Goal: Transaction & Acquisition: Purchase product/service

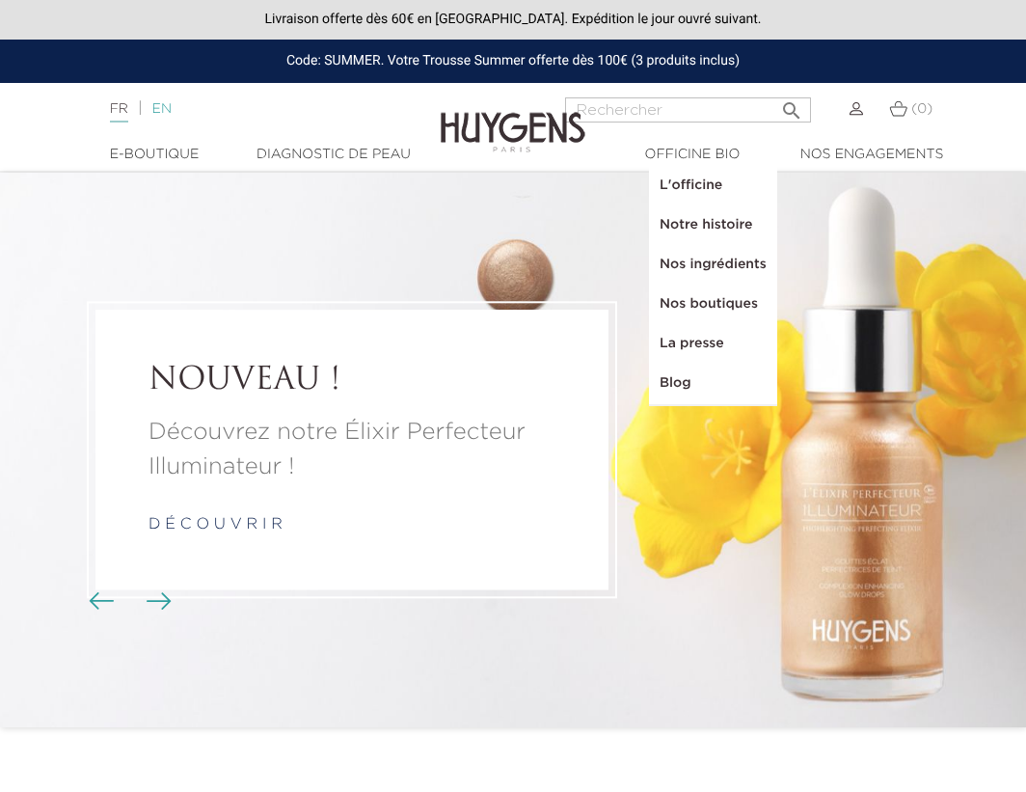
click at [168, 109] on link "EN" at bounding box center [161, 109] width 19 height 14
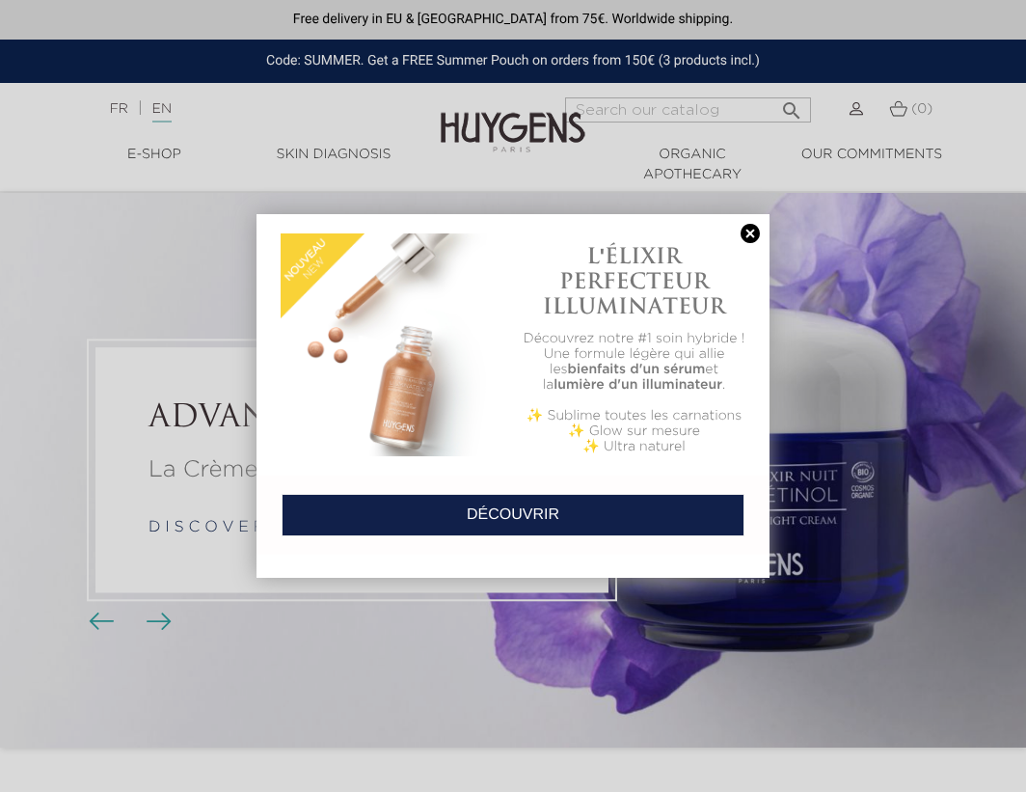
click at [753, 242] on link at bounding box center [750, 234] width 27 height 20
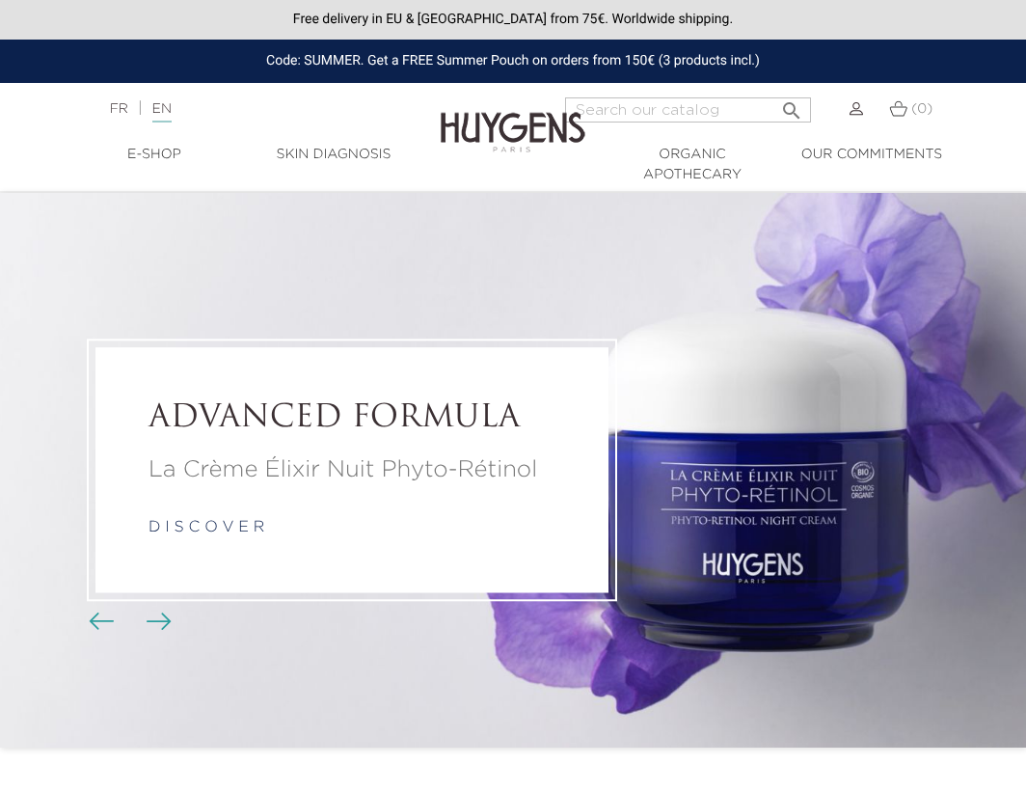
click at [852, 108] on img at bounding box center [857, 109] width 14 height 14
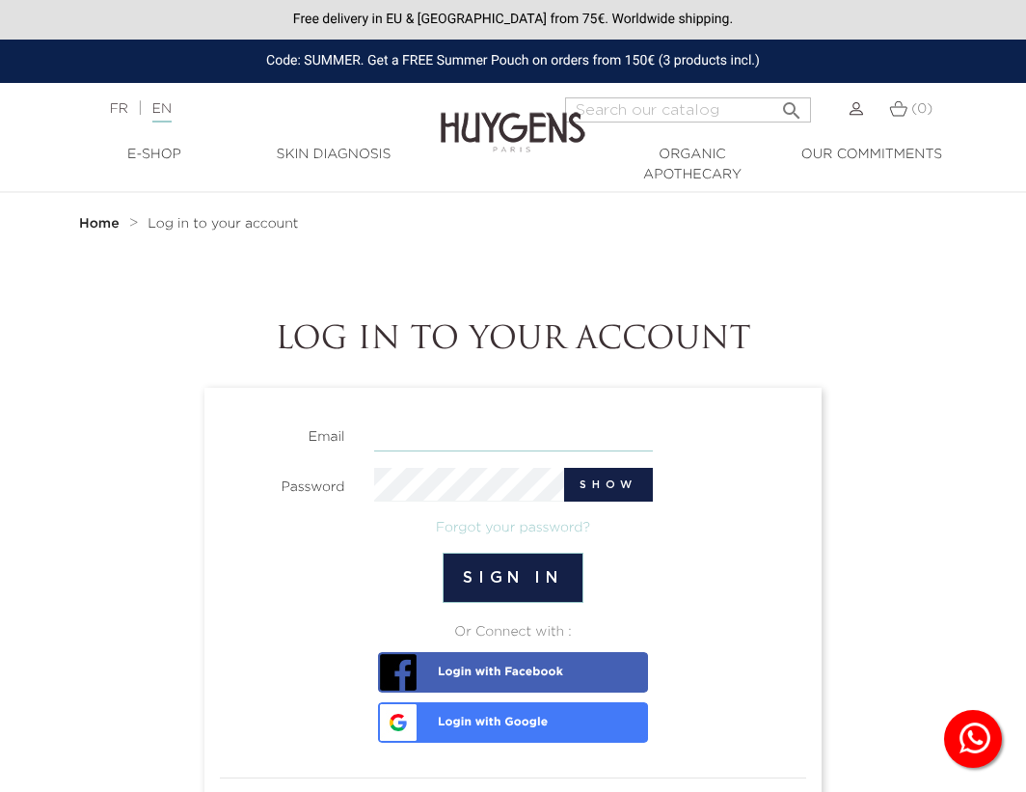
click at [389, 442] on input "email" at bounding box center [513, 435] width 279 height 34
type input "alise@veidelis.com"
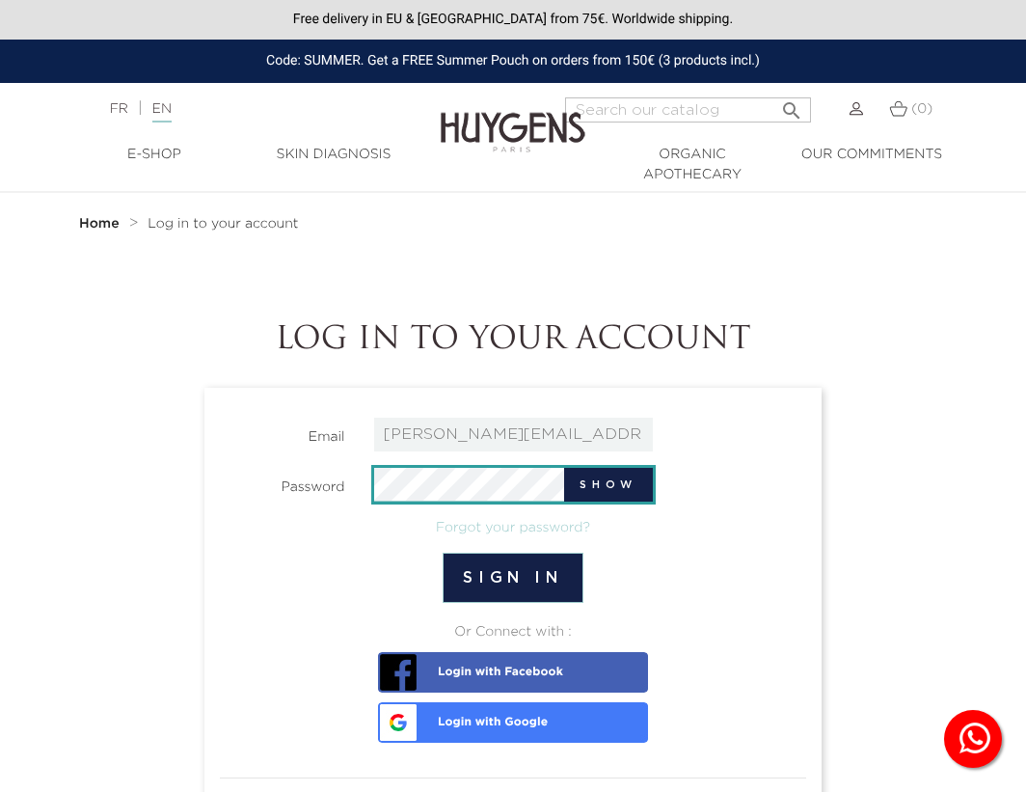
click at [443, 553] on button "Sign in" at bounding box center [513, 578] width 140 height 50
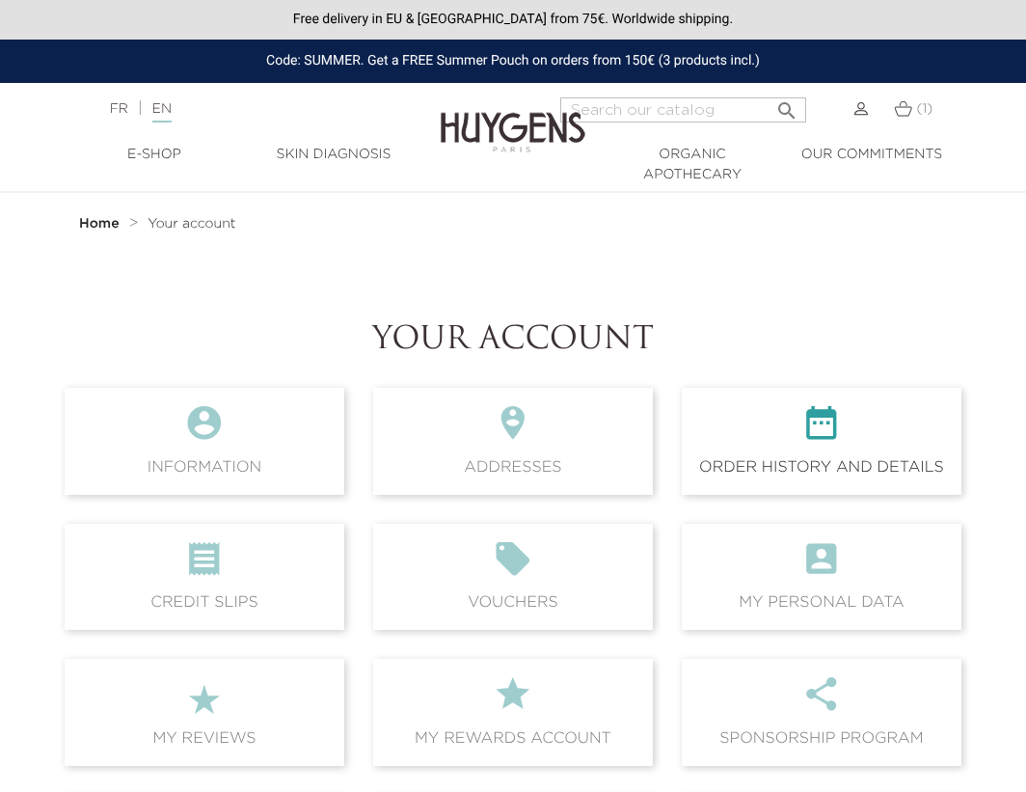
click at [752, 445] on icon "" at bounding box center [821, 429] width 249 height 52
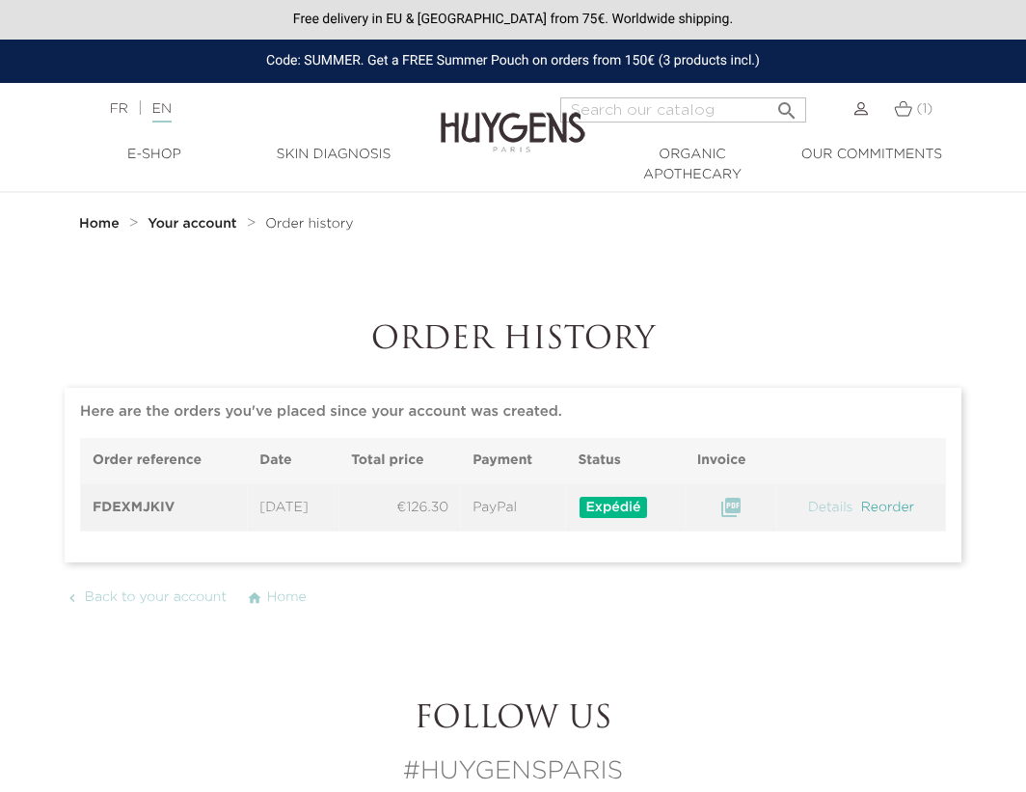
click at [874, 510] on link "Reorder" at bounding box center [887, 508] width 57 height 14
click at [839, 509] on link "Details" at bounding box center [830, 508] width 49 height 14
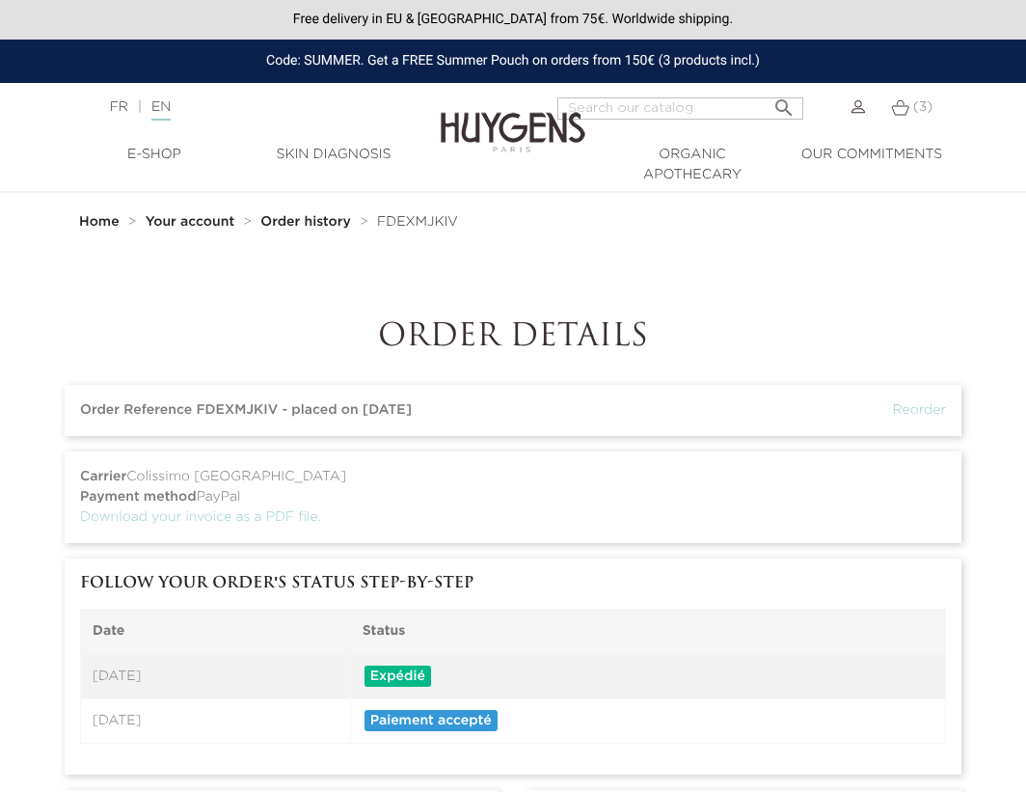
click at [451, 123] on img at bounding box center [513, 118] width 145 height 74
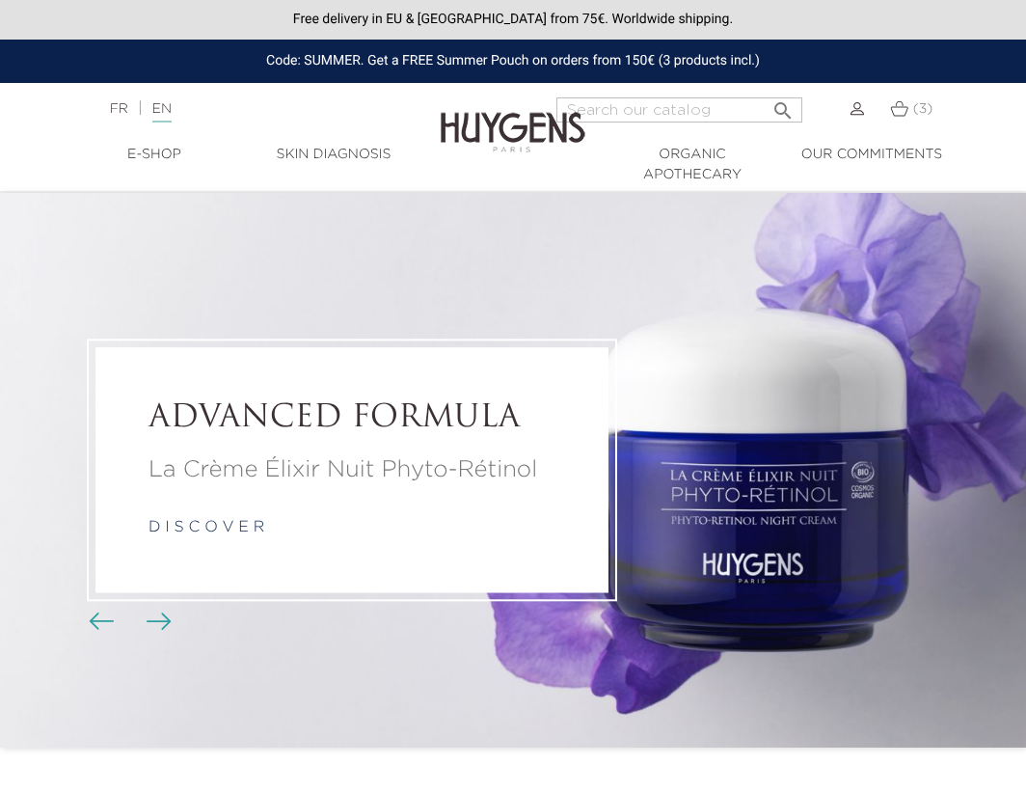
click at [222, 524] on link "d i s c o v e r" at bounding box center [207, 527] width 116 height 15
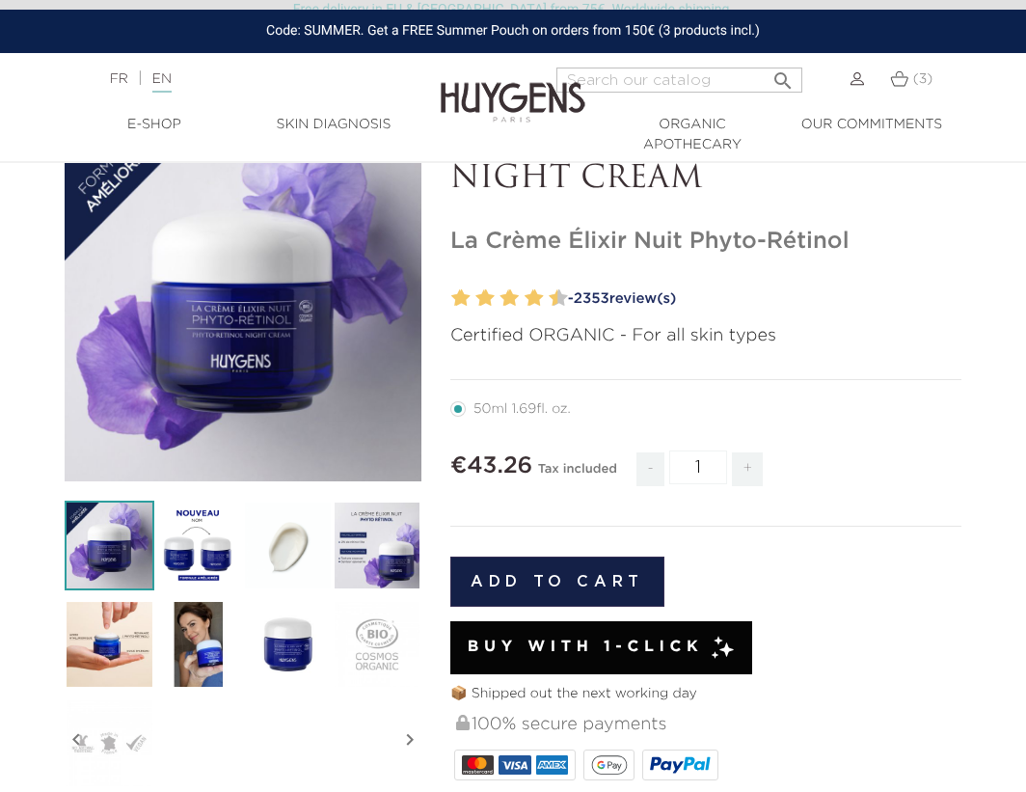
scroll to position [295, 0]
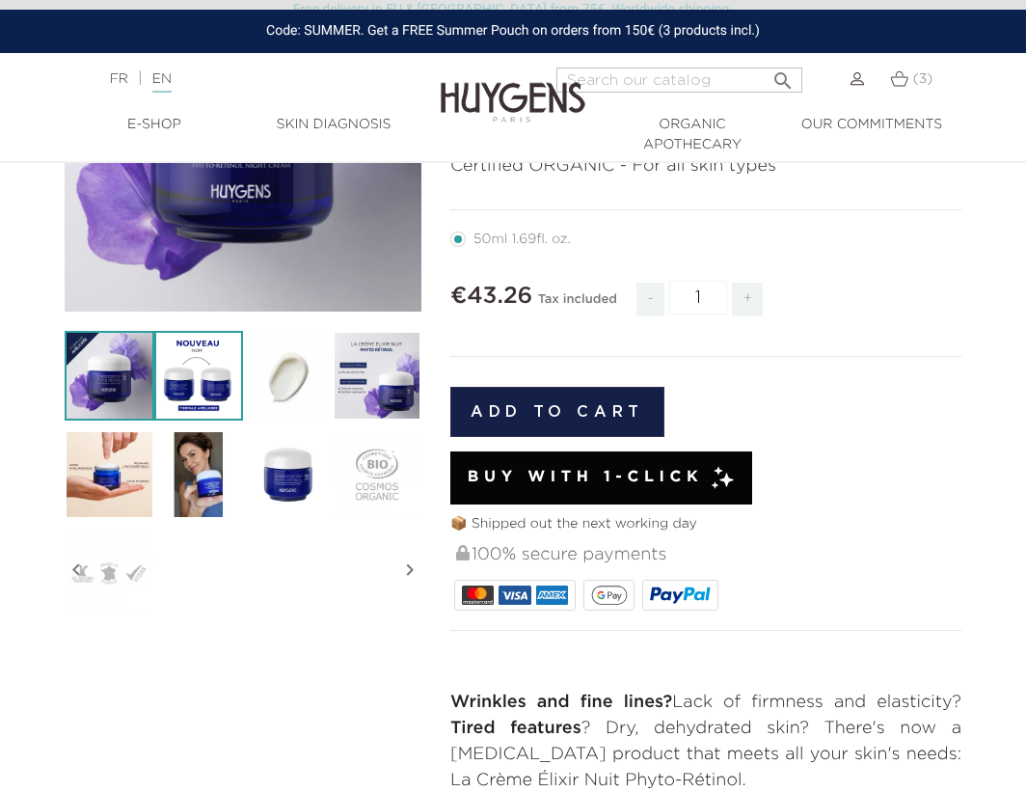
click at [183, 382] on img at bounding box center [199, 376] width 90 height 90
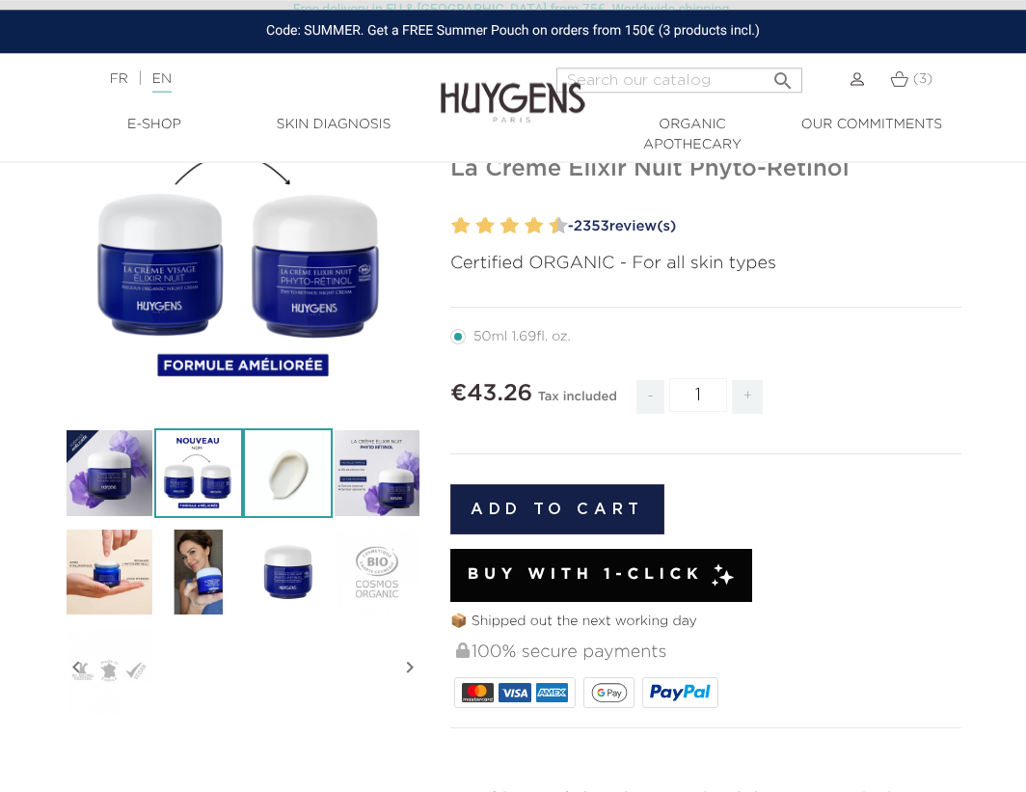
scroll to position [197, 0]
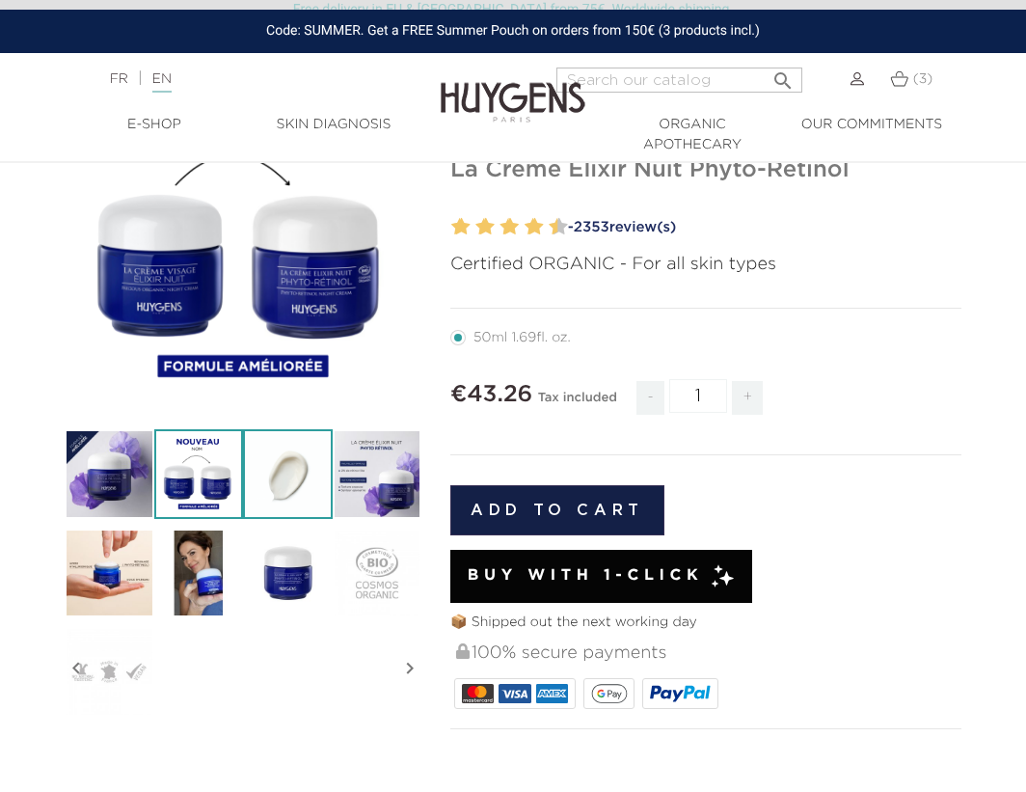
click at [285, 465] on img at bounding box center [288, 474] width 90 height 90
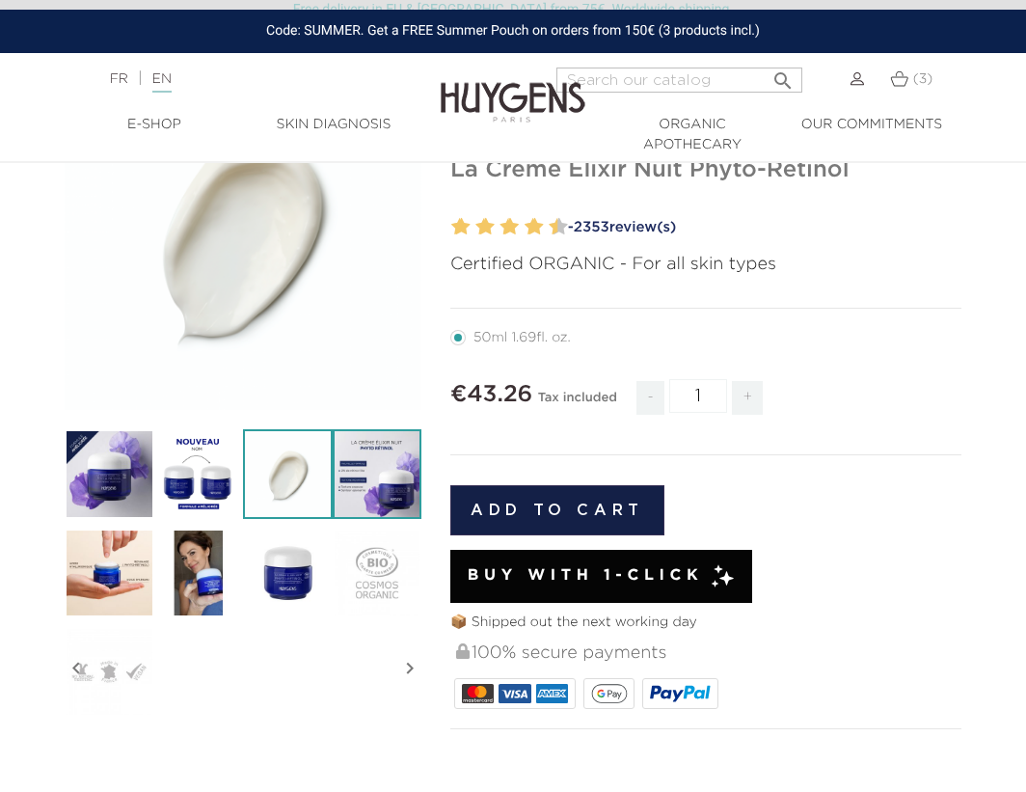
click at [384, 480] on img at bounding box center [378, 474] width 90 height 90
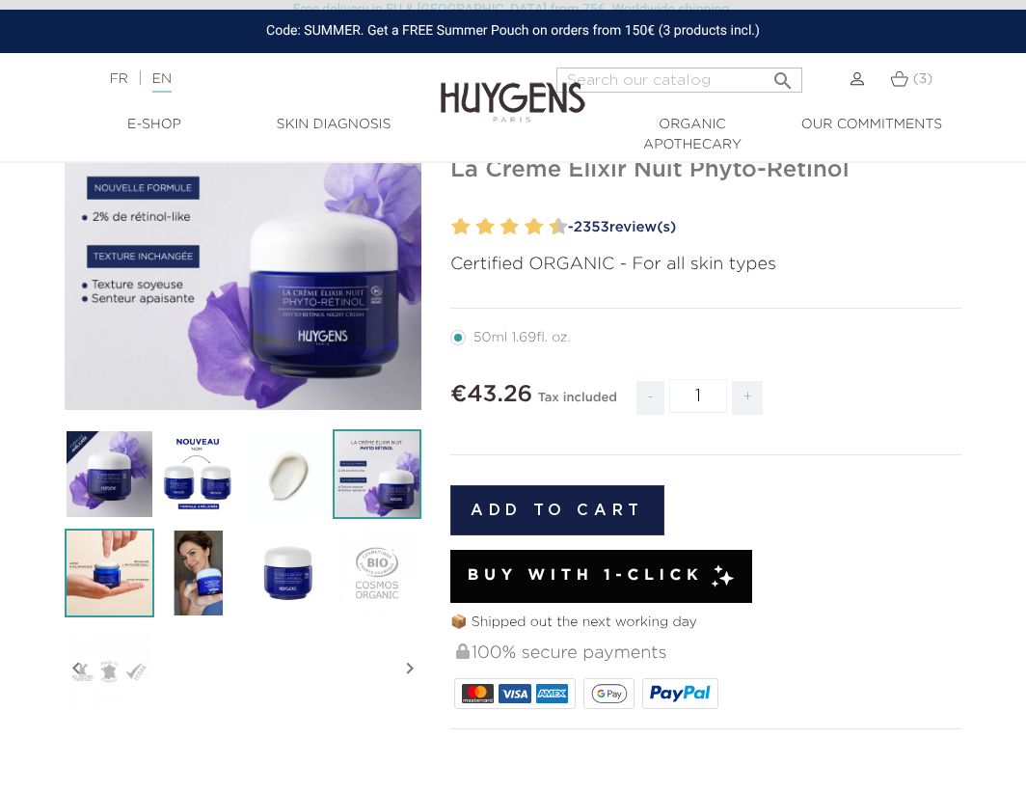
click at [125, 572] on img at bounding box center [110, 573] width 90 height 90
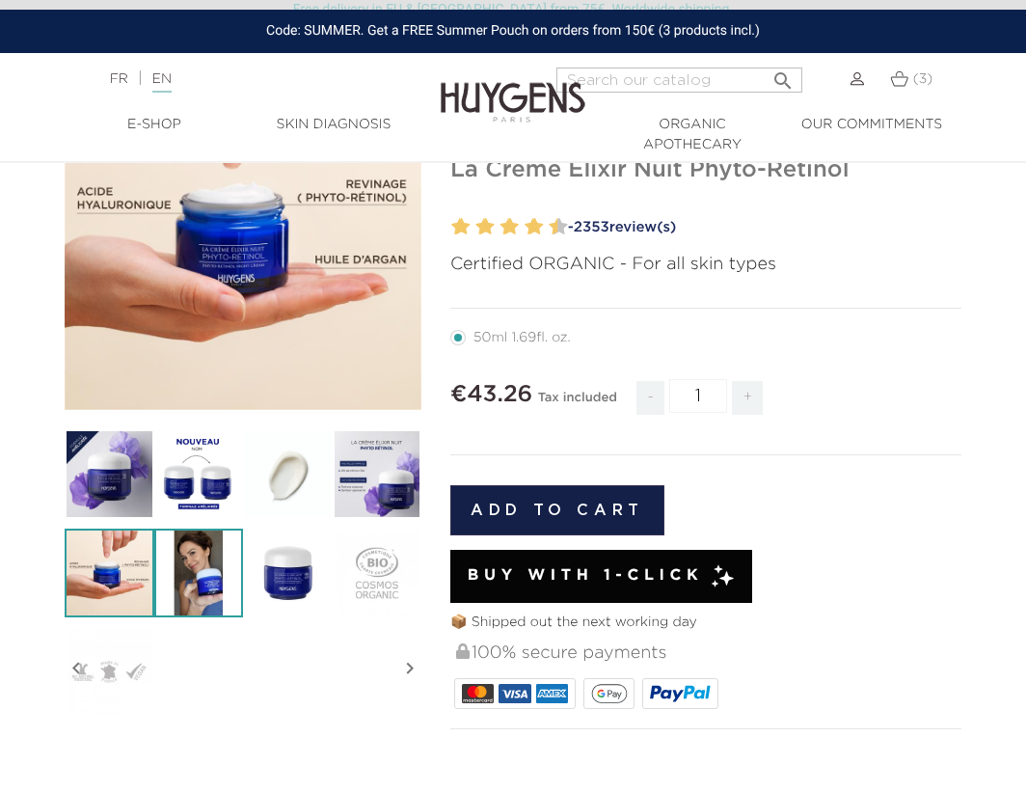
click at [182, 575] on img at bounding box center [199, 573] width 90 height 90
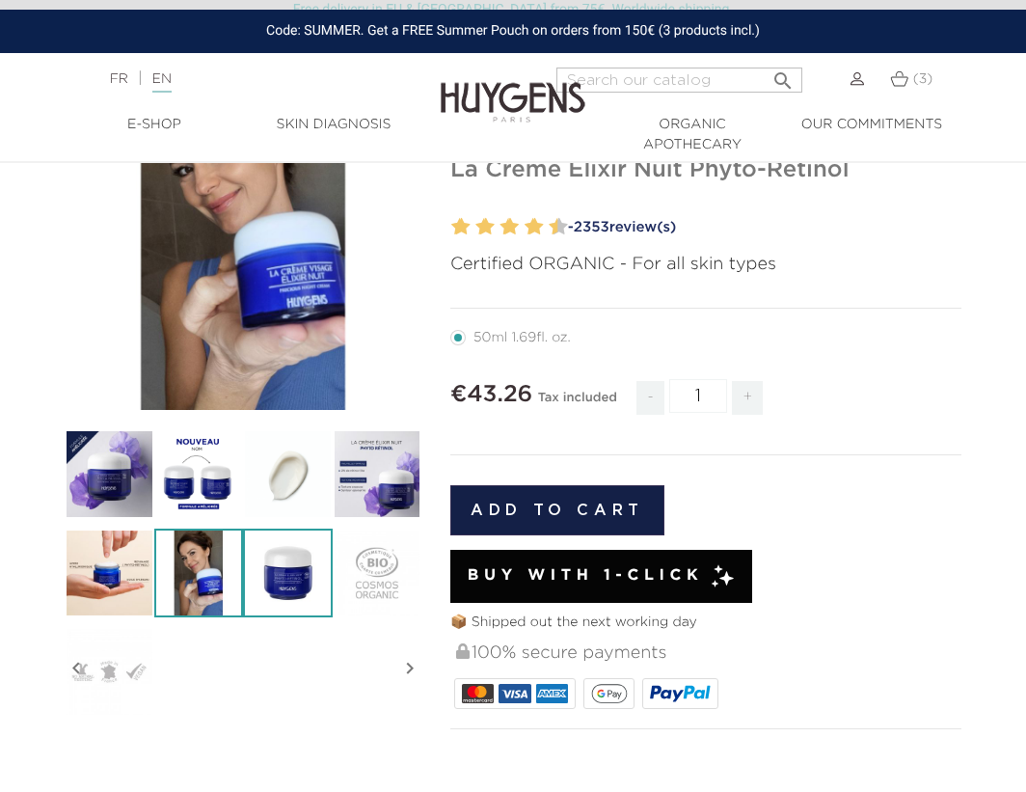
click at [285, 581] on img at bounding box center [288, 573] width 90 height 90
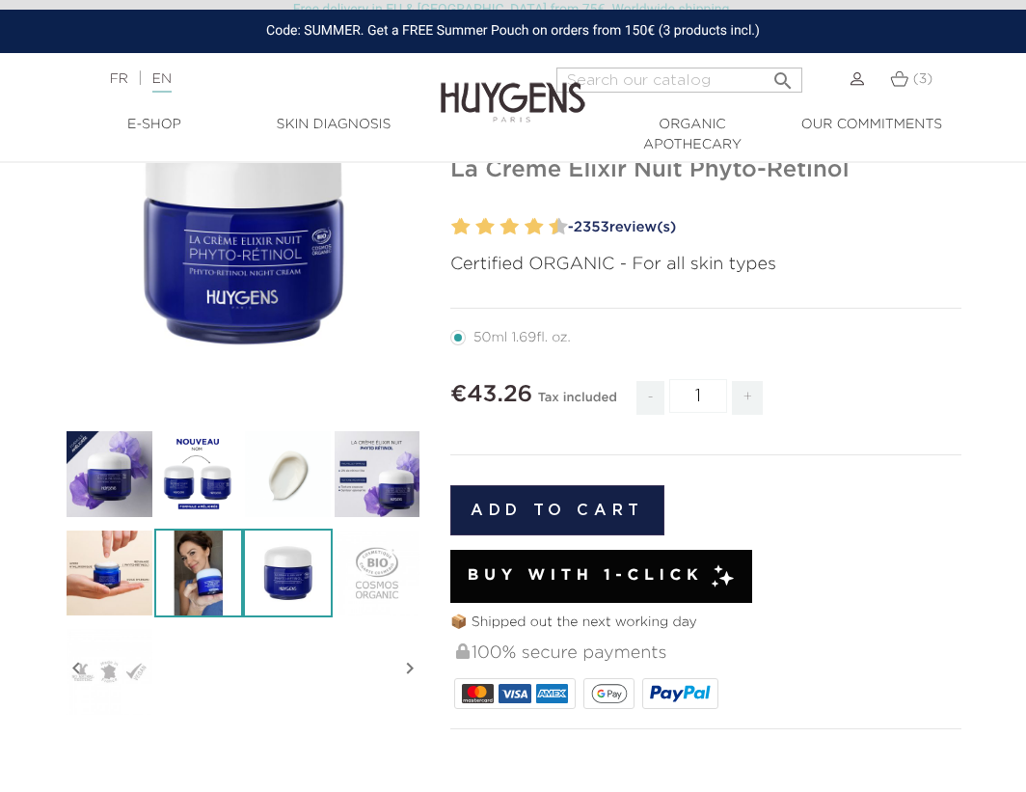
click at [178, 572] on img at bounding box center [199, 573] width 90 height 90
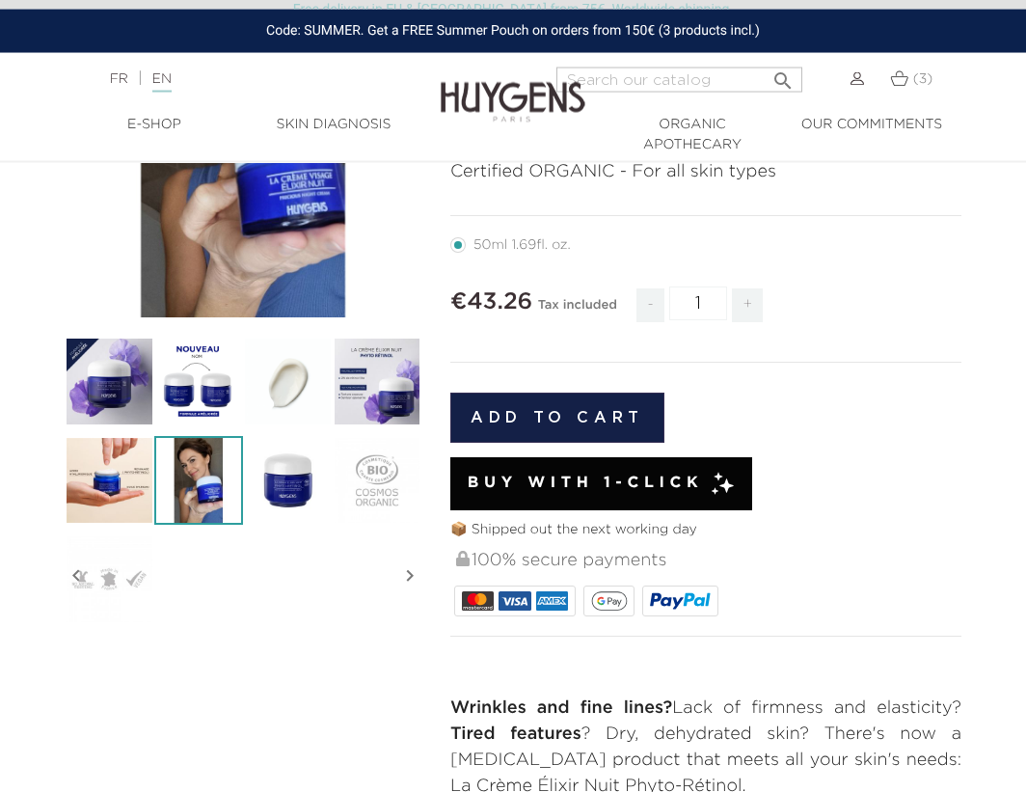
scroll to position [295, 0]
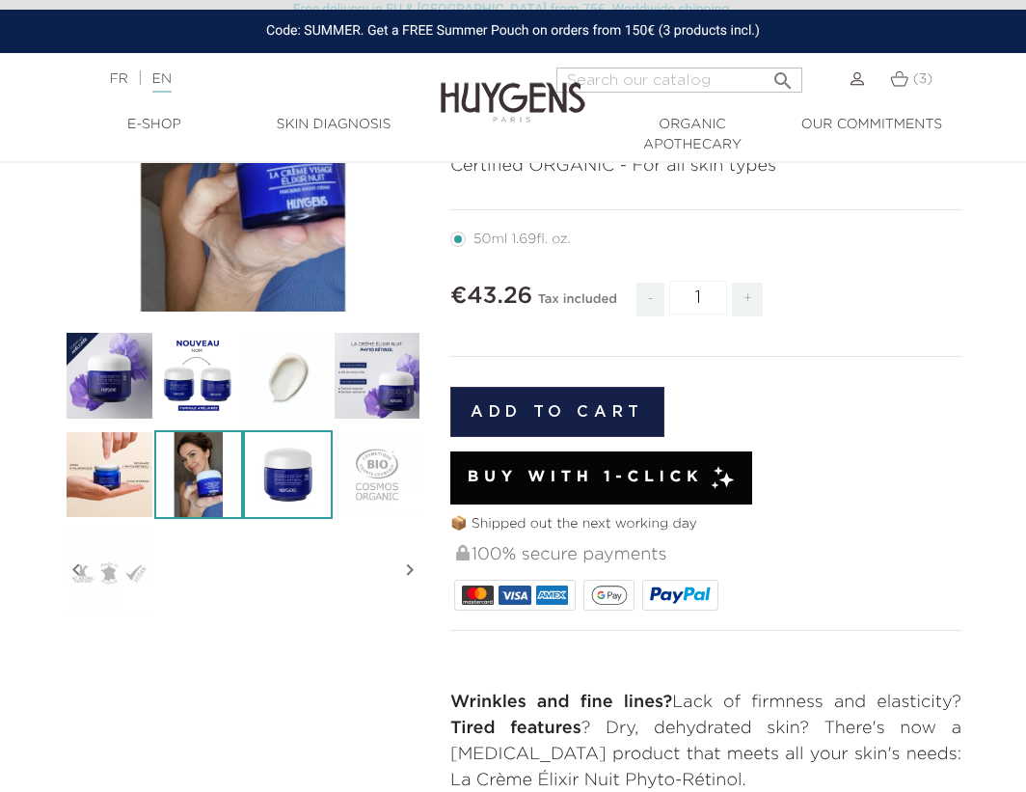
click at [295, 484] on img at bounding box center [288, 475] width 90 height 90
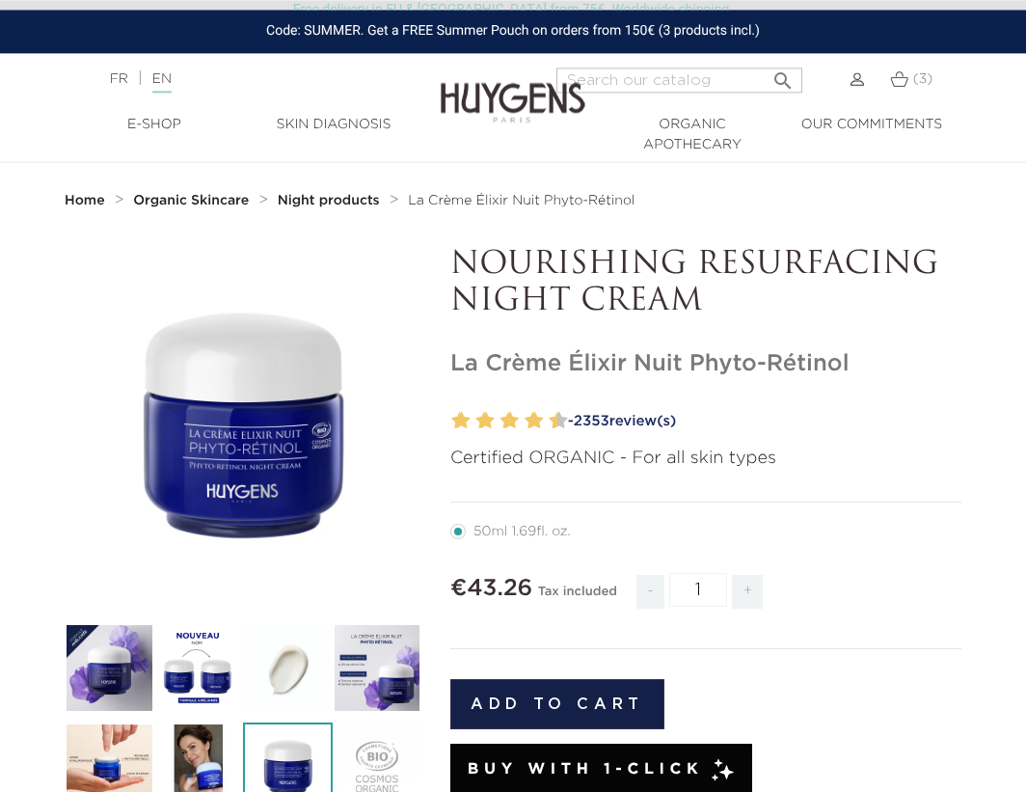
scroll to position [0, 0]
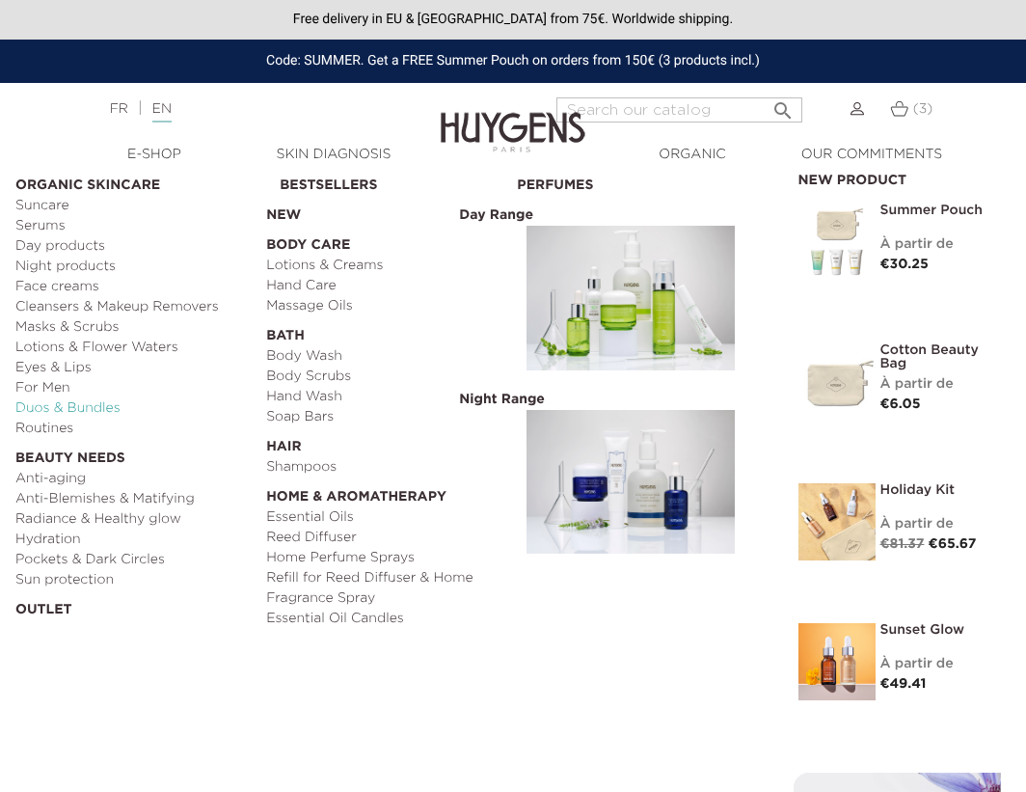
click at [51, 412] on link "Duos & Bundles" at bounding box center [133, 408] width 237 height 20
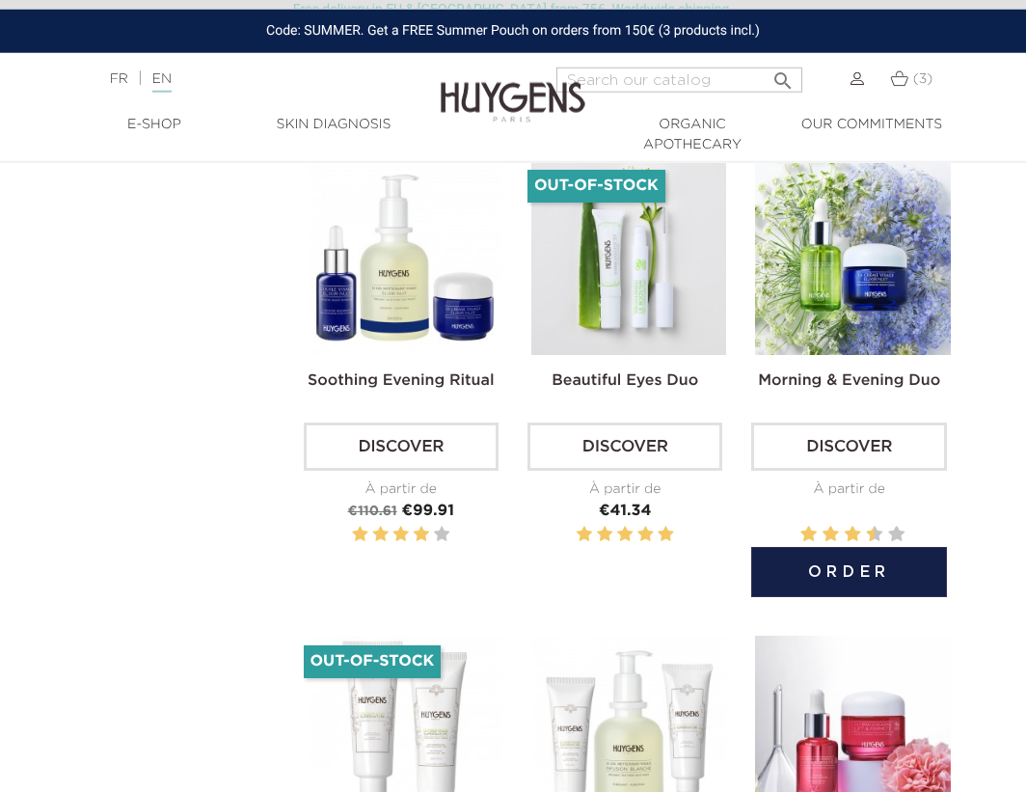
scroll to position [2066, 0]
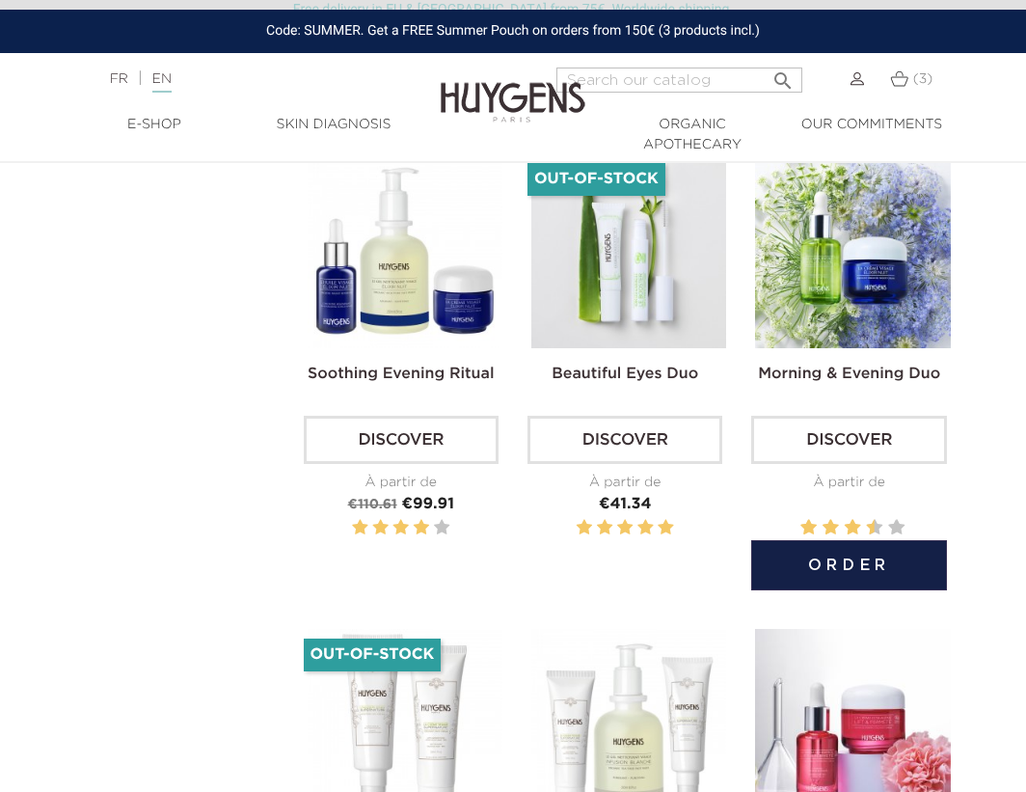
click at [865, 339] on img at bounding box center [852, 250] width 195 height 195
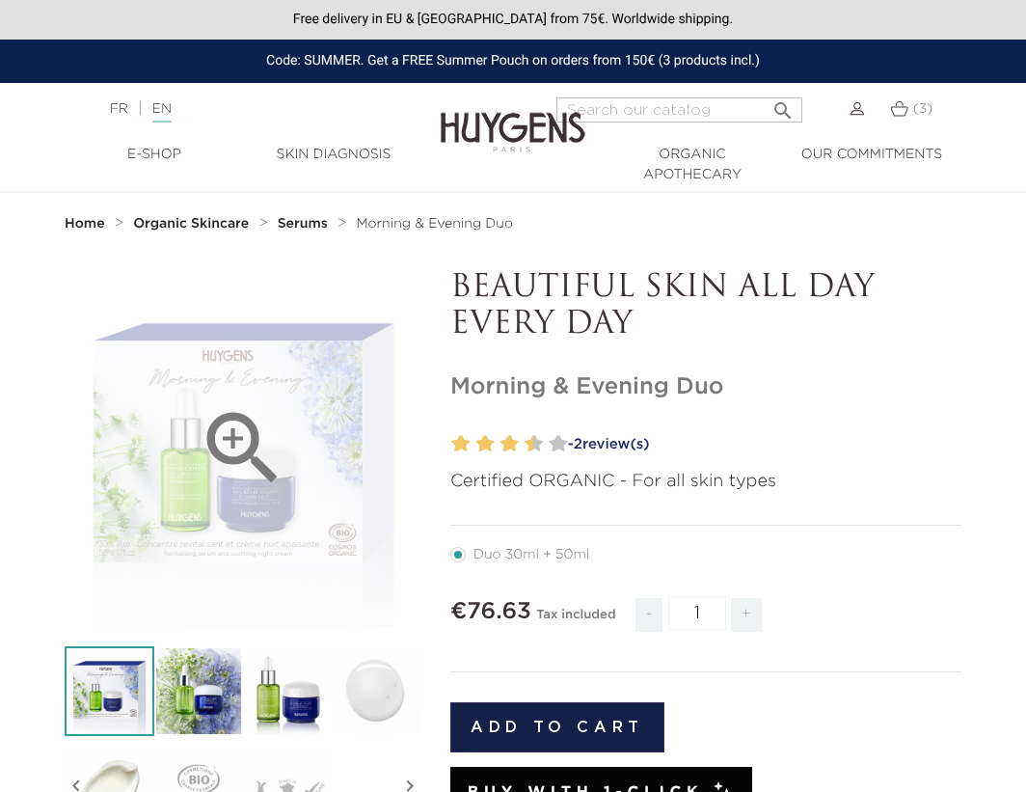
click at [235, 427] on icon "" at bounding box center [243, 448] width 96 height 96
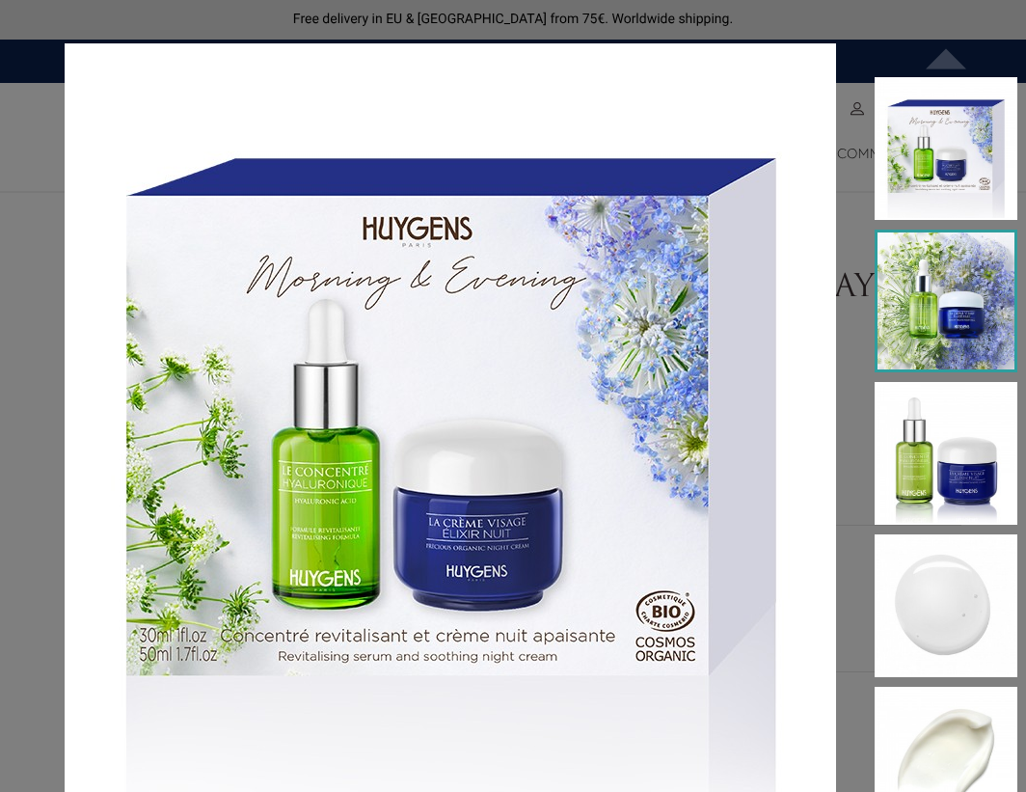
click at [936, 323] on img at bounding box center [946, 301] width 143 height 143
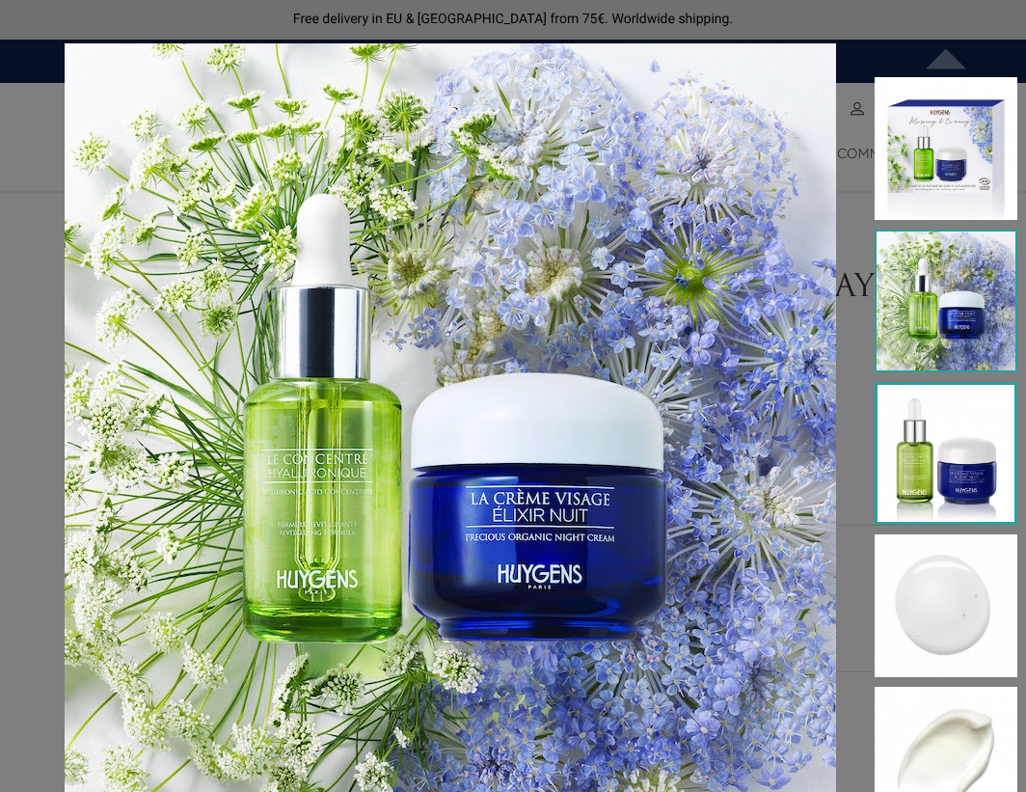
click at [951, 432] on img at bounding box center [946, 453] width 143 height 143
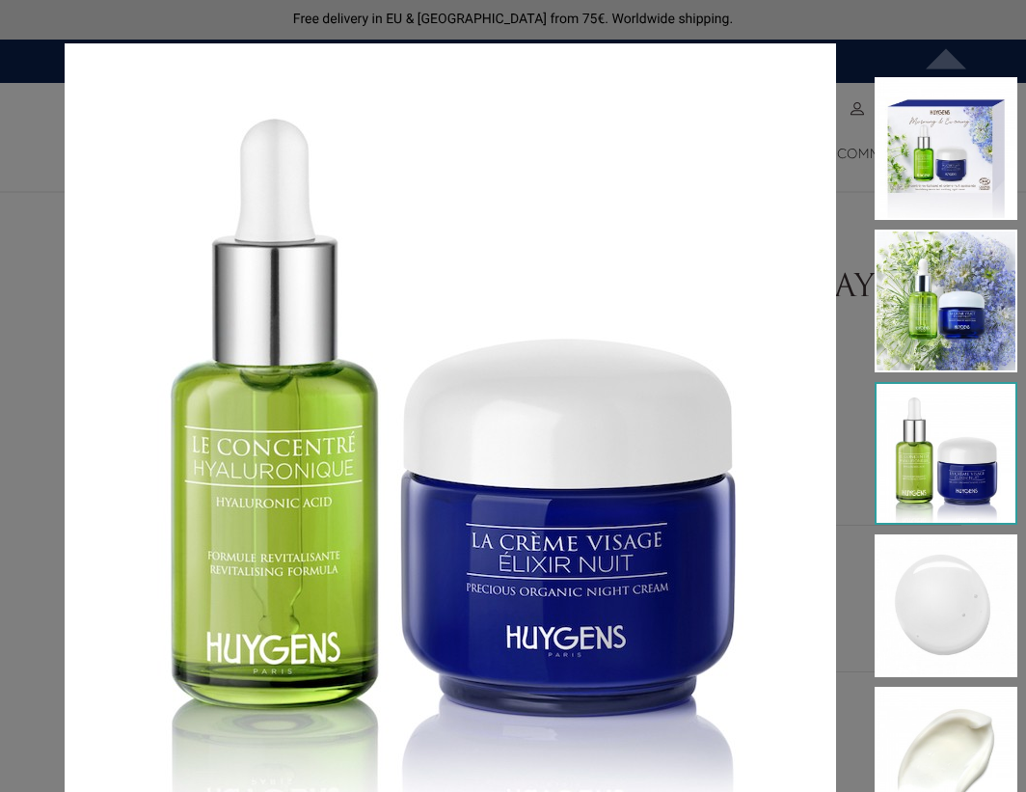
click at [853, 298] on div at bounding box center [926, 458] width 181 height 762
click at [852, 9] on div "Certified ORGANIC - For all skin types  " at bounding box center [513, 396] width 1026 height 792
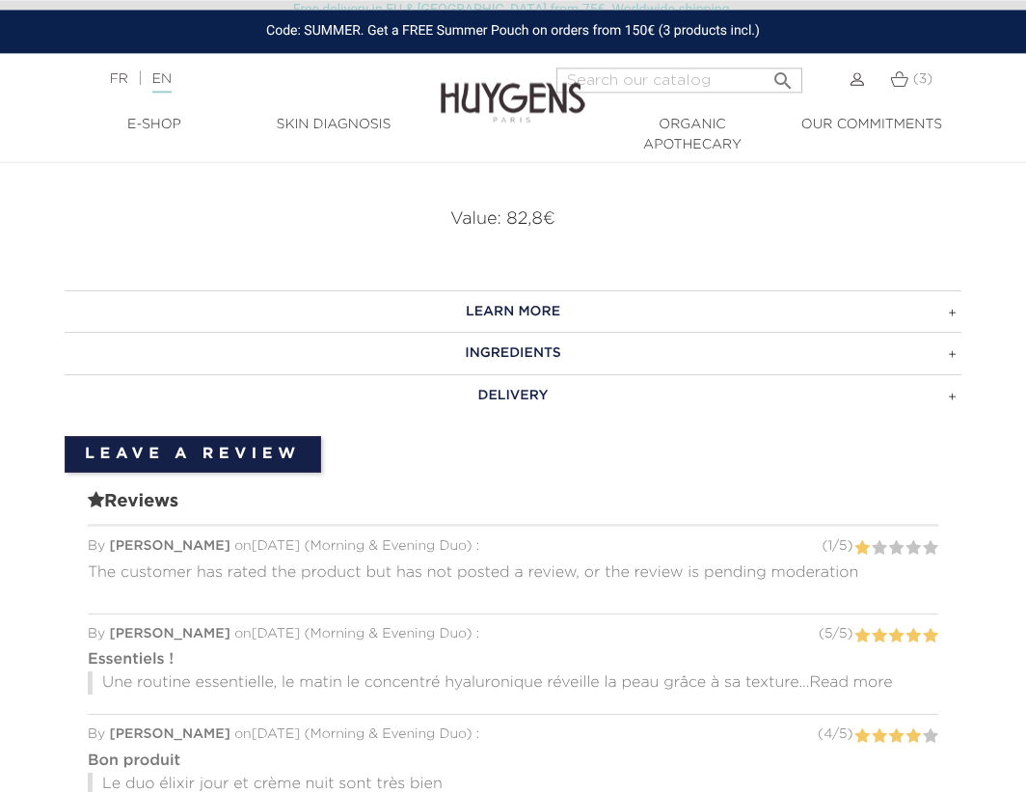
scroll to position [1476, 0]
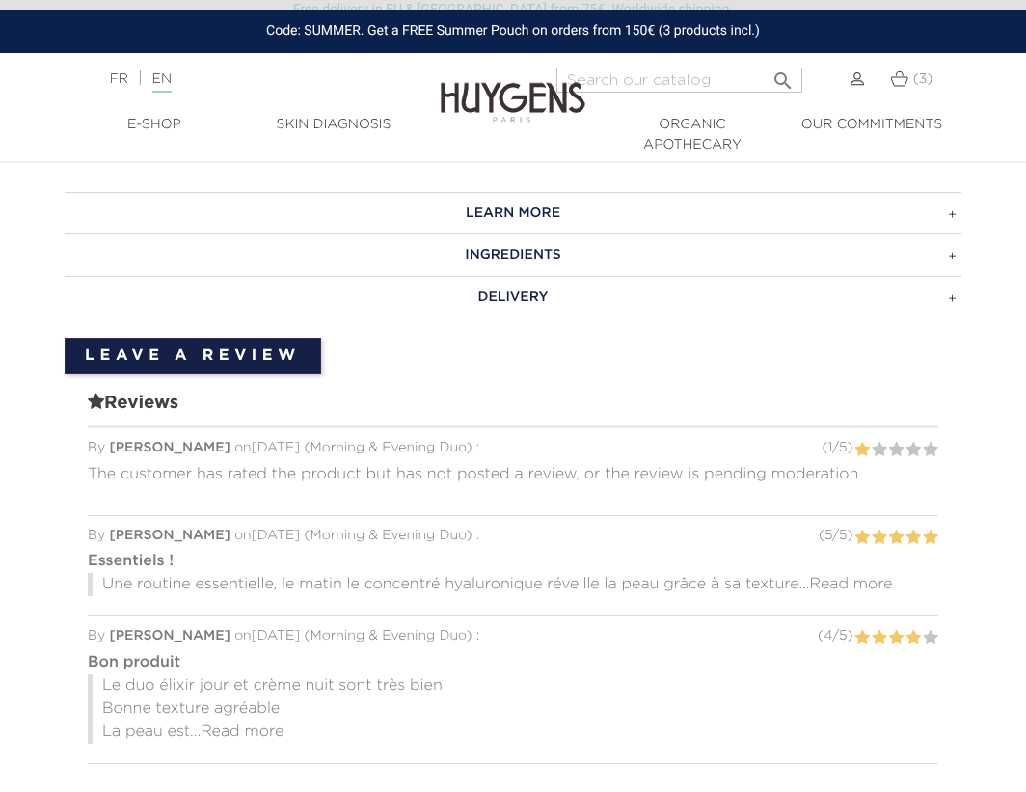
click at [520, 252] on h3 "INGREDIENTS" at bounding box center [513, 254] width 897 height 42
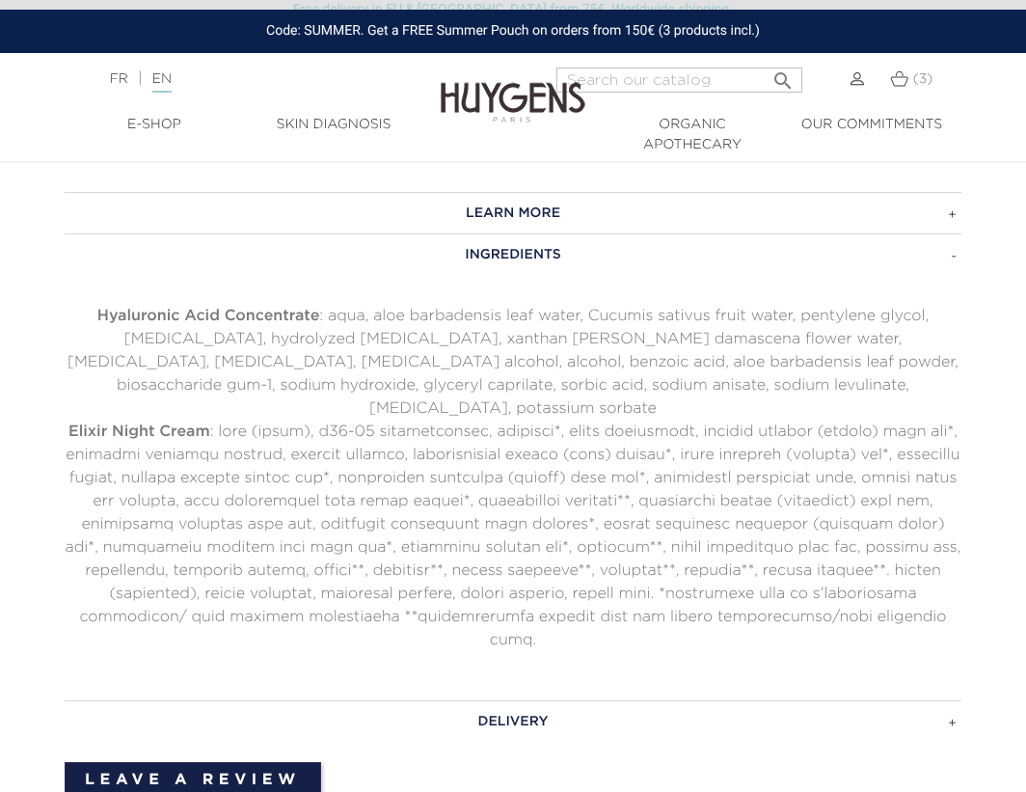
click at [529, 216] on h3 "LEARN MORE" at bounding box center [513, 213] width 897 height 42
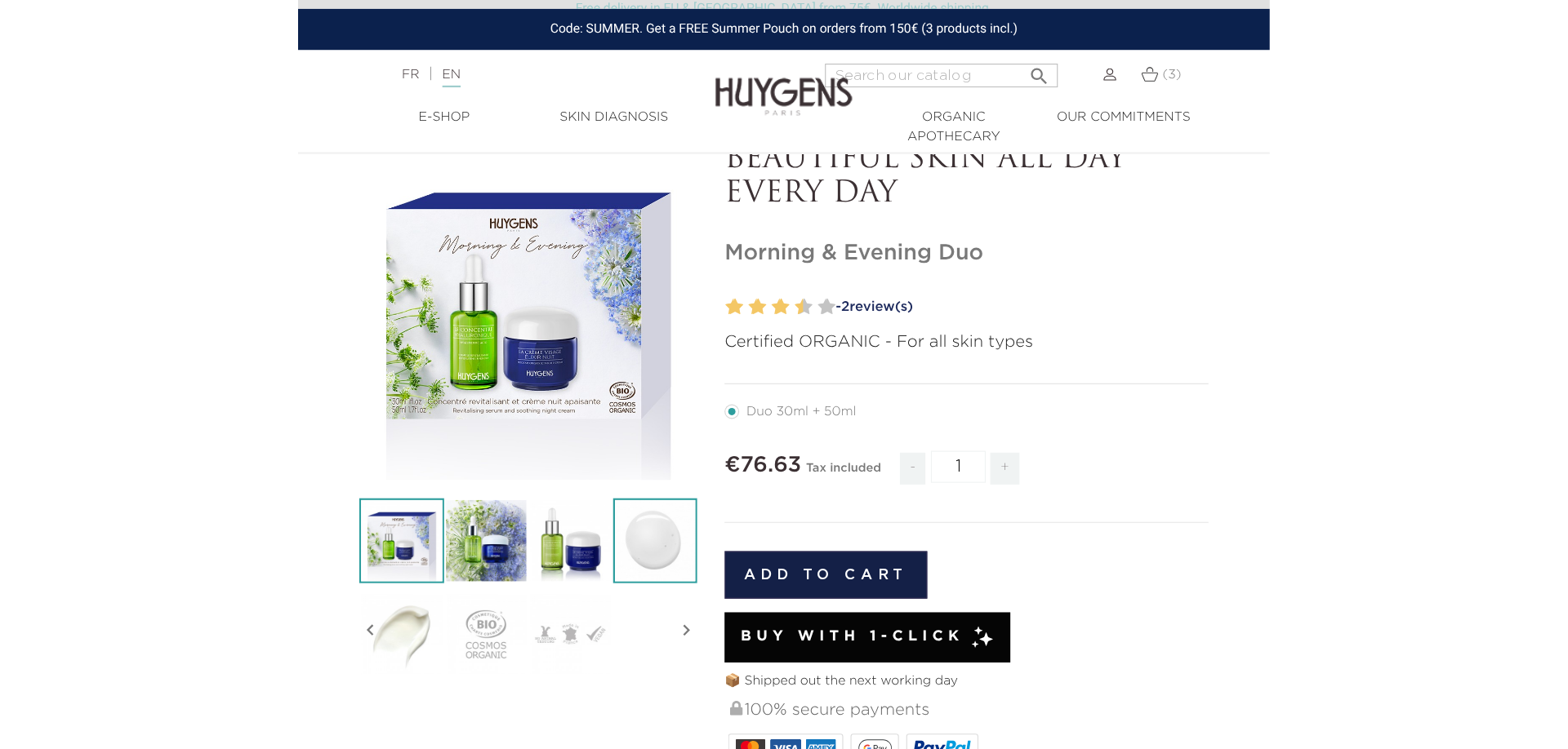
scroll to position [83, 0]
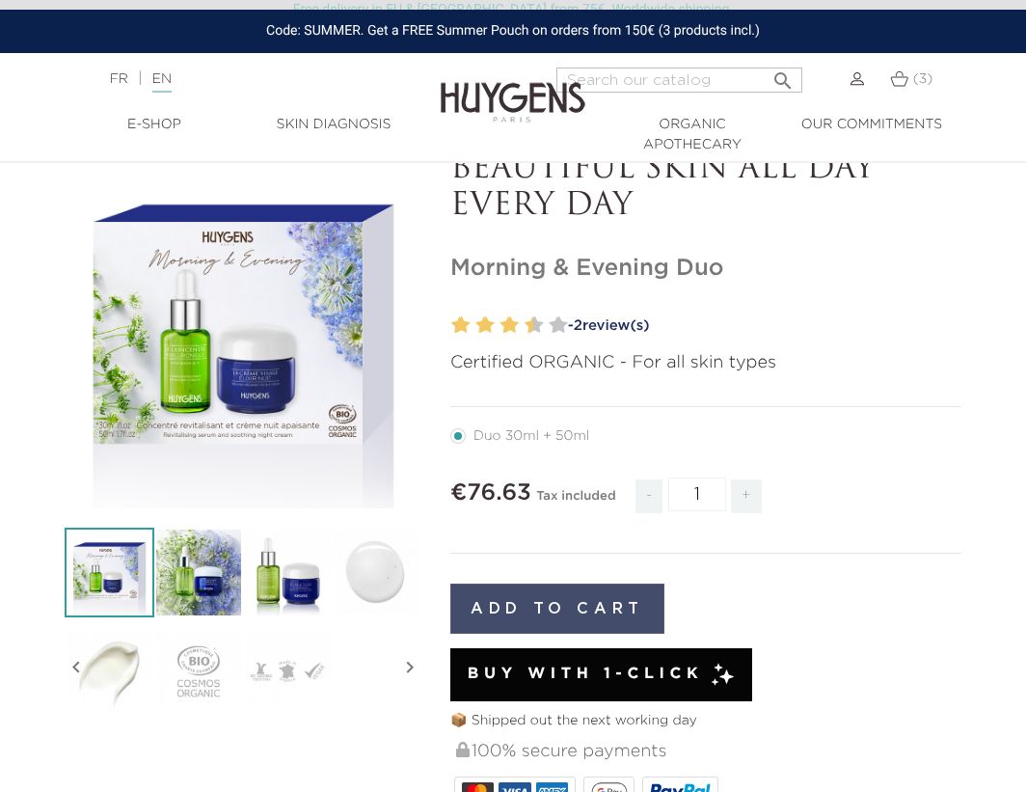
click at [536, 606] on button "Add to cart" at bounding box center [557, 608] width 214 height 50
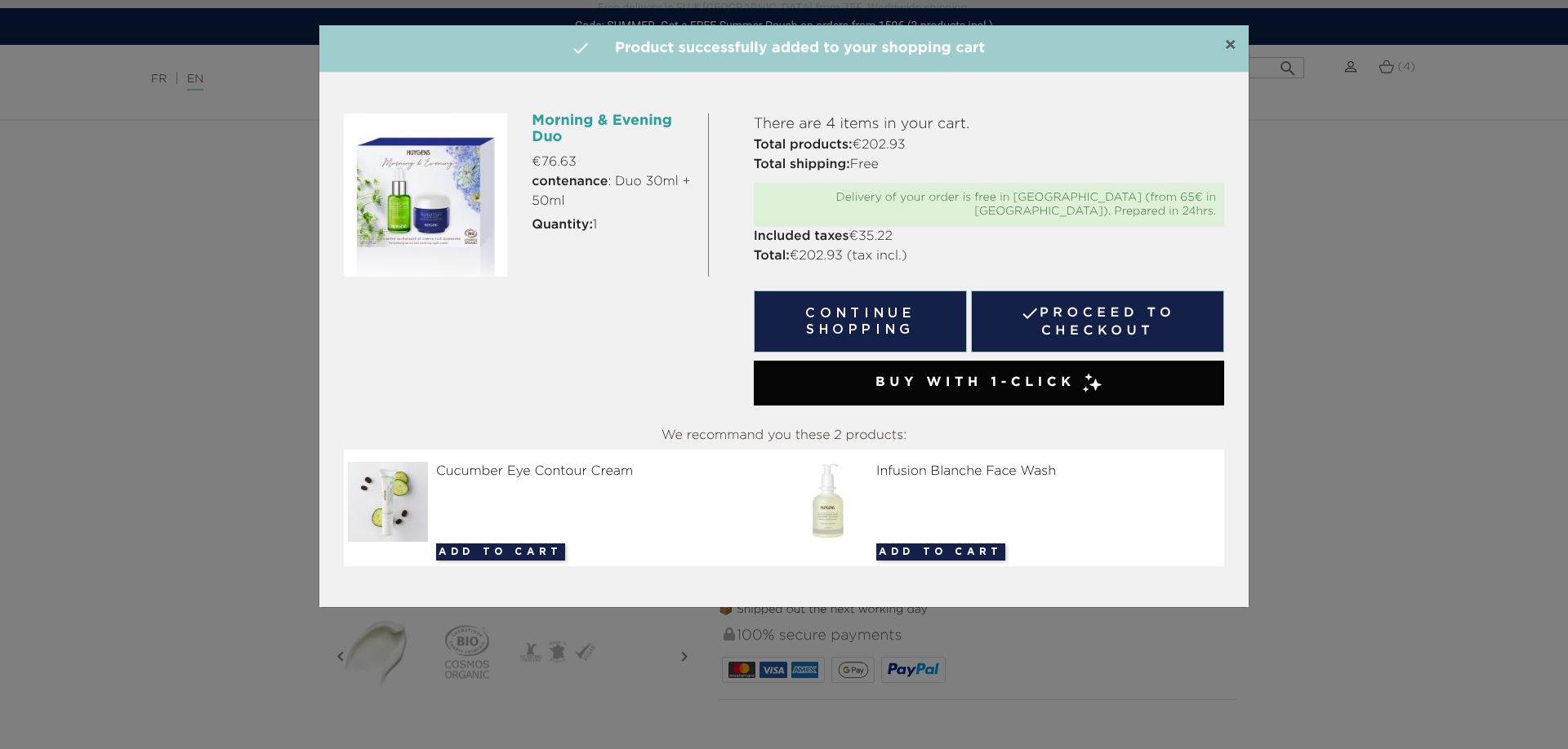
click at [868, 43] on span "×" at bounding box center [1230, 45] width 12 height 19
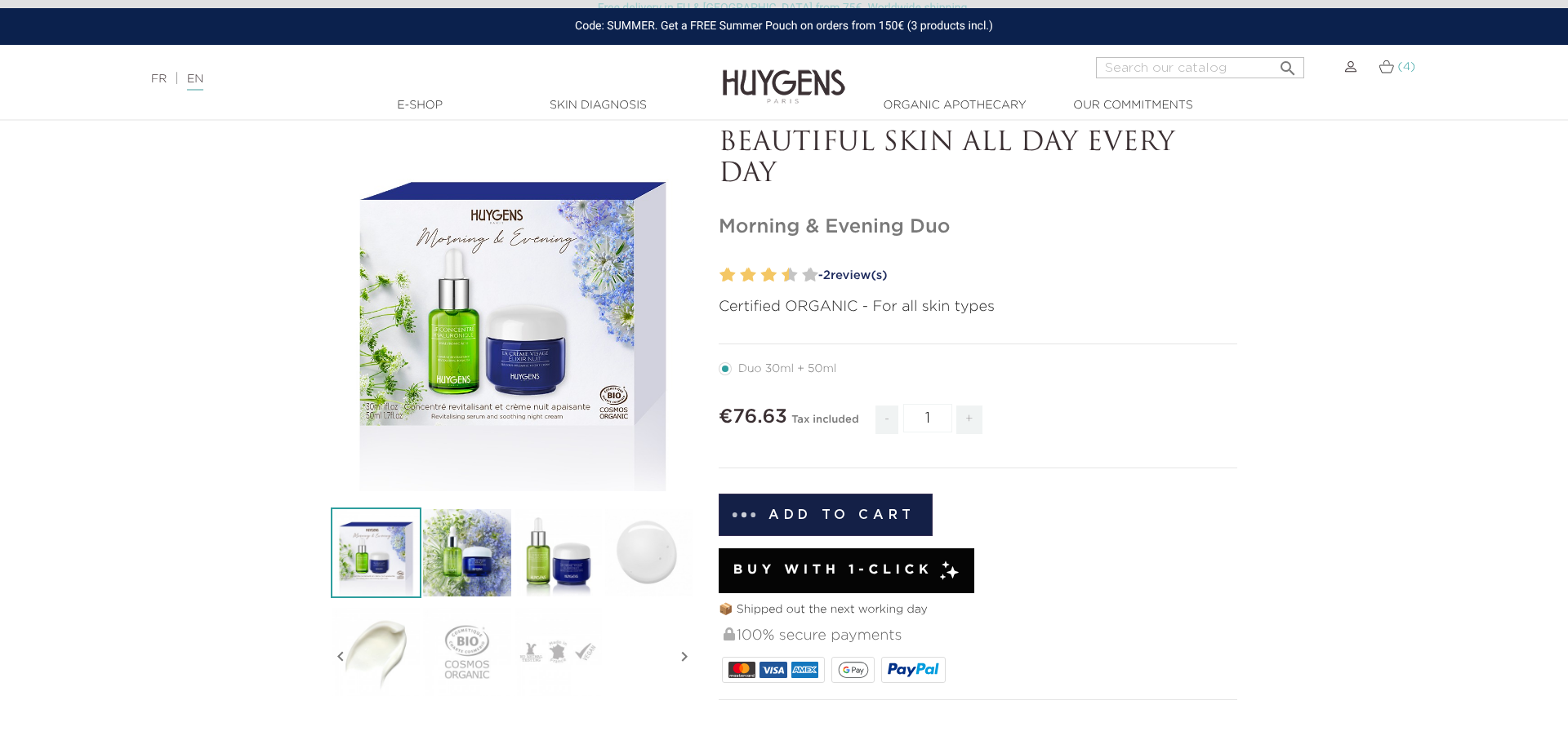
click at [868, 68] on img at bounding box center [1386, 66] width 15 height 14
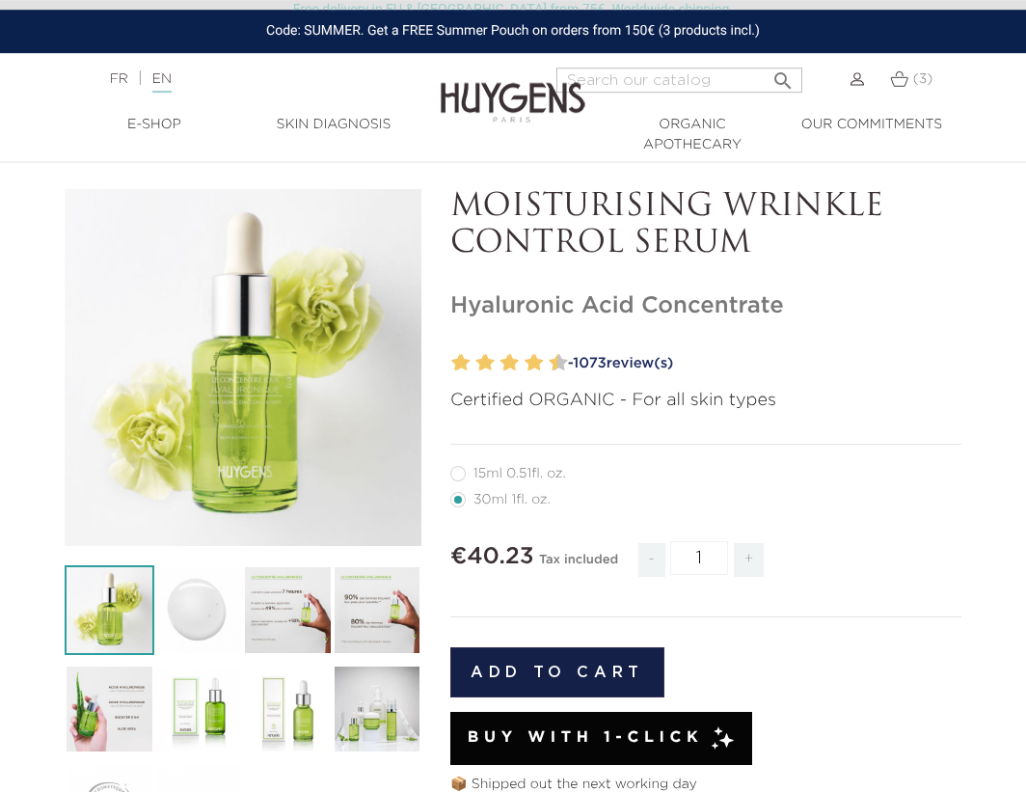
scroll to position [98, 0]
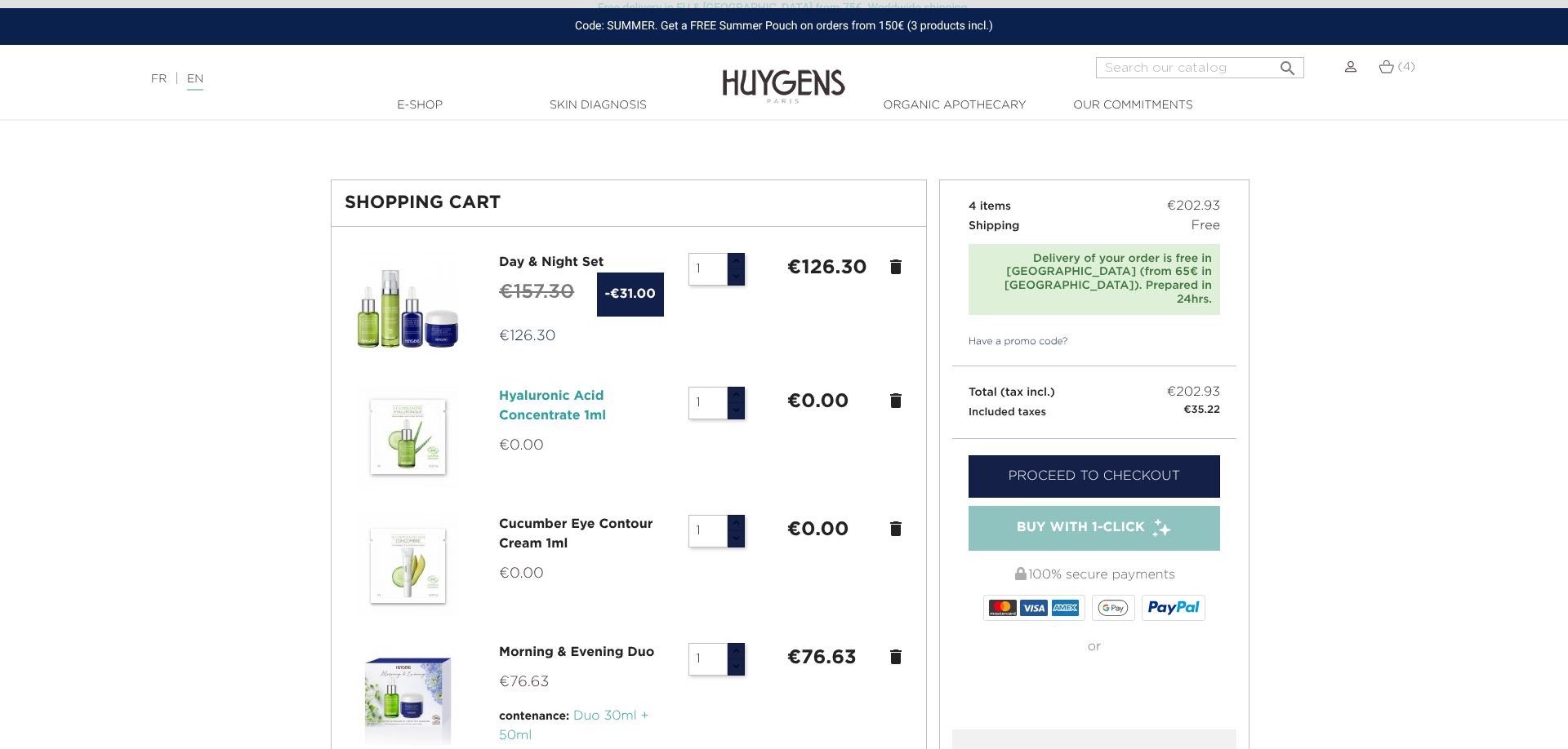
scroll to position [108, 0]
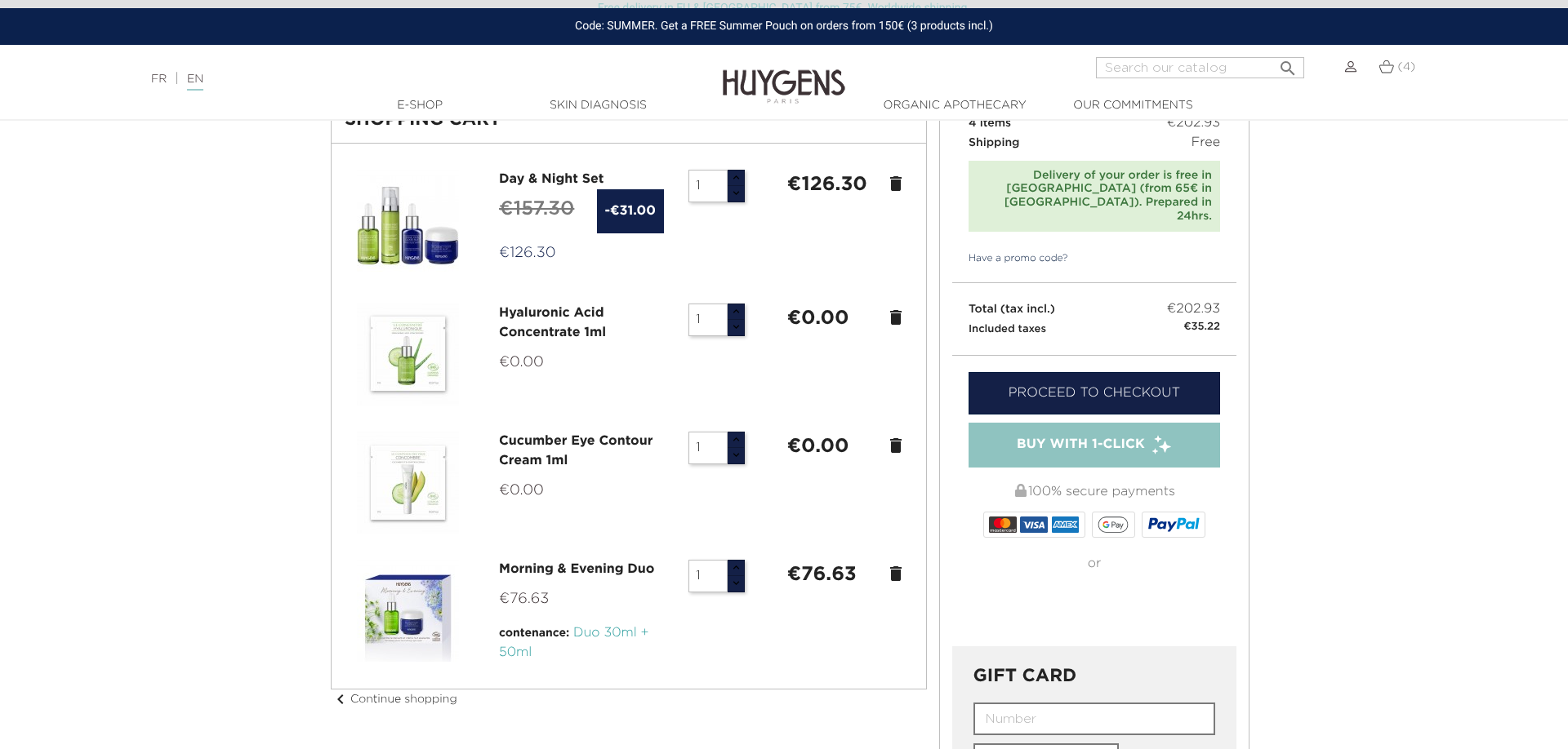
click at [894, 186] on icon "delete" at bounding box center [895, 183] width 19 height 19
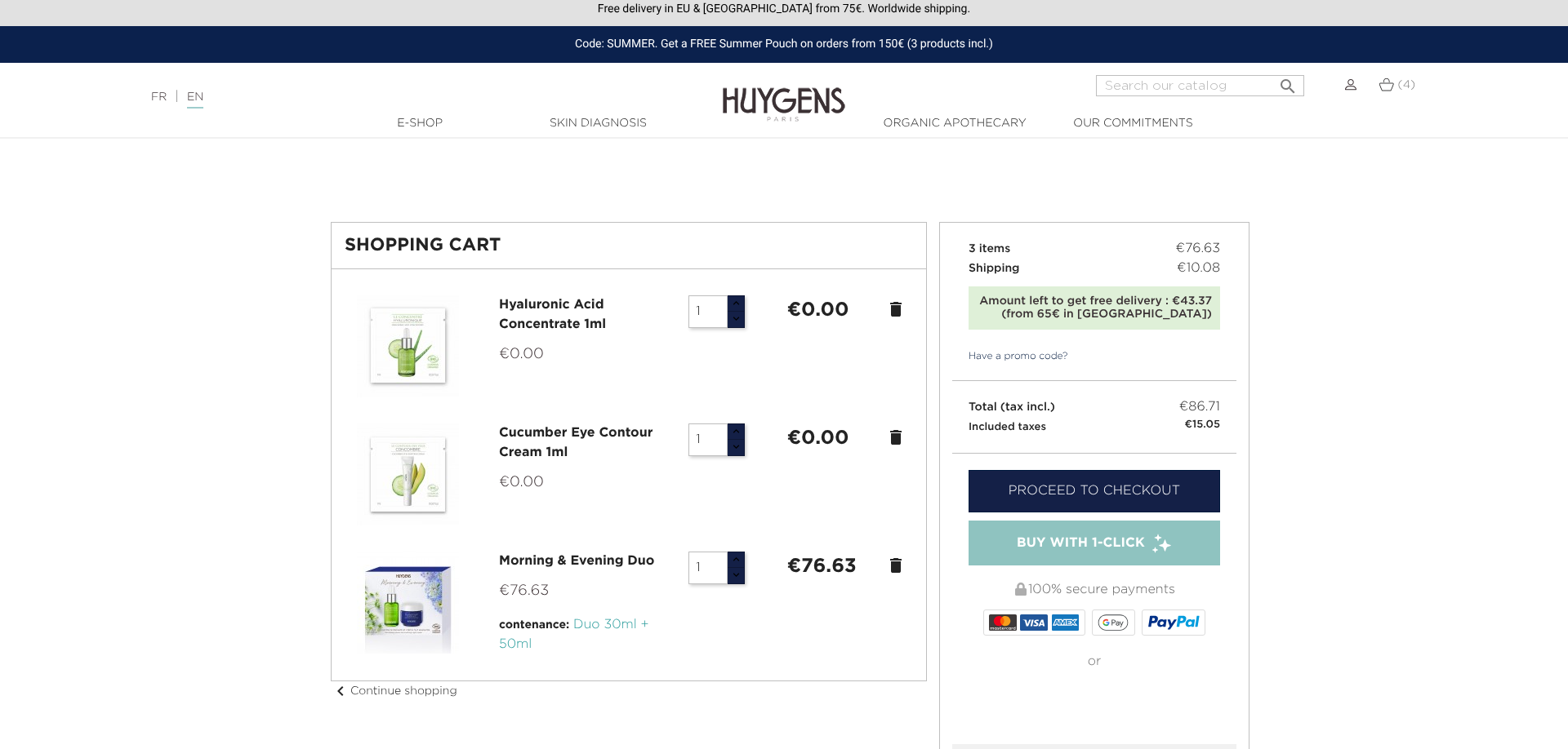
scroll to position [0, 0]
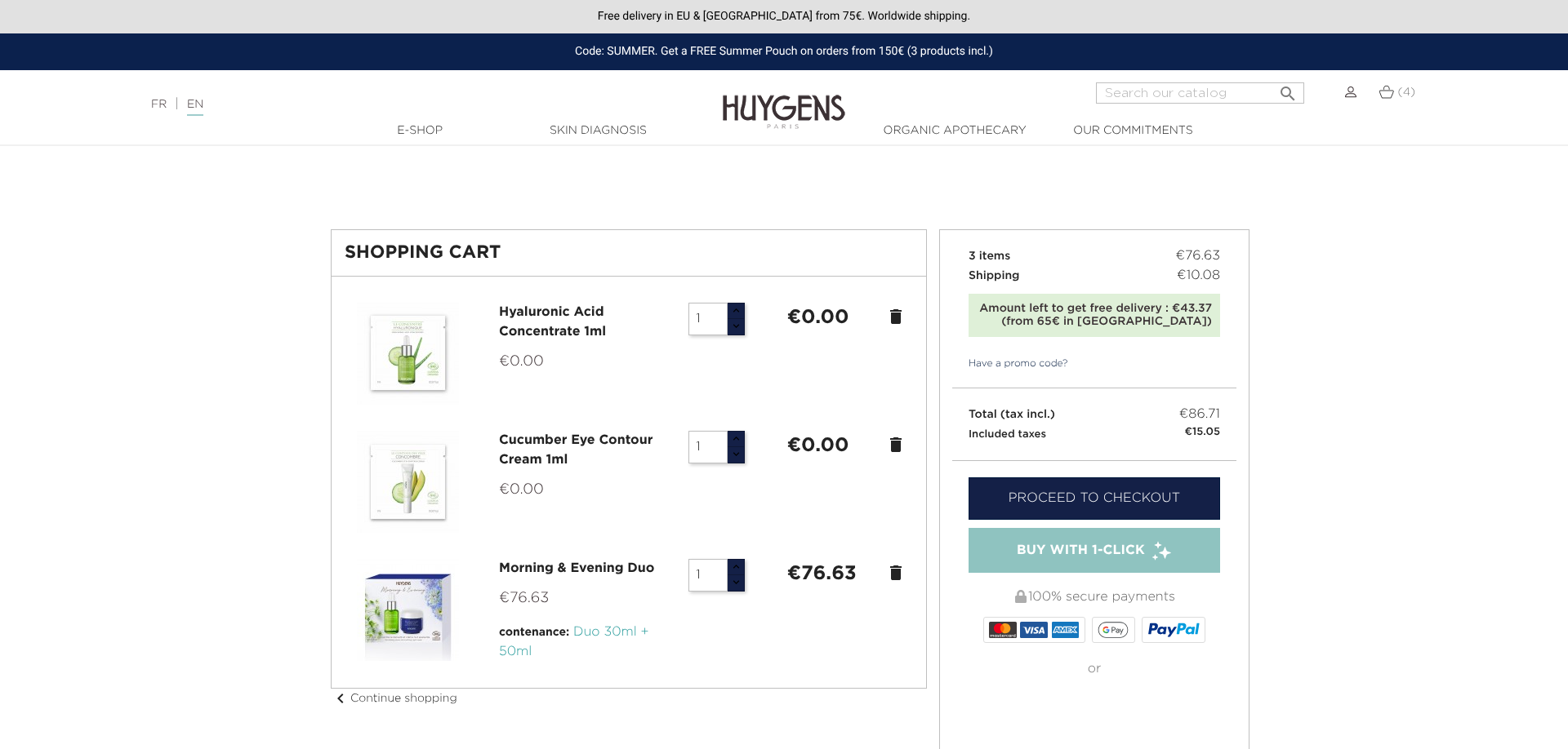
click at [759, 104] on img at bounding box center [783, 100] width 123 height 63
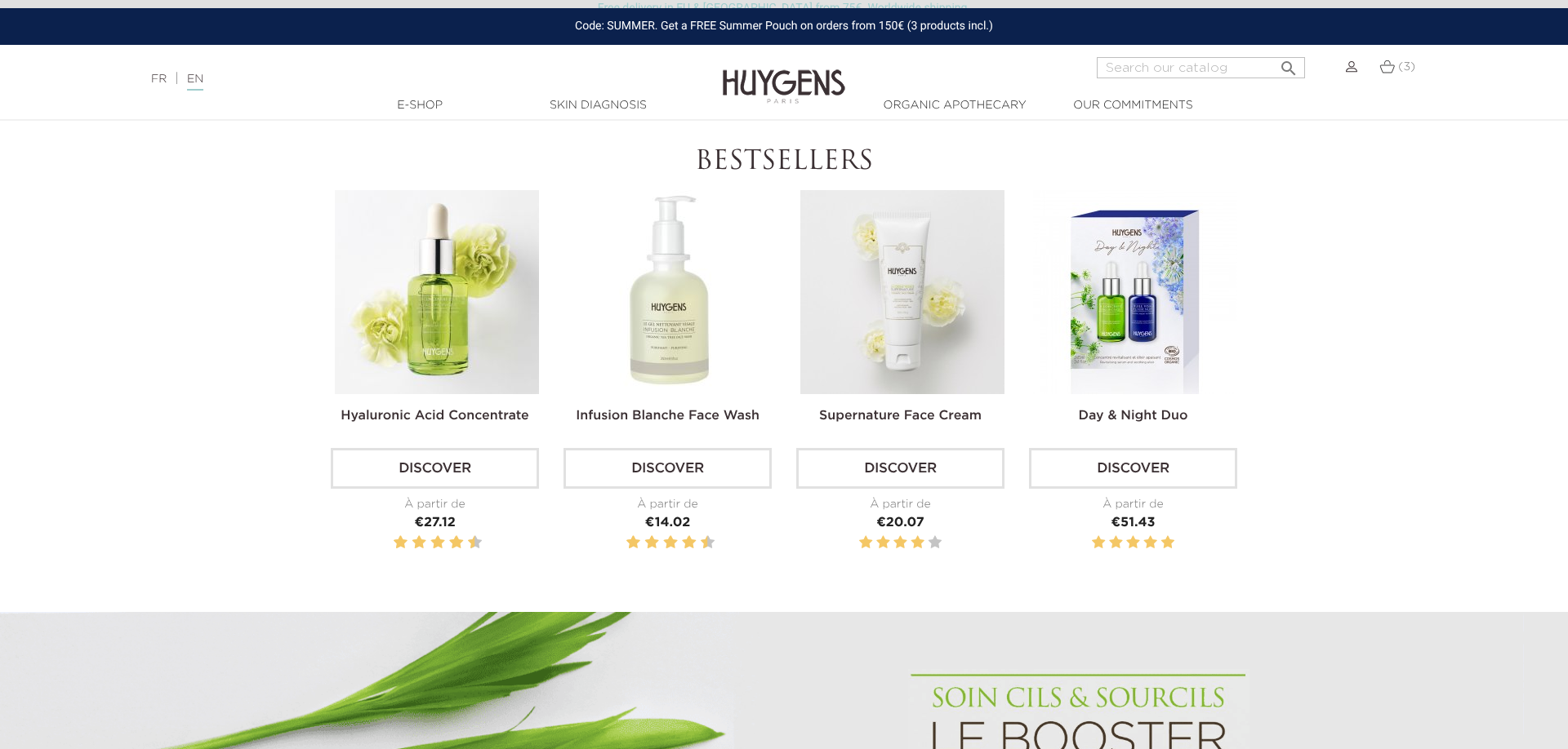
scroll to position [499, 0]
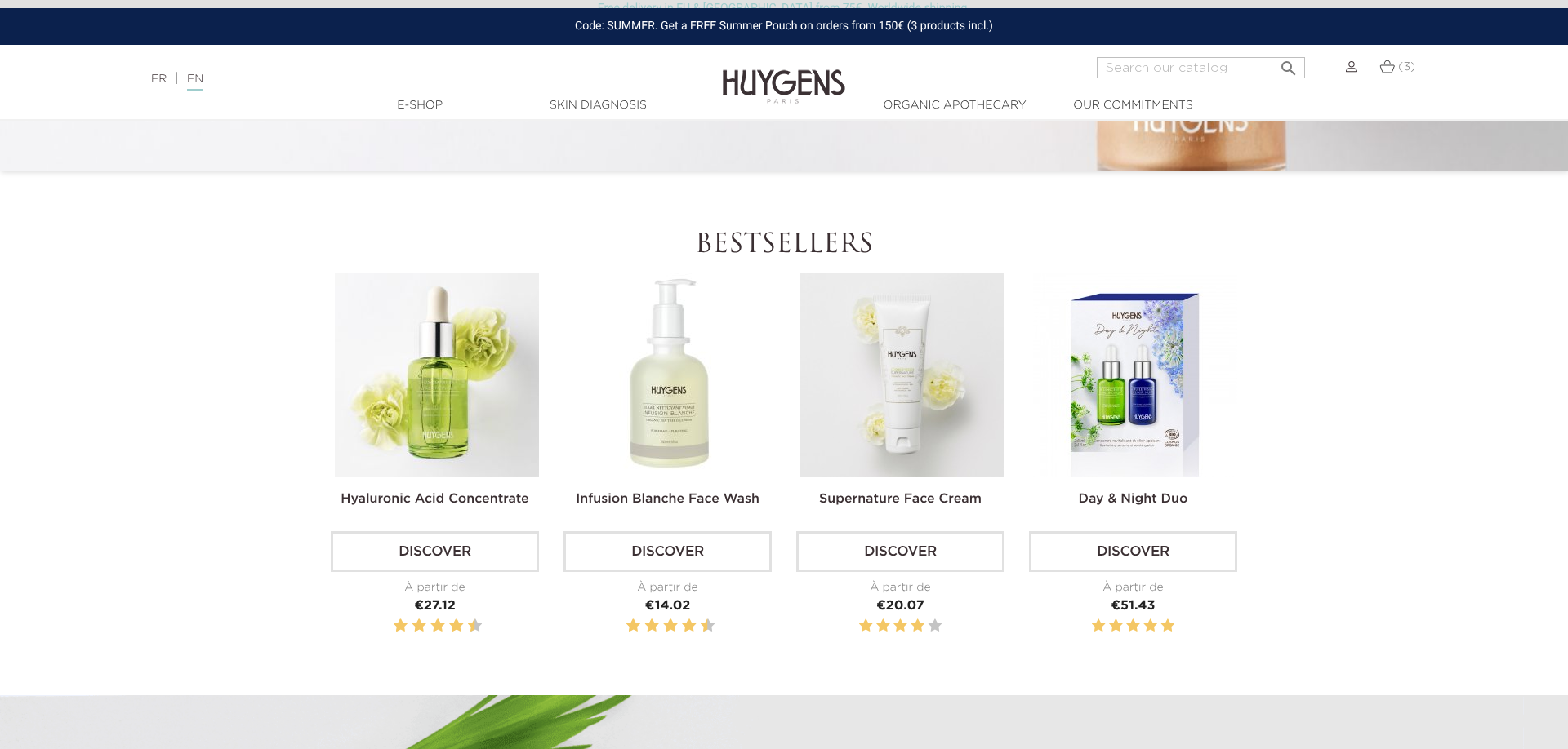
click at [895, 451] on img at bounding box center [902, 375] width 204 height 204
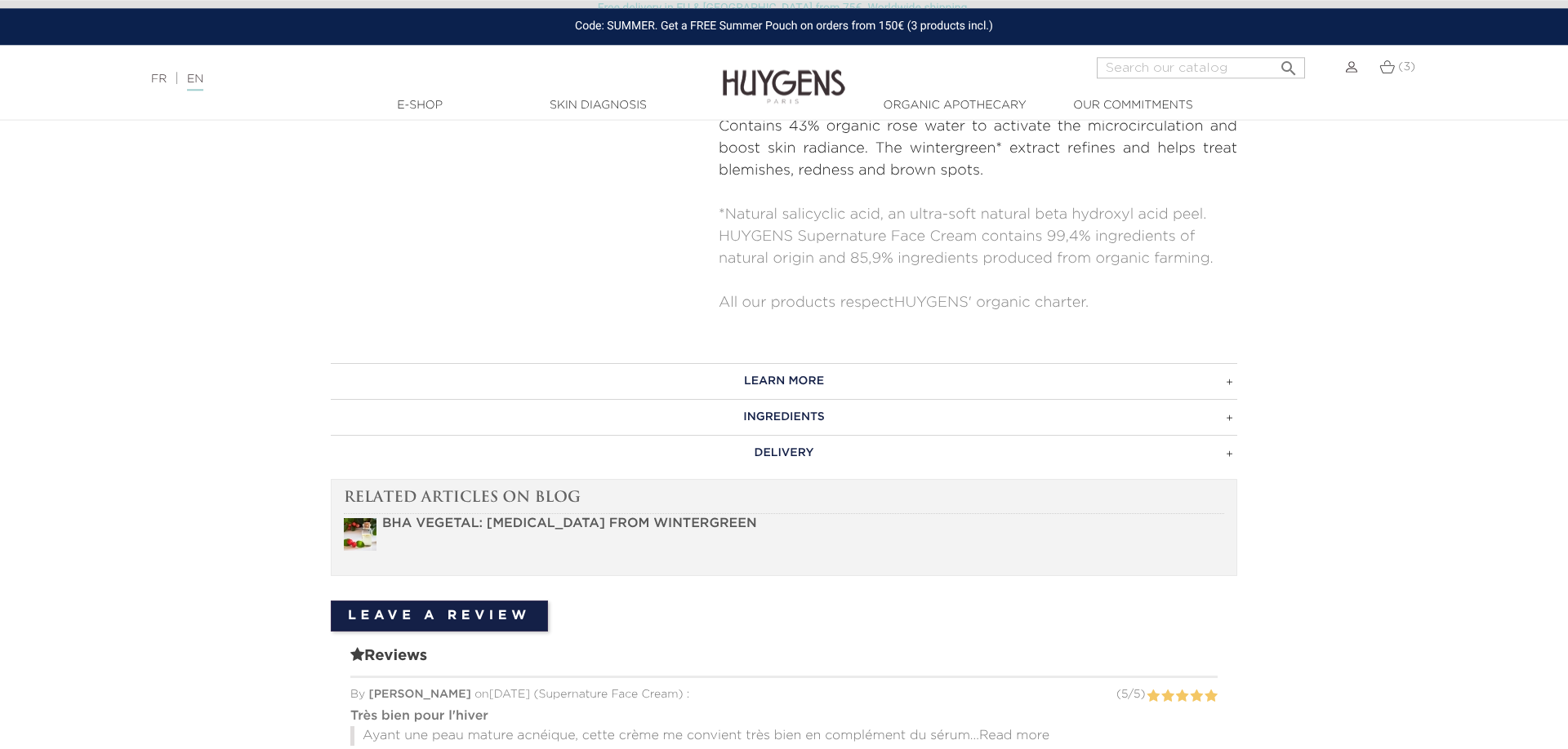
scroll to position [833, 0]
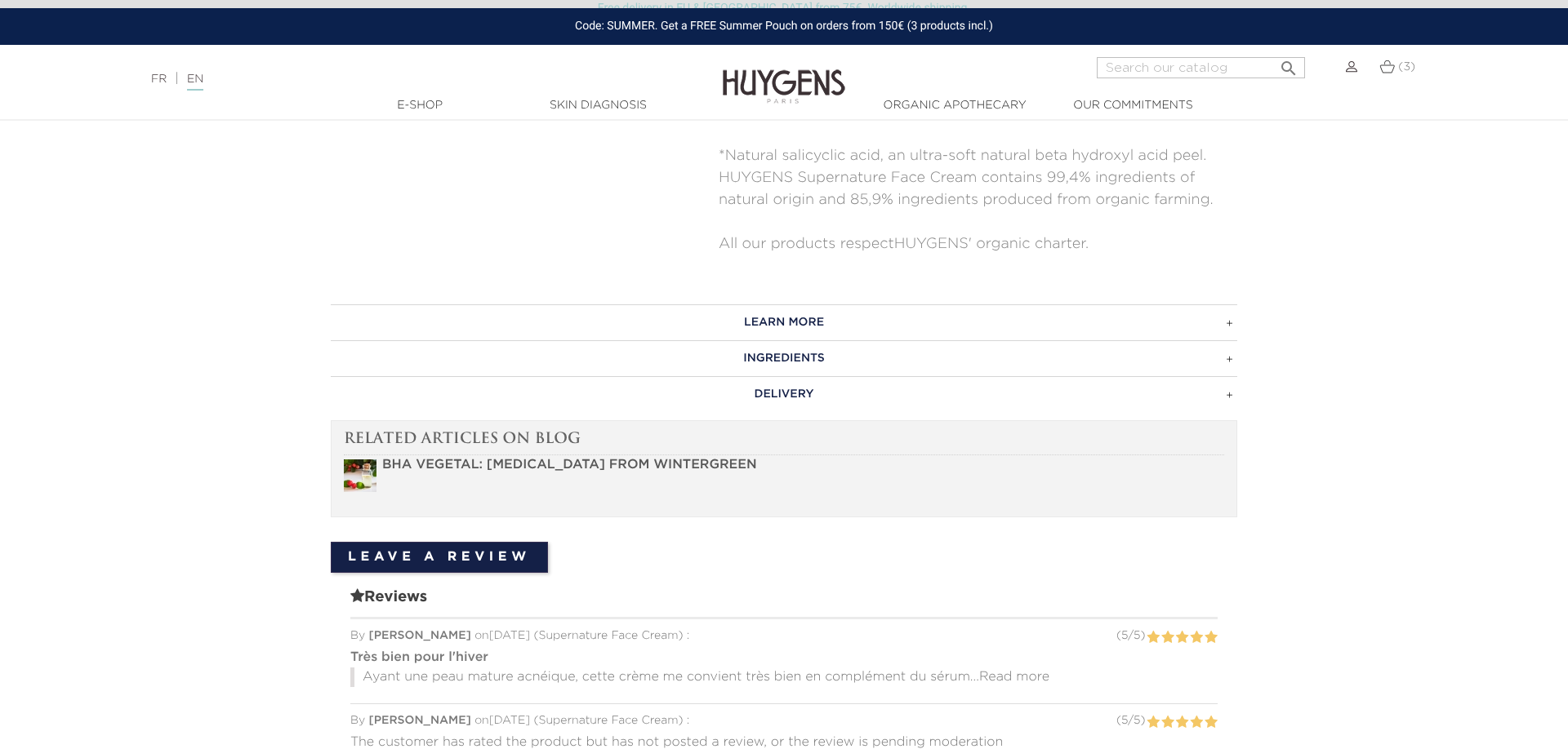
click at [868, 360] on h3 "INGREDIENTS" at bounding box center [784, 358] width 906 height 36
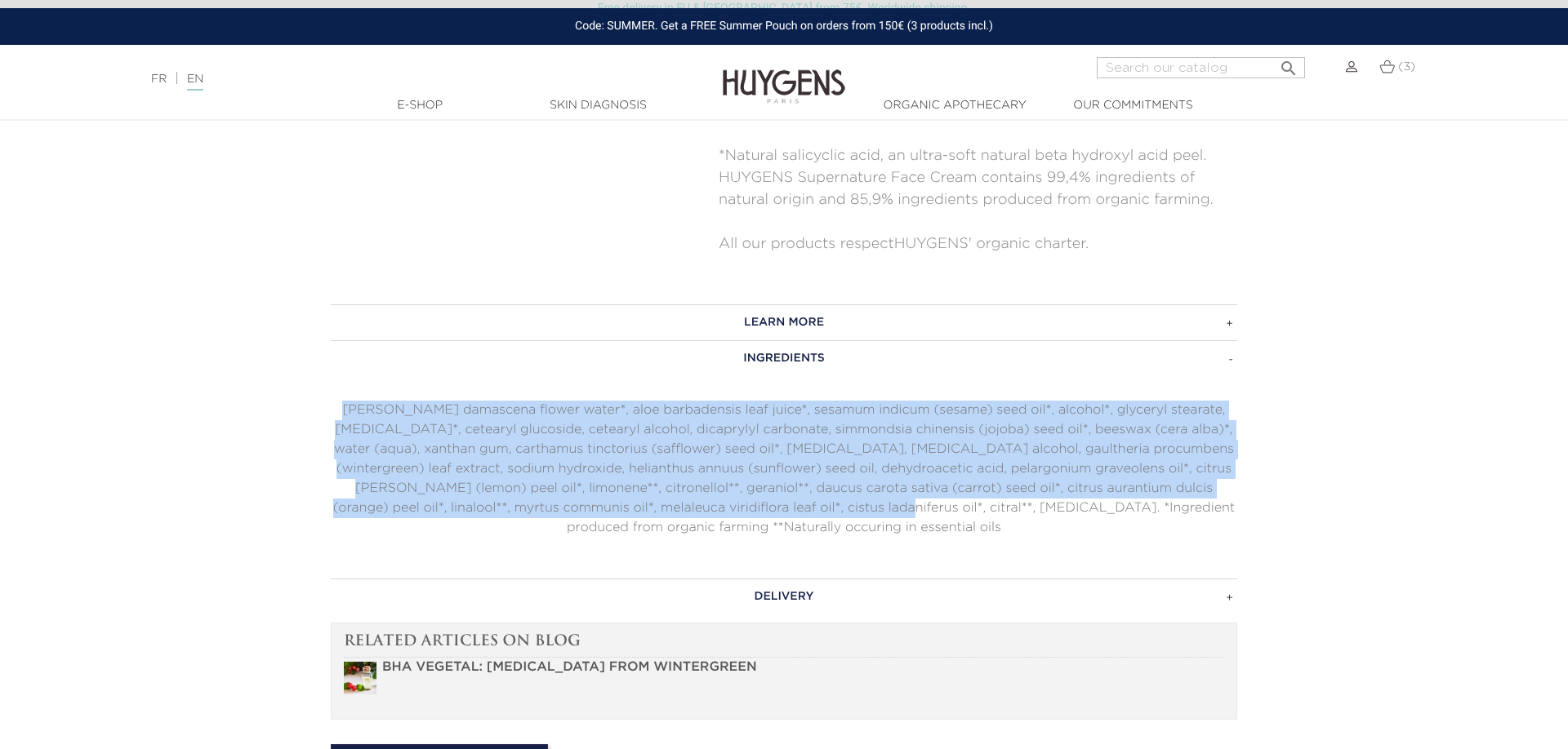
drag, startPoint x: 880, startPoint y: 504, endPoint x: 350, endPoint y: 389, distance: 542.3
click at [350, 389] on div "INGREDIENTS" at bounding box center [784, 438] width 906 height 197
copy p "[PERSON_NAME] damascena flower water*, aloe barbadensis leaf juice*, sesamum in…"
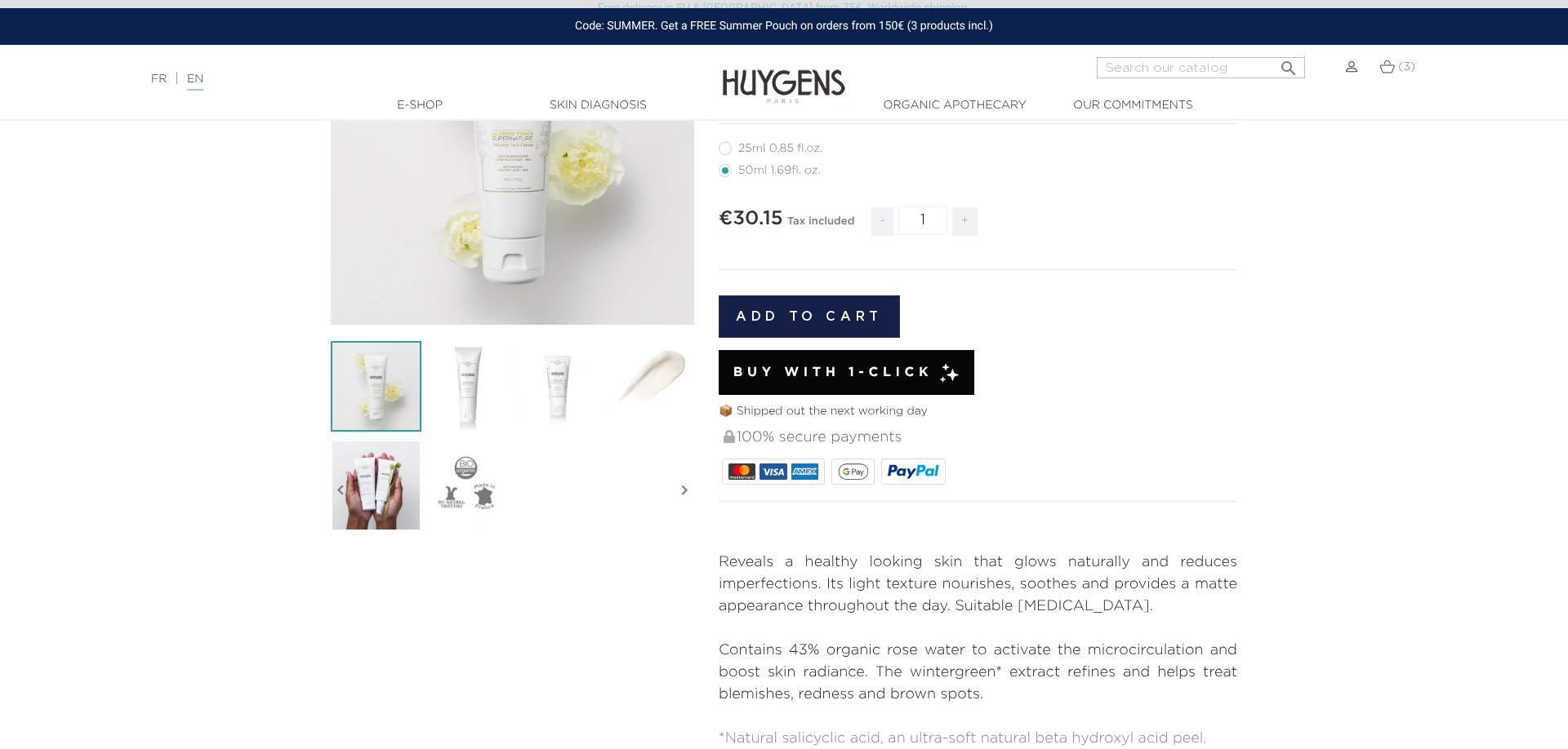
scroll to position [0, 0]
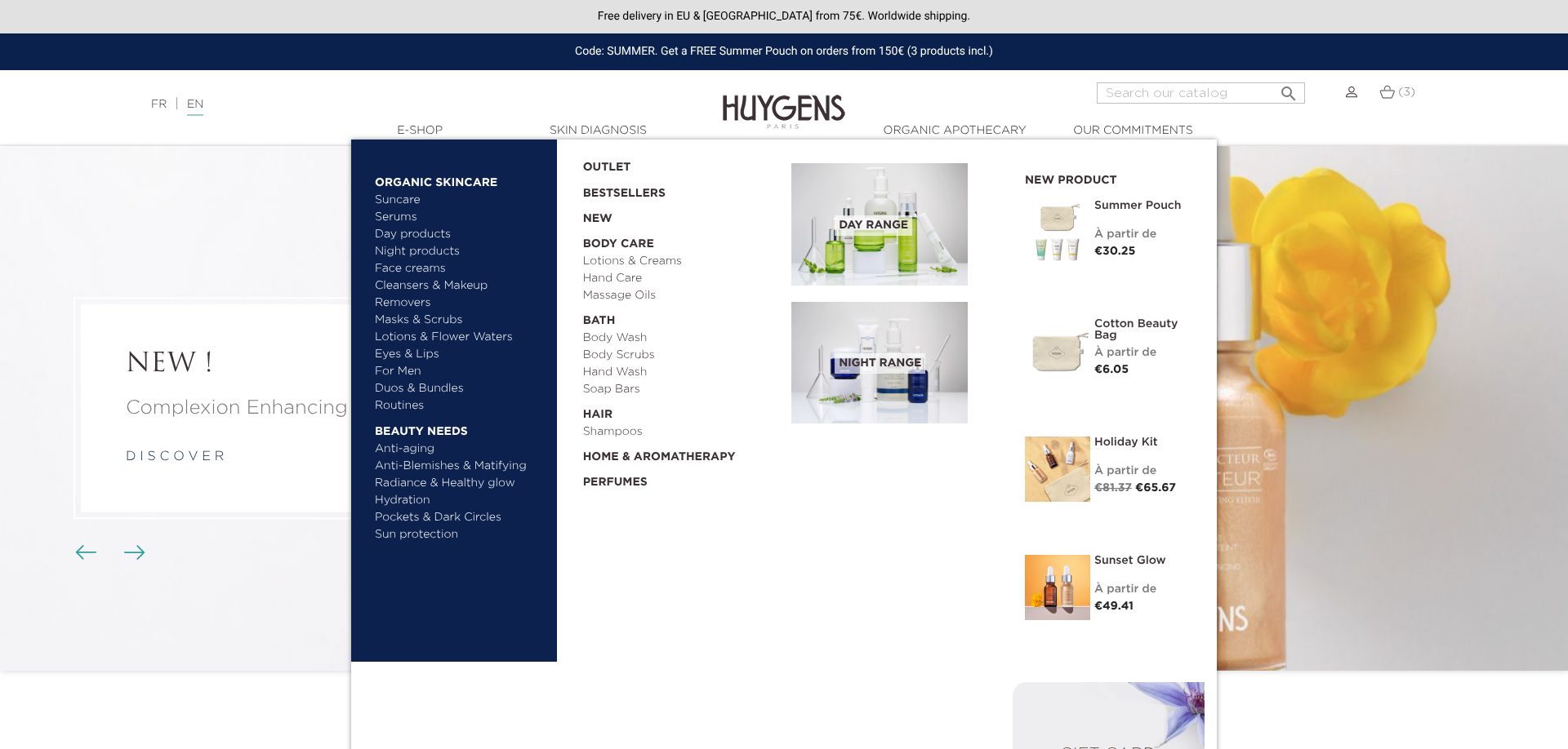
click at [402, 218] on link "Serums" at bounding box center [461, 218] width 171 height 17
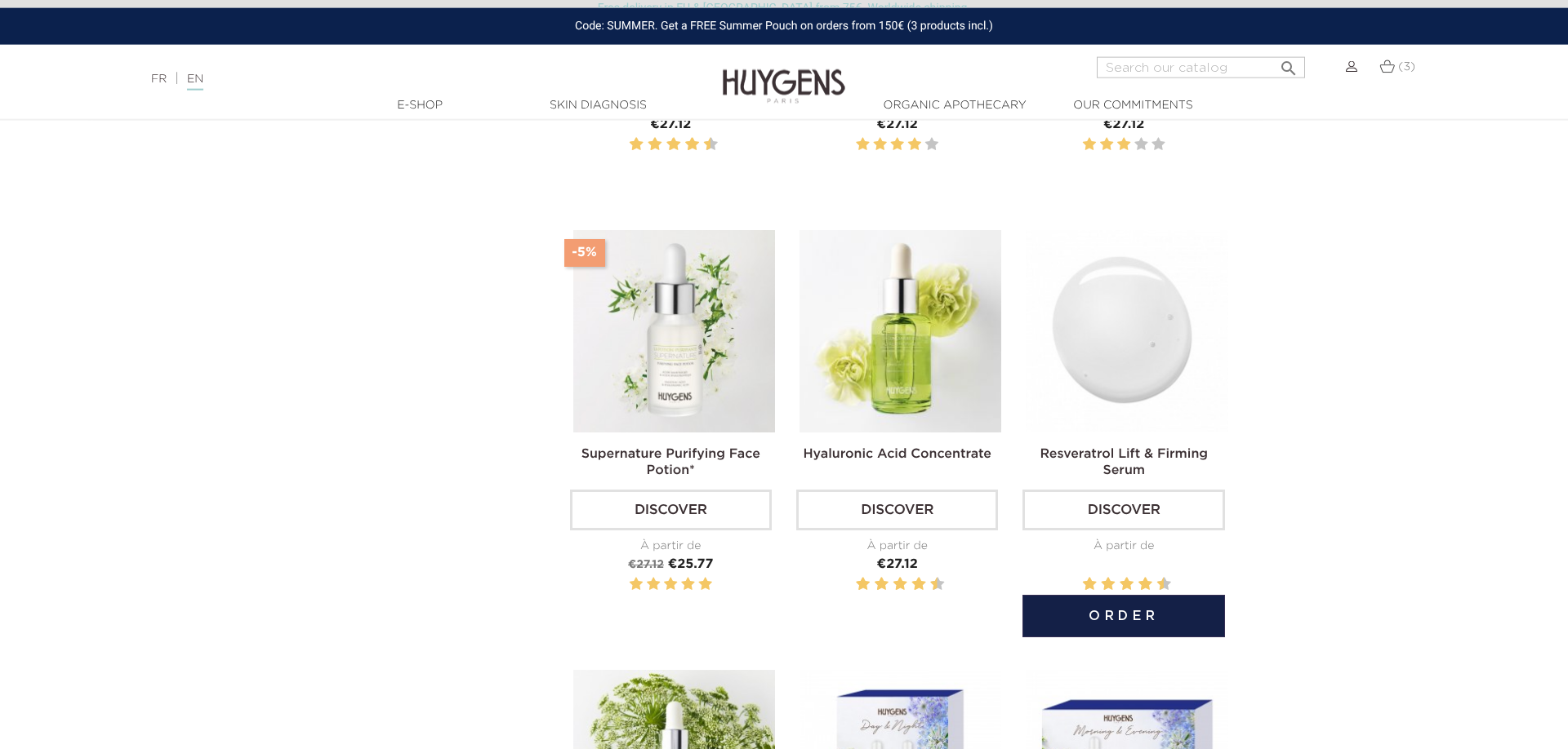
scroll to position [916, 0]
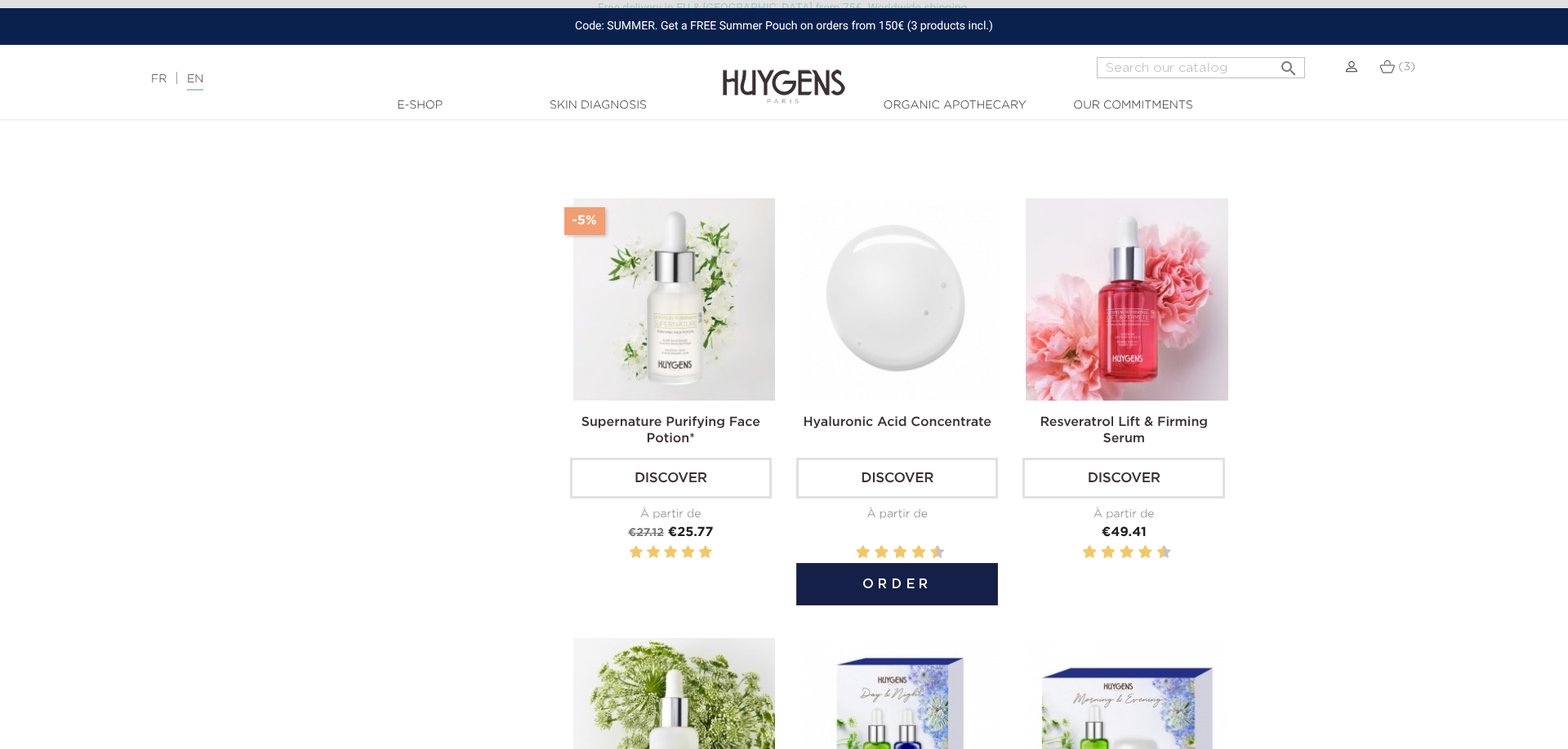
click at [902, 346] on img at bounding box center [900, 299] width 202 height 201
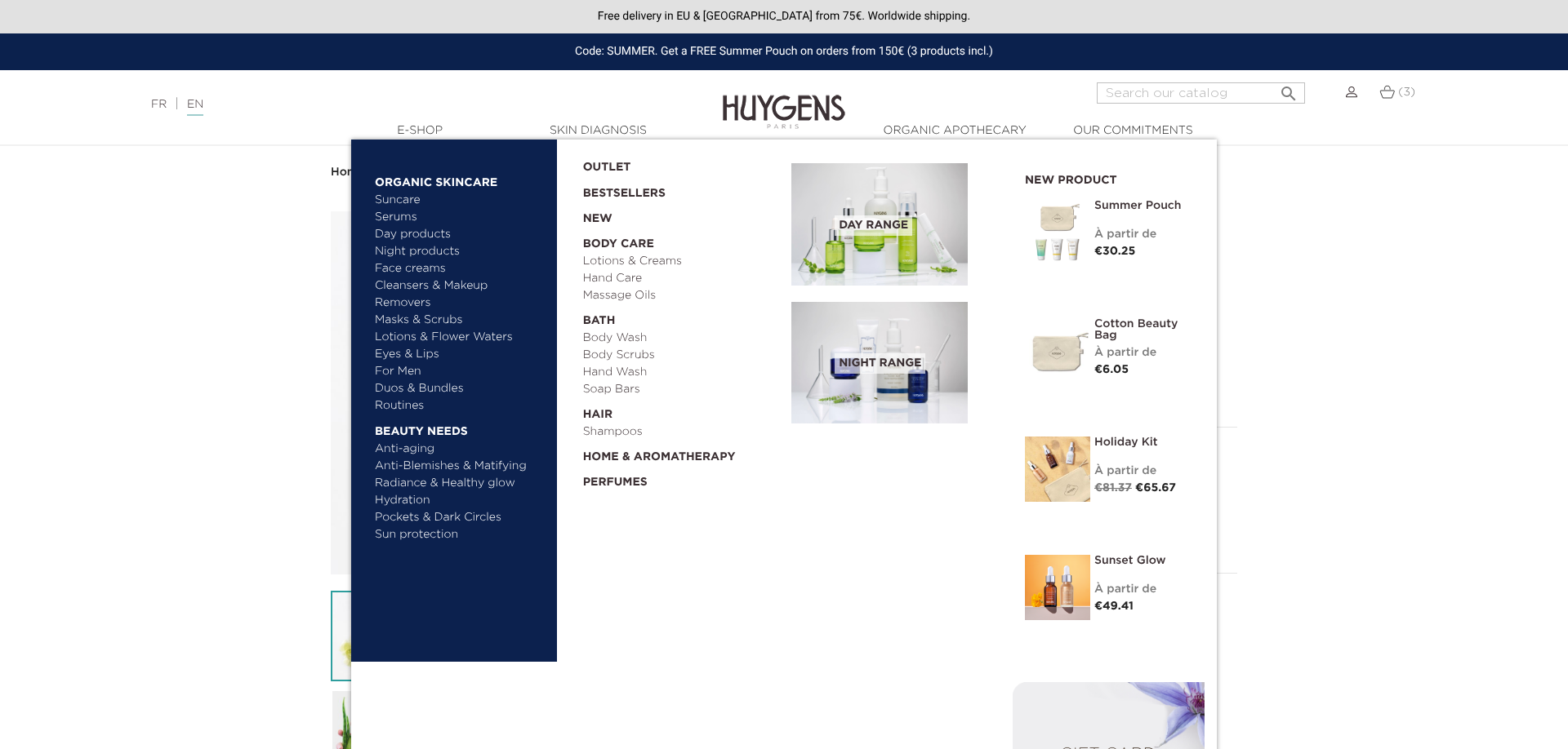
click at [402, 272] on link "Face creams" at bounding box center [461, 269] width 171 height 17
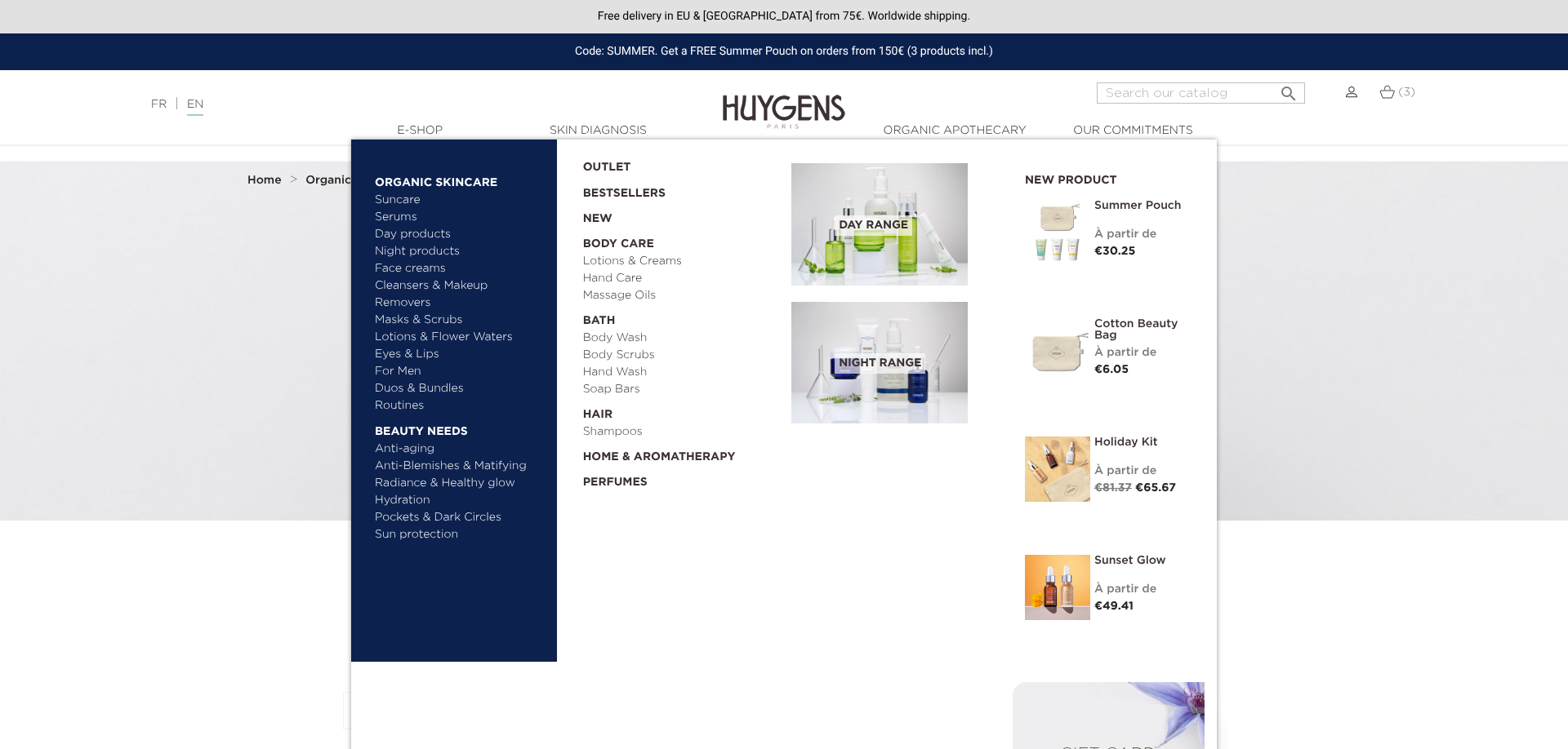
click at [415, 286] on link "Cleansers & Makeup Removers" at bounding box center [461, 295] width 171 height 35
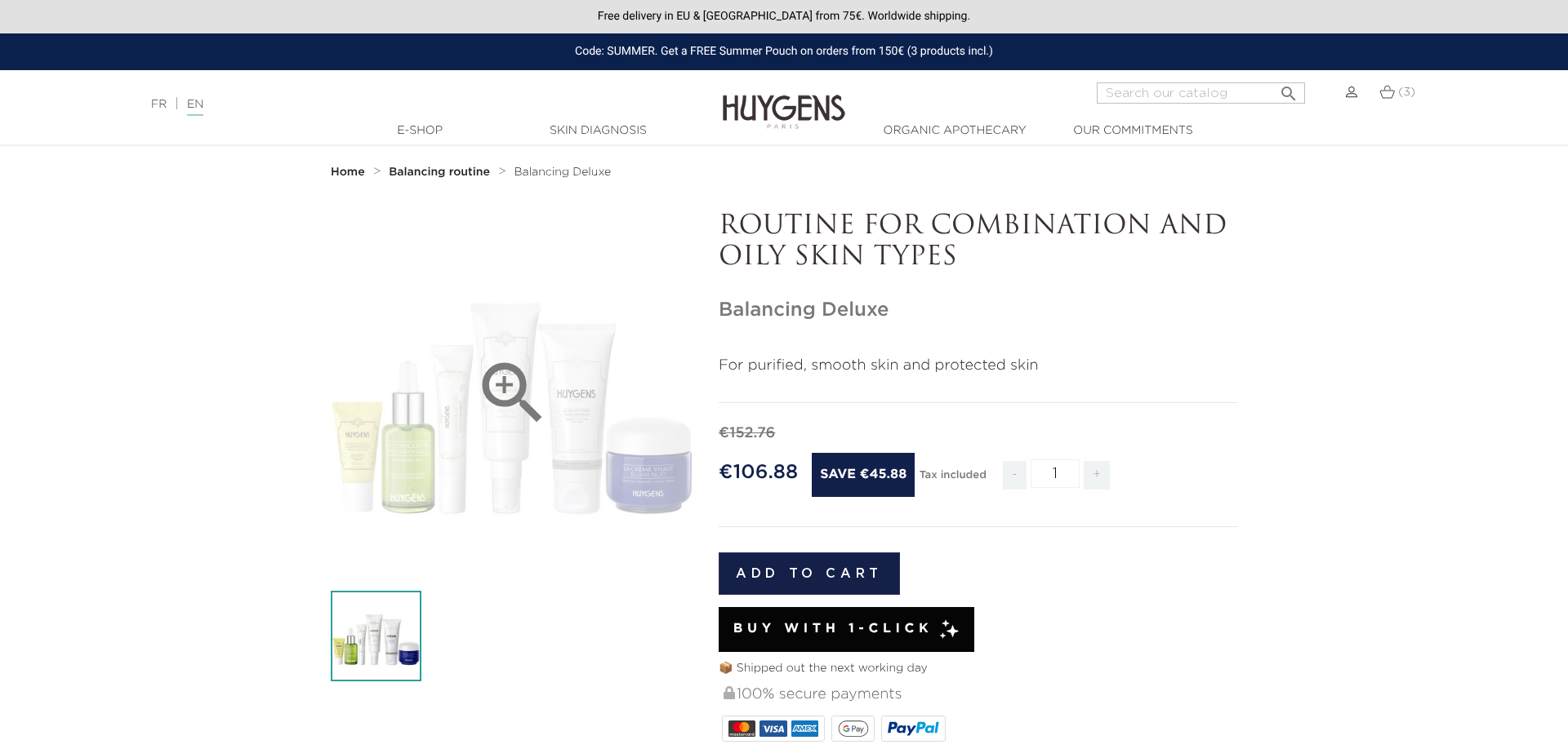
click at [508, 397] on icon "" at bounding box center [512, 394] width 81 height 81
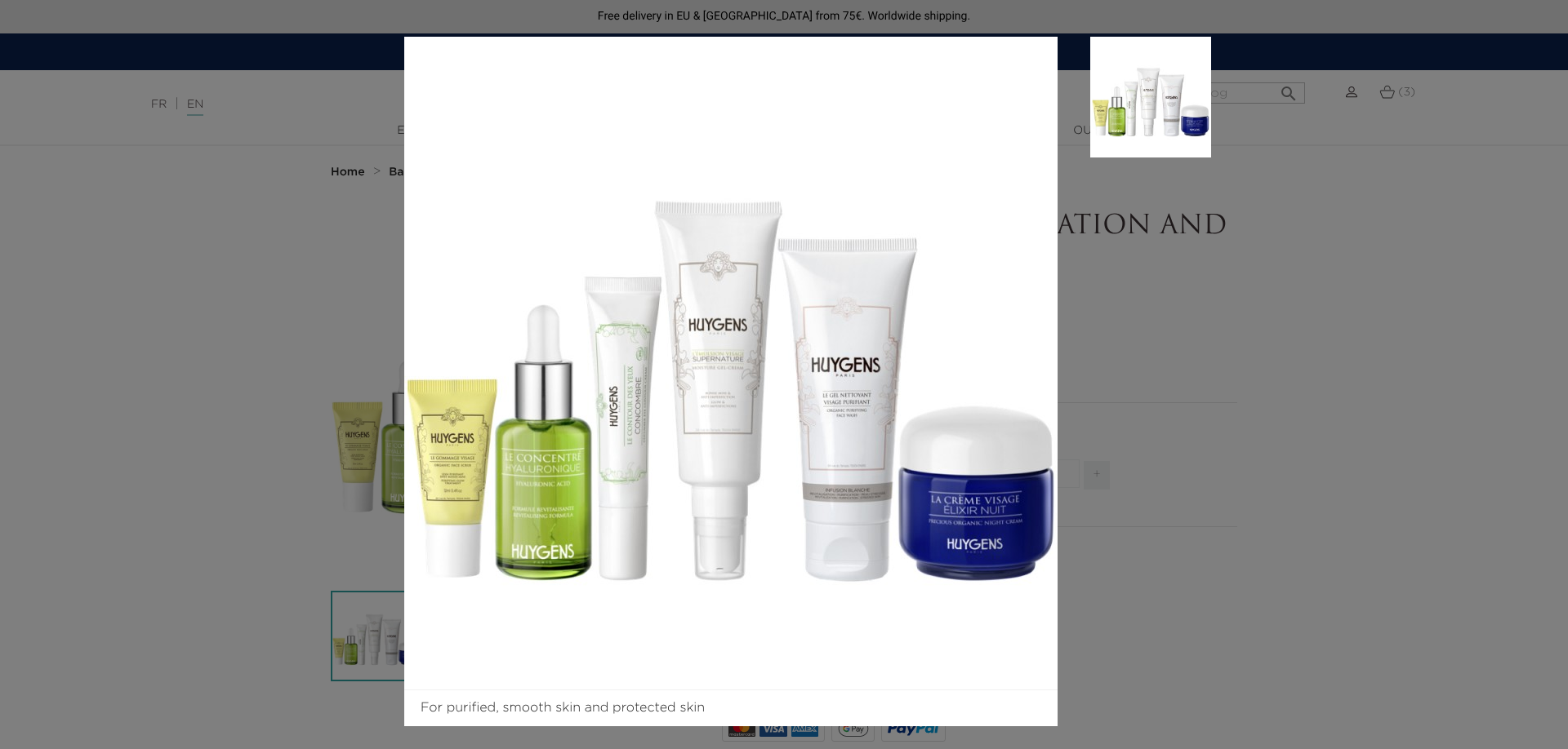
click at [1203, 462] on aside at bounding box center [1134, 381] width 153 height 690
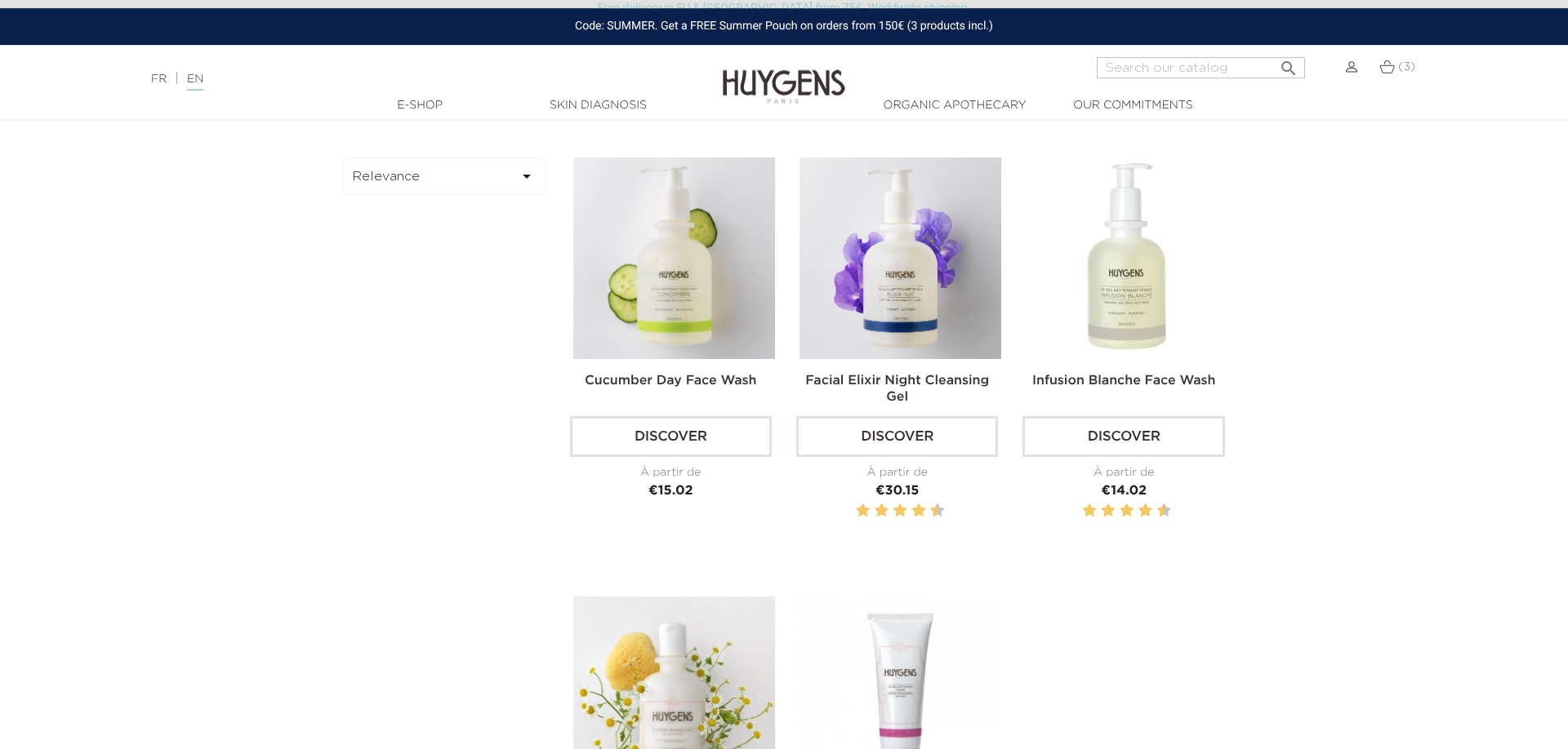
scroll to position [583, 0]
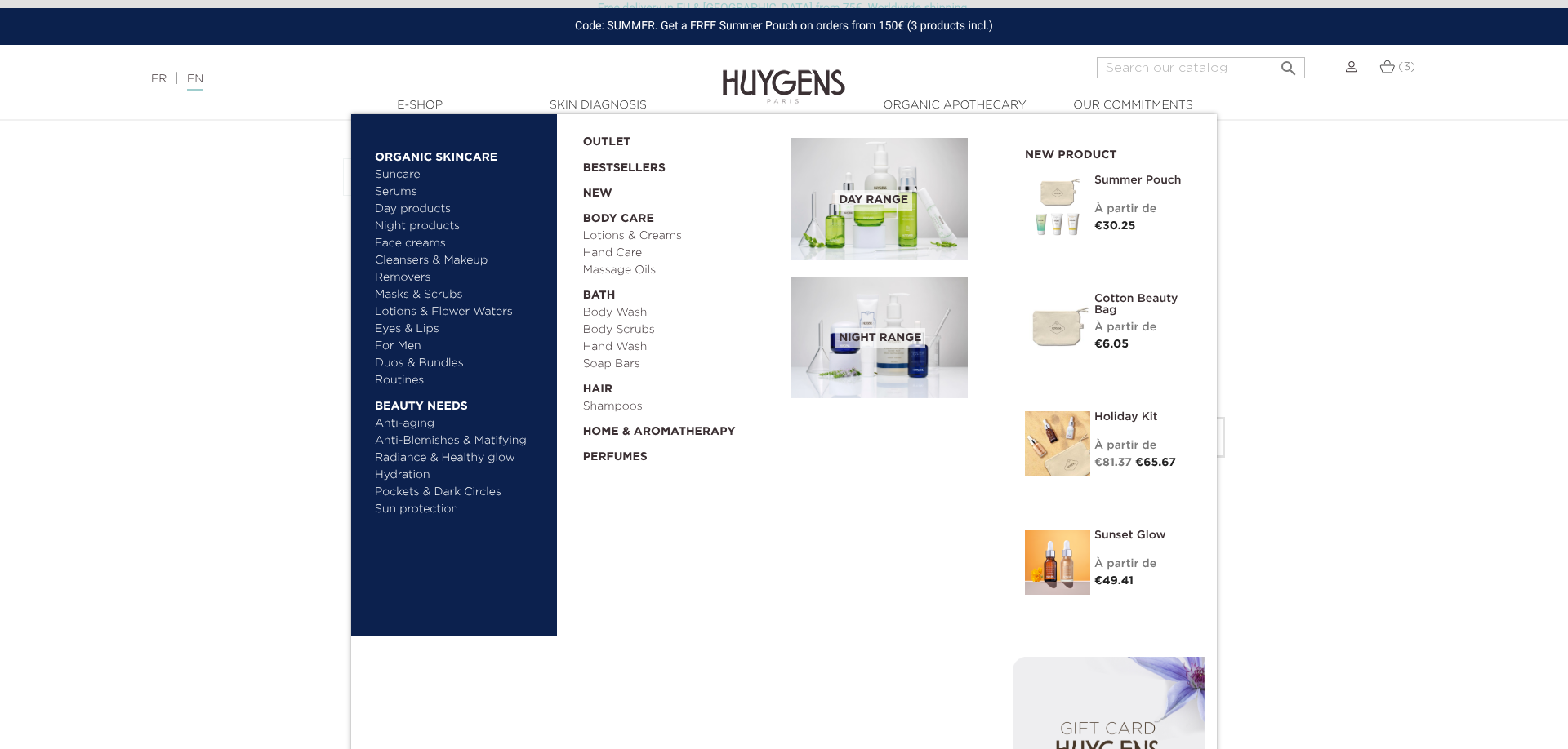
click at [404, 381] on link "Routines" at bounding box center [461, 381] width 171 height 17
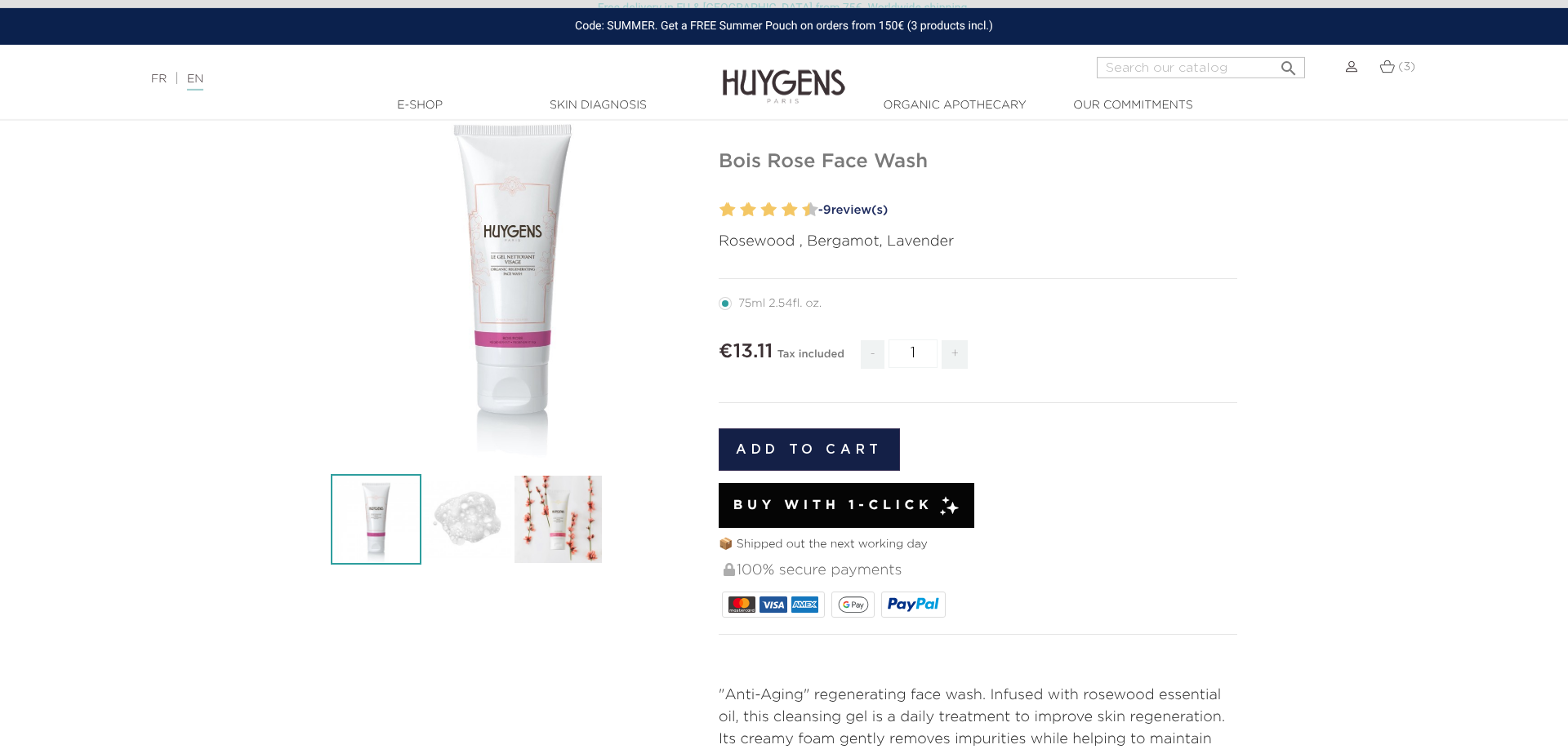
scroll to position [83, 0]
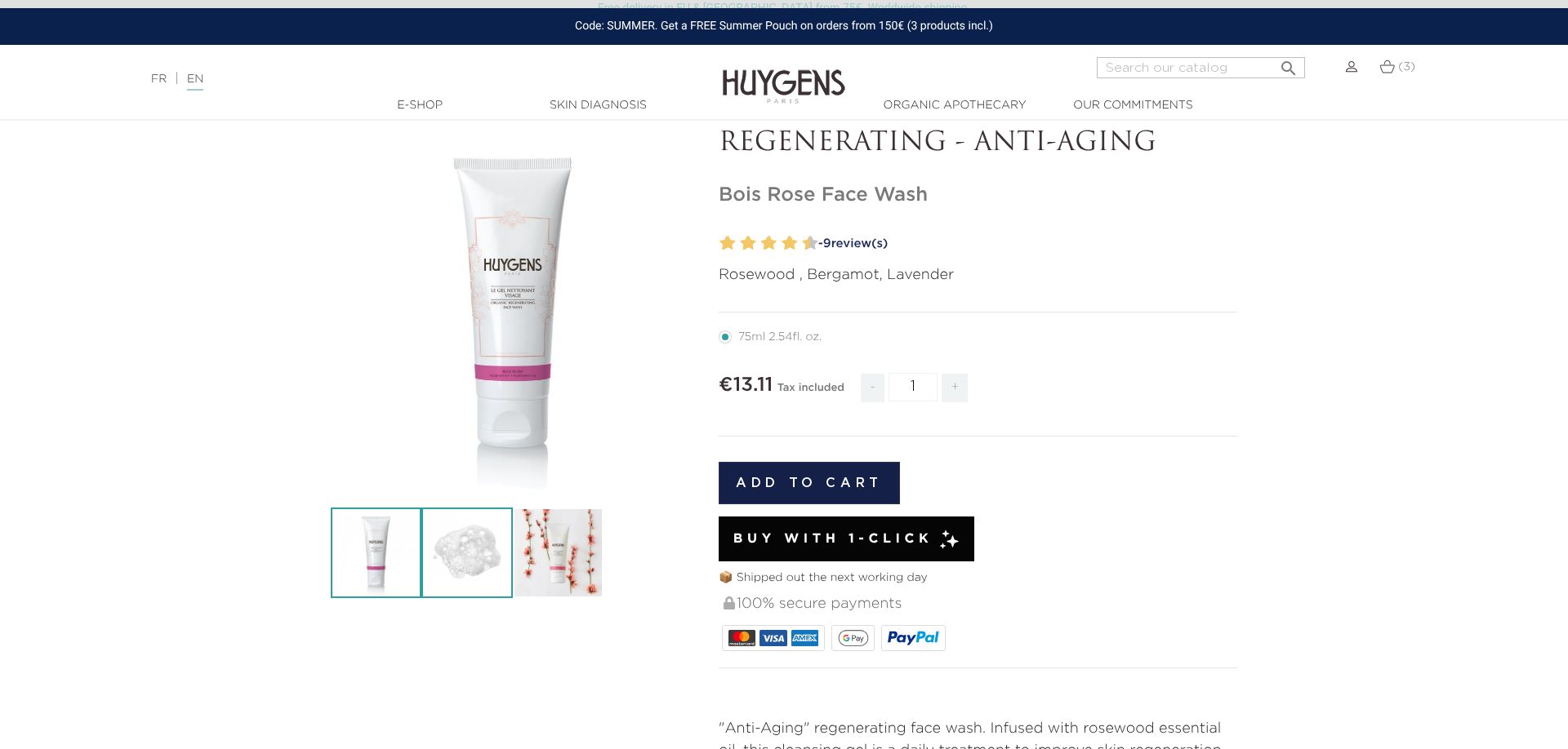
drag, startPoint x: 435, startPoint y: 534, endPoint x: 505, endPoint y: 539, distance: 70.2
click at [436, 534] on img at bounding box center [467, 553] width 91 height 91
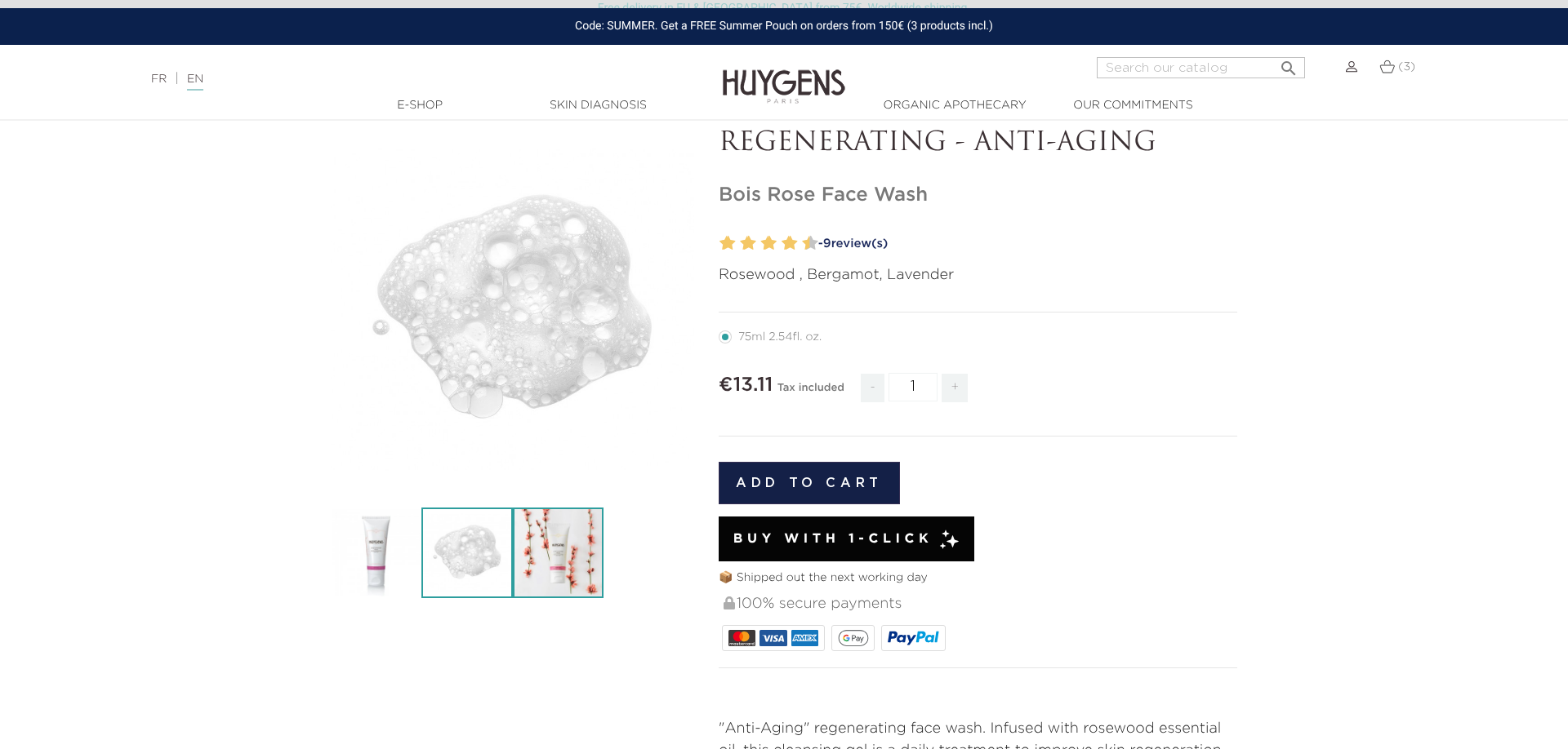
click at [539, 546] on img at bounding box center [558, 553] width 91 height 91
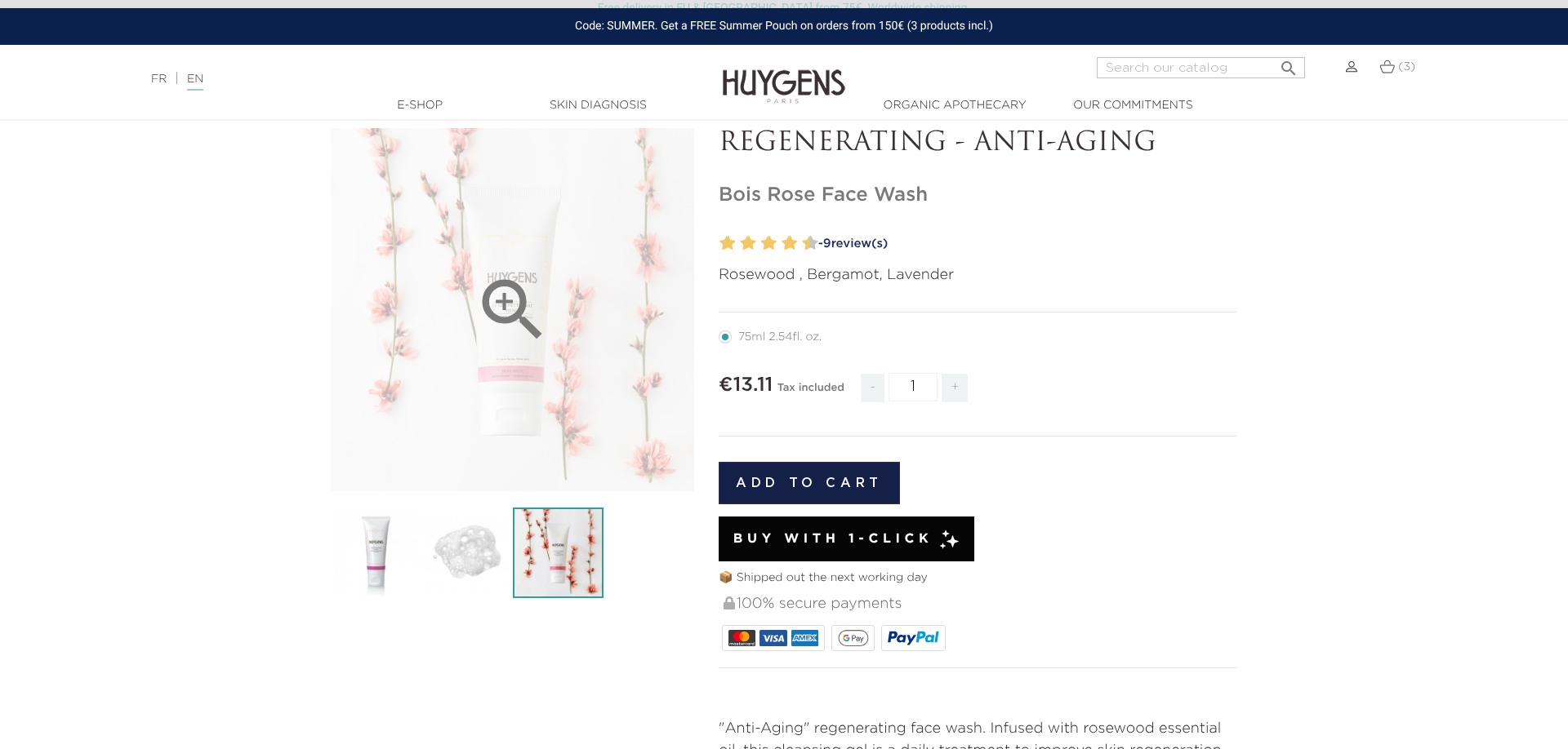
click at [511, 306] on icon "" at bounding box center [512, 310] width 81 height 81
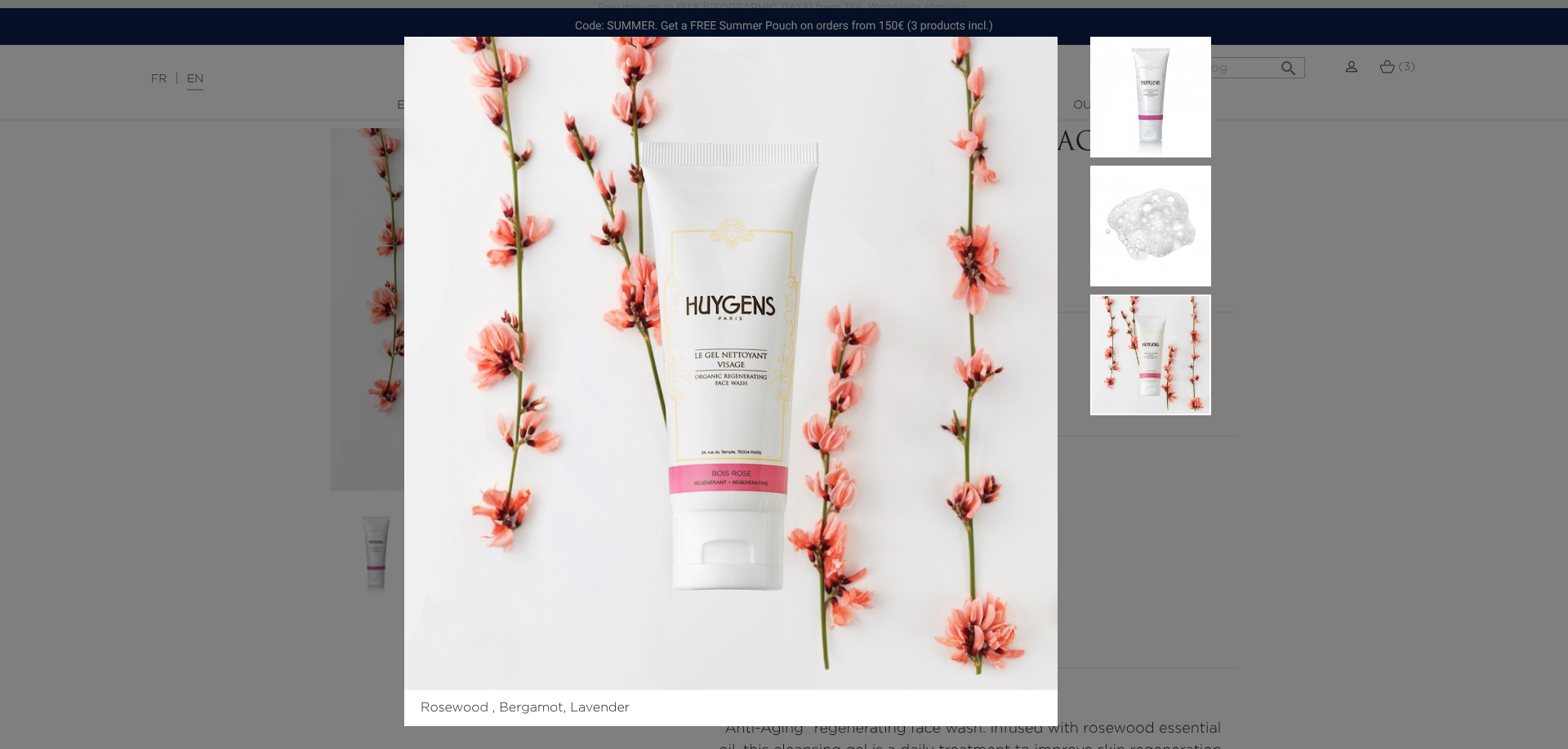
click at [1228, 507] on div "Rosewood , Bergamot, Lavender" at bounding box center [784, 374] width 1568 height 749
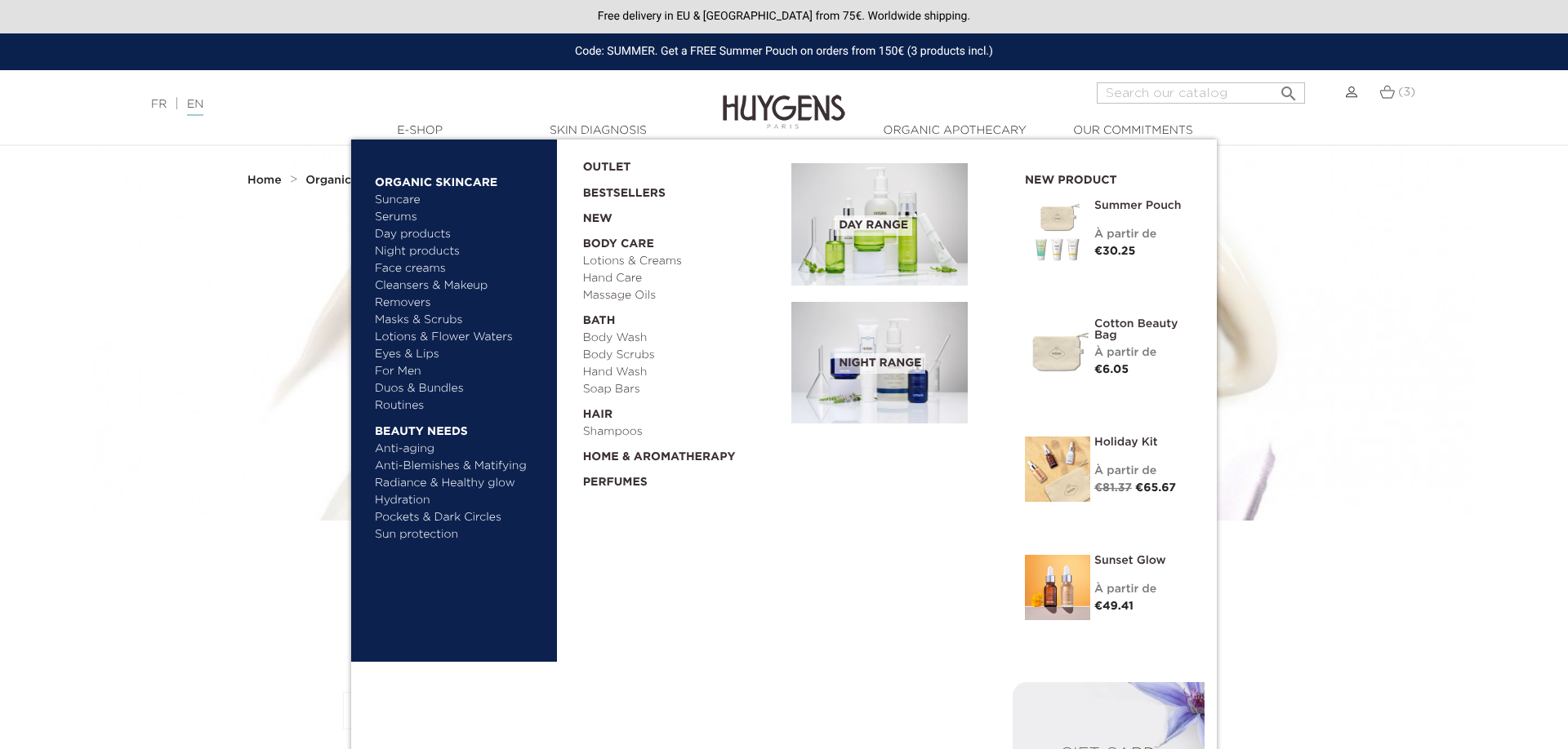
click at [413, 318] on link "Masks & Scrubs" at bounding box center [461, 320] width 171 height 17
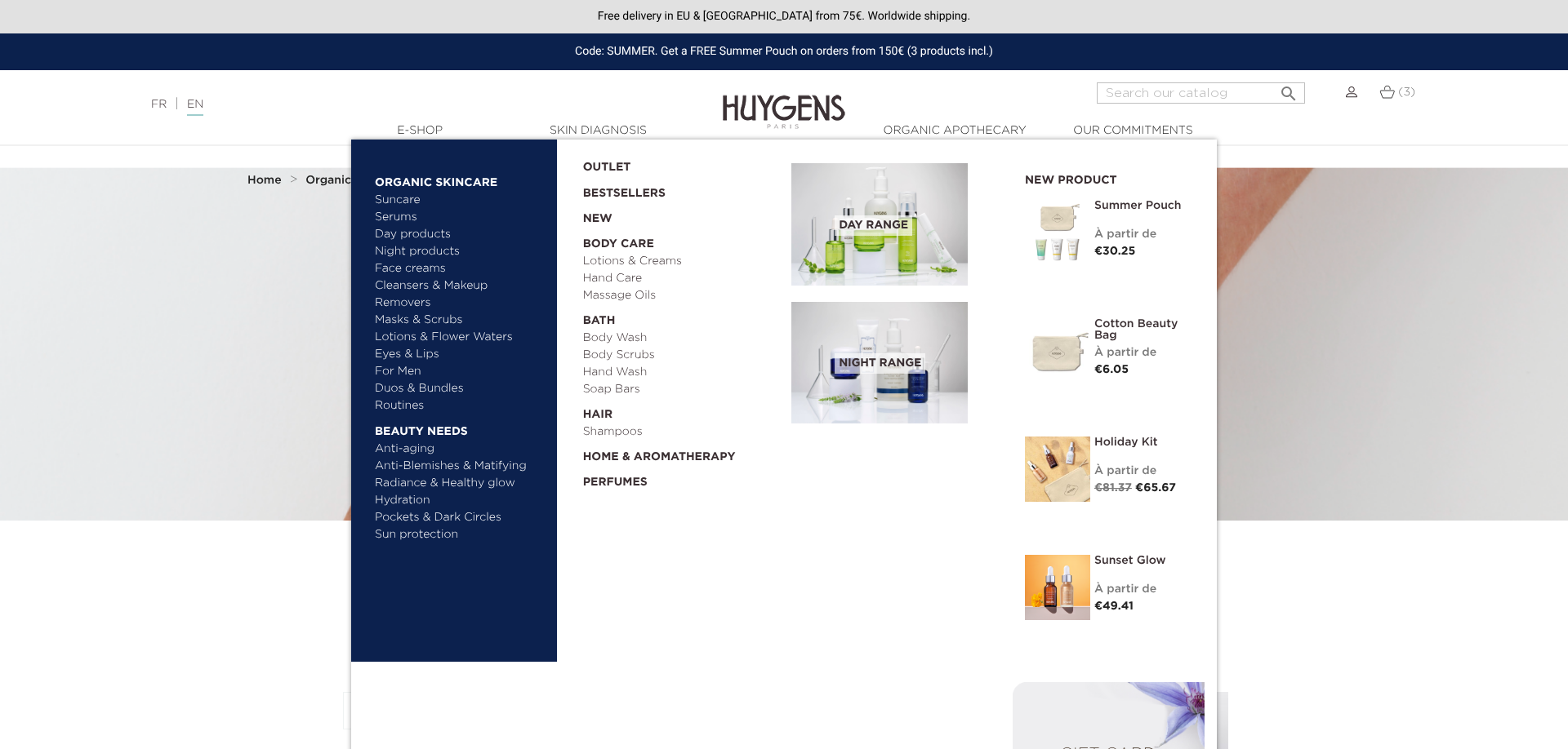
click at [402, 339] on link "Lotions & Flower Waters" at bounding box center [461, 338] width 171 height 17
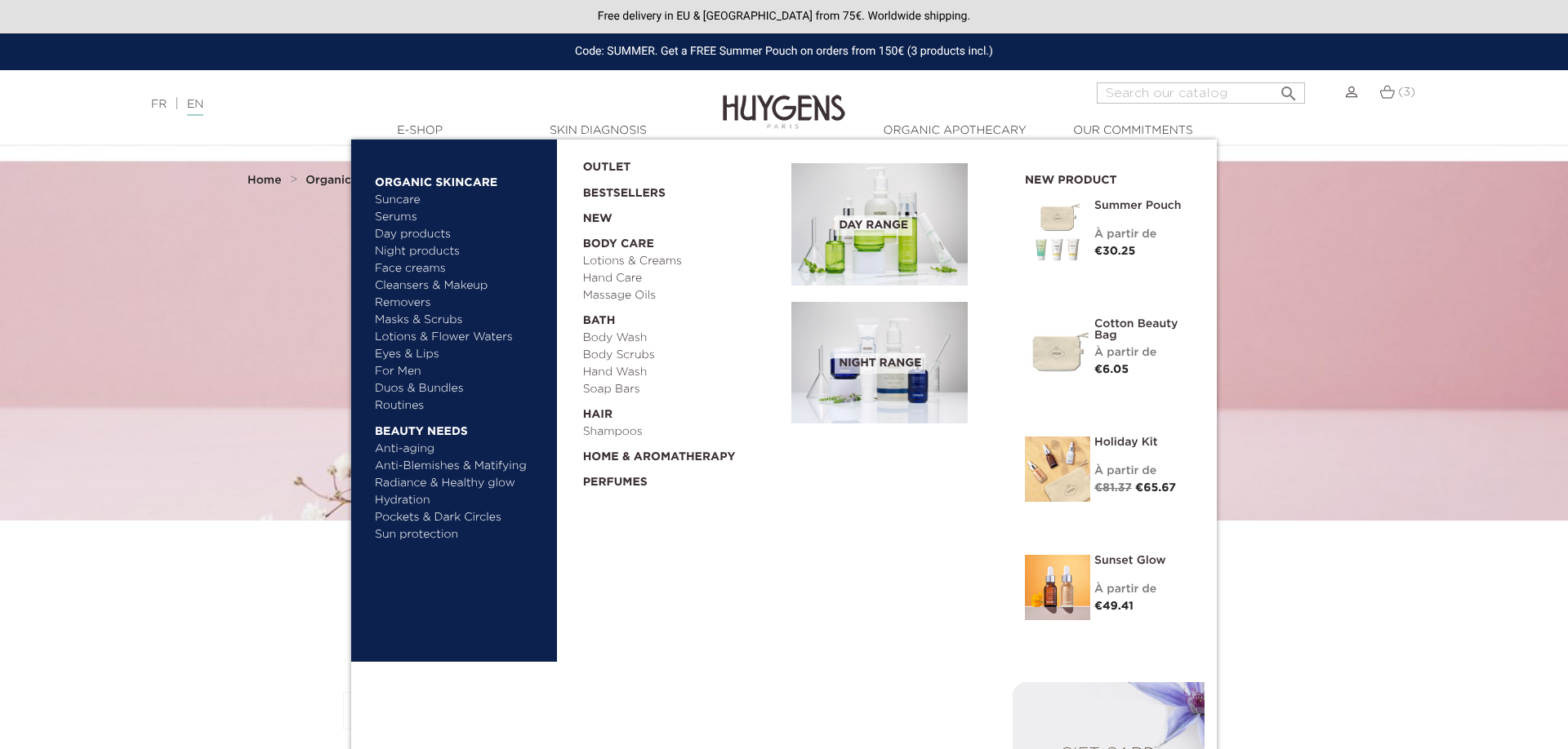
click at [415, 488] on link "Radiance & Healthy glow" at bounding box center [461, 483] width 171 height 17
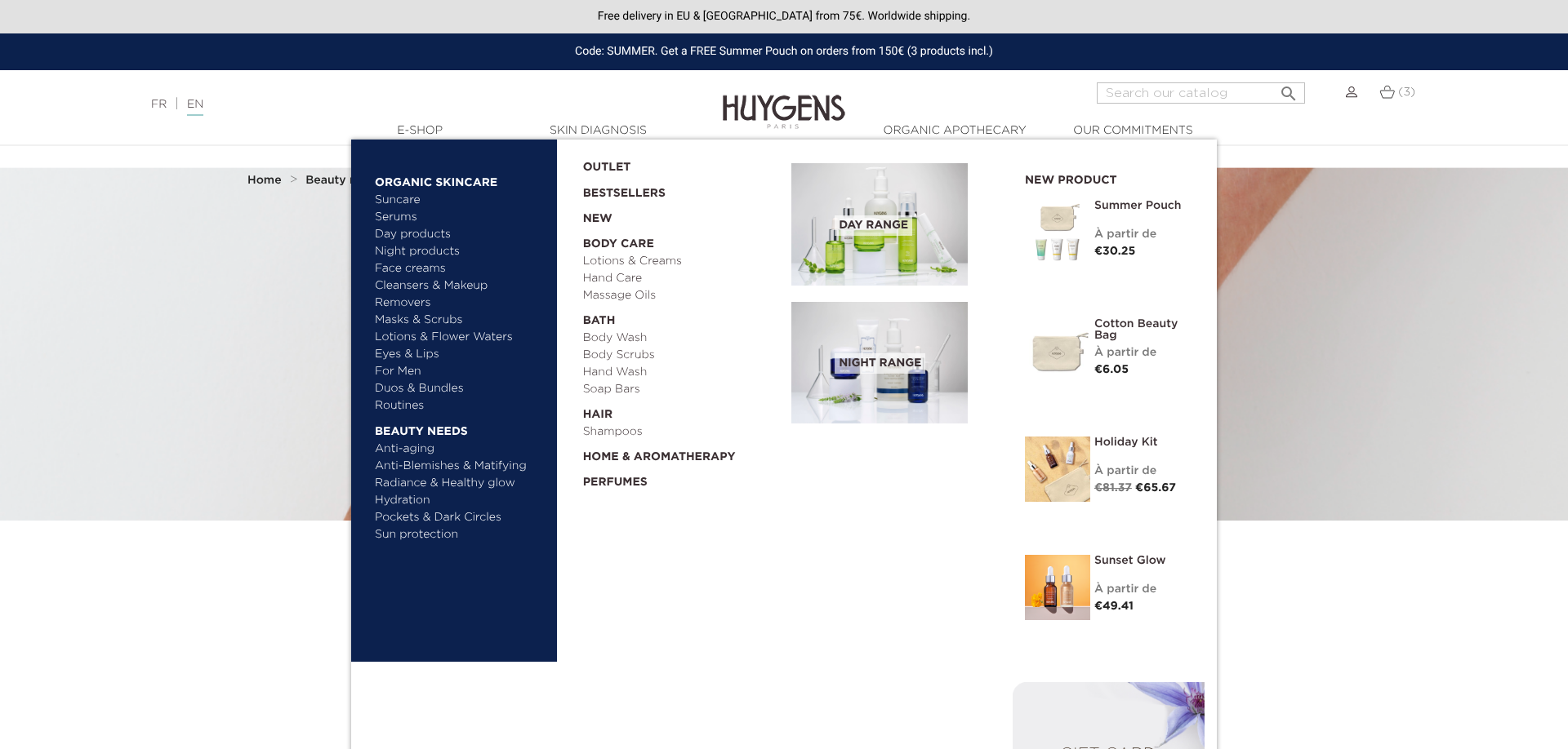
click at [424, 252] on link "Night products" at bounding box center [453, 251] width 156 height 17
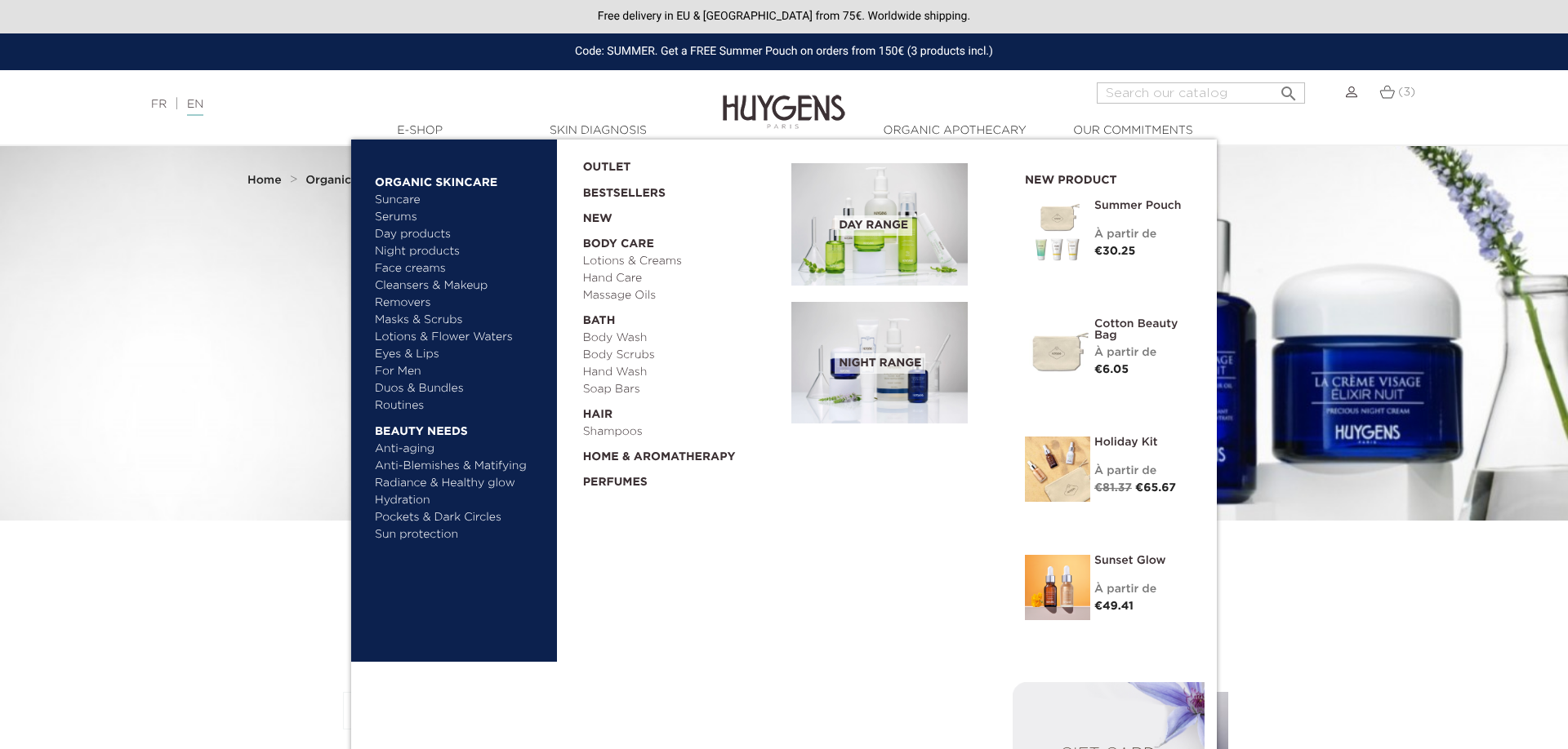
click at [399, 371] on link "For Men" at bounding box center [461, 372] width 171 height 17
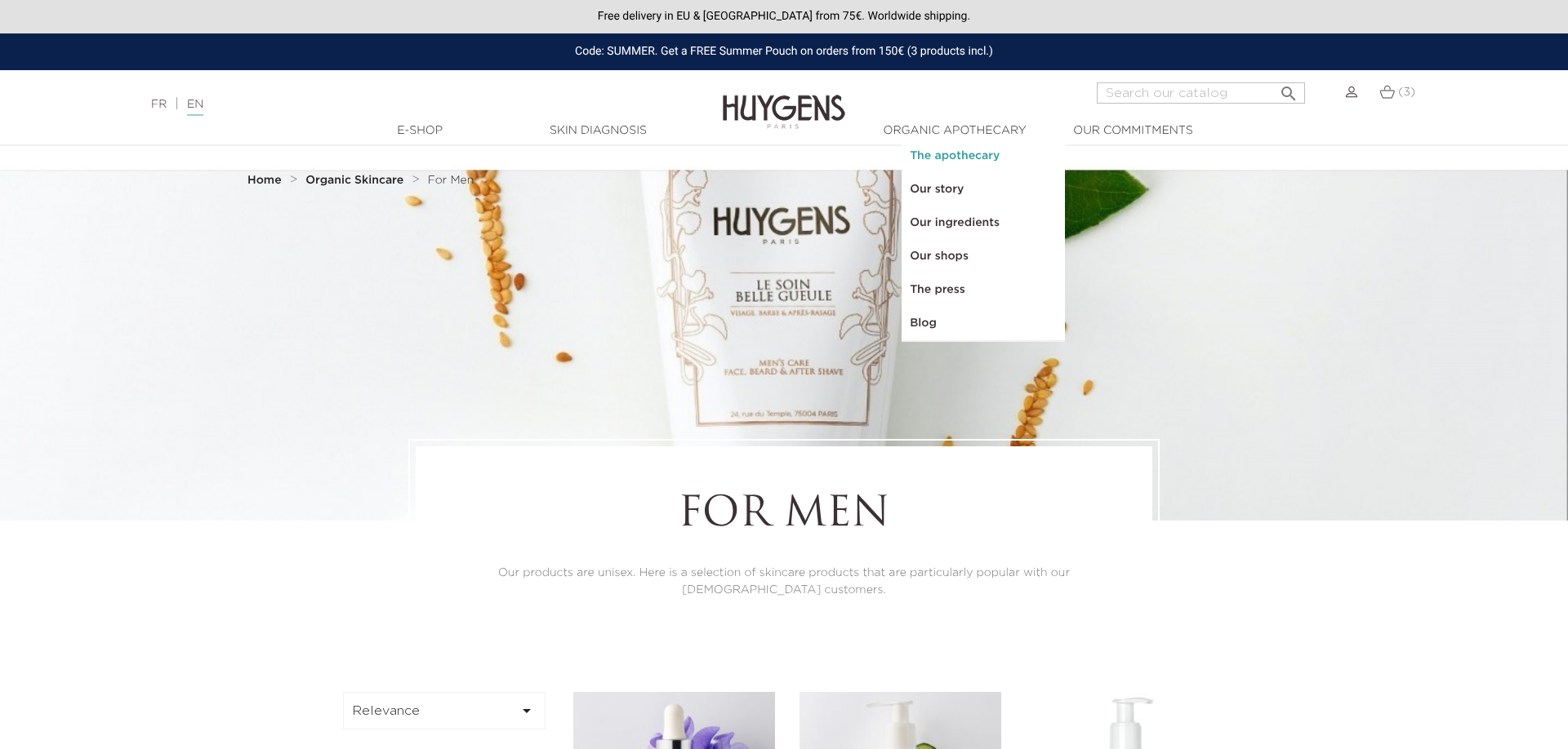
click at [945, 161] on link "The apothecary" at bounding box center [983, 157] width 163 height 34
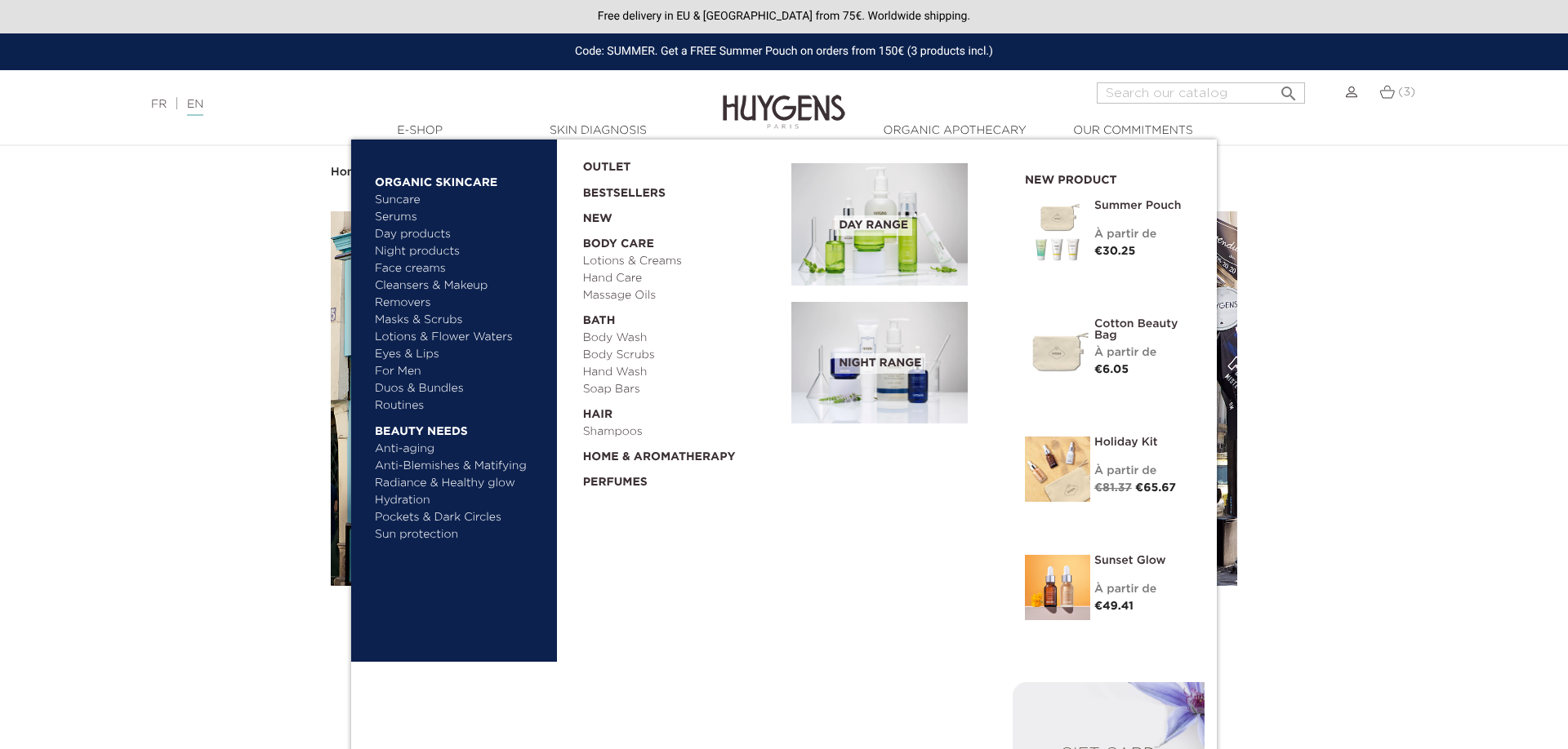
click at [408, 337] on link "Lotions & Flower Waters" at bounding box center [461, 338] width 171 height 17
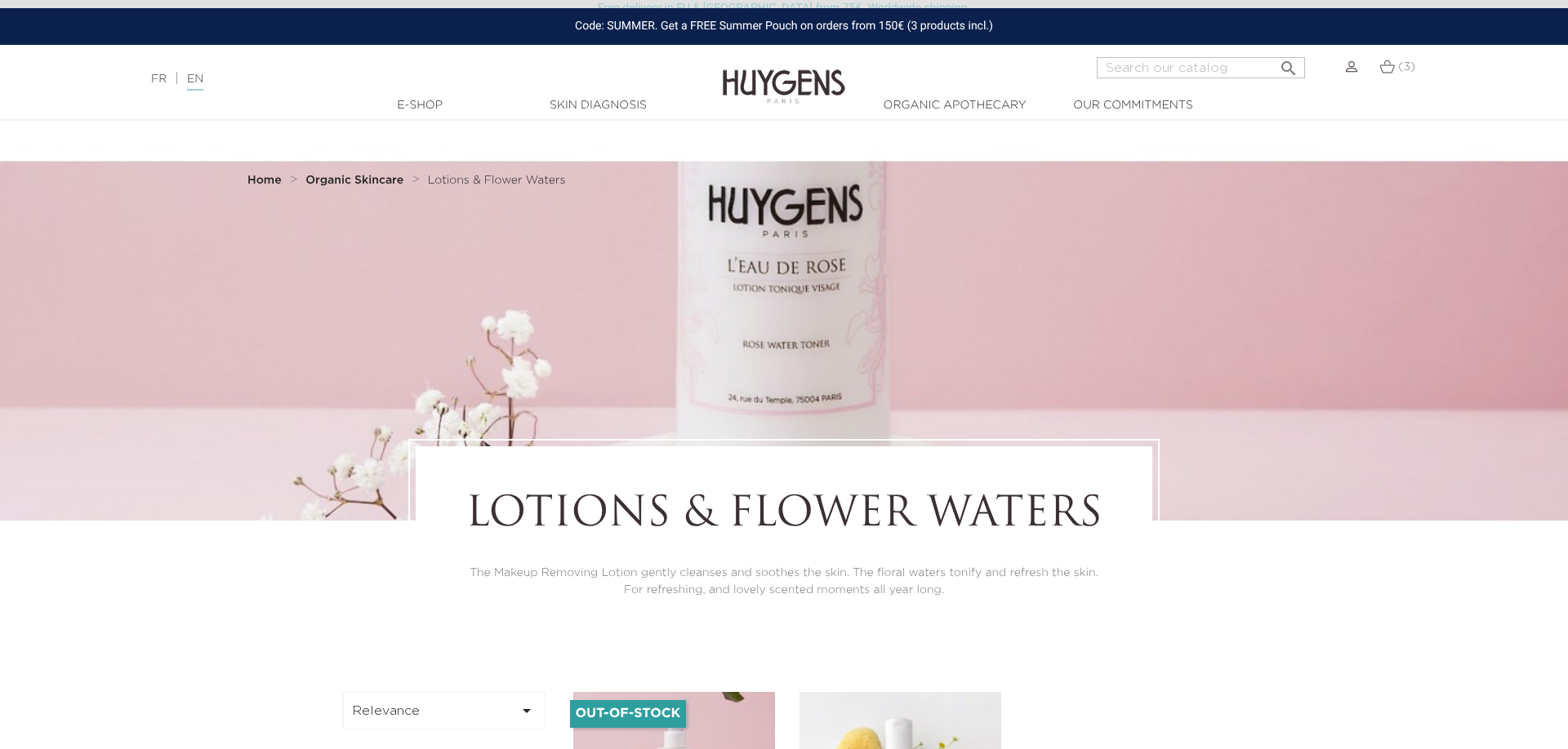
scroll to position [333, 0]
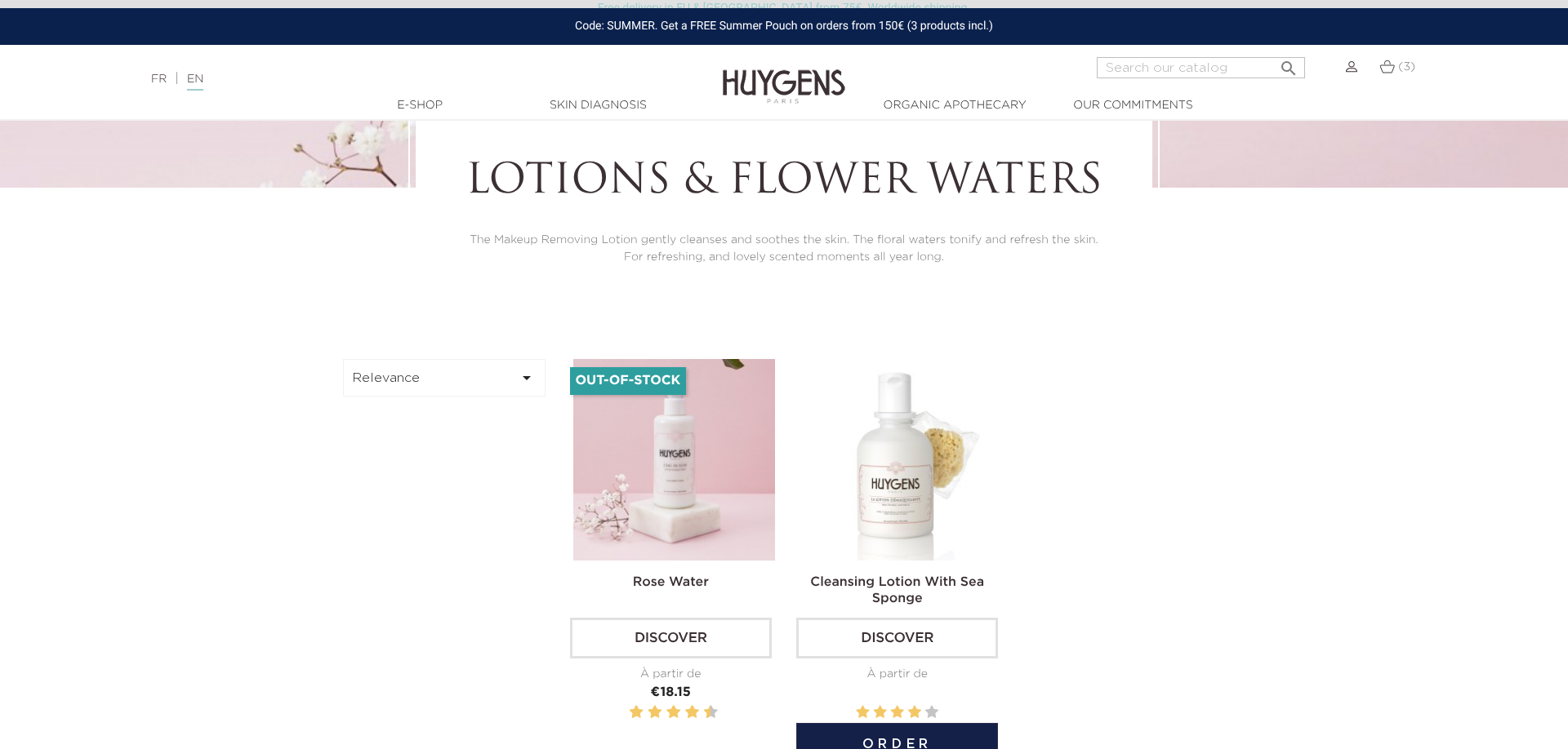
click at [902, 443] on img at bounding box center [900, 460] width 202 height 201
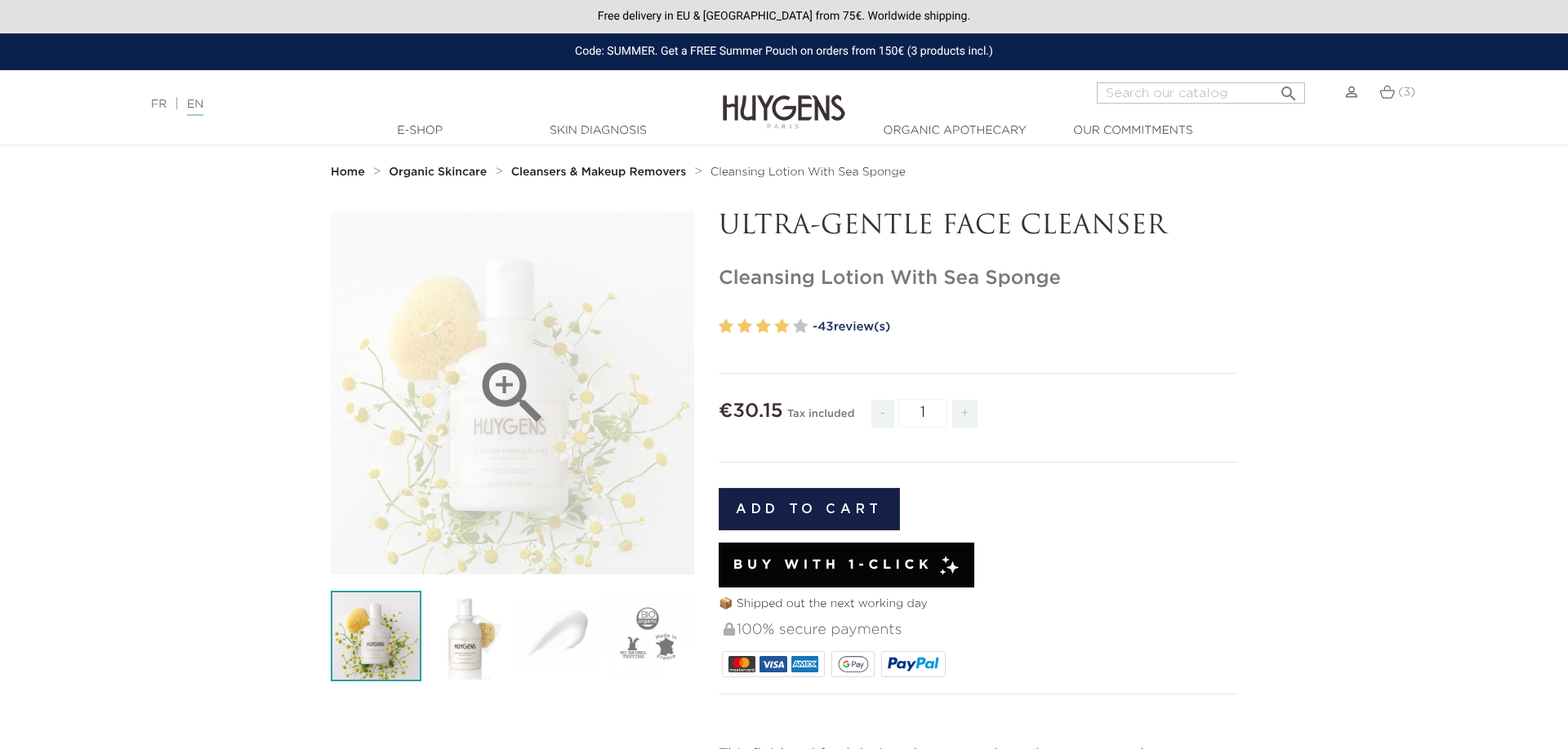
click at [527, 441] on div "" at bounding box center [512, 393] width 363 height 363
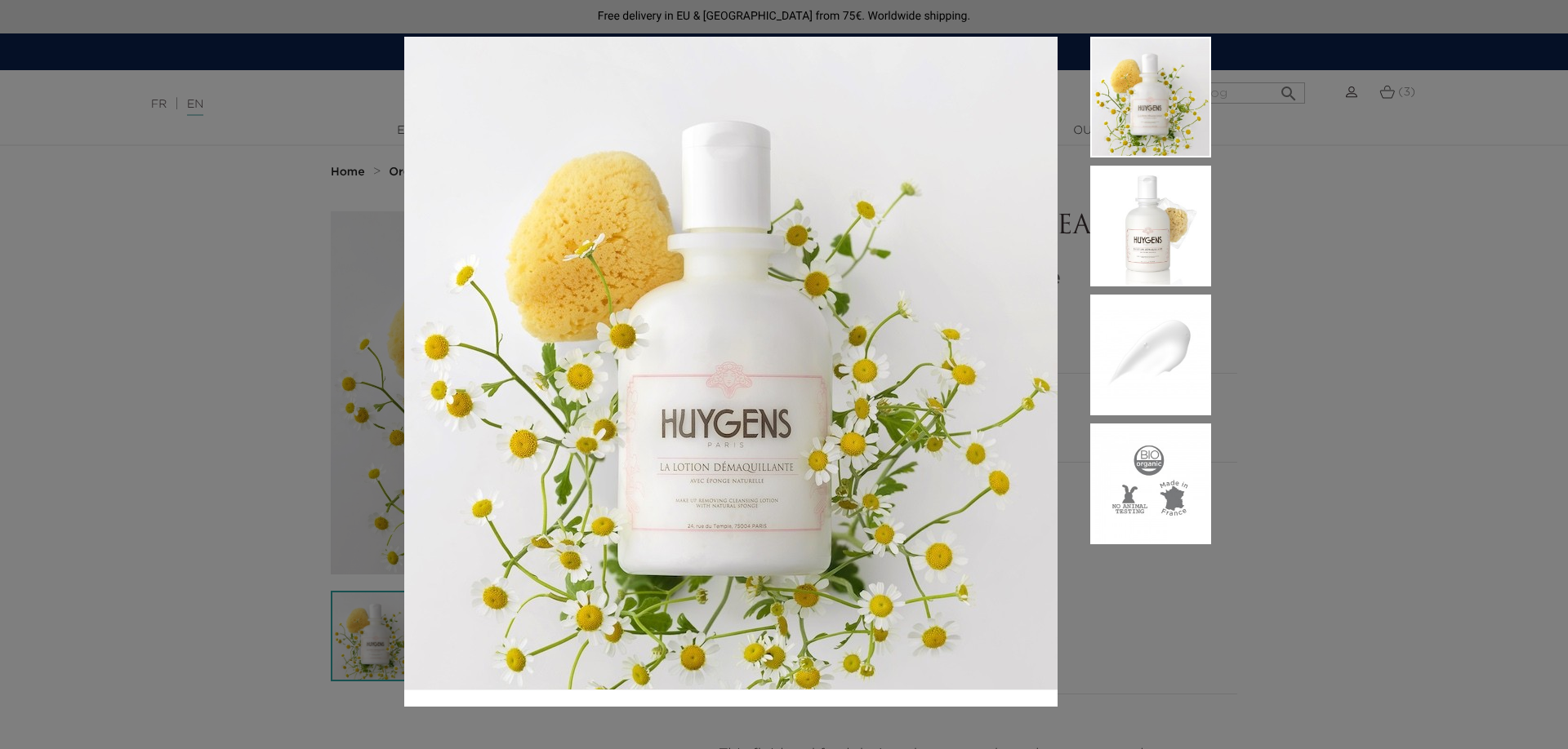
drag, startPoint x: 1402, startPoint y: 166, endPoint x: 1298, endPoint y: 156, distance: 104.5
click at [1397, 167] on div at bounding box center [784, 374] width 1568 height 749
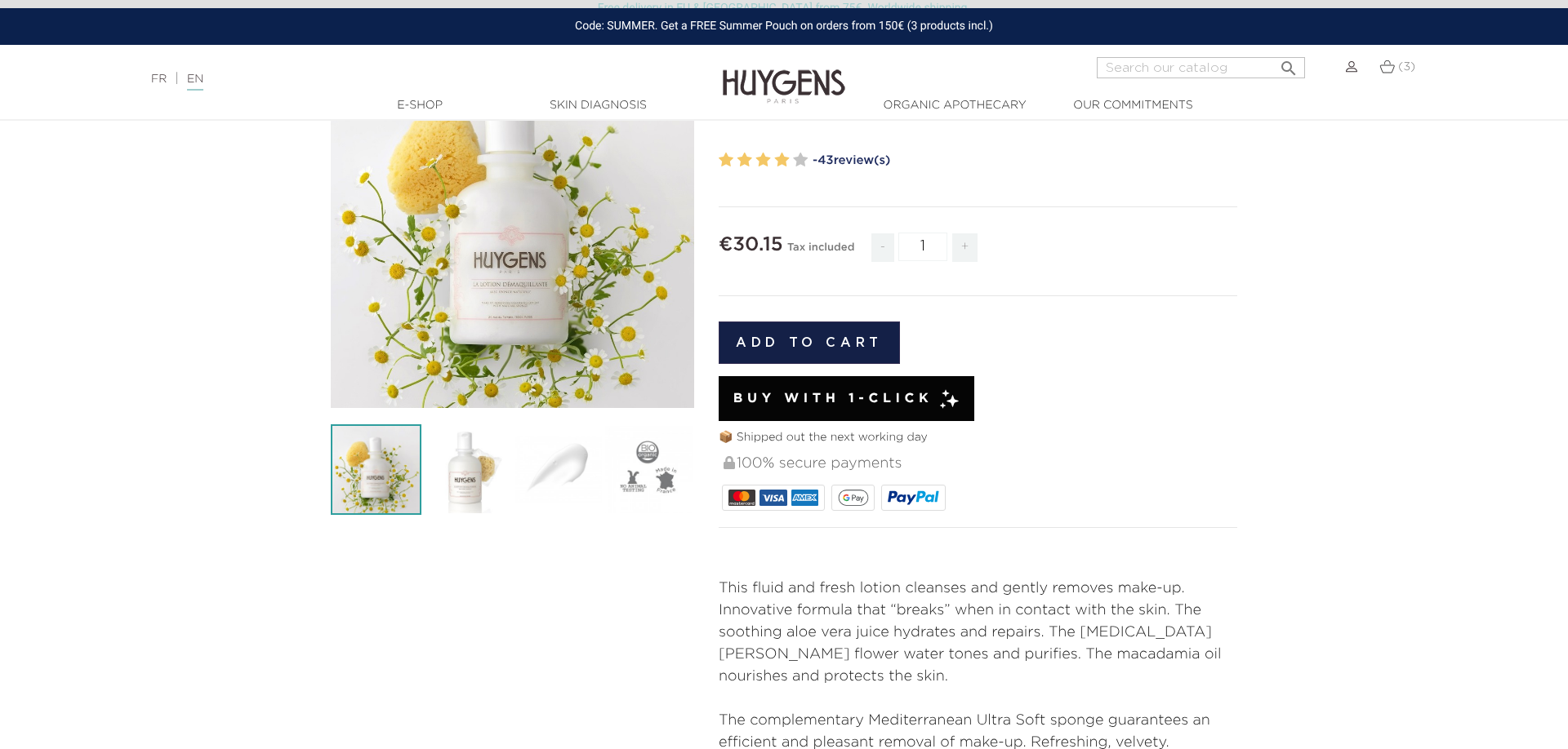
click at [79, 355] on section "  " at bounding box center [784, 543] width 1568 height 998
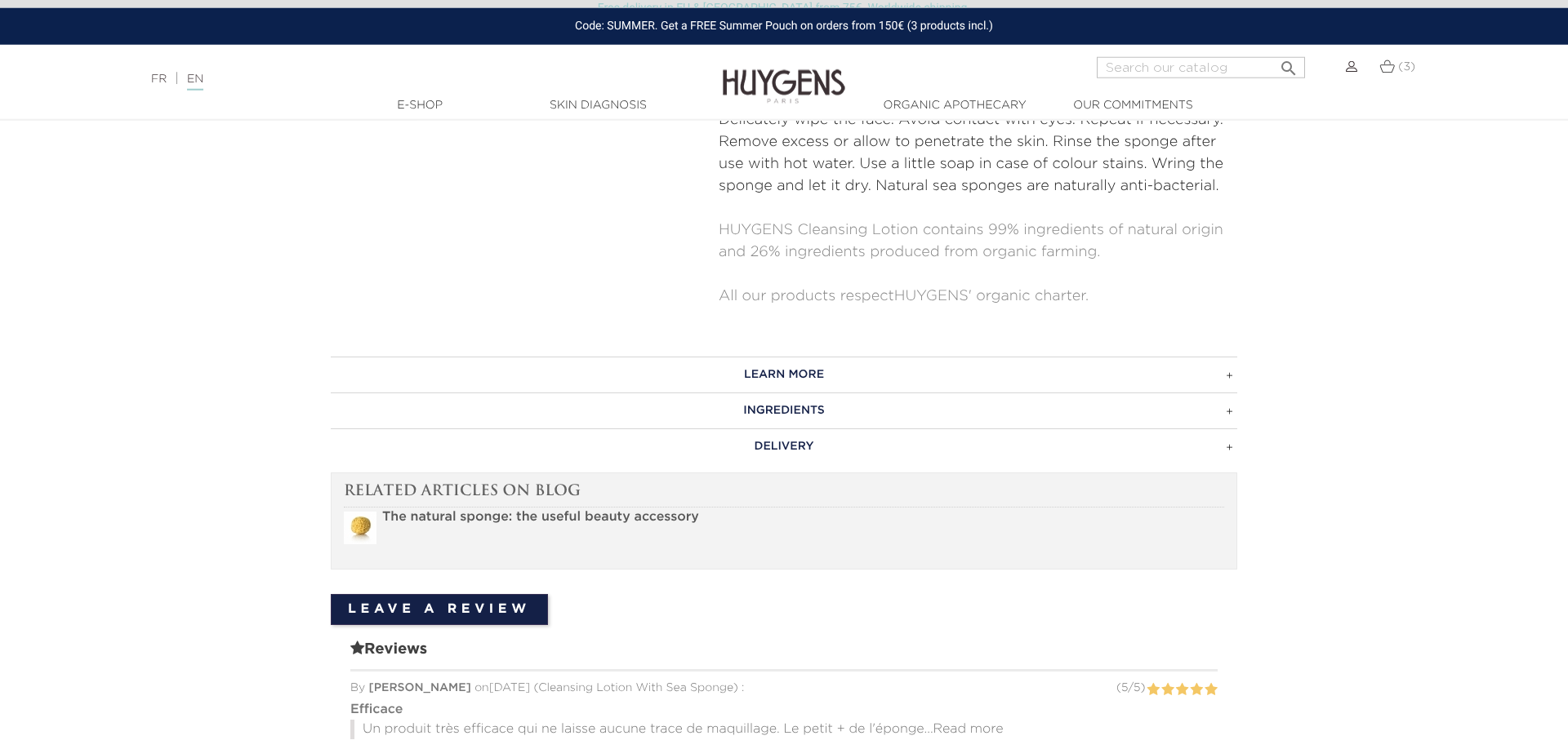
scroll to position [833, 0]
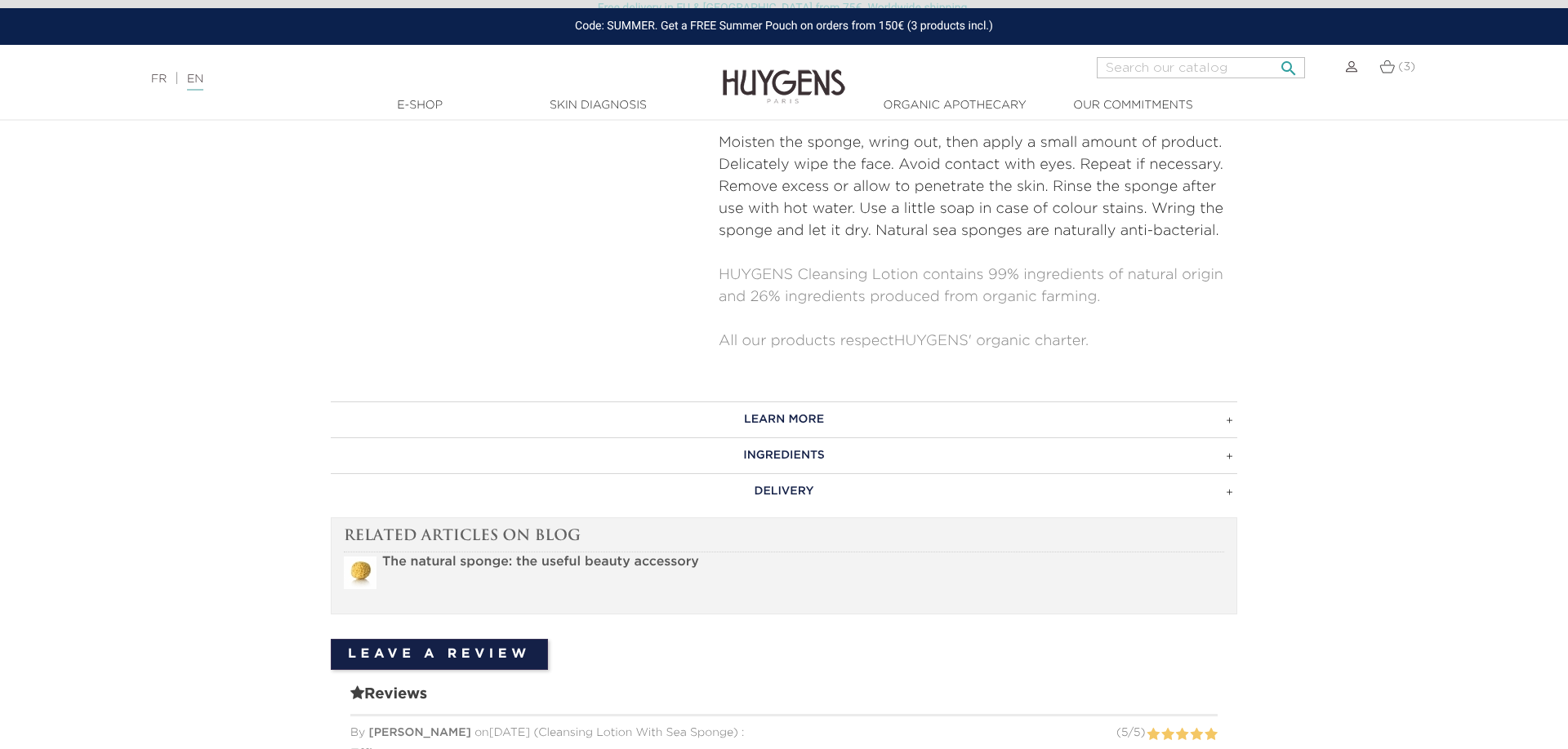
click at [1189, 72] on input "Search" at bounding box center [1201, 68] width 208 height 21
type input "body lotion"
click at [1273, 52] on button " Search" at bounding box center [1288, 63] width 30 height 22
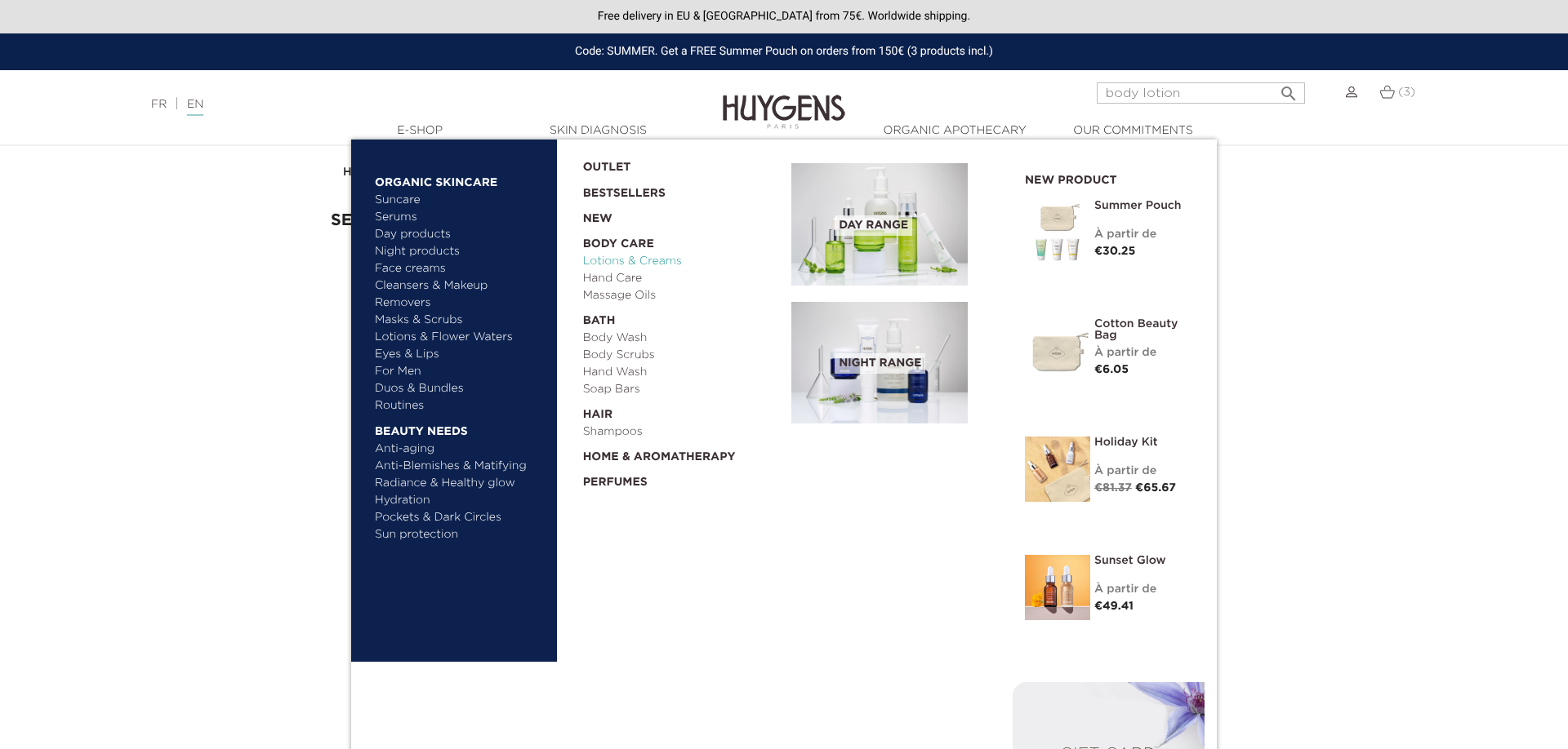
click at [654, 263] on link "Lotions & Creams" at bounding box center [682, 262] width 197 height 17
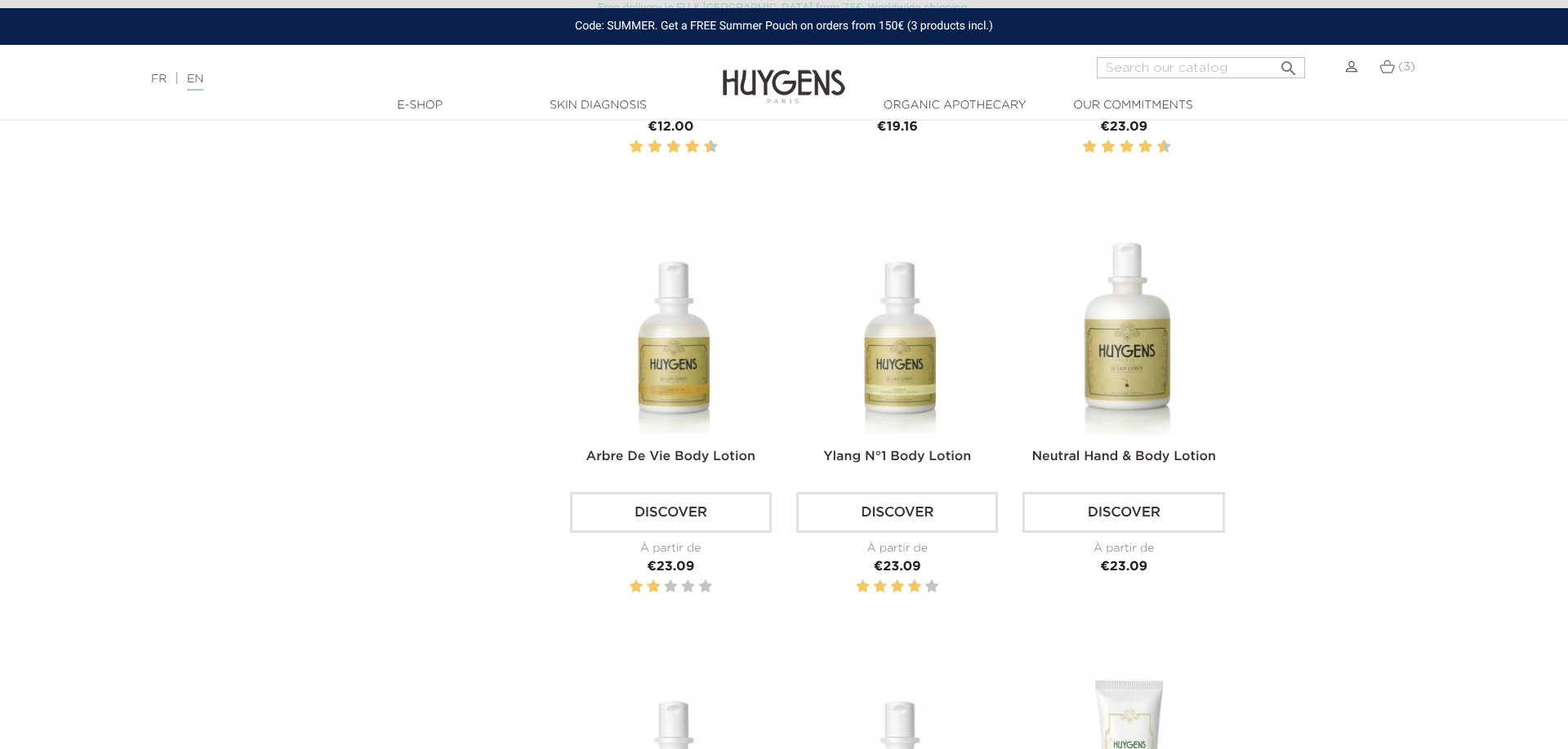
scroll to position [583, 0]
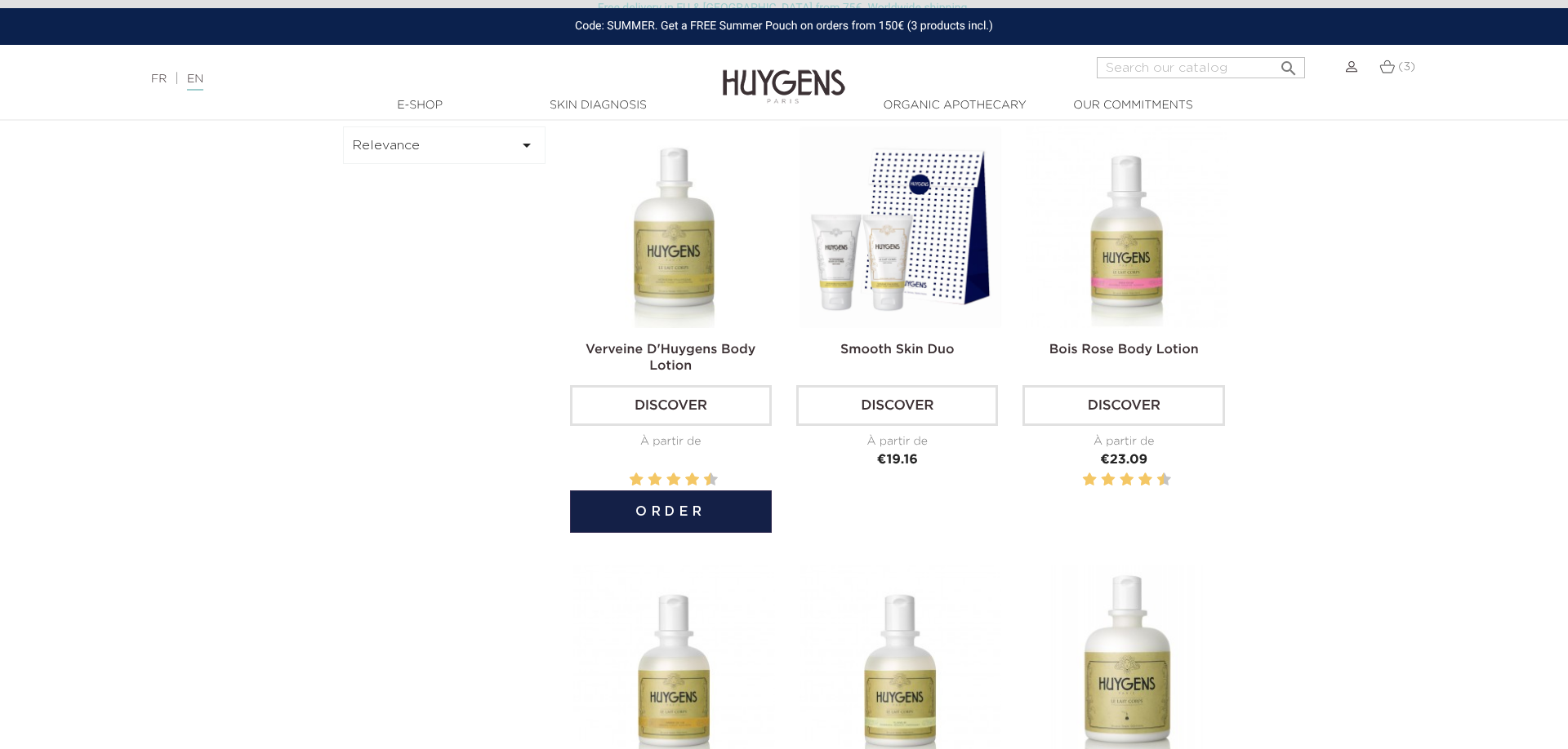
drag, startPoint x: 665, startPoint y: 275, endPoint x: 676, endPoint y: 266, distance: 14.2
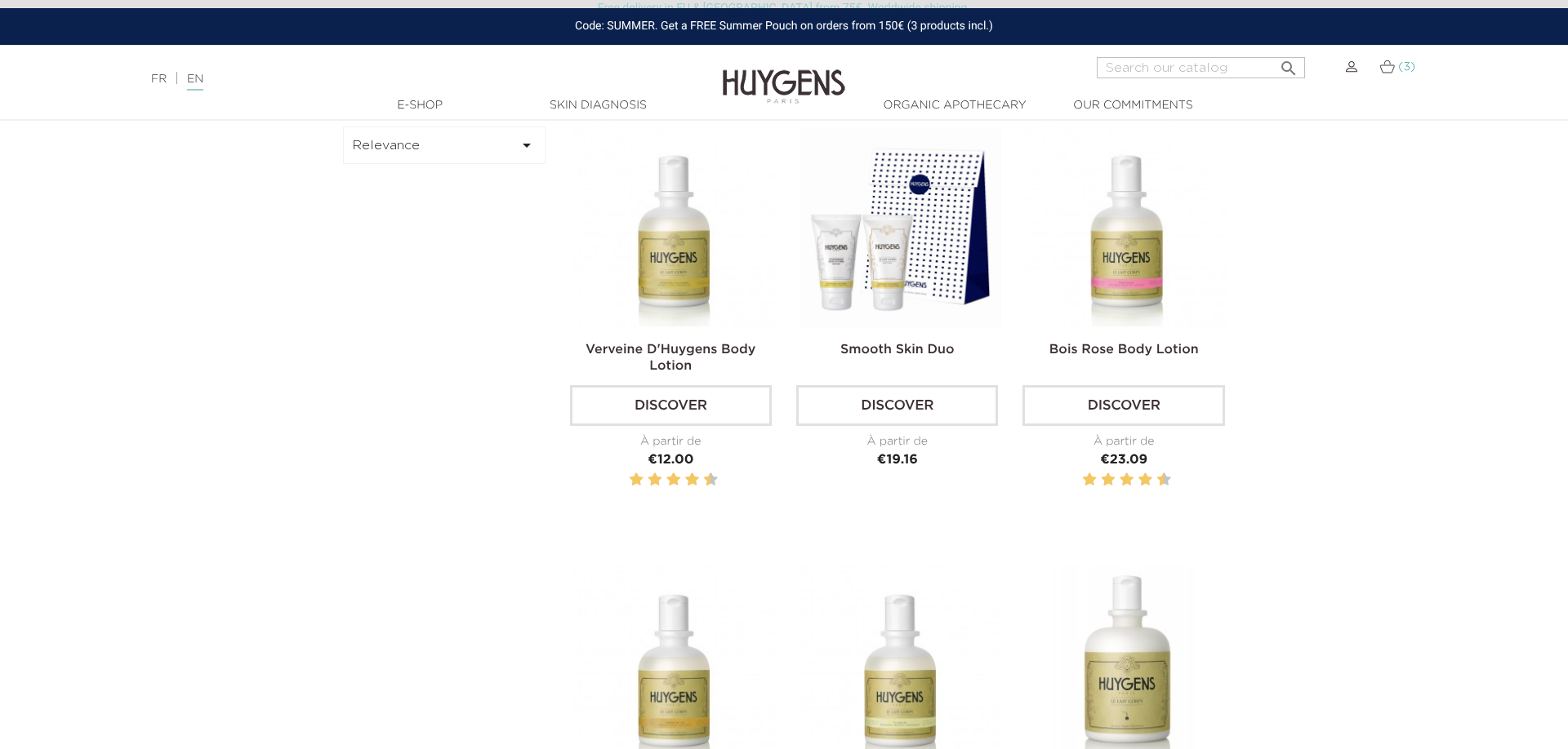
click at [1381, 72] on img at bounding box center [1387, 66] width 15 height 14
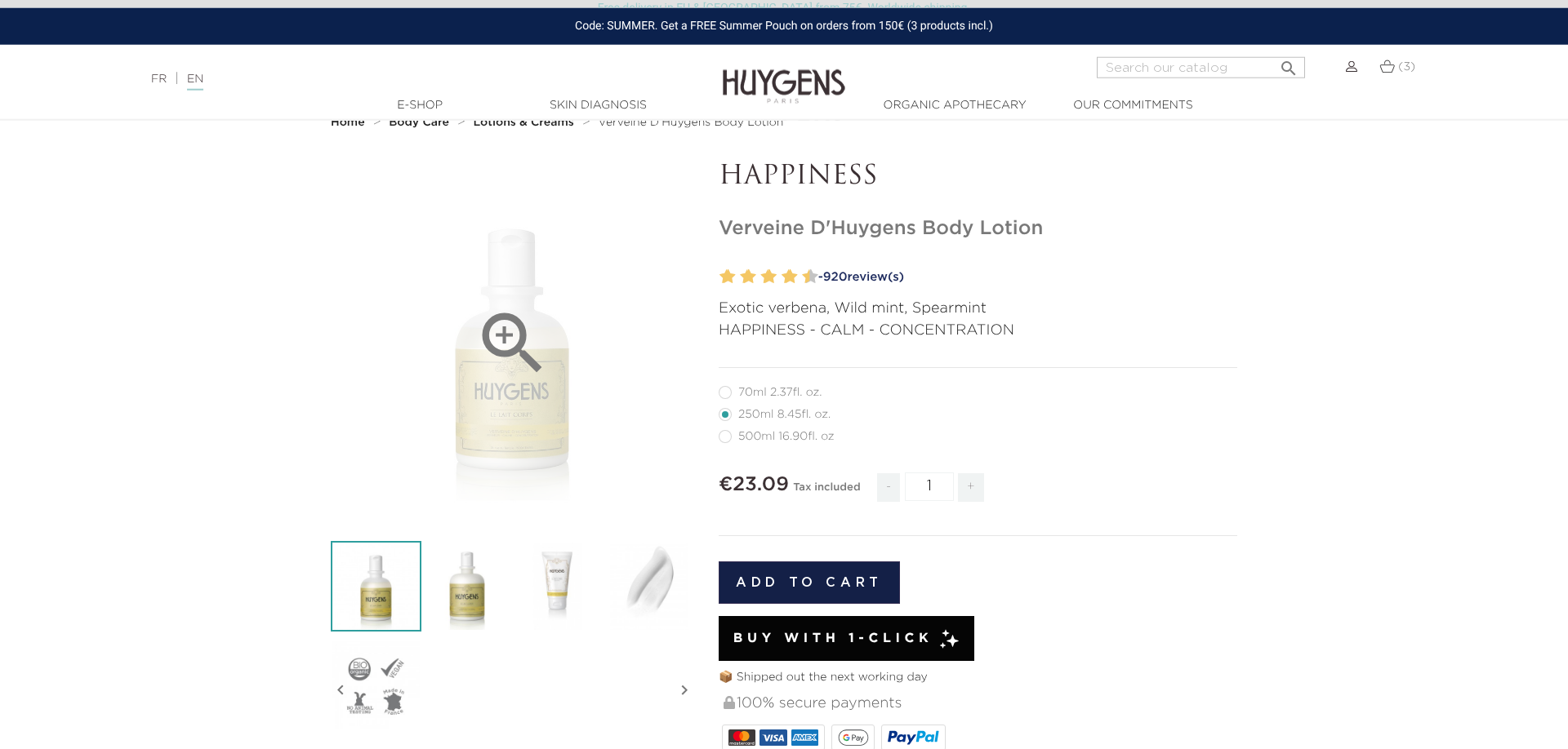
scroll to position [167, 0]
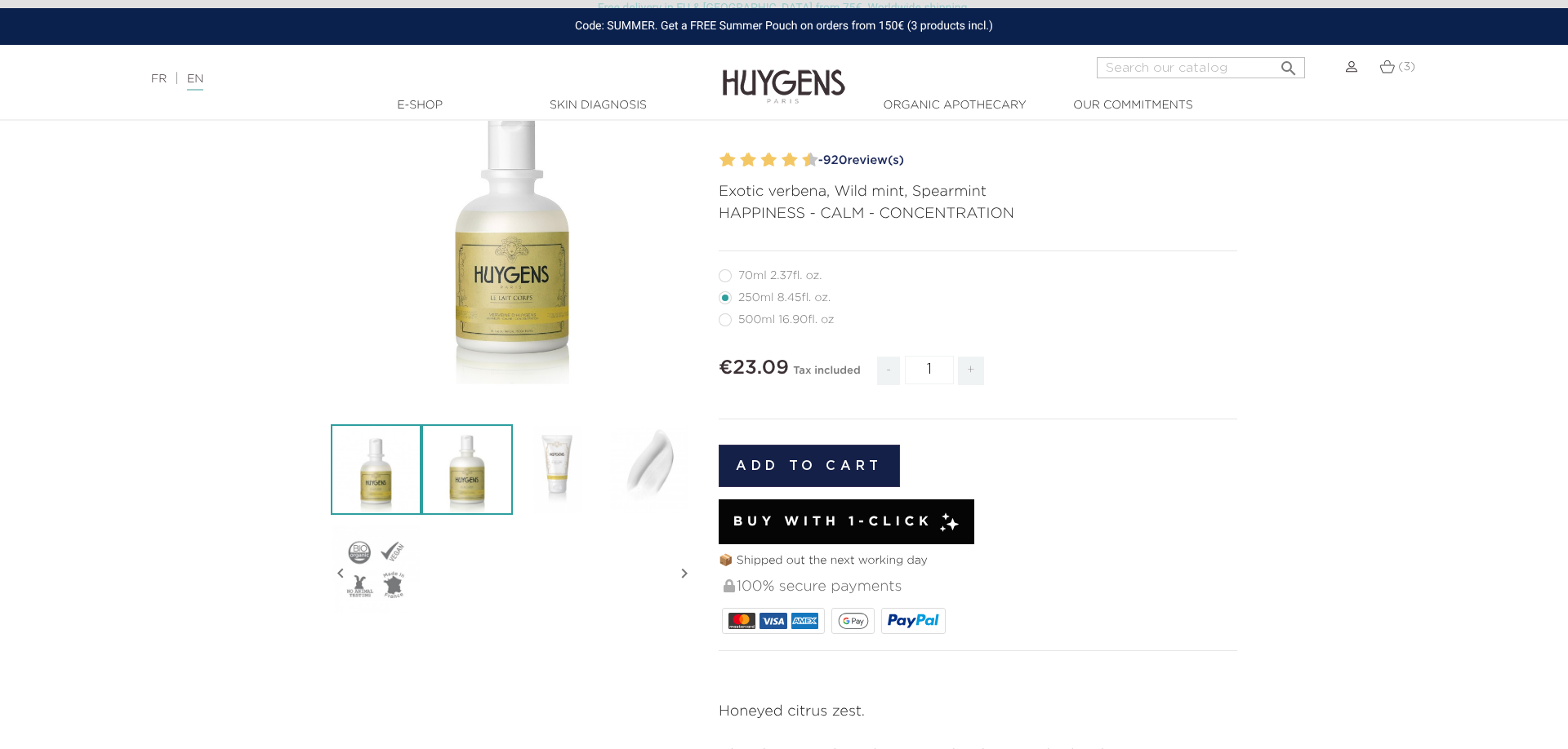
click at [481, 462] on img at bounding box center [467, 469] width 91 height 91
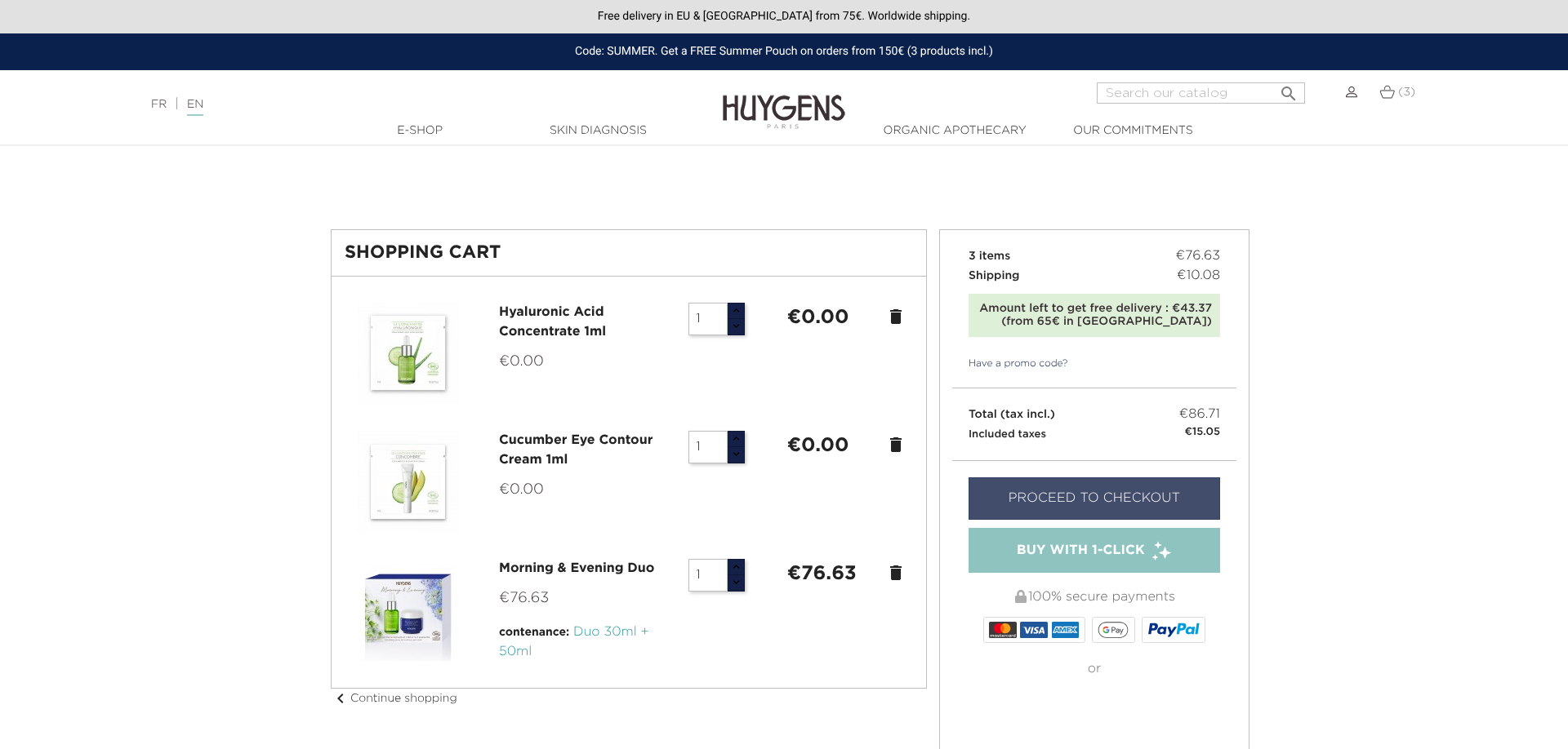
click at [1056, 493] on link "Proceed to checkout" at bounding box center [1094, 498] width 251 height 42
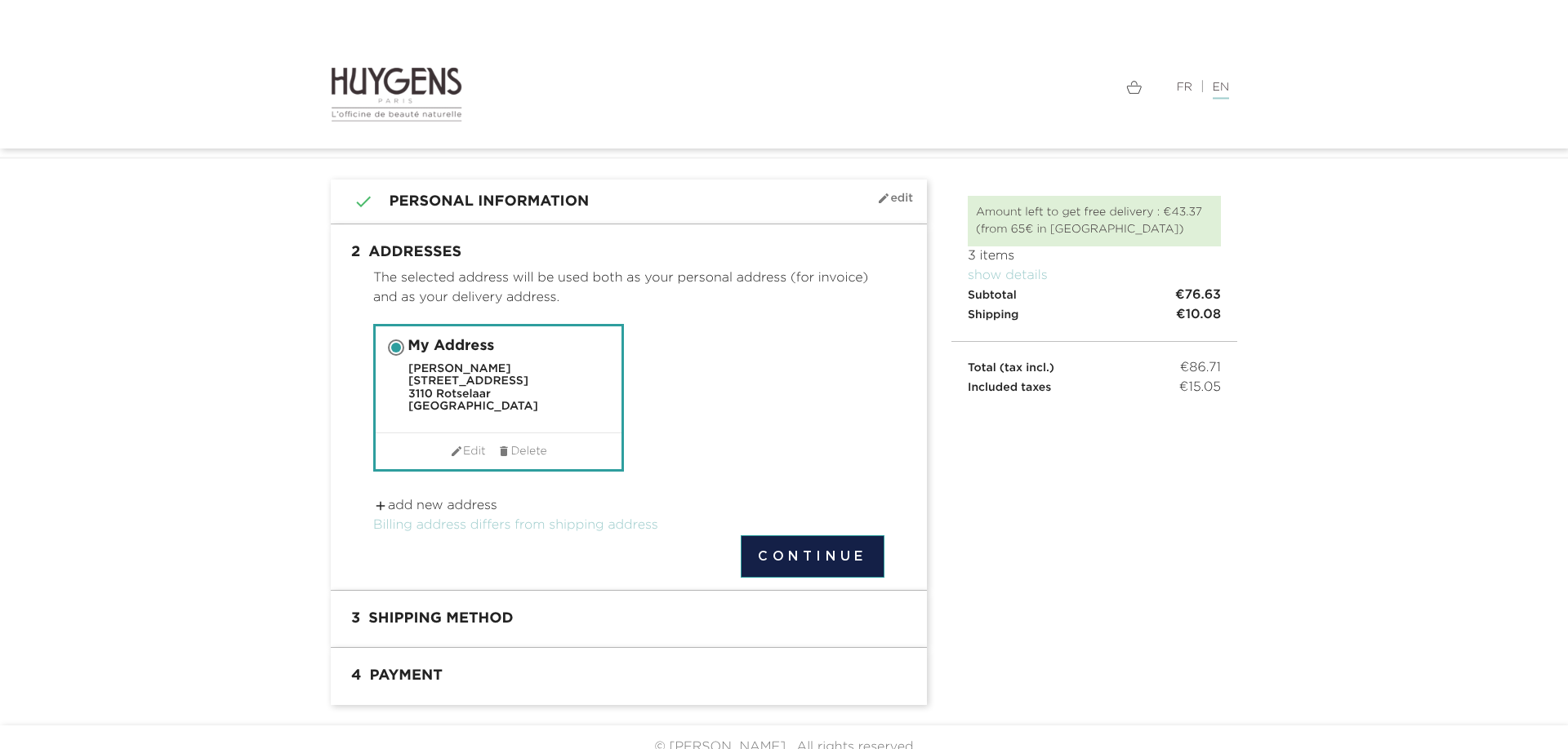
scroll to position [65, 0]
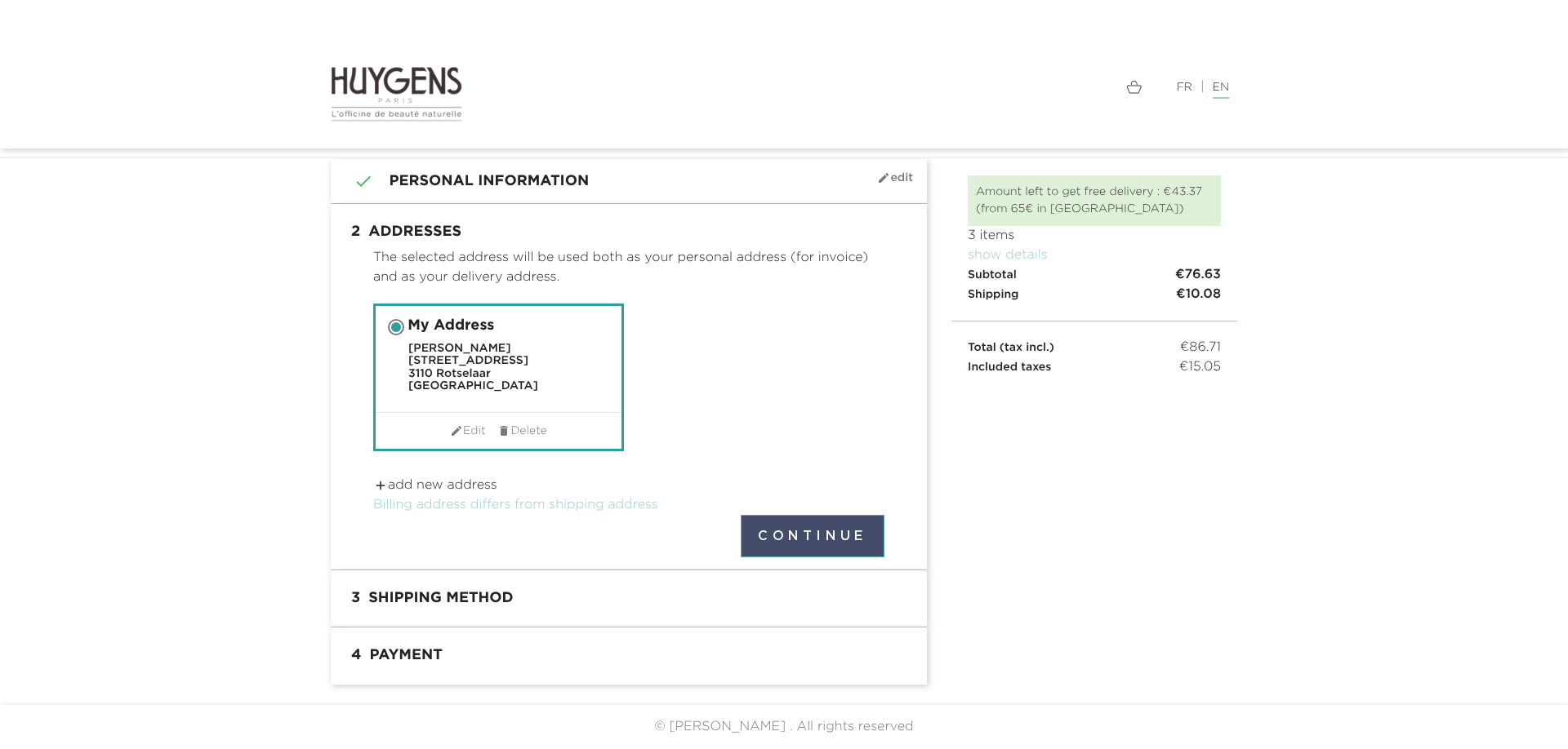
click at [792, 537] on button "Continue" at bounding box center [813, 537] width 144 height 42
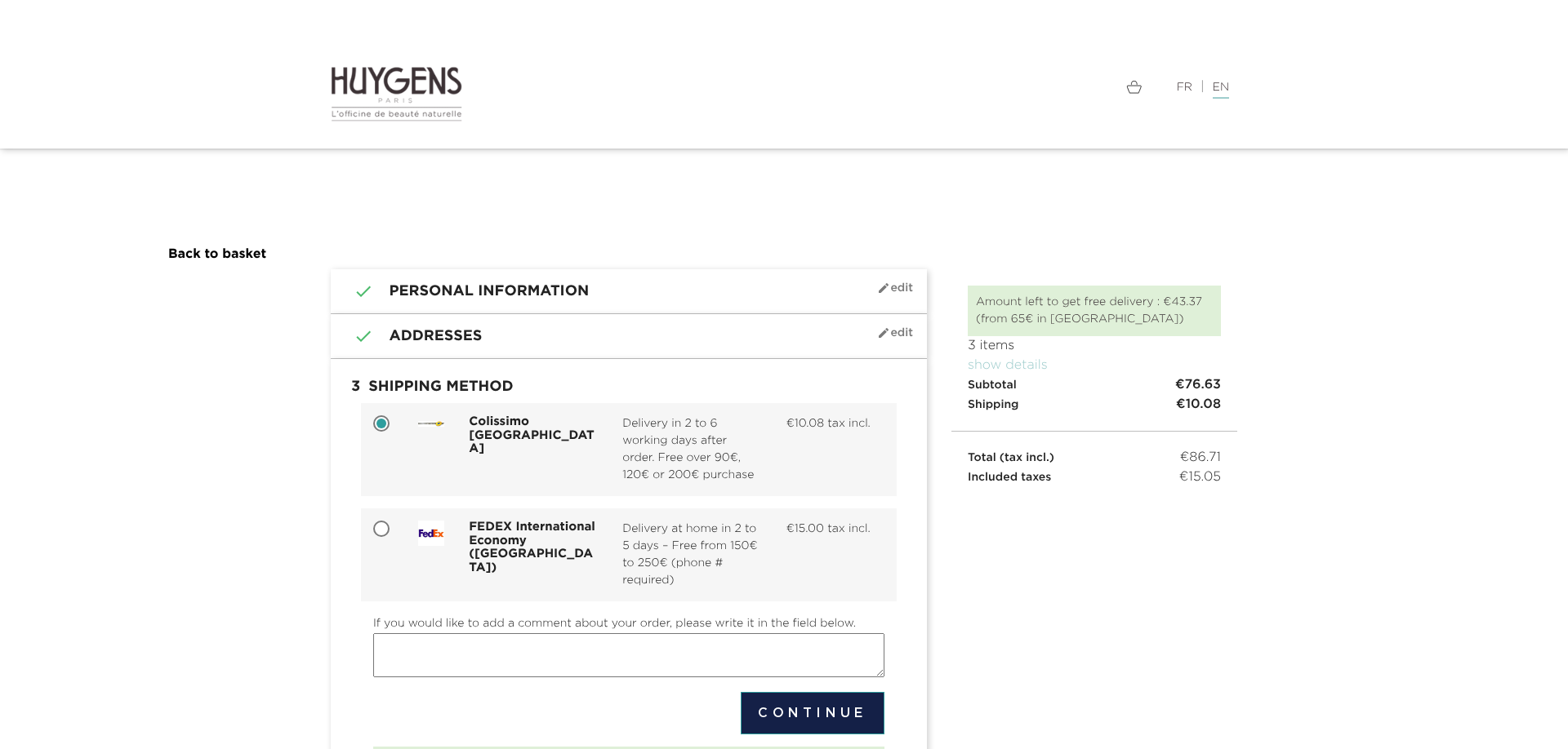
click at [397, 85] on img at bounding box center [396, 94] width 131 height 58
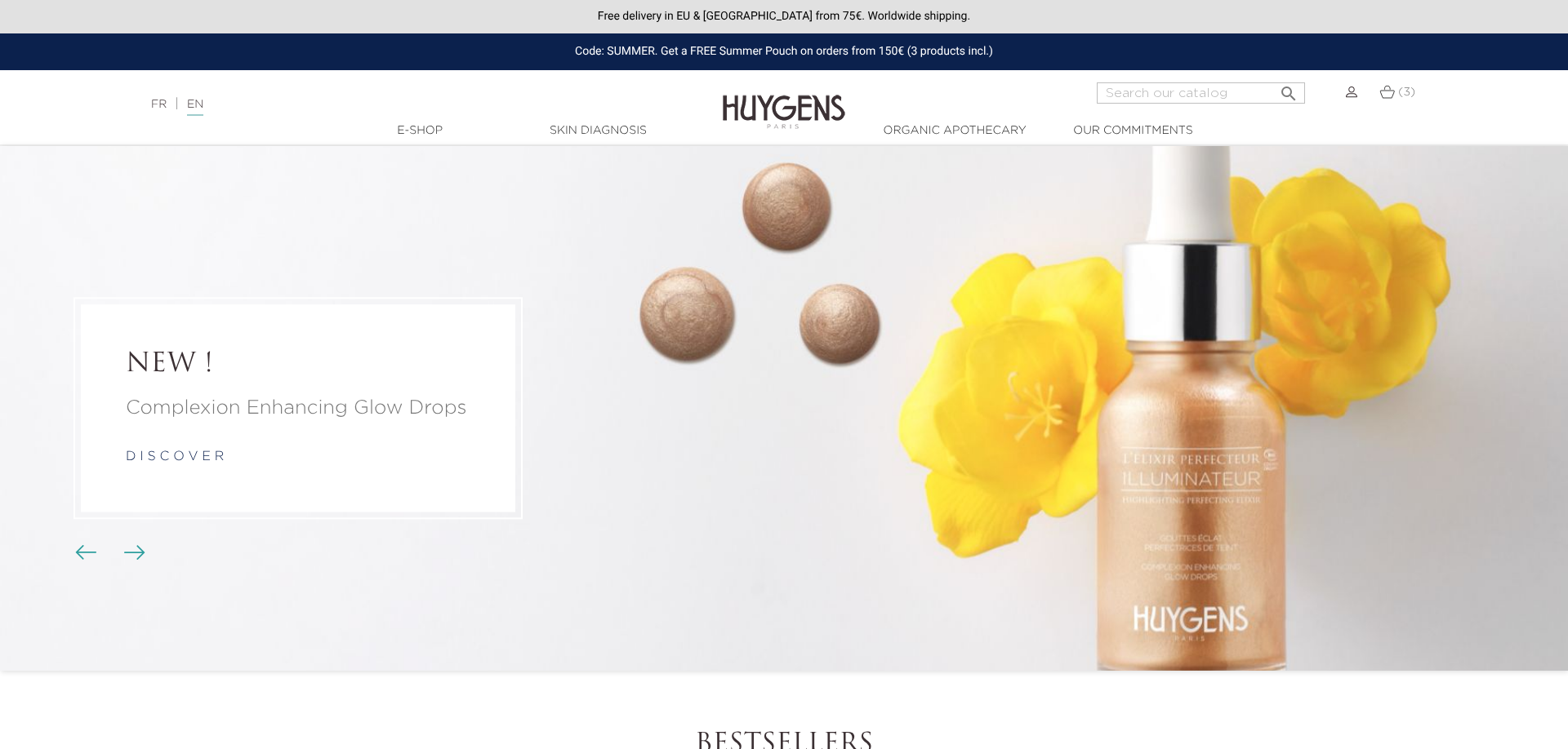
click at [745, 11] on div "Free delivery in EU & [GEOGRAPHIC_DATA] from 75€. Worldwide shipping." at bounding box center [784, 17] width 1568 height 34
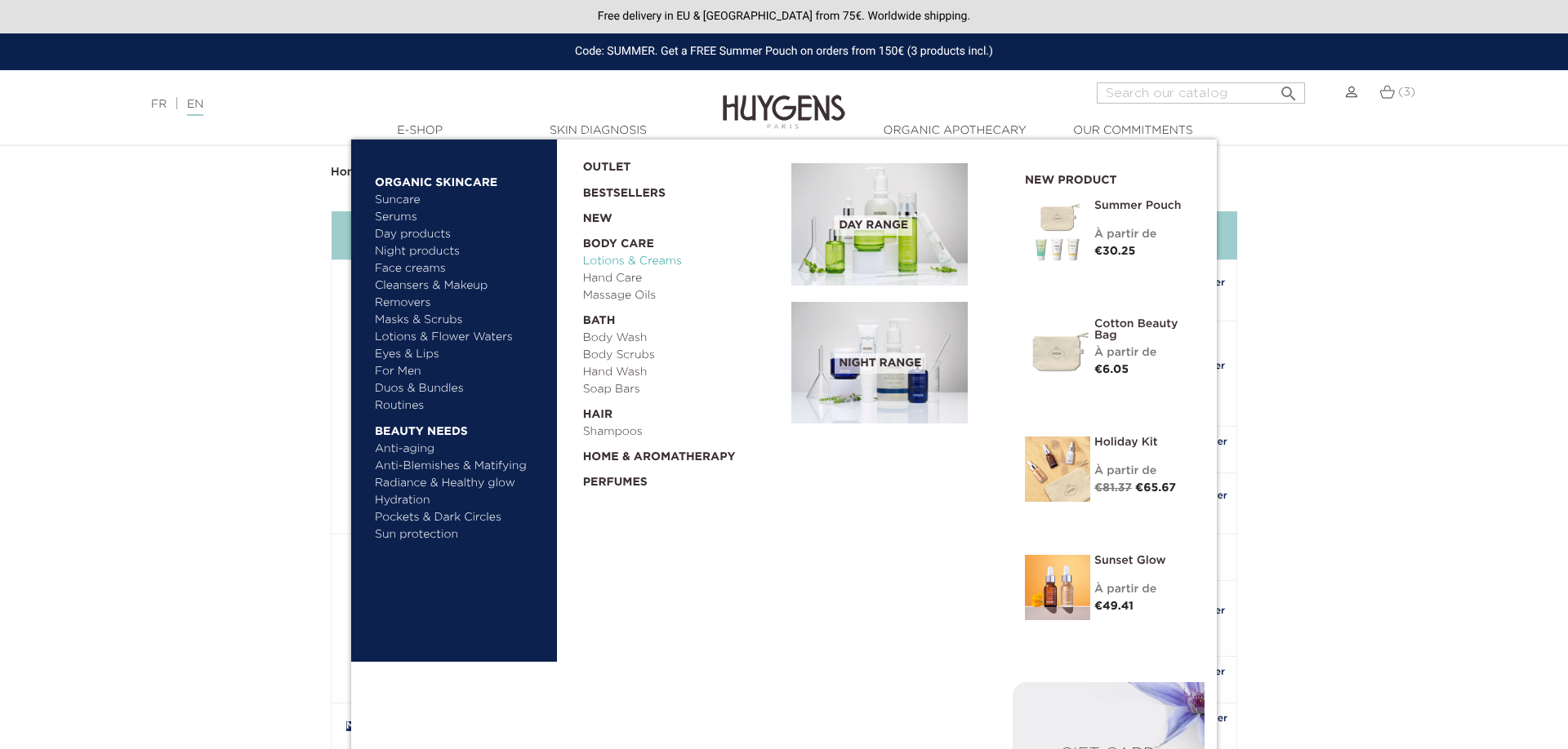
click at [631, 264] on link "Lotions & Creams" at bounding box center [682, 262] width 197 height 17
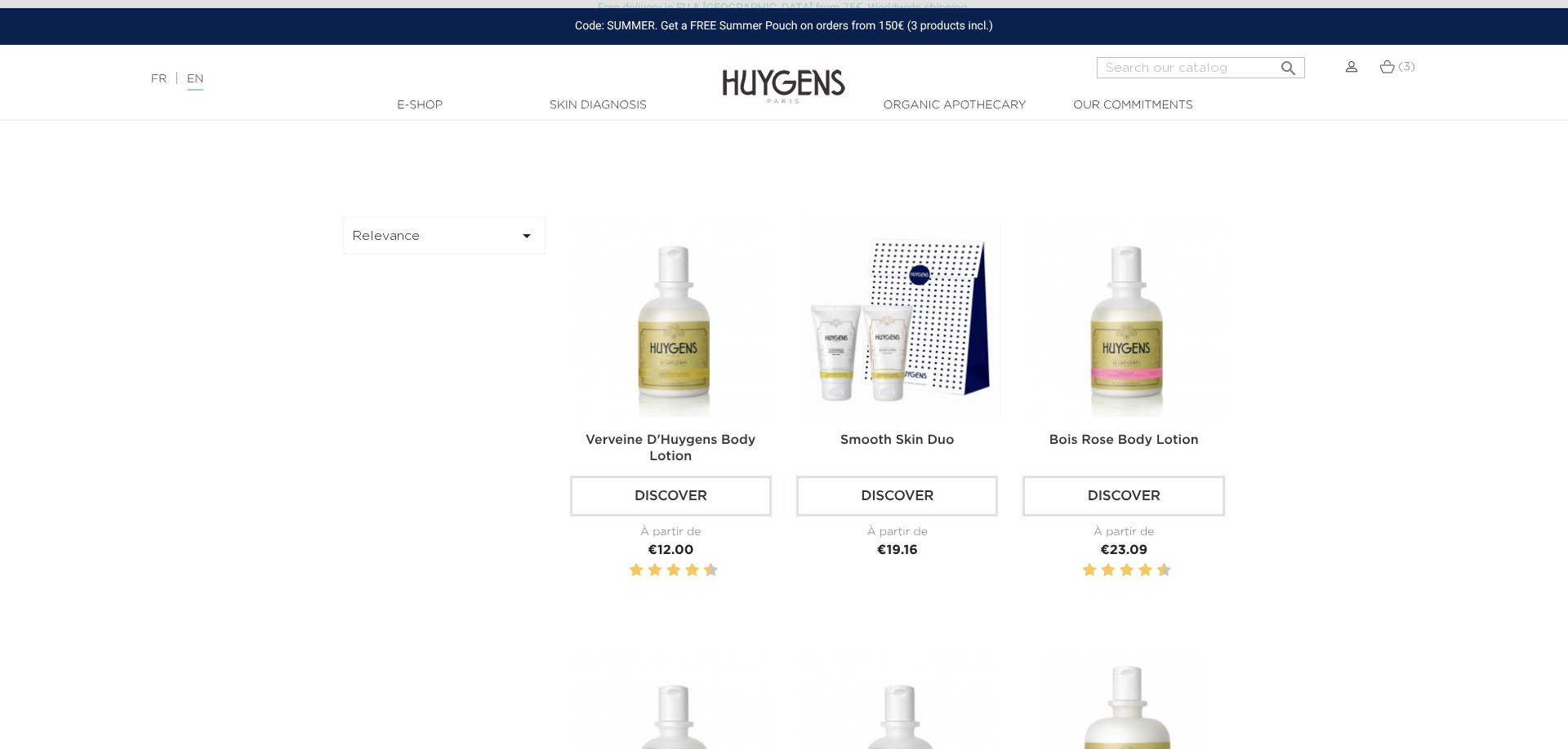
scroll to position [499, 0]
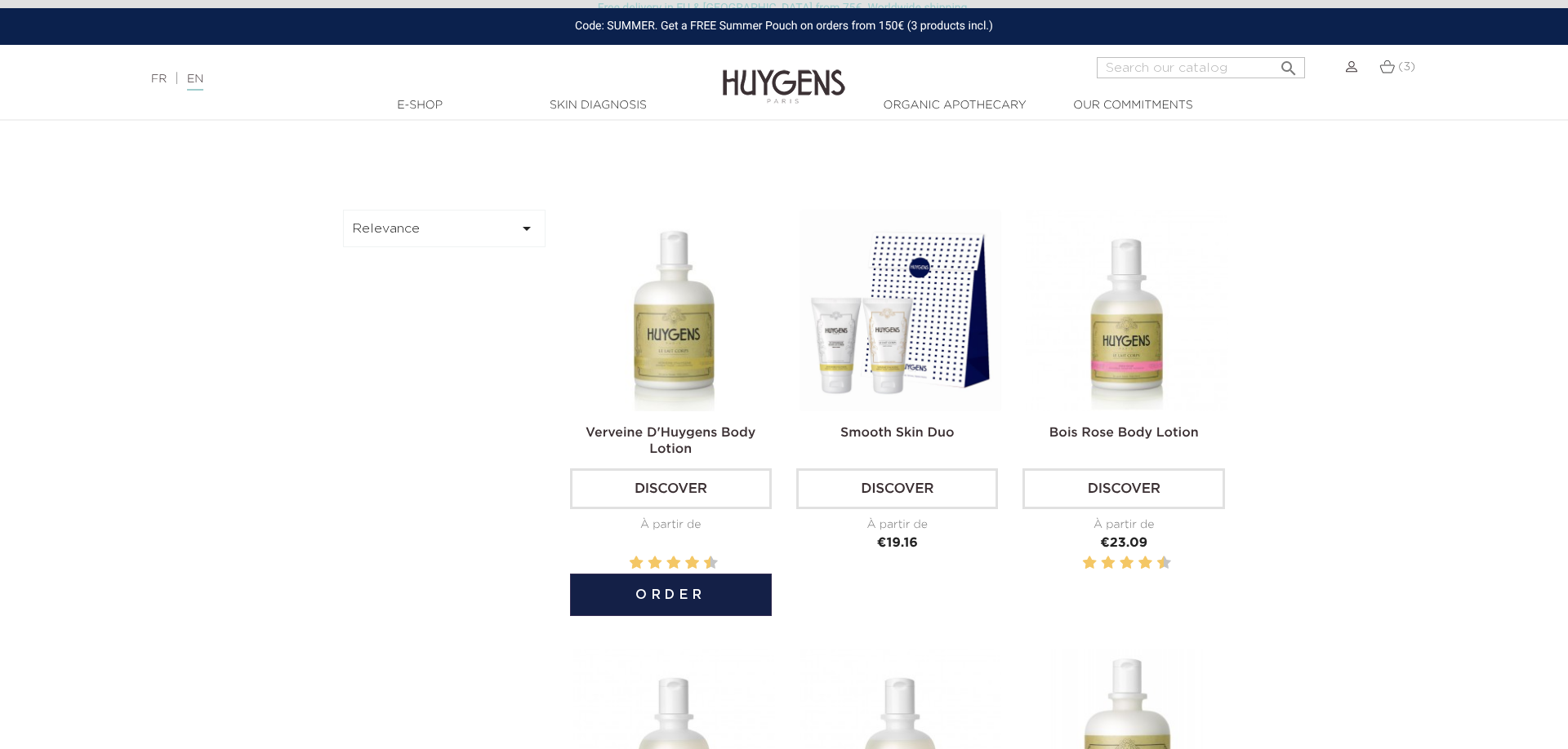
click at [679, 431] on link "Verveine D'Huygens Body Lotion" at bounding box center [670, 441] width 170 height 30
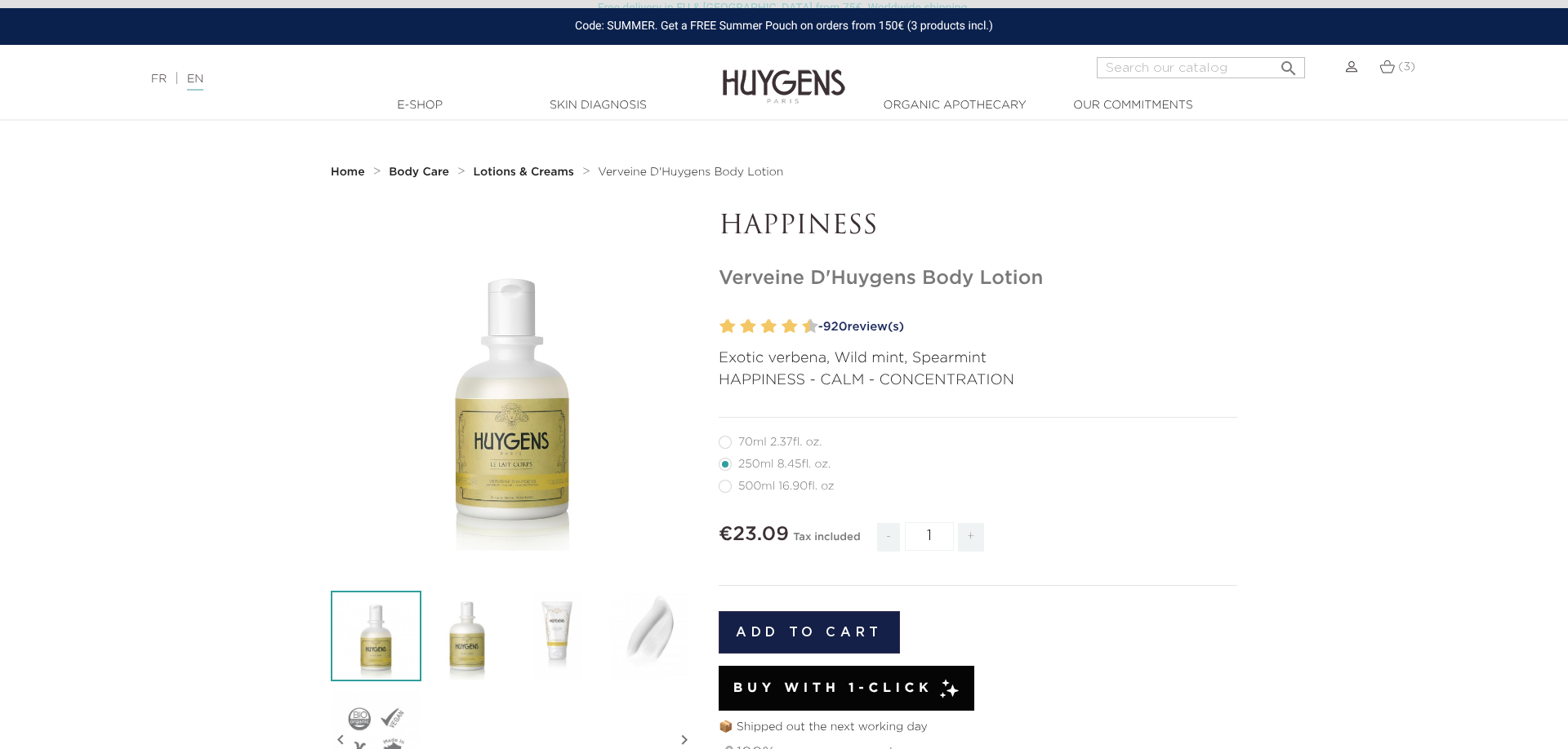
scroll to position [83, 0]
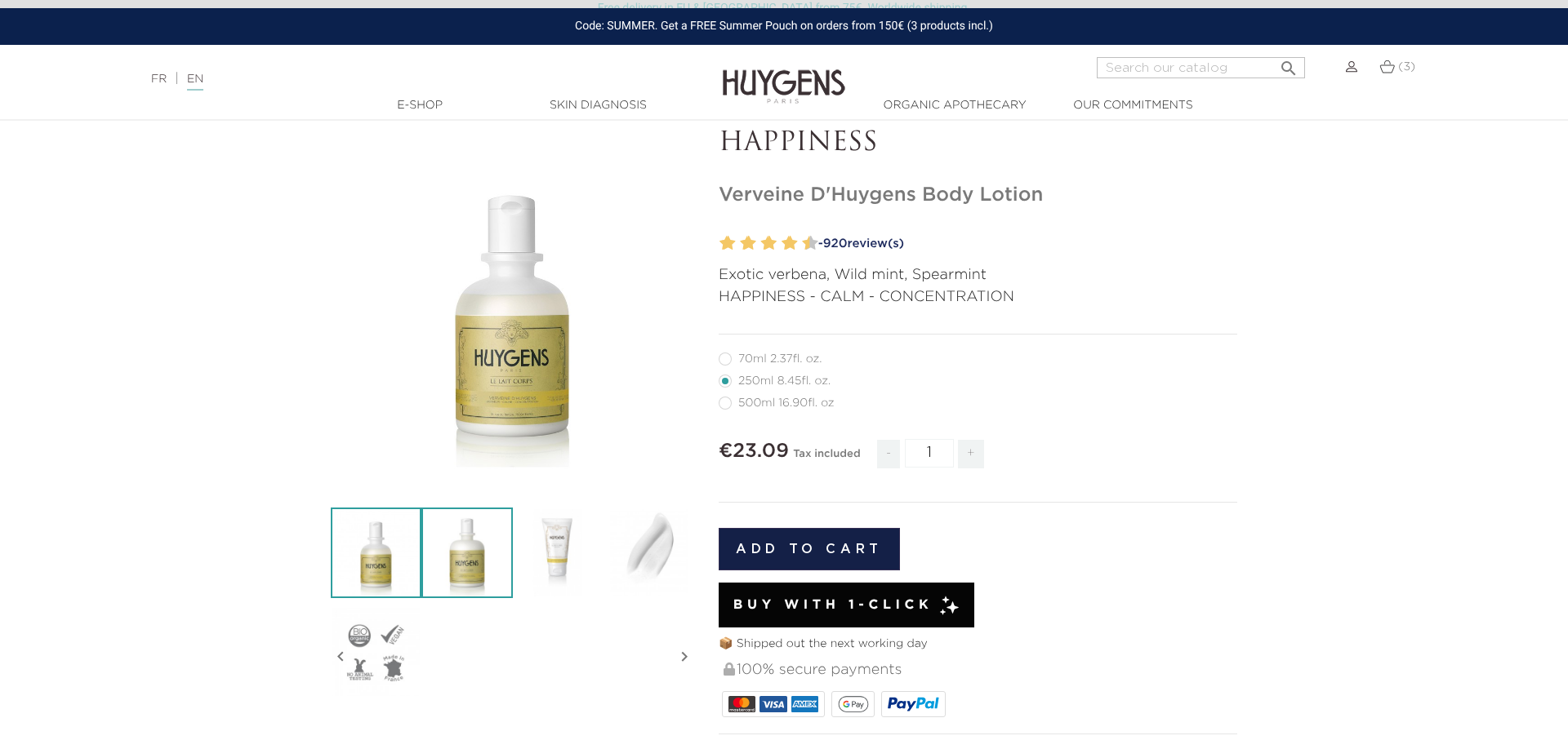
click at [461, 561] on img at bounding box center [467, 553] width 91 height 91
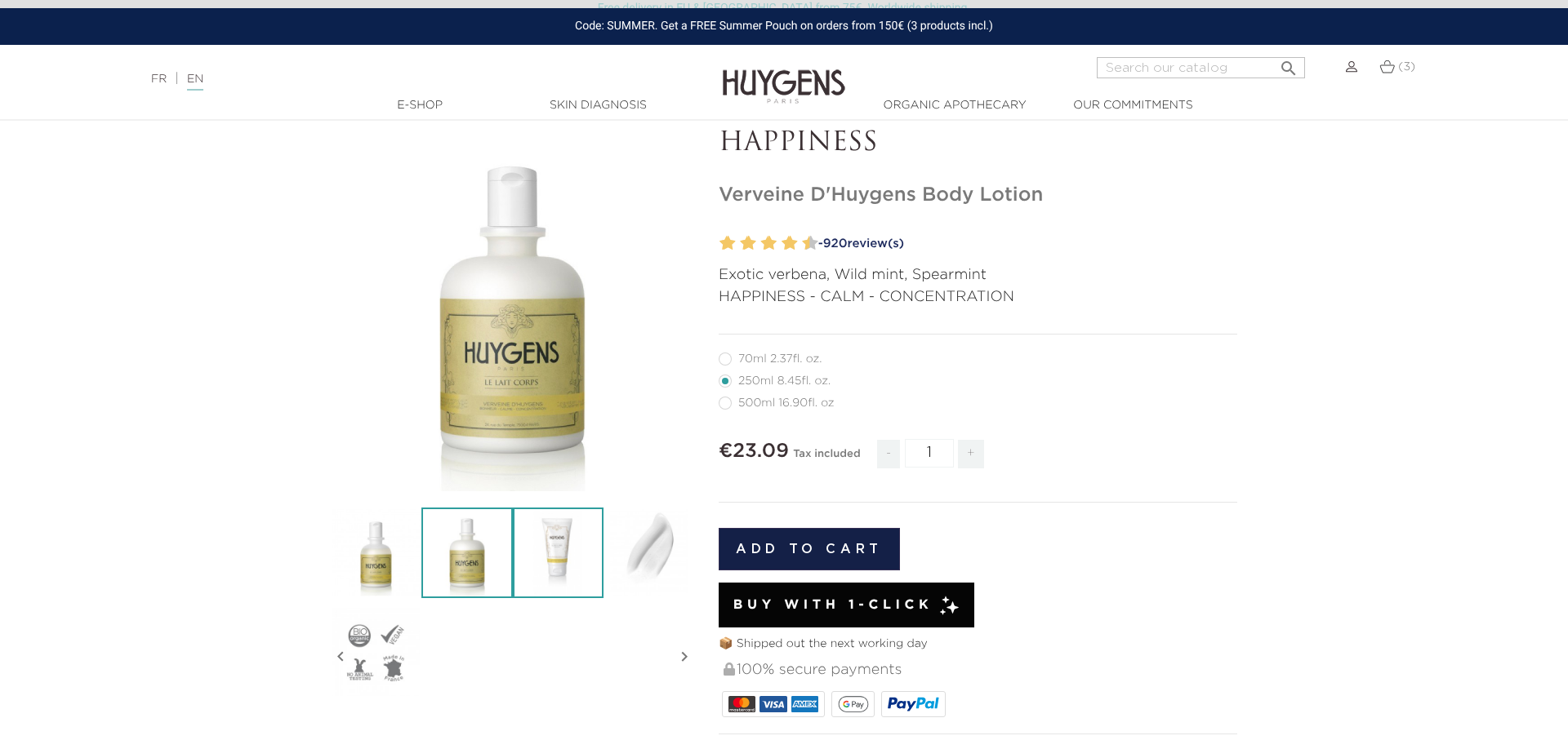
click at [566, 560] on img at bounding box center [558, 553] width 91 height 91
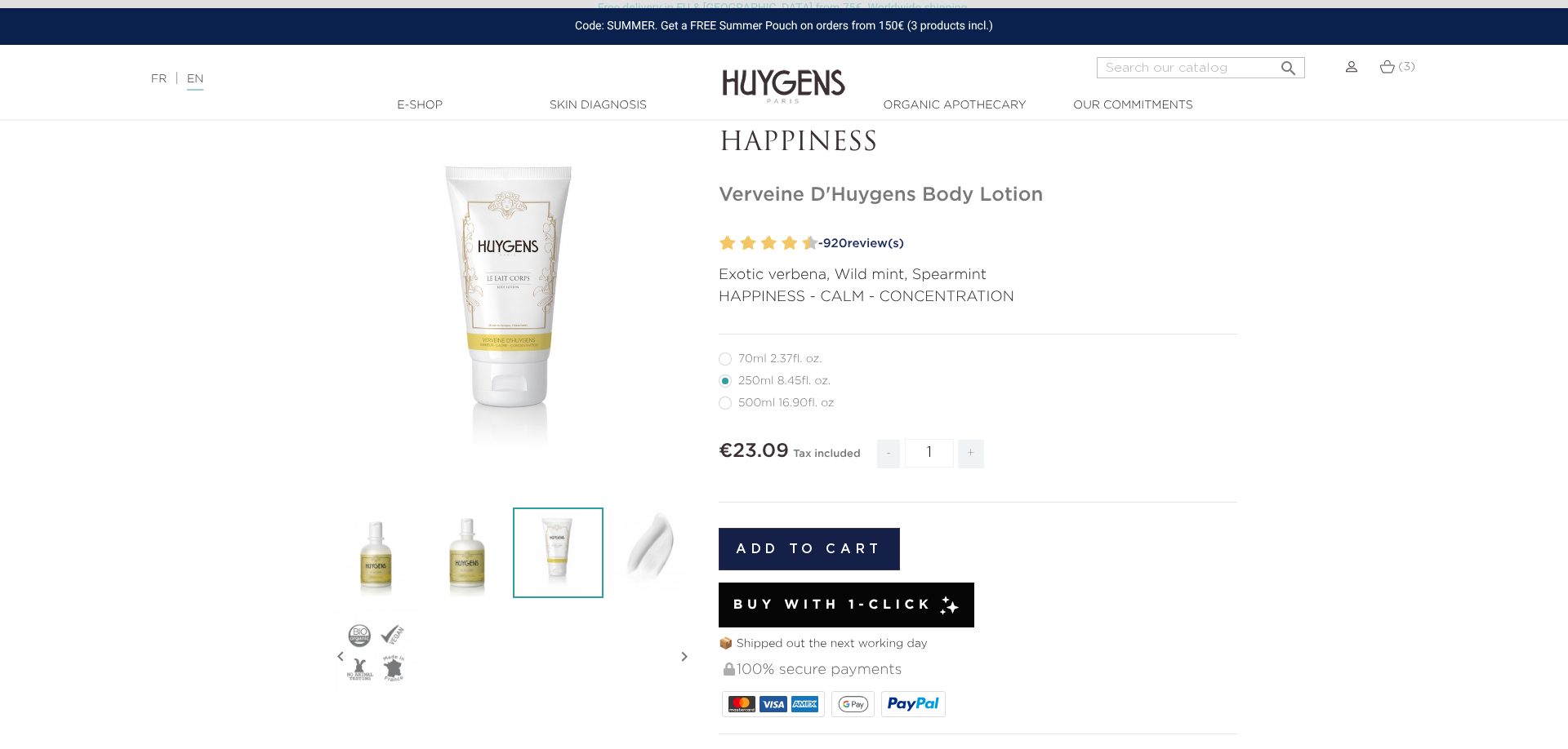
click at [723, 404] on label36"] "500ml 16.90fl. oz" at bounding box center [787, 403] width 135 height 13
radio input "true"
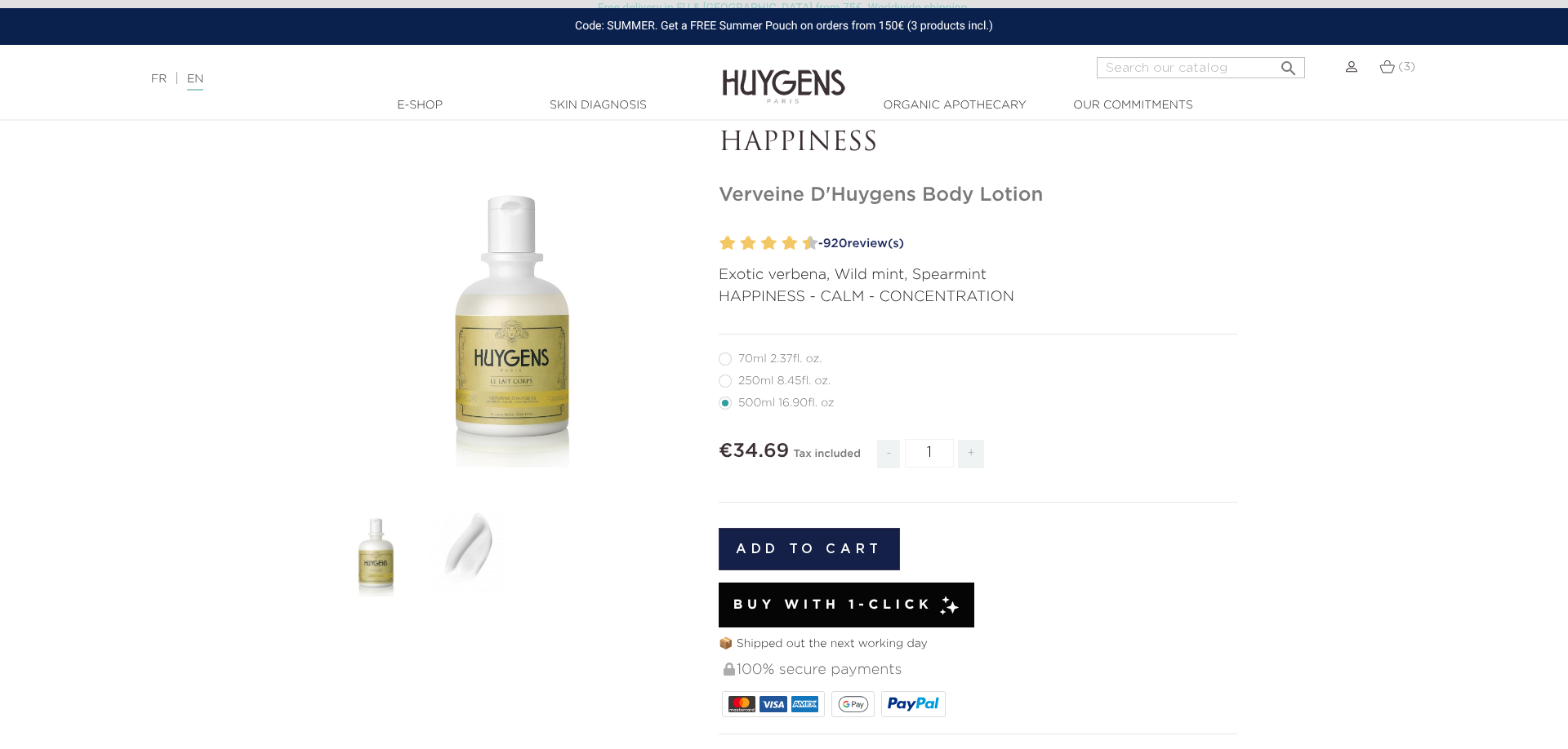
click at [729, 379] on label1"] "250ml 8.45fl. oz." at bounding box center [784, 381] width 131 height 13
radio input "true"
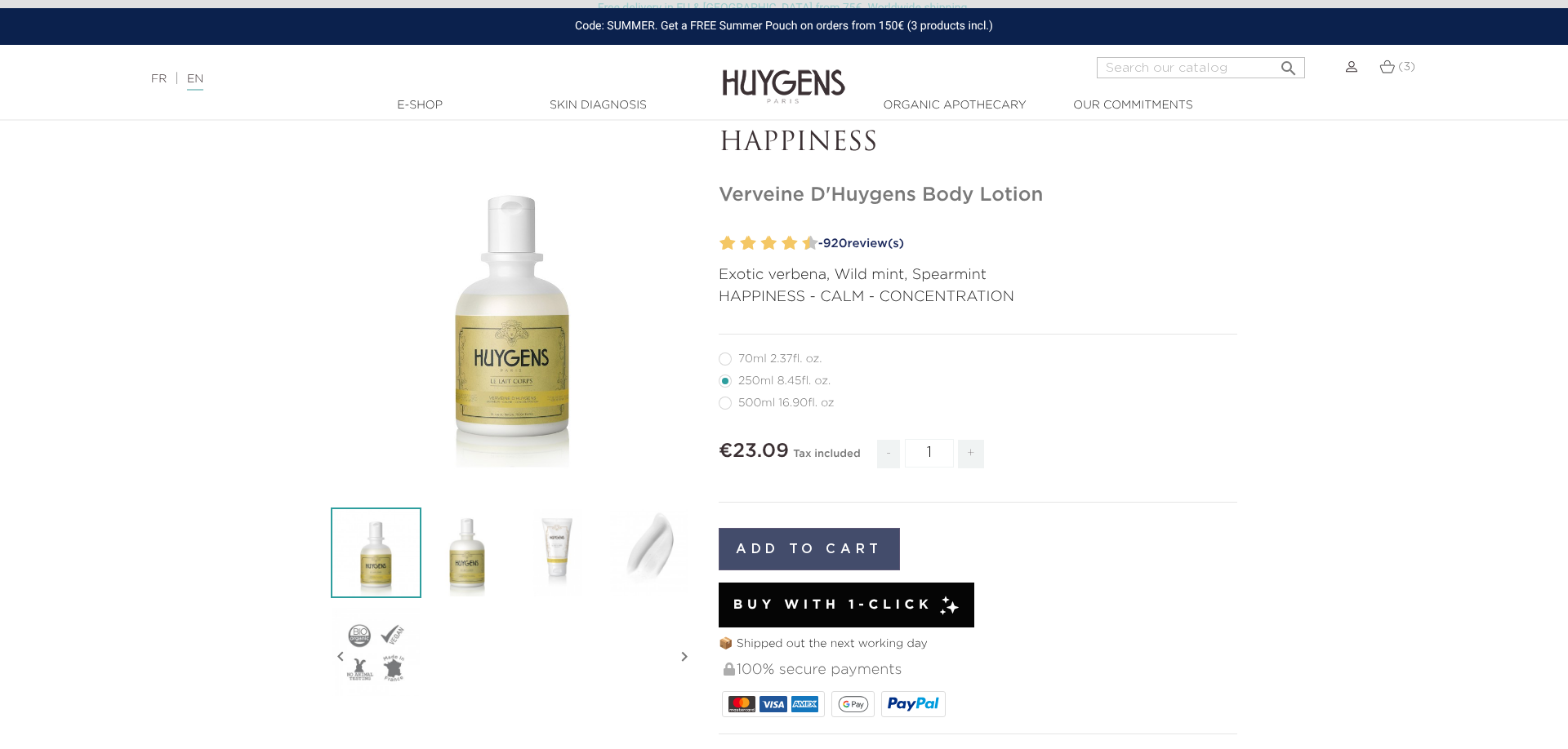
click at [842, 544] on button "Add to cart" at bounding box center [809, 549] width 181 height 42
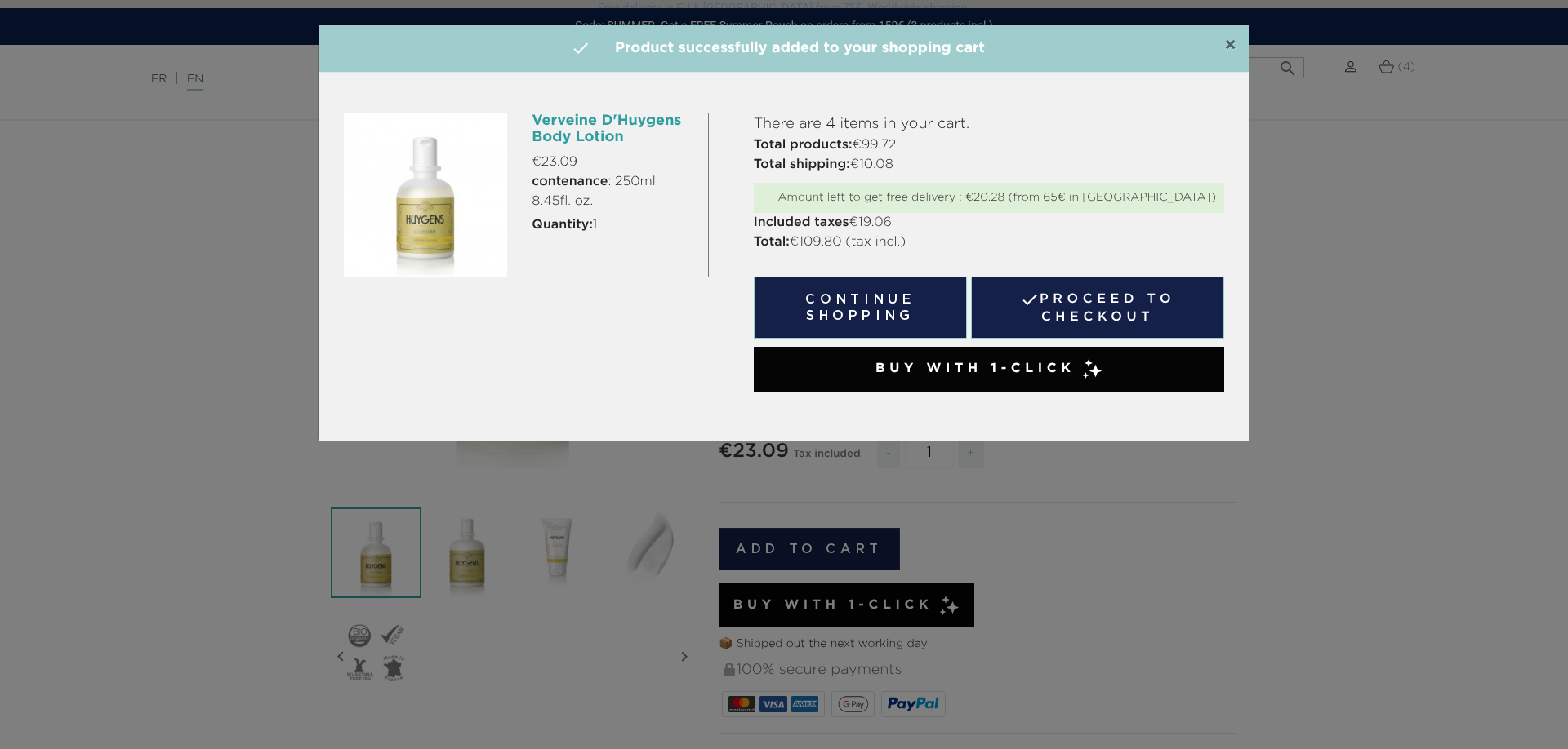
click at [1230, 43] on span "×" at bounding box center [1230, 45] width 12 height 19
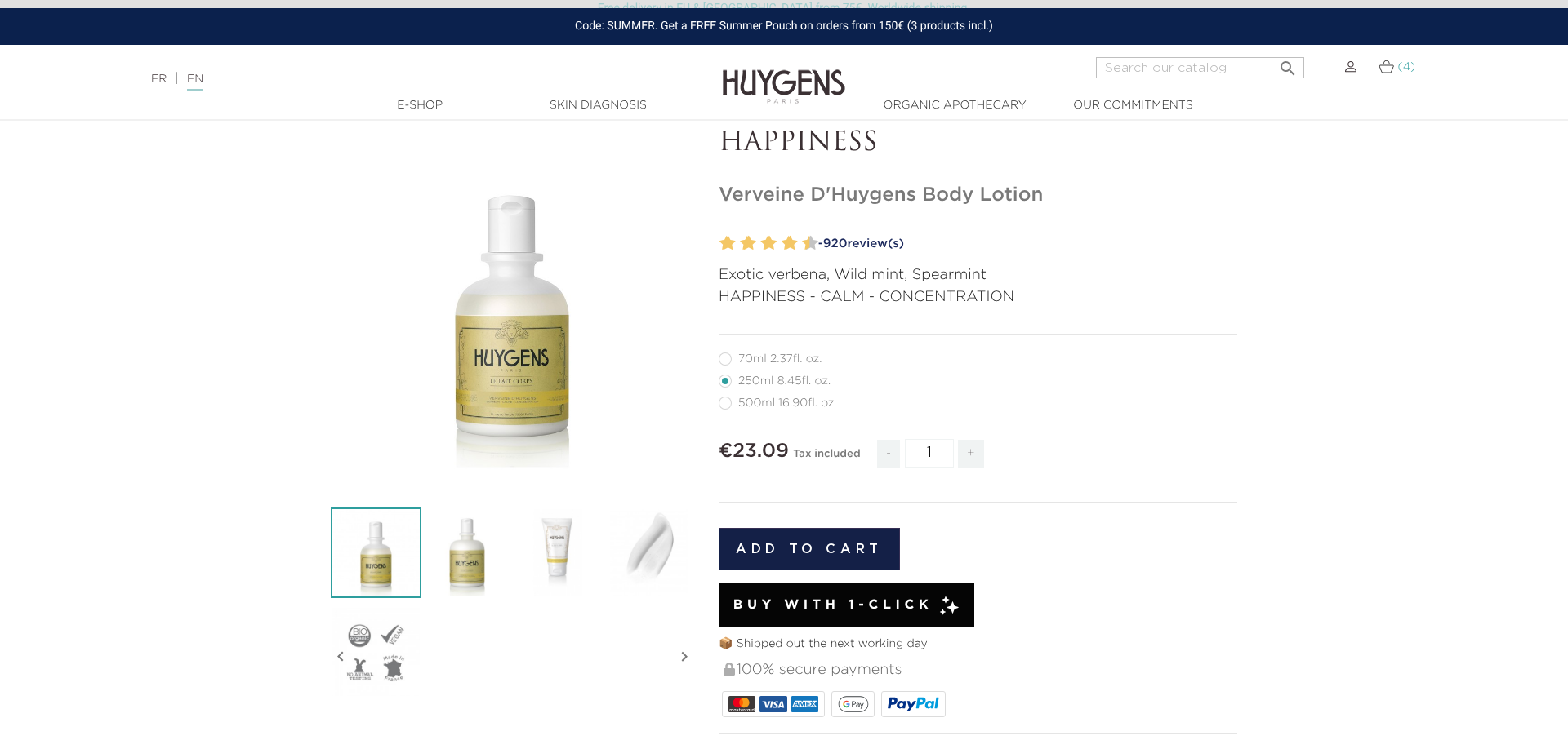
click at [1395, 71] on link "(4)" at bounding box center [1396, 66] width 36 height 13
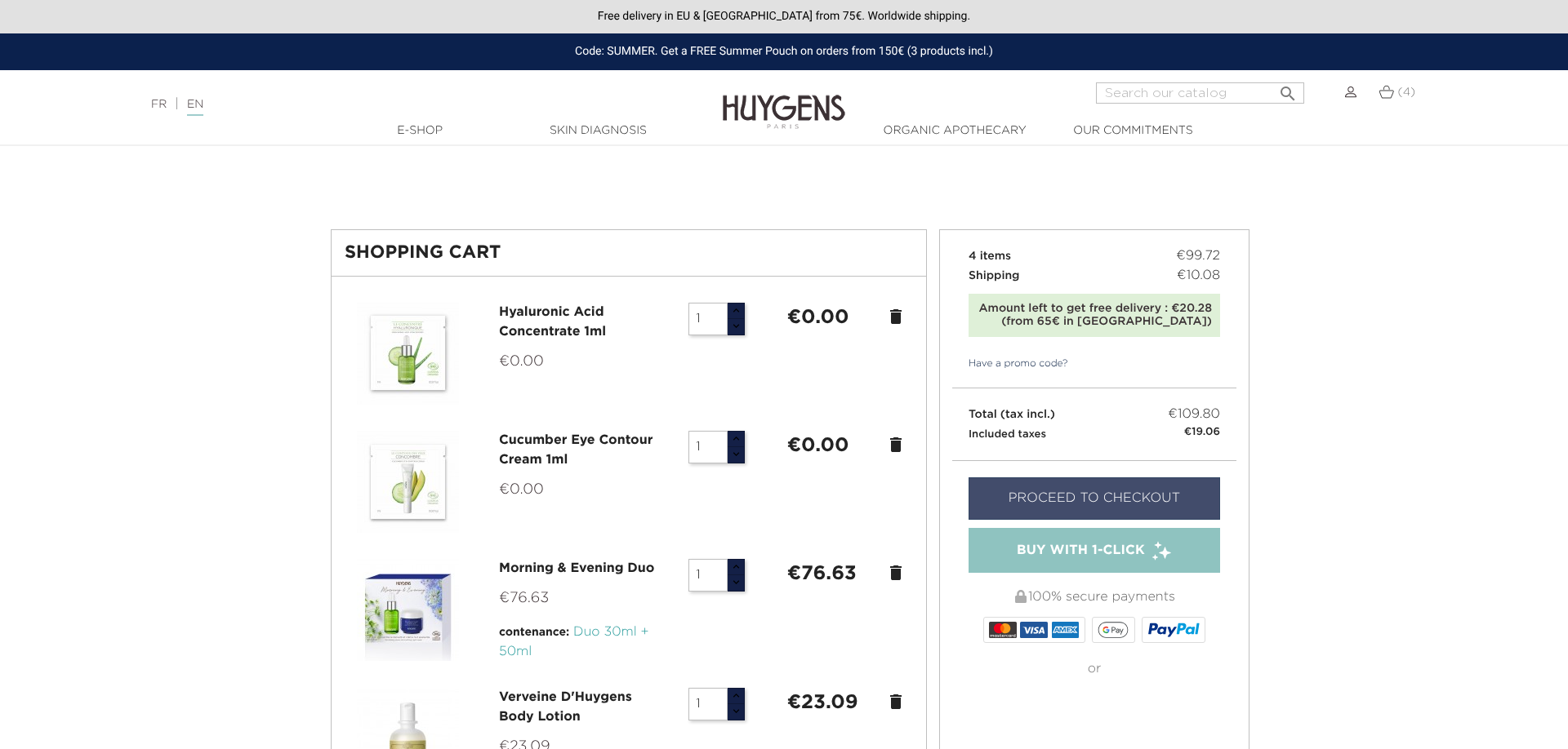
click at [1048, 499] on link "Proceed to checkout" at bounding box center [1094, 498] width 251 height 42
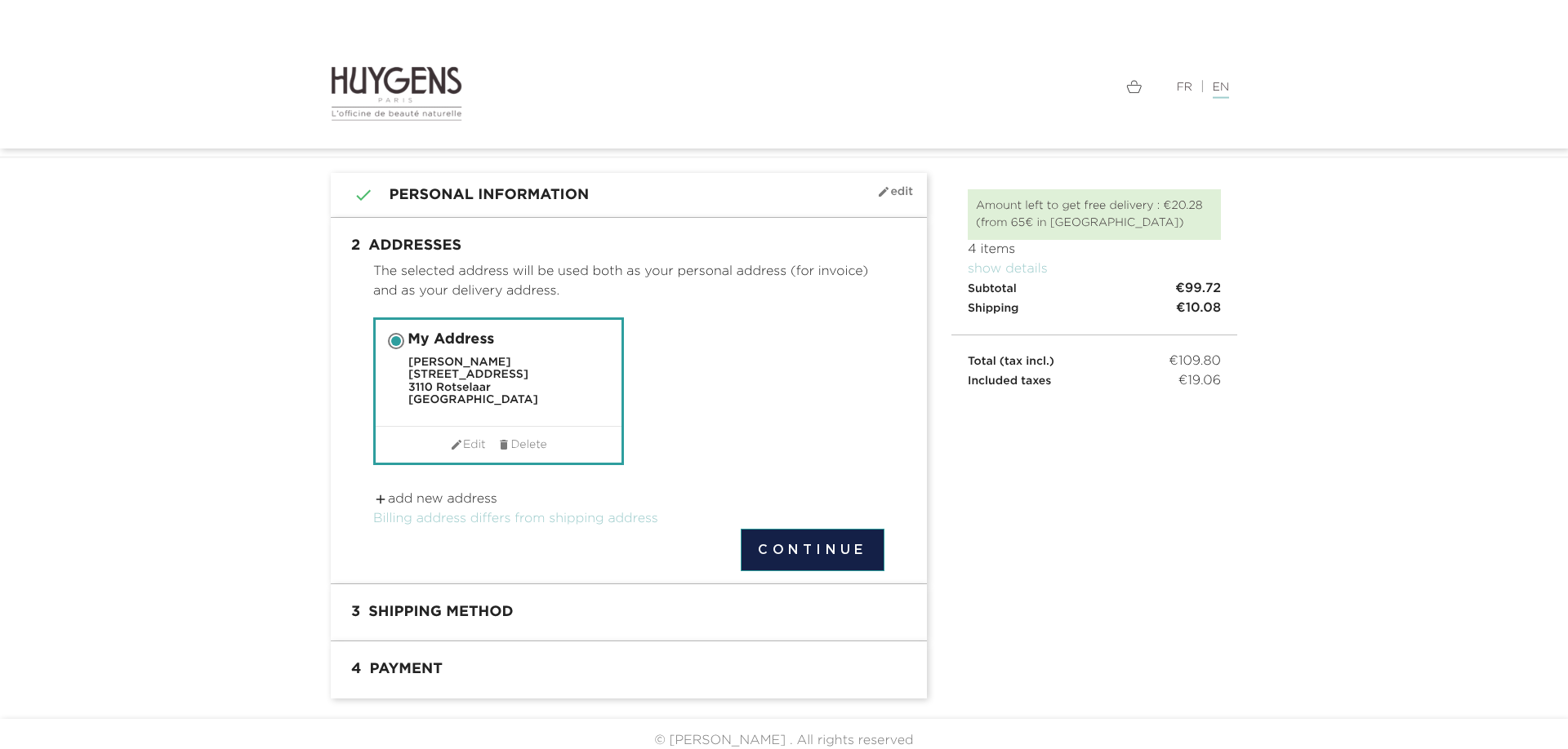
scroll to position [65, 0]
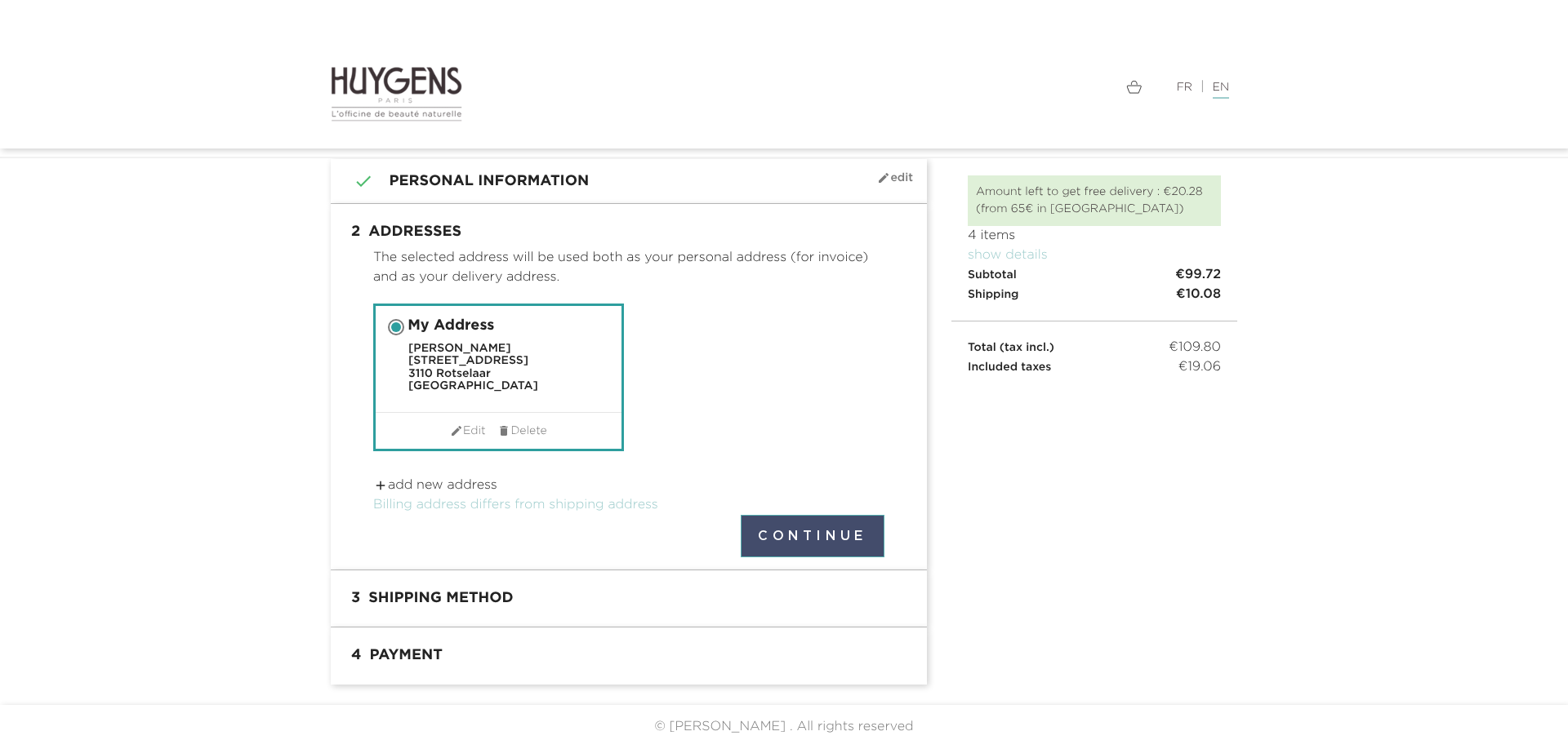
click at [815, 532] on button "Continue" at bounding box center [813, 537] width 144 height 42
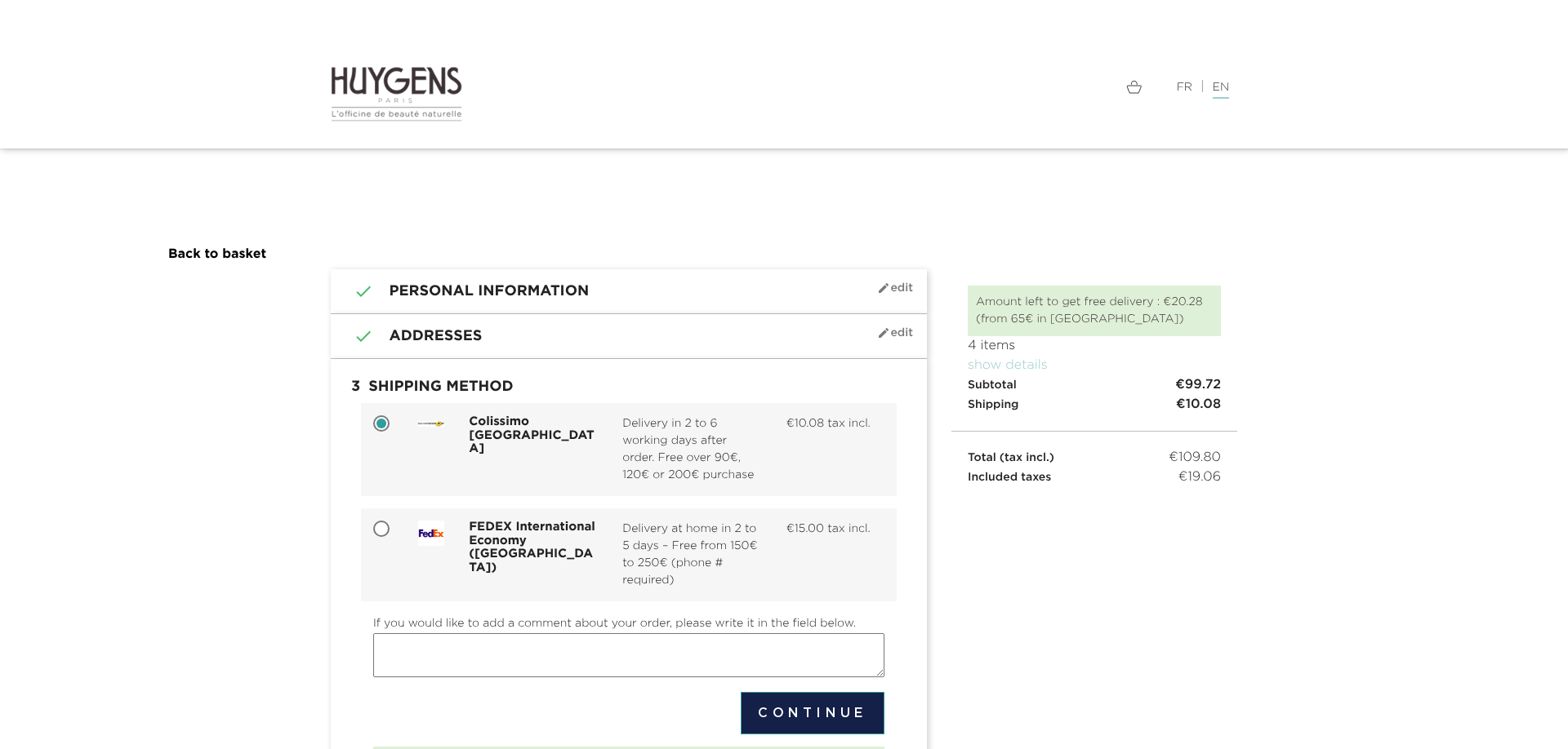
click at [395, 90] on img at bounding box center [396, 94] width 131 height 58
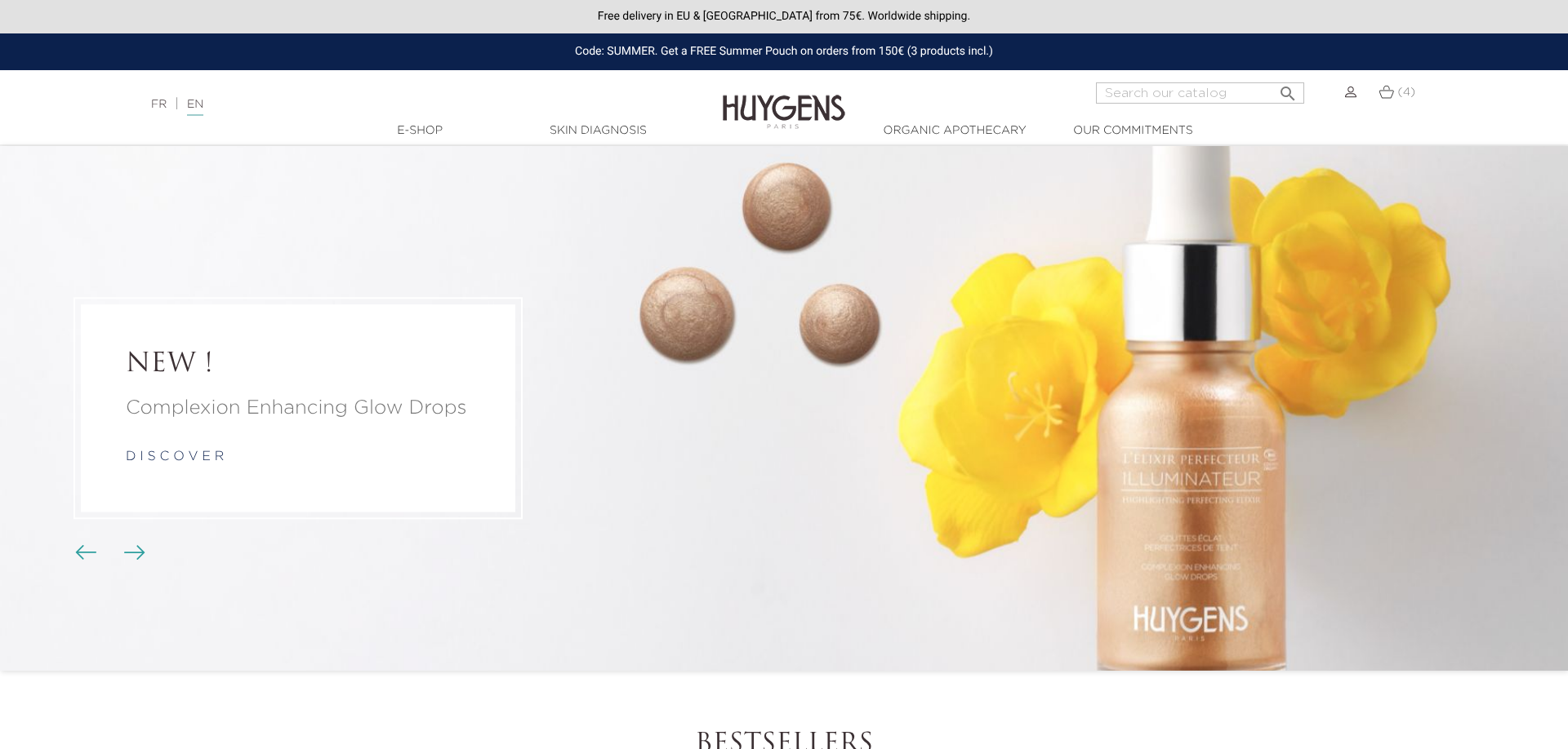
click at [759, 16] on div "Free delivery in EU & [GEOGRAPHIC_DATA] from 75€. Worldwide shipping." at bounding box center [784, 17] width 1568 height 34
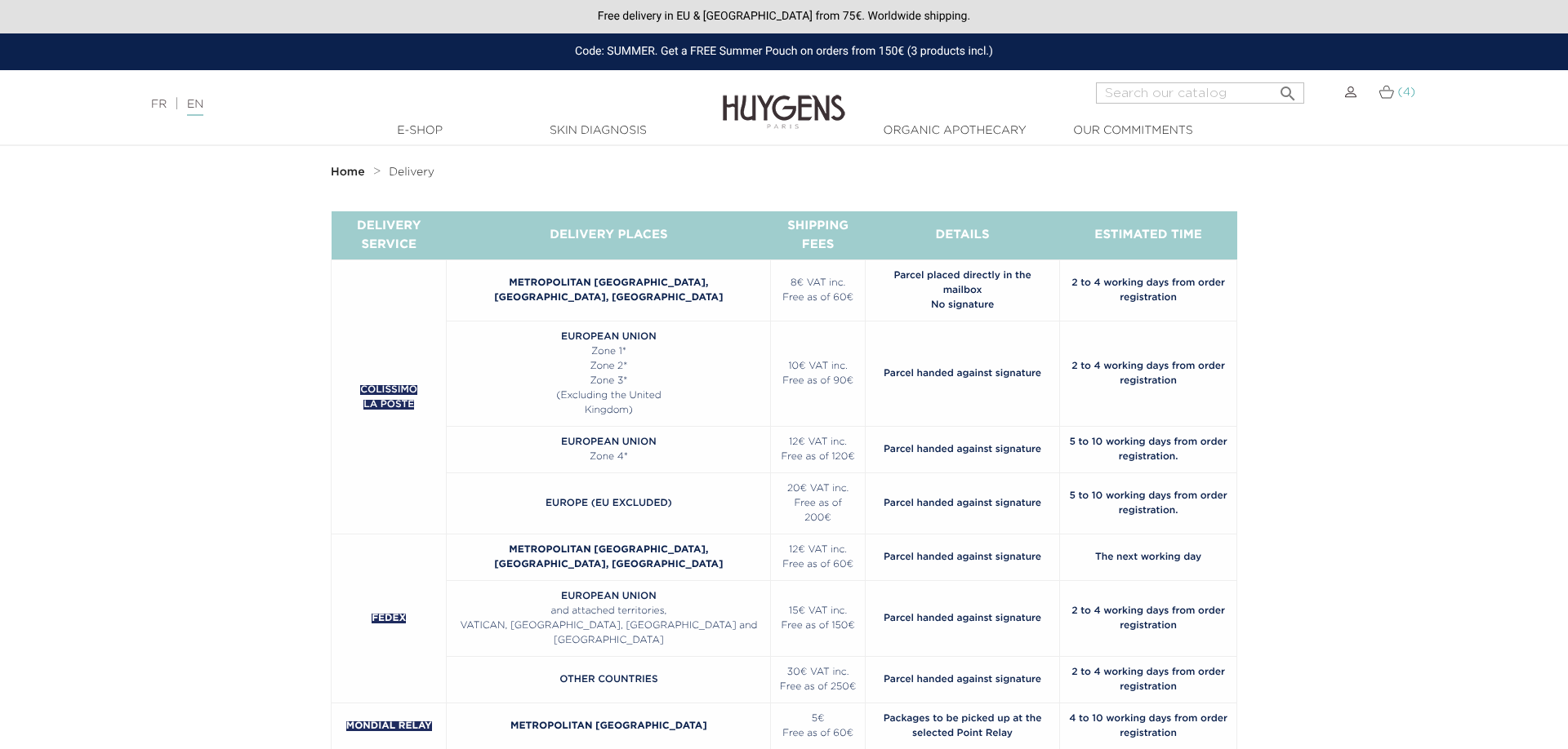
click at [1395, 96] on link "(4)" at bounding box center [1396, 91] width 36 height 13
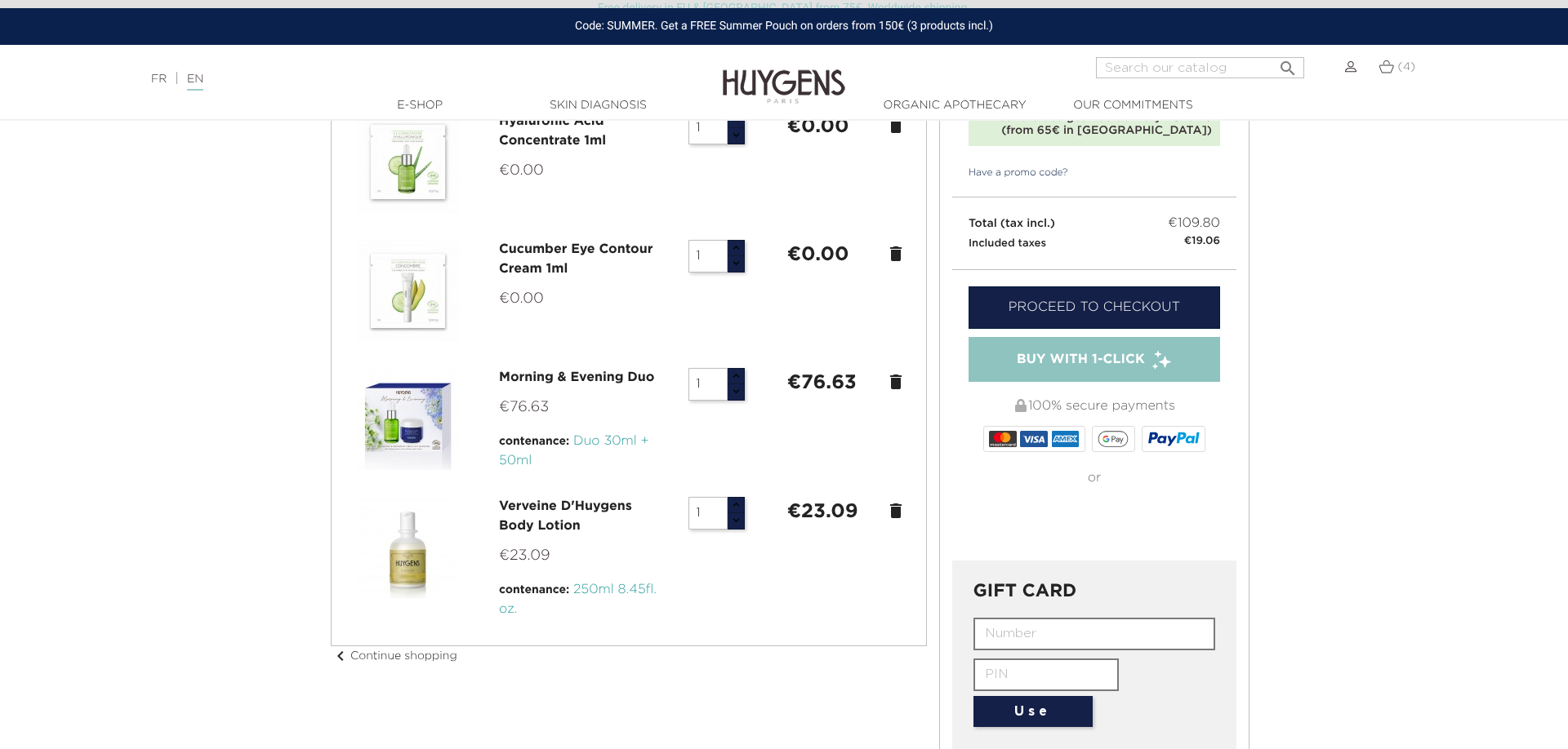
scroll to position [250, 0]
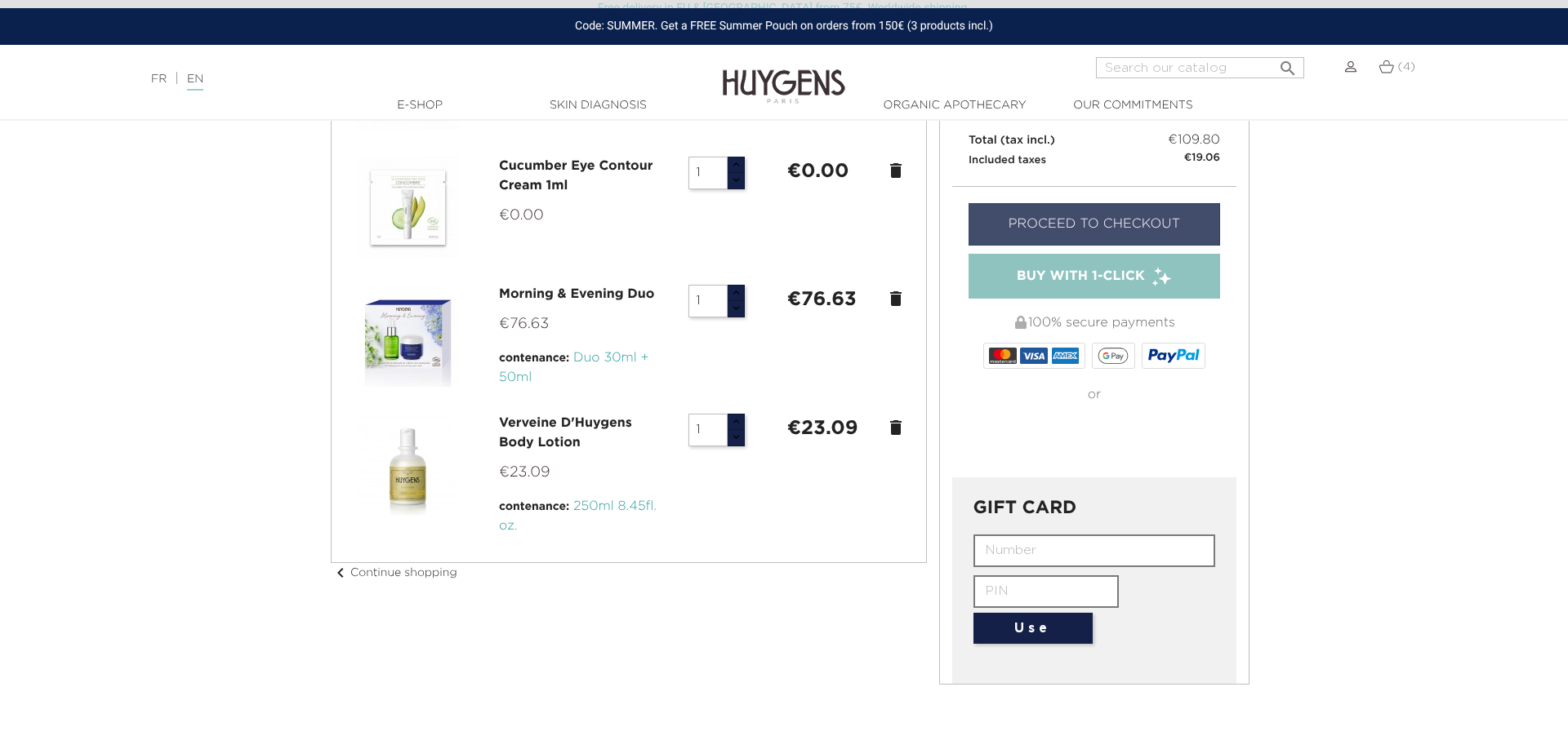
click at [1082, 224] on link "Proceed to checkout" at bounding box center [1094, 224] width 251 height 42
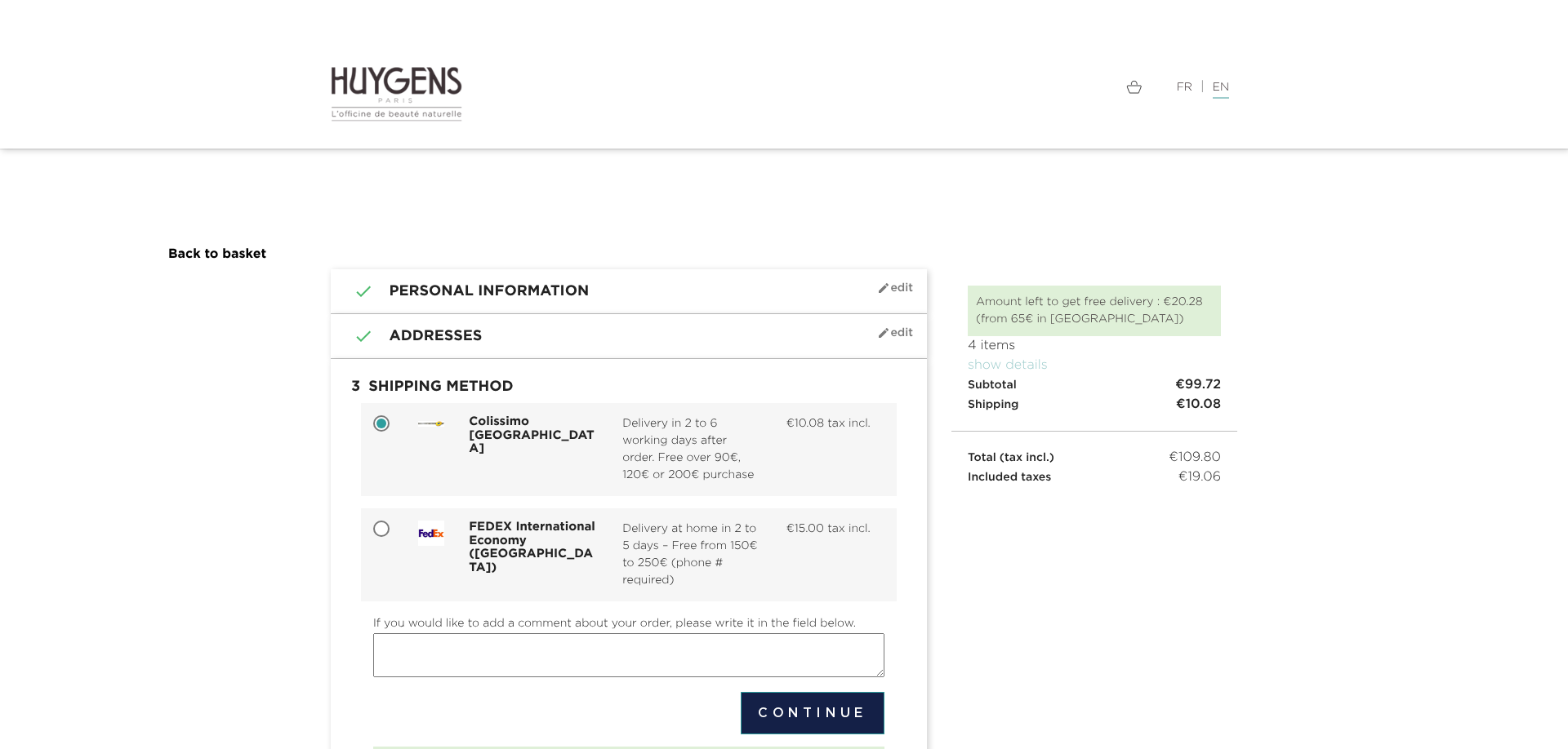
click at [892, 332] on span "mode_edit Edit" at bounding box center [895, 333] width 36 height 13
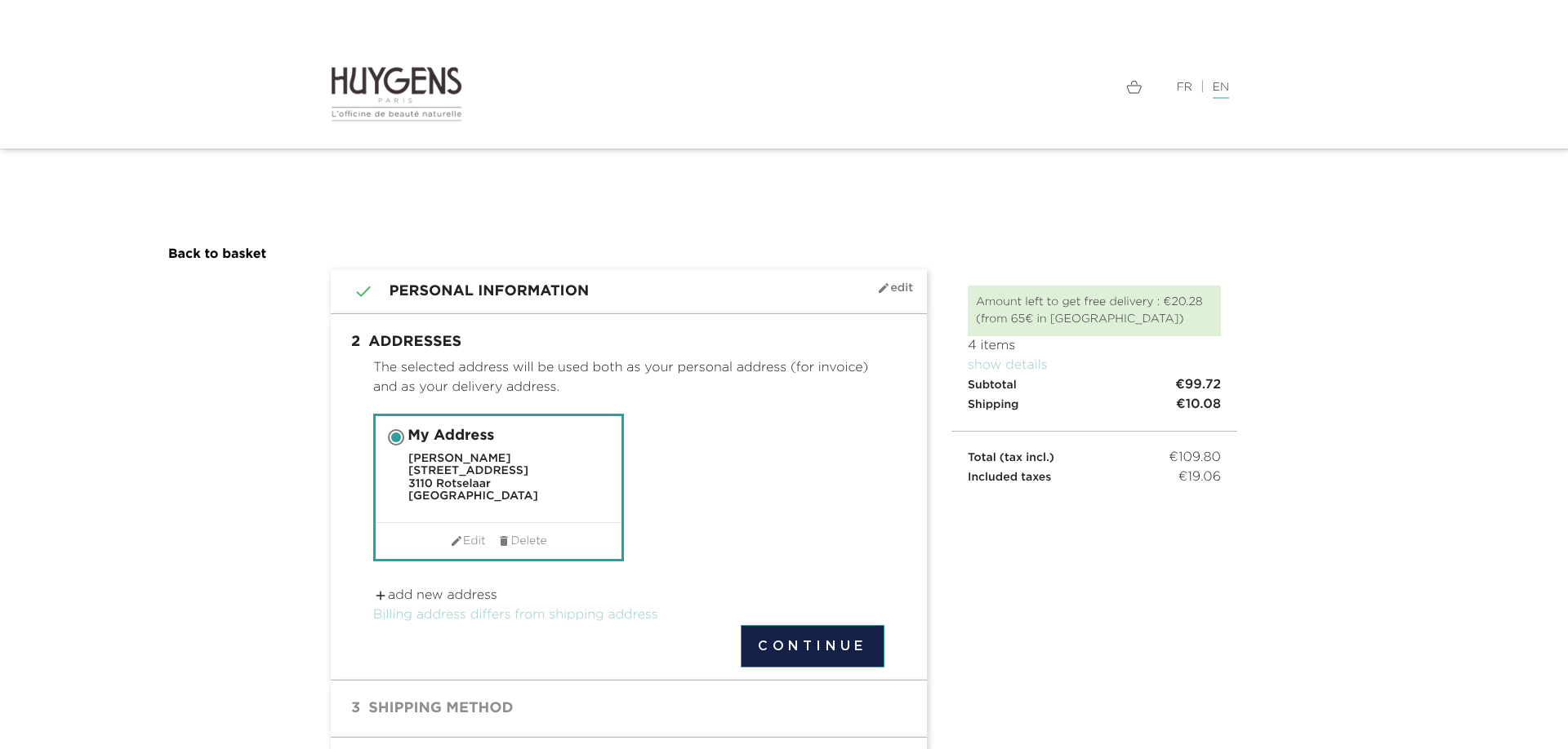
click at [396, 439] on span at bounding box center [396, 438] width 10 height 10
click at [396, 439] on input "My Address Alise Veidele Steenweg op Gelrode 71 3110 Rotselaar Belgium" at bounding box center [397, 438] width 16 height 16
click at [800, 636] on button "Continue" at bounding box center [813, 647] width 144 height 42
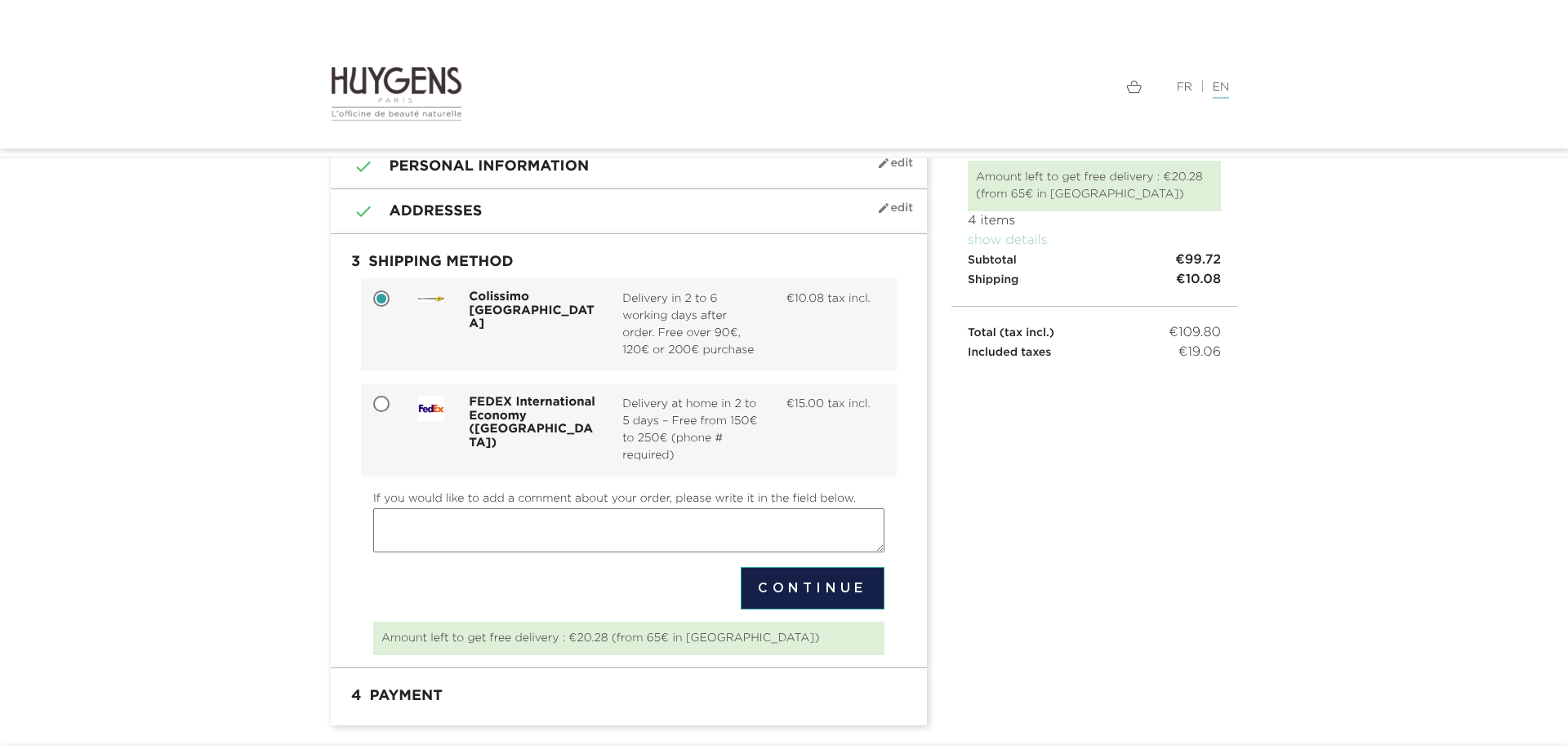
scroll to position [83, 0]
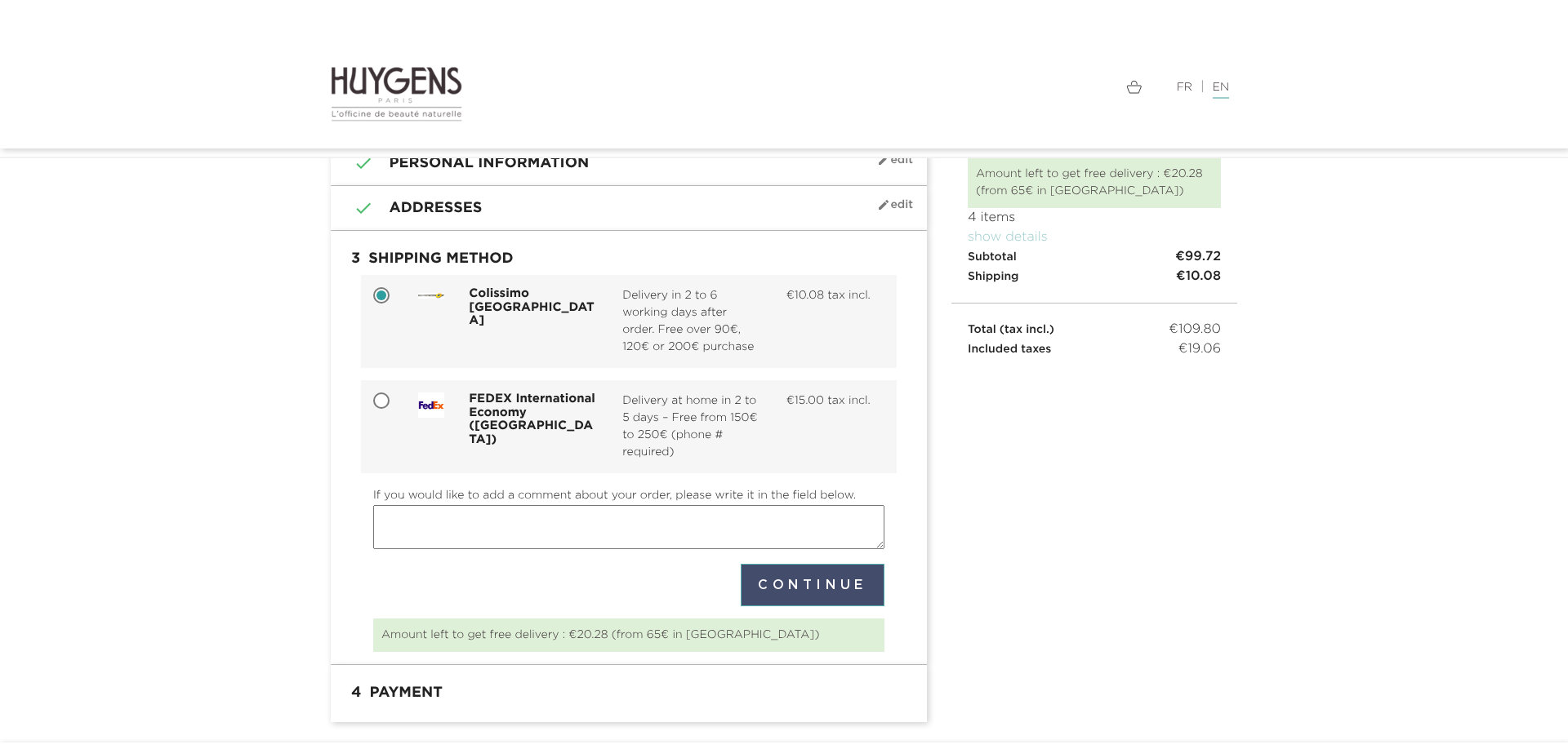
click at [795, 586] on button "Continue" at bounding box center [813, 585] width 144 height 42
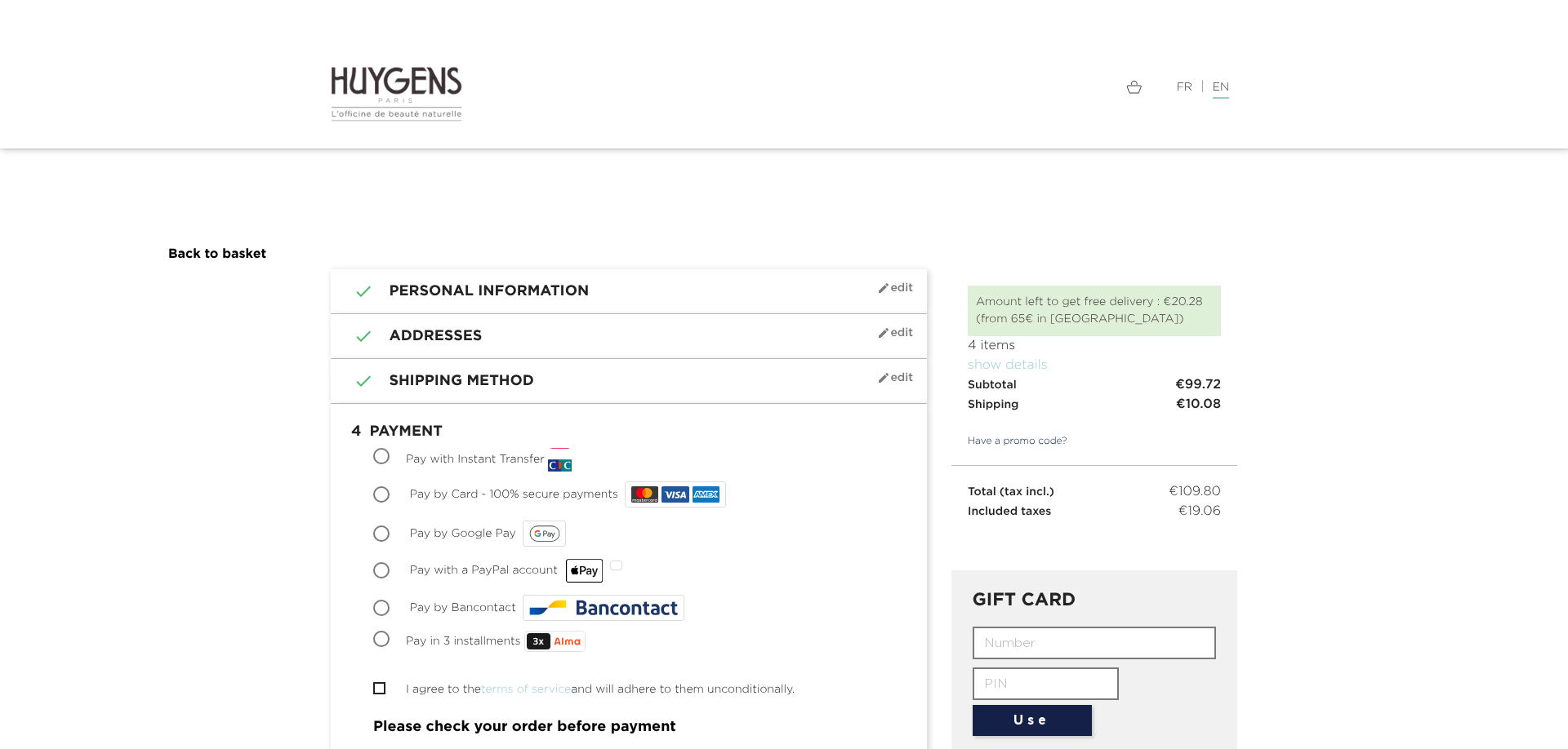
click at [399, 80] on img at bounding box center [396, 94] width 131 height 58
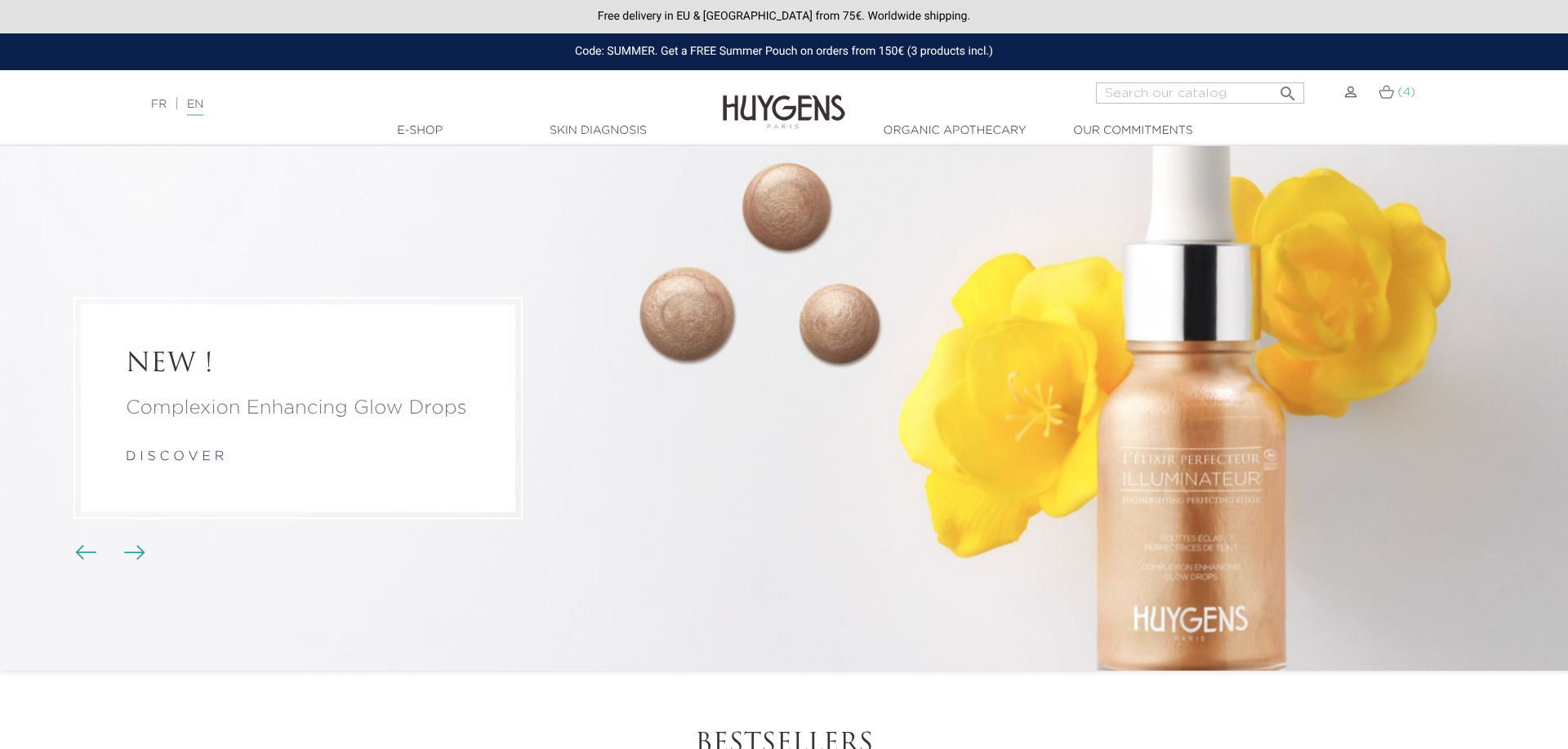
click at [1388, 92] on img at bounding box center [1386, 91] width 15 height 14
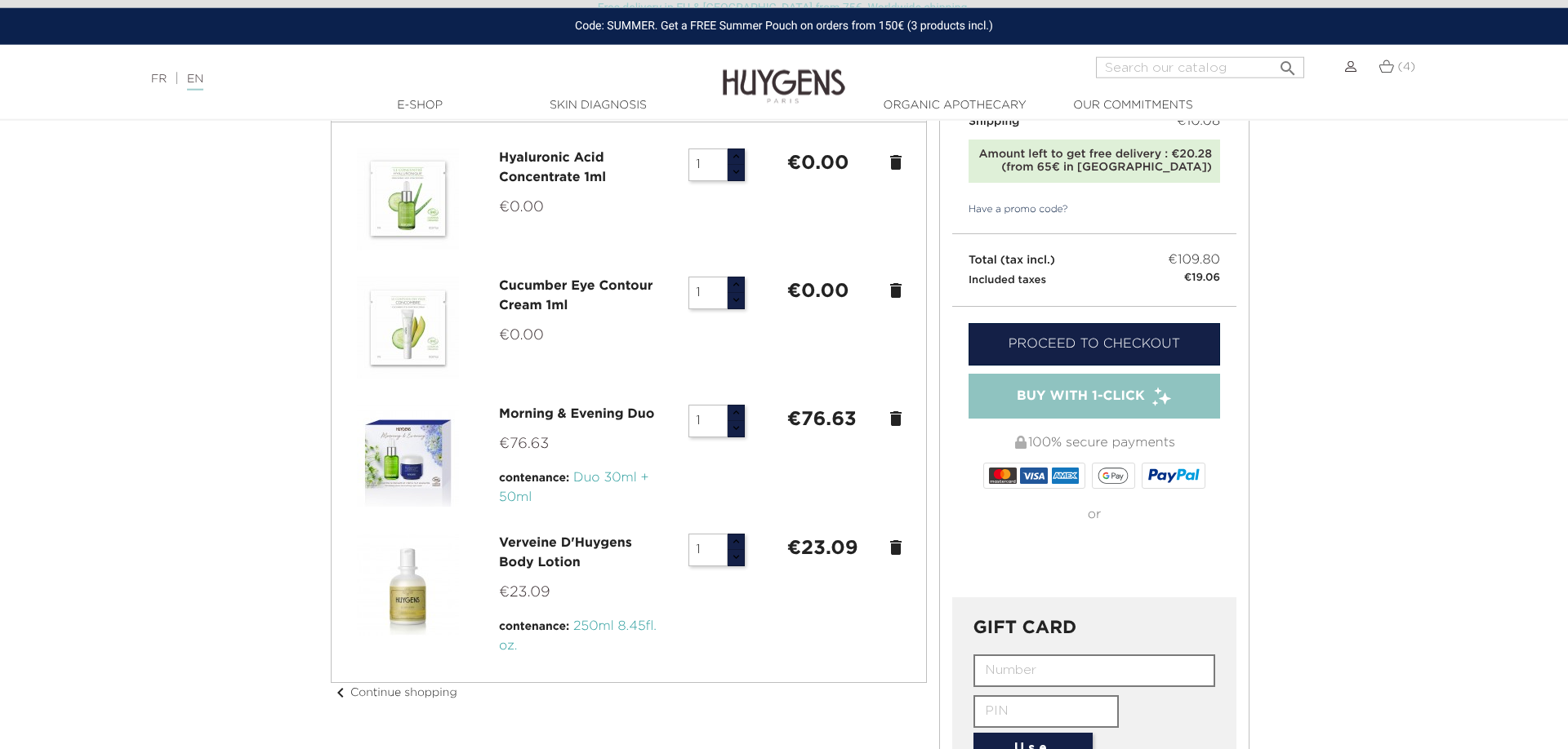
scroll to position [83, 0]
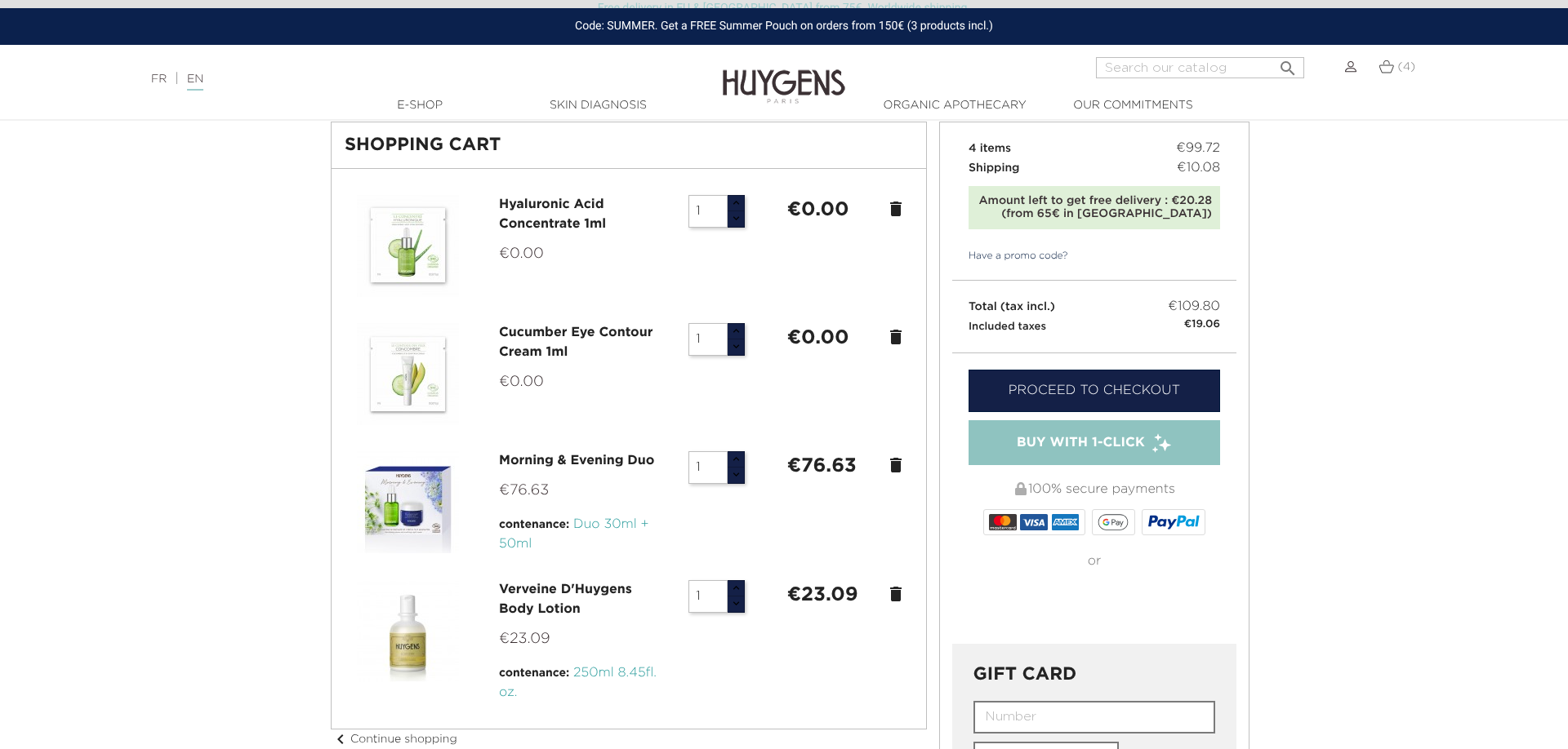
click at [898, 597] on icon "delete" at bounding box center [895, 594] width 19 height 19
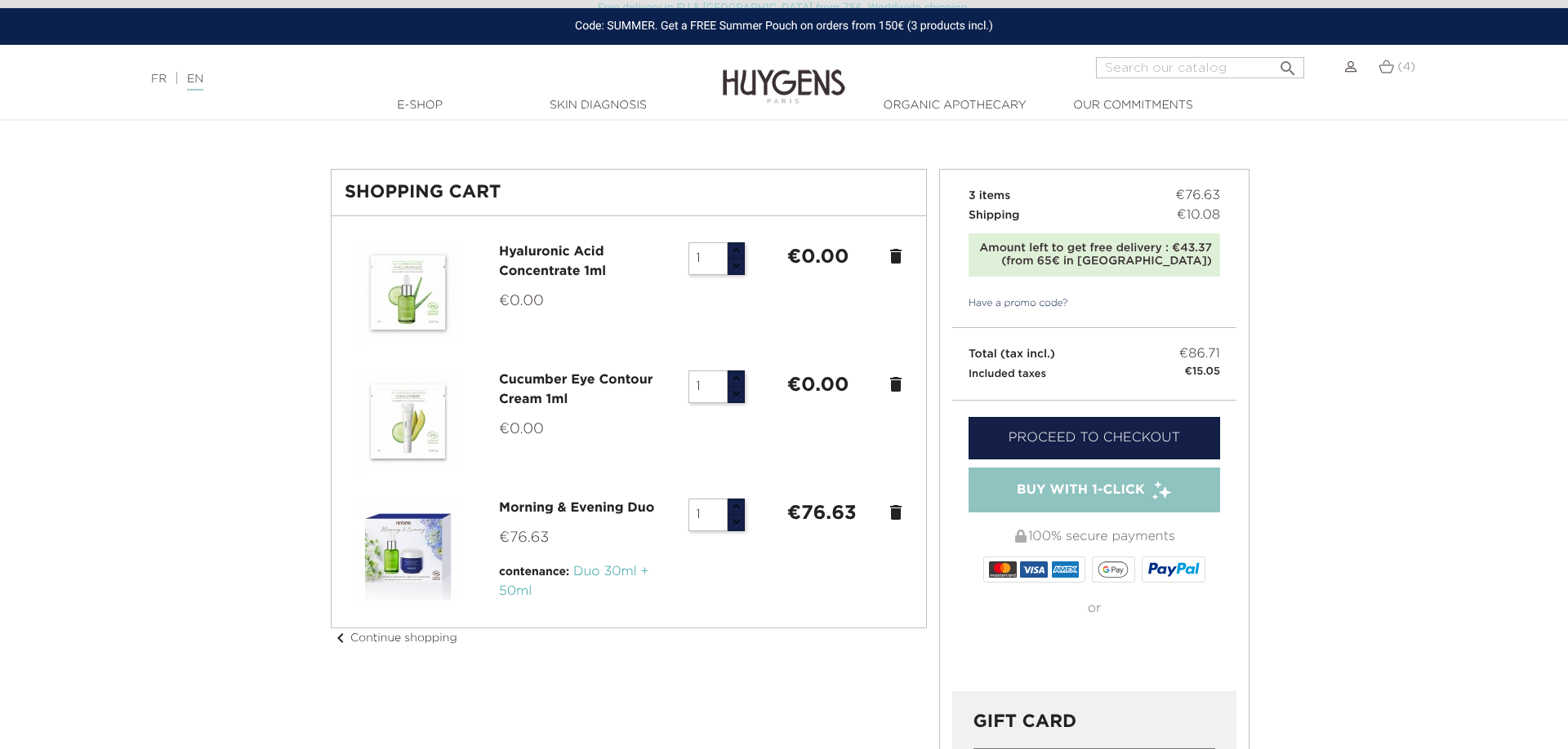
scroll to position [0, 0]
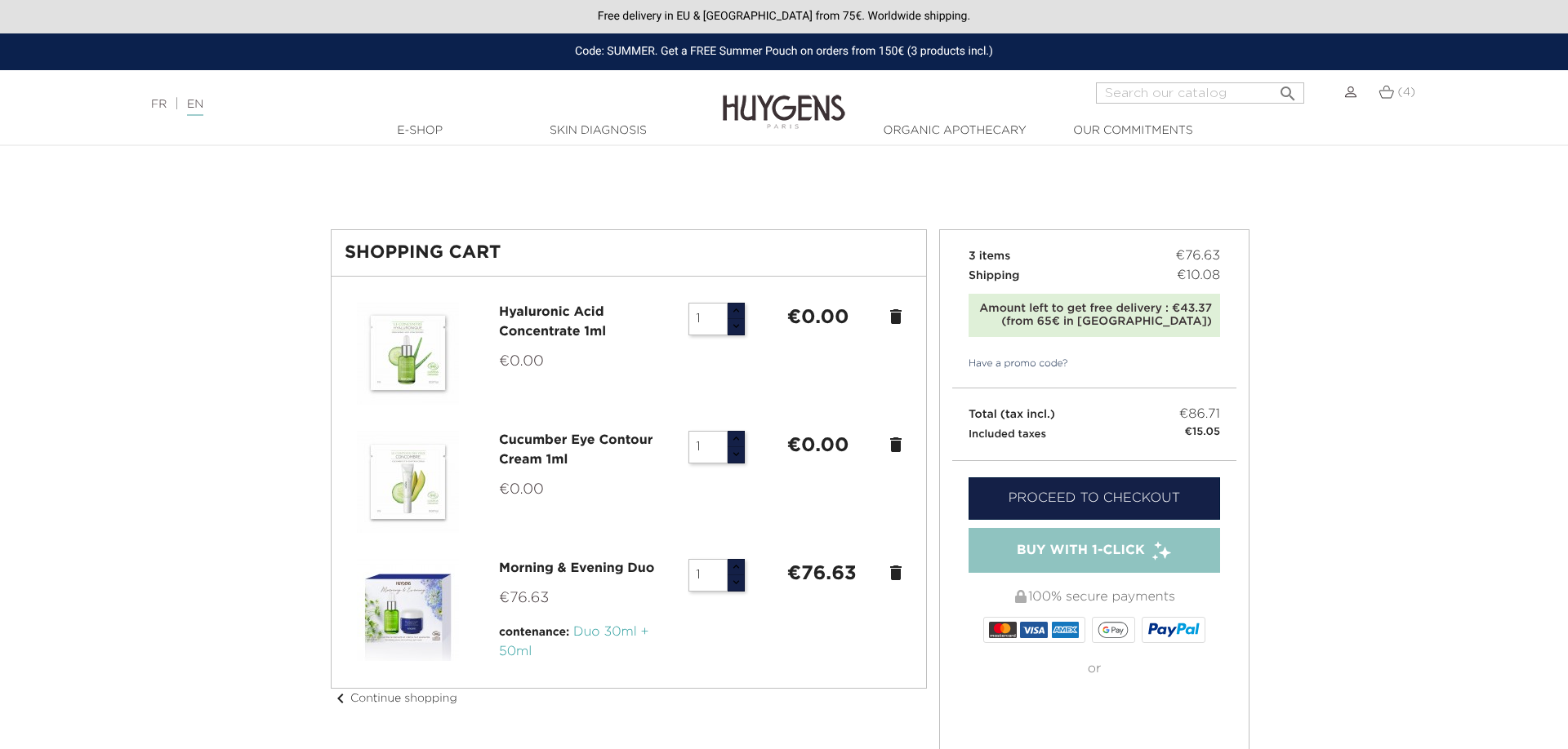
click at [760, 109] on img at bounding box center [783, 100] width 123 height 63
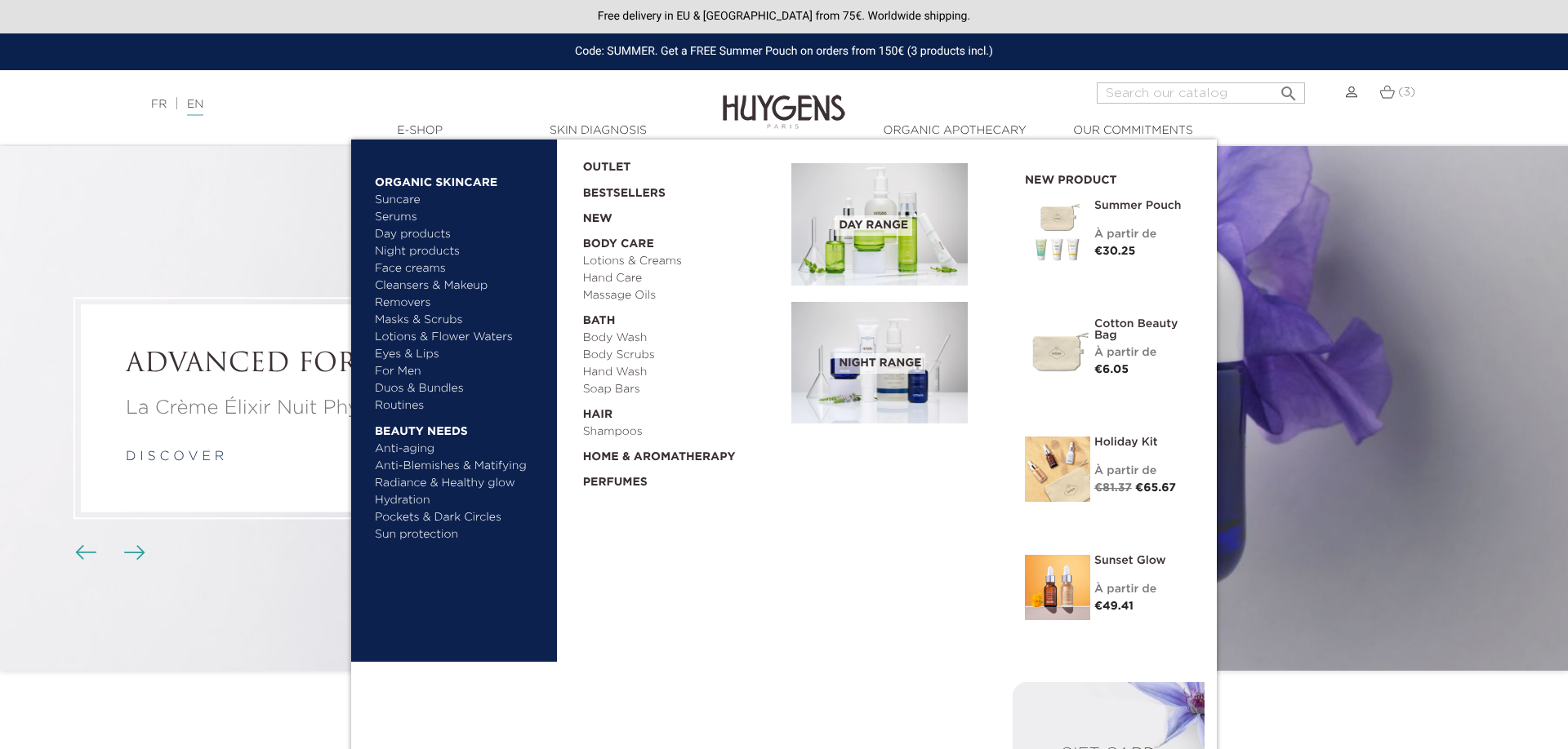
click at [402, 218] on link "Serums" at bounding box center [461, 218] width 171 height 17
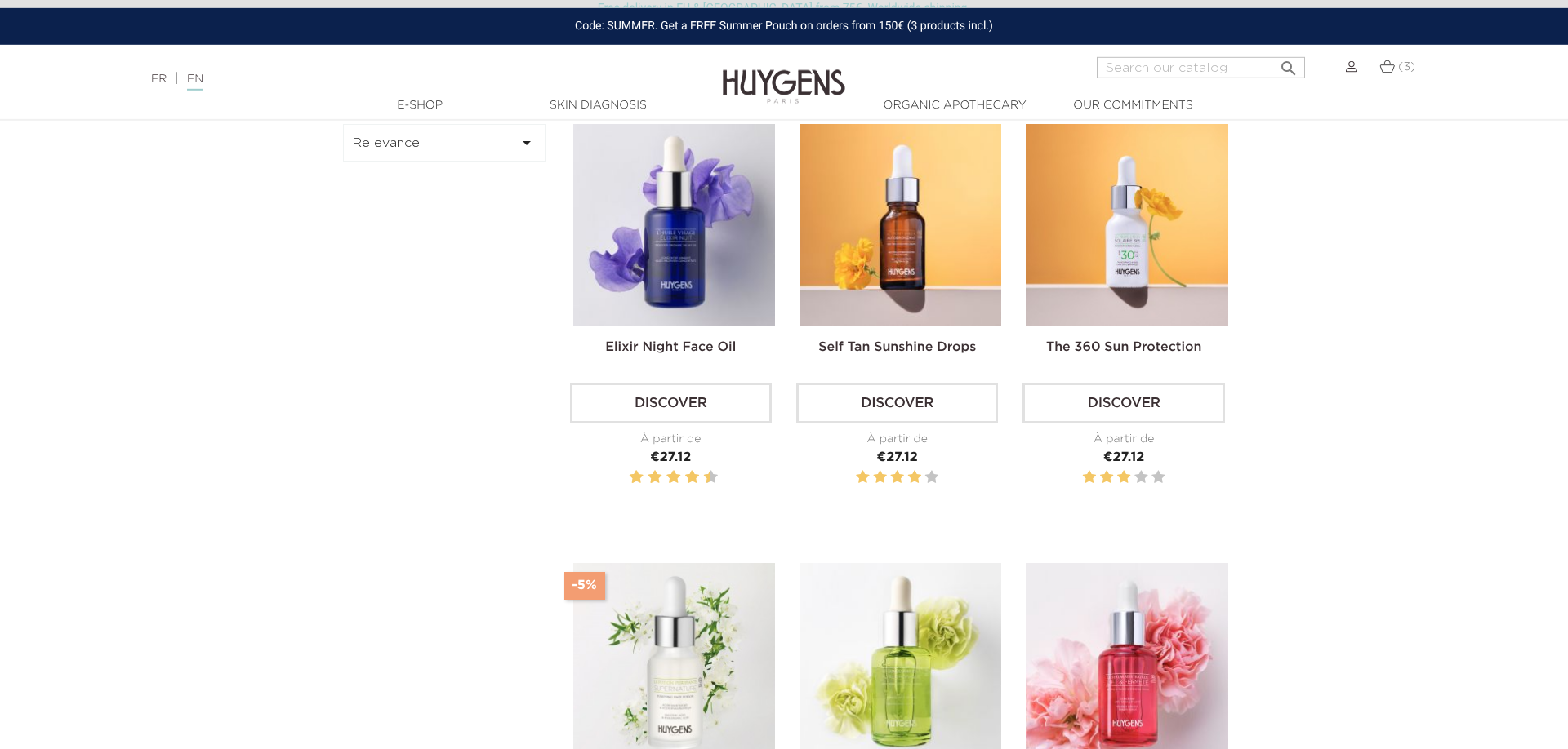
scroll to position [749, 0]
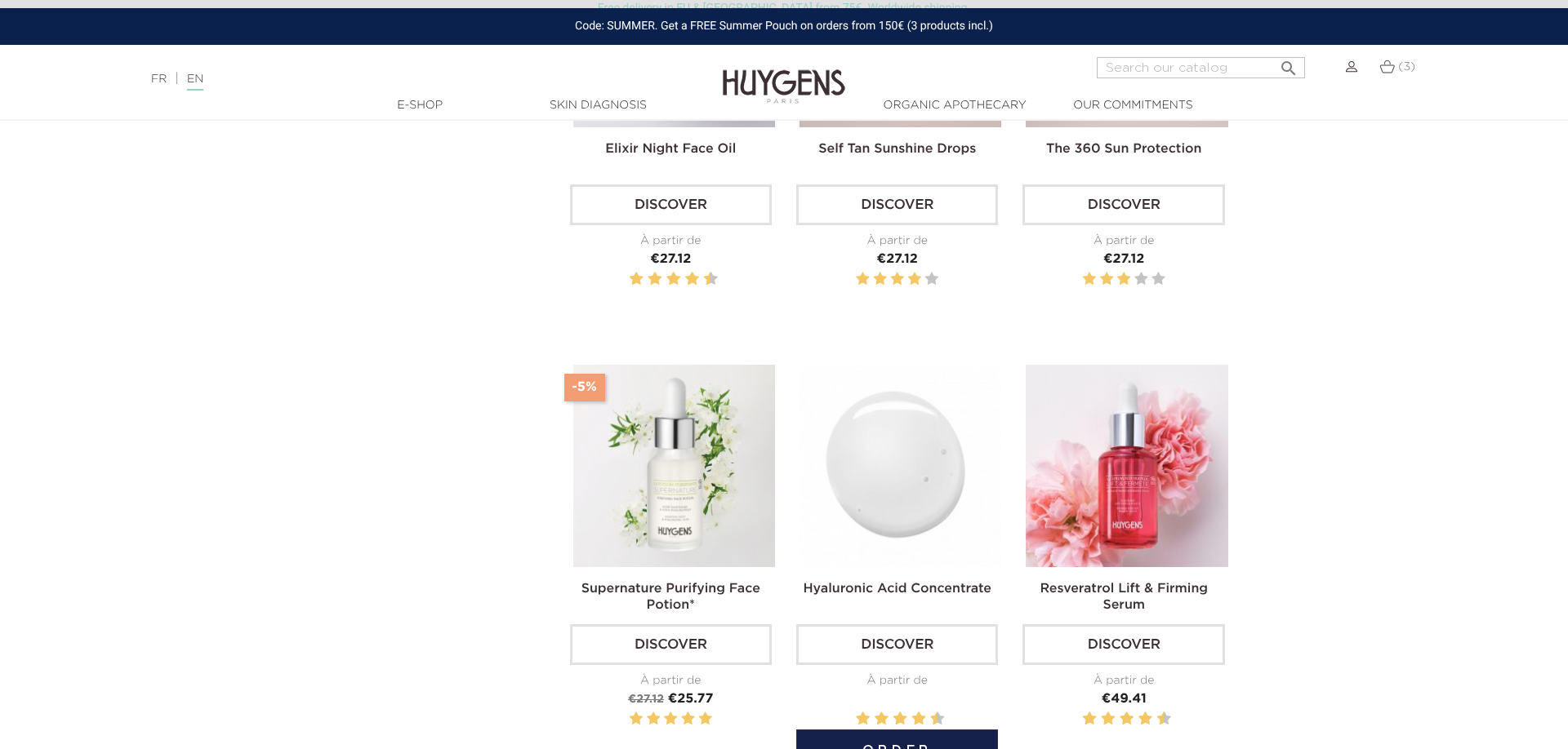
click at [927, 516] on img at bounding box center [900, 465] width 202 height 201
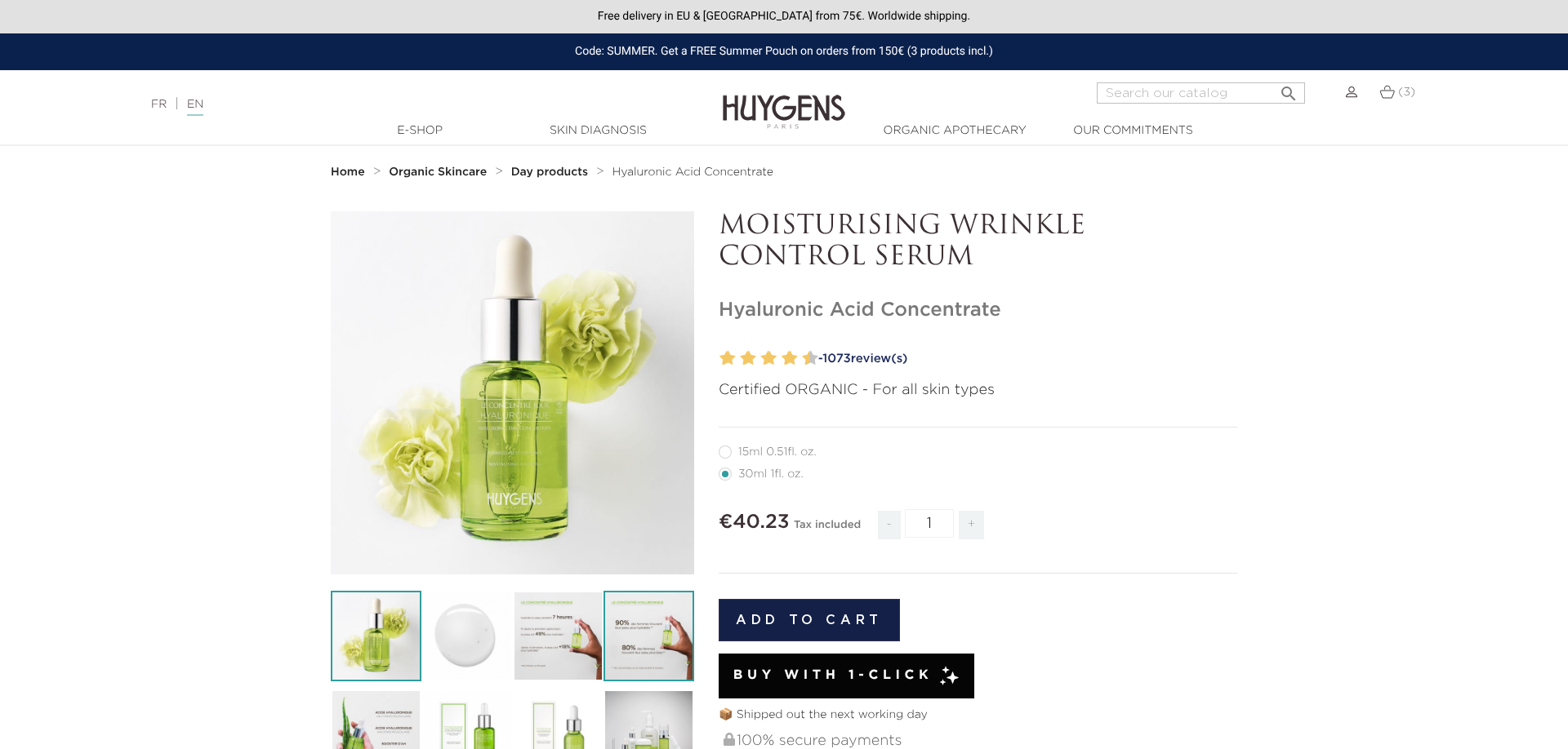
click at [656, 636] on img at bounding box center [649, 636] width 91 height 91
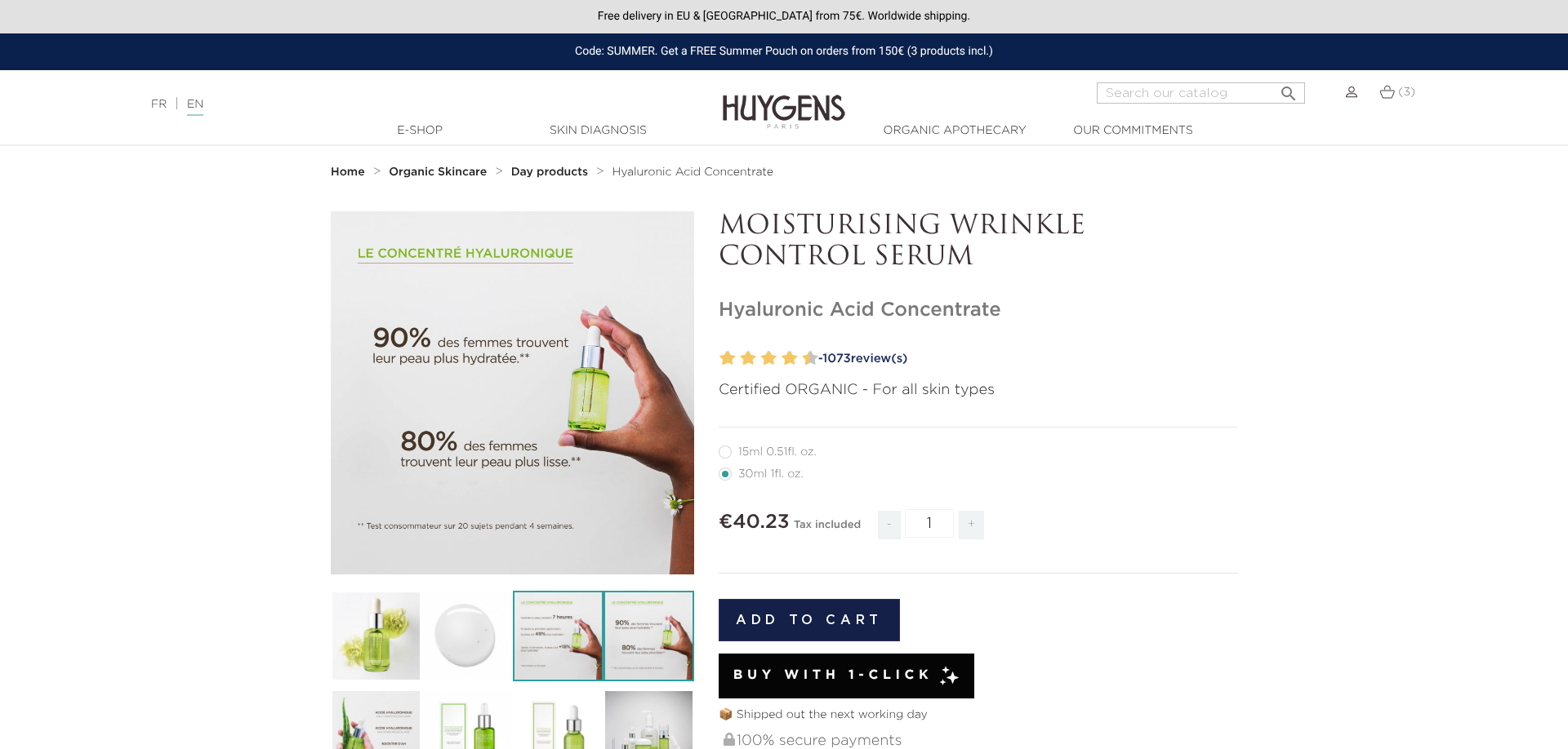
click at [562, 636] on img at bounding box center [558, 636] width 91 height 91
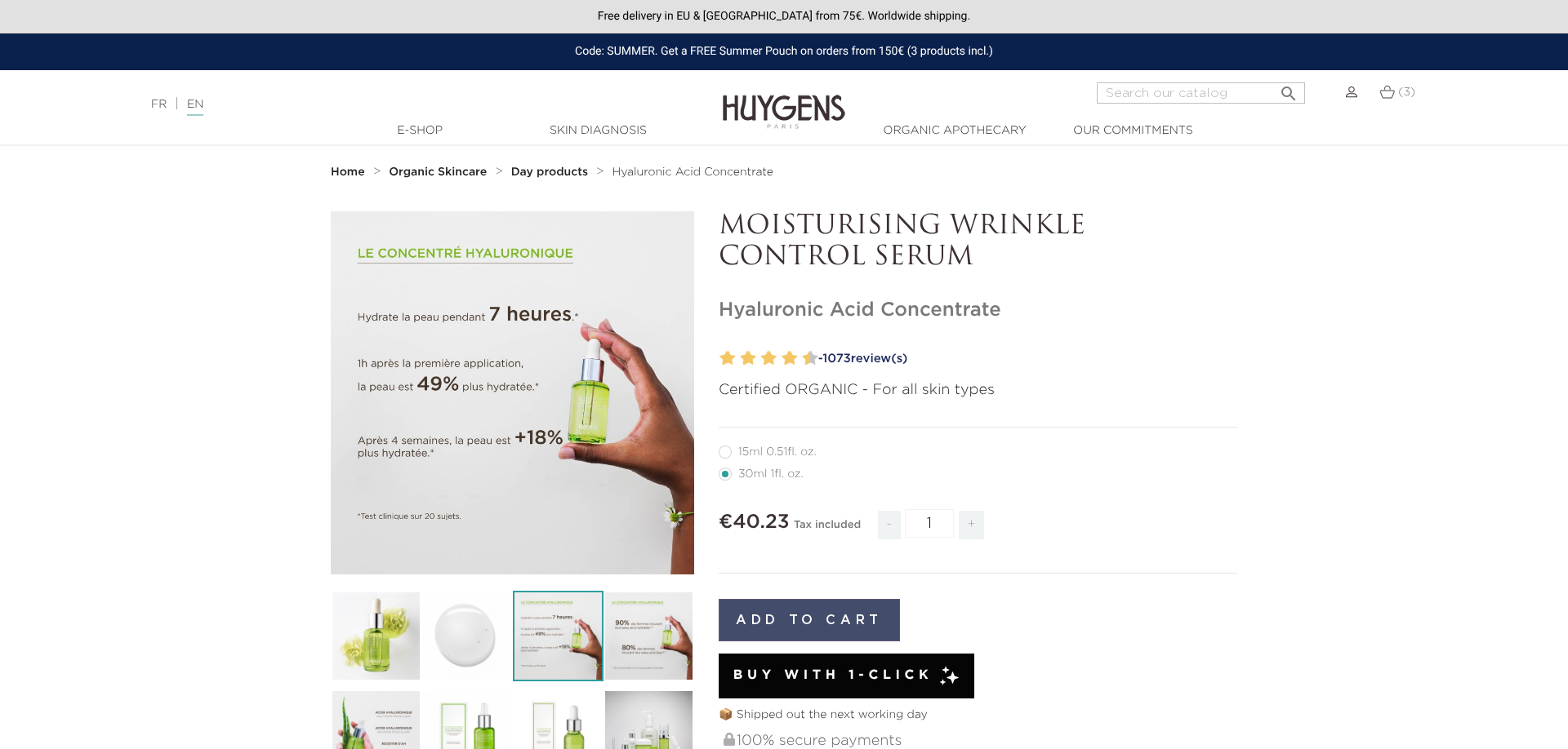
click at [813, 617] on button "Add to cart" at bounding box center [809, 620] width 181 height 42
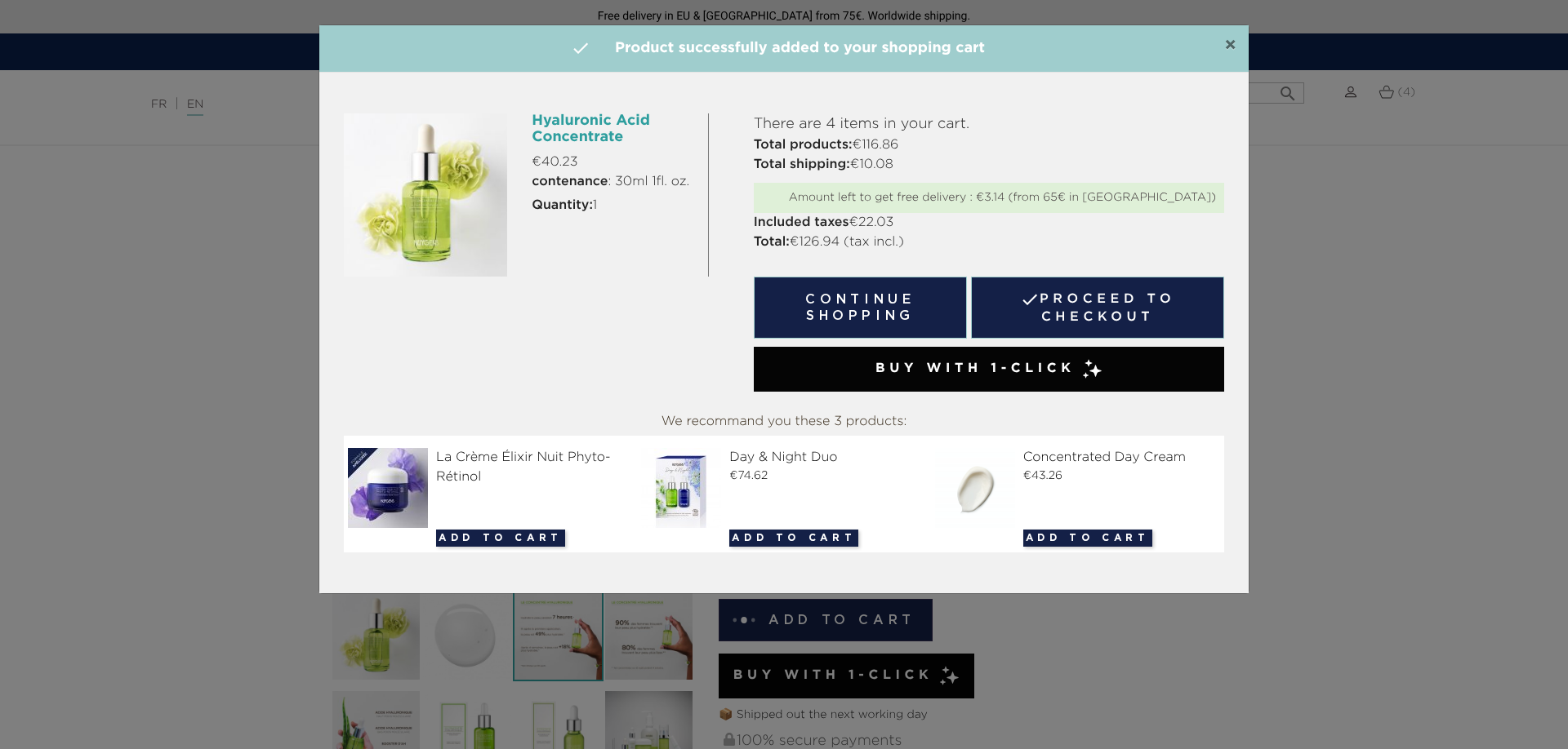
click at [1225, 47] on span "×" at bounding box center [1230, 45] width 12 height 19
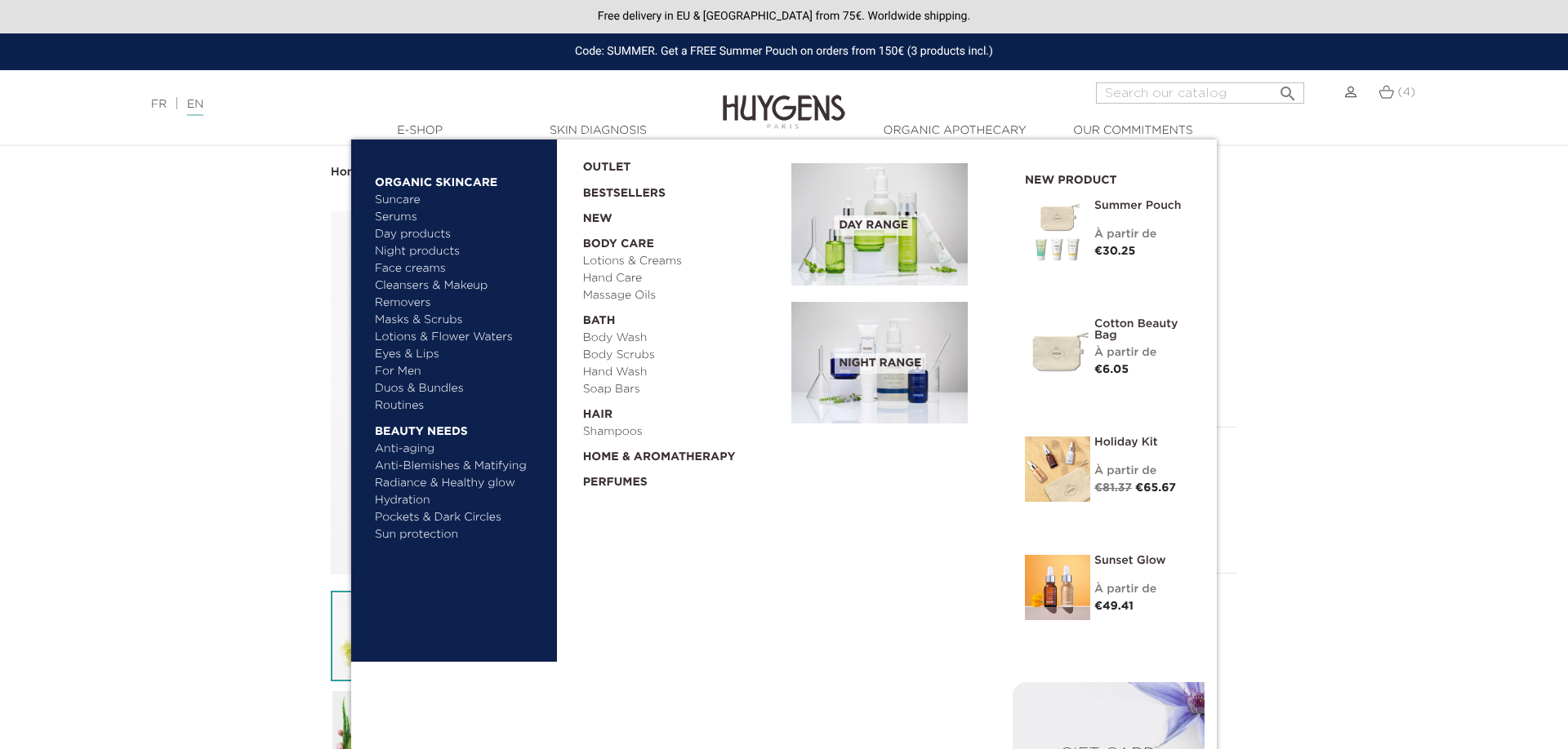
click at [403, 341] on link "Lotions & Flower Waters" at bounding box center [461, 338] width 171 height 17
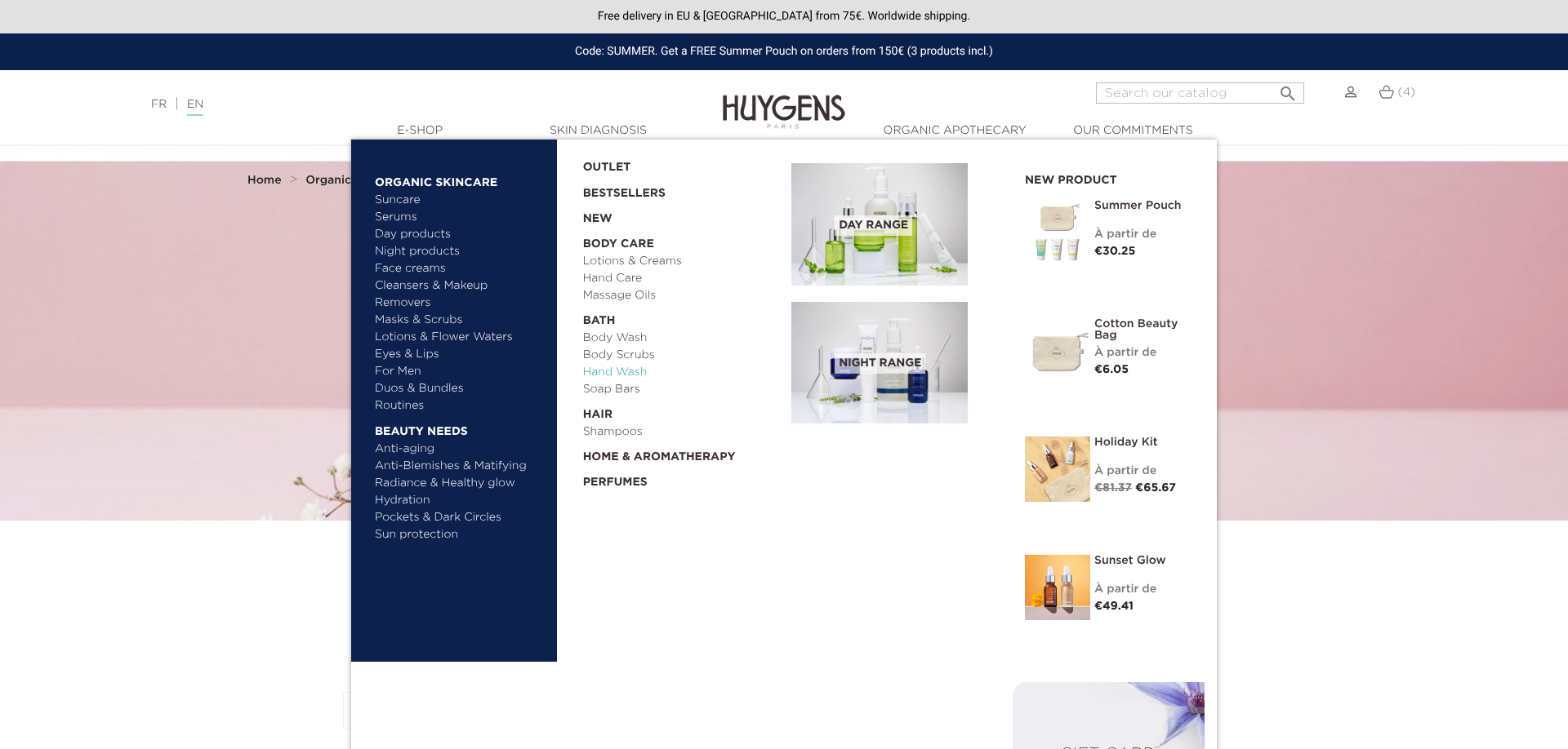
click at [621, 377] on link "Hand Wash" at bounding box center [682, 372] width 197 height 17
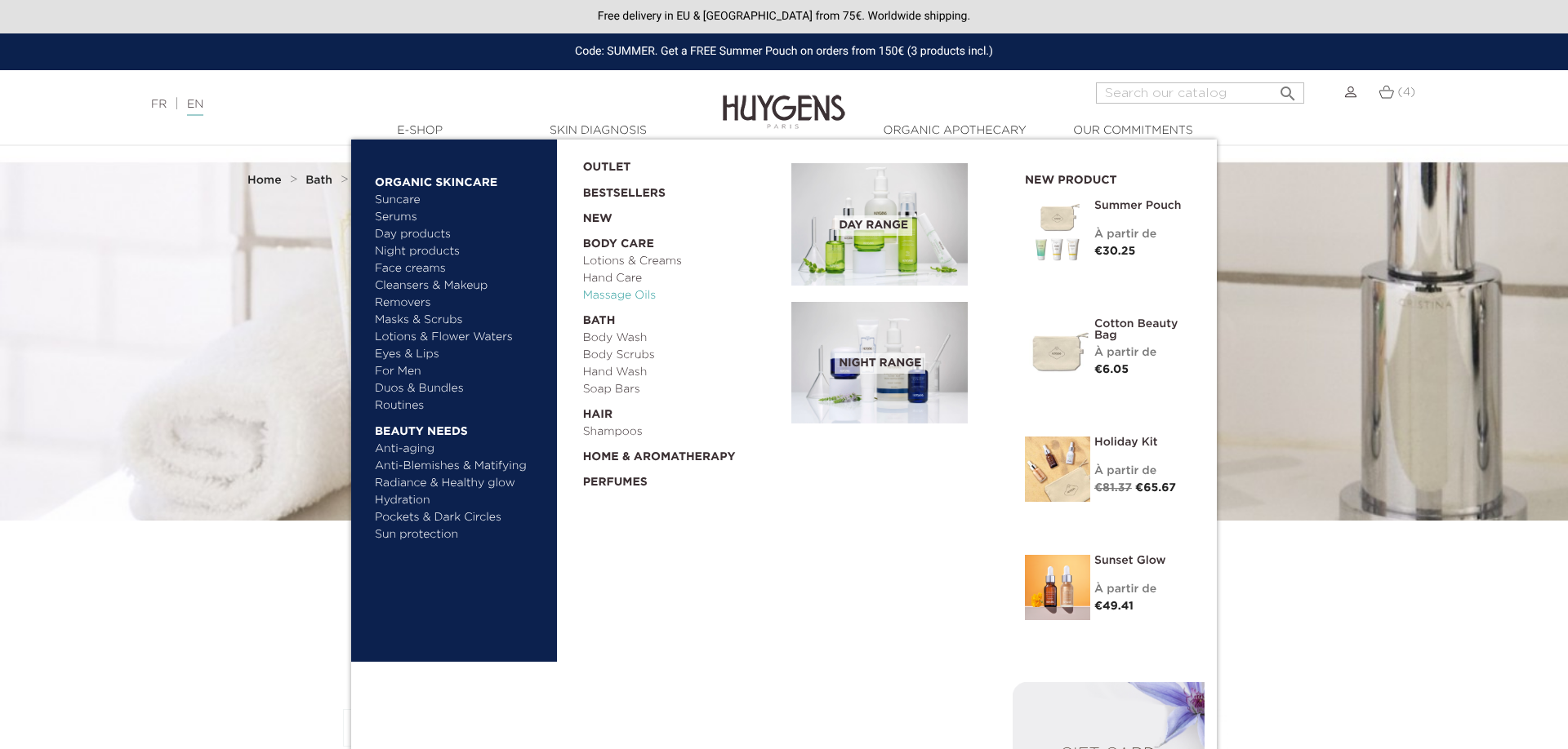
click at [634, 299] on link "Massage Oils" at bounding box center [682, 295] width 197 height 17
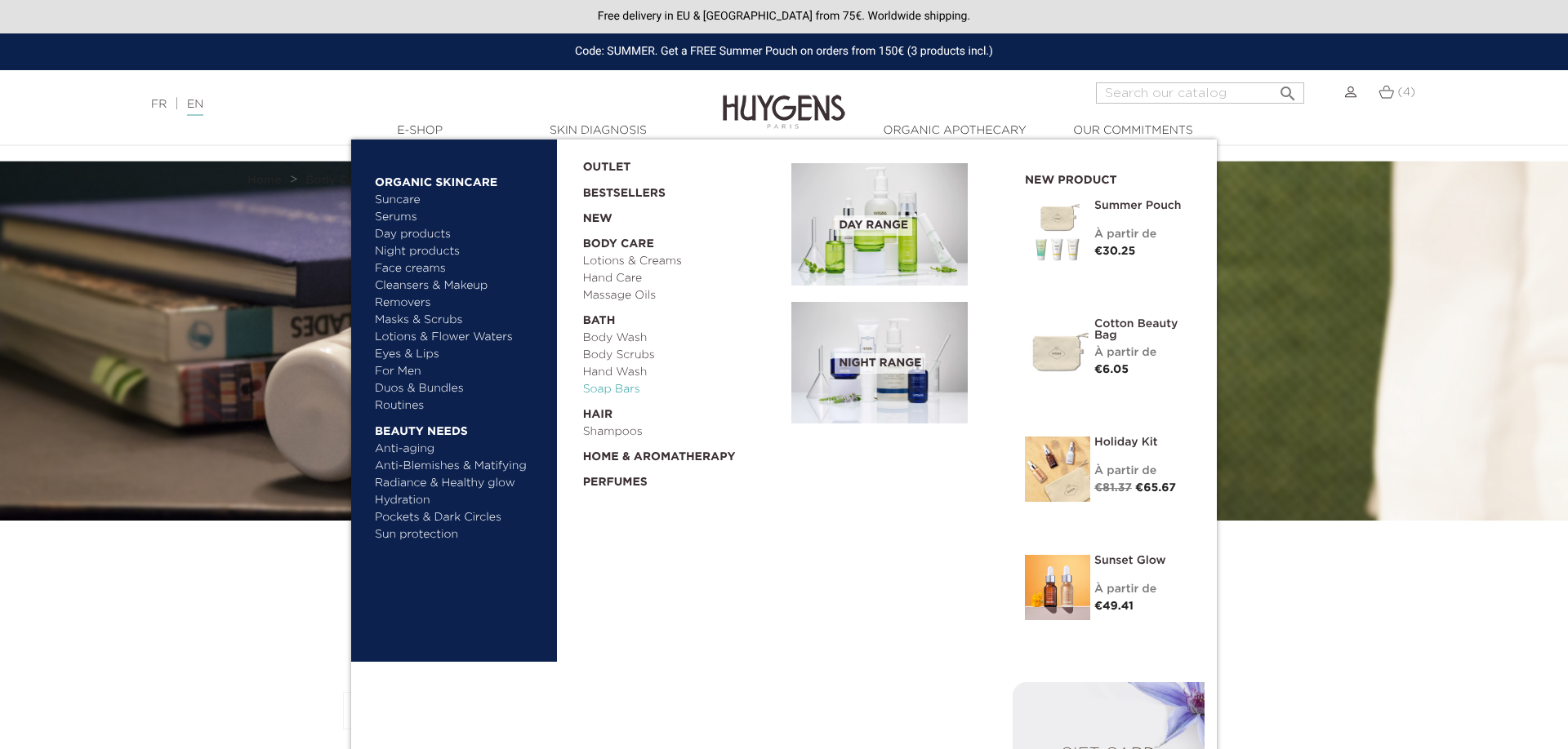
click at [627, 390] on link "Soap Bars" at bounding box center [682, 389] width 197 height 17
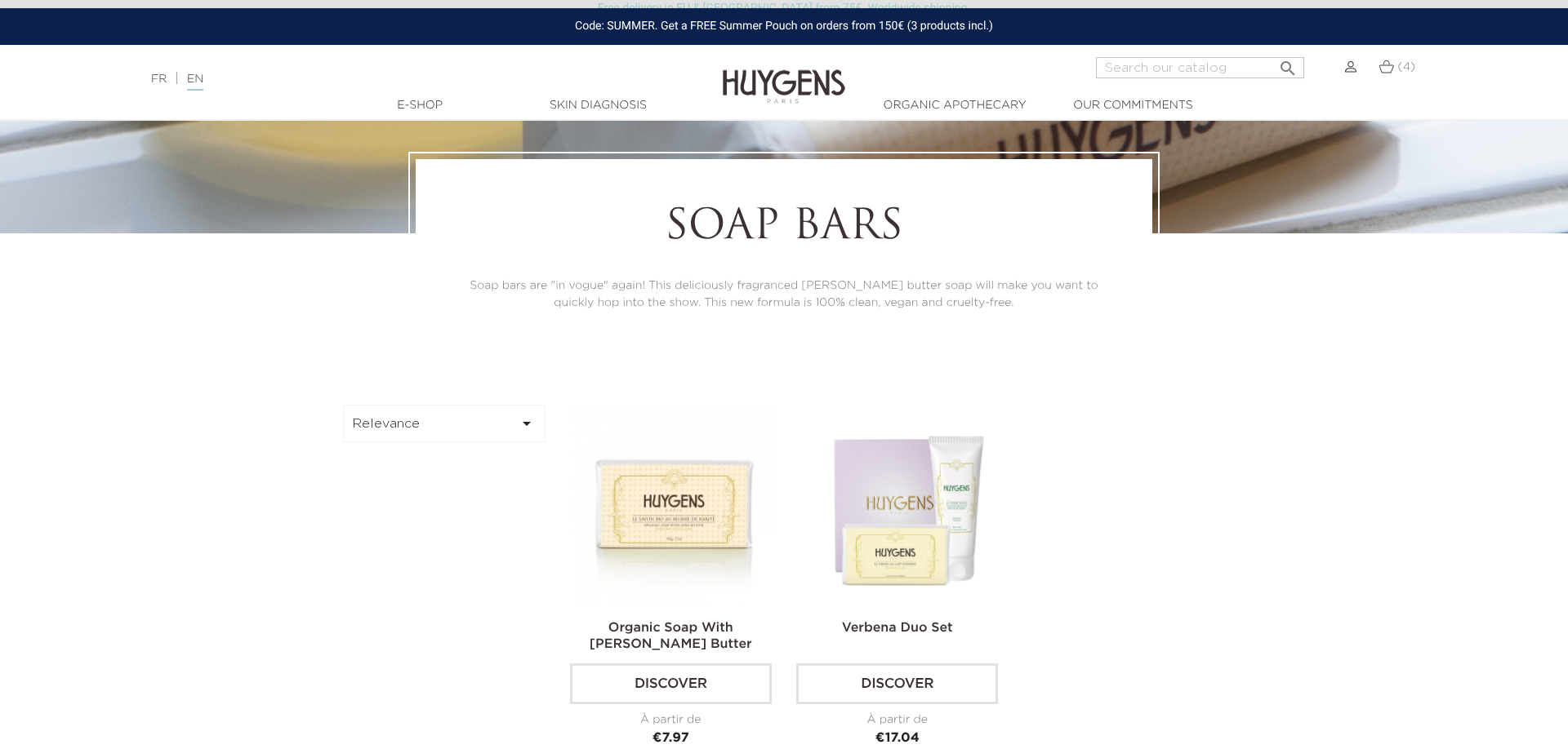
scroll to position [250, 0]
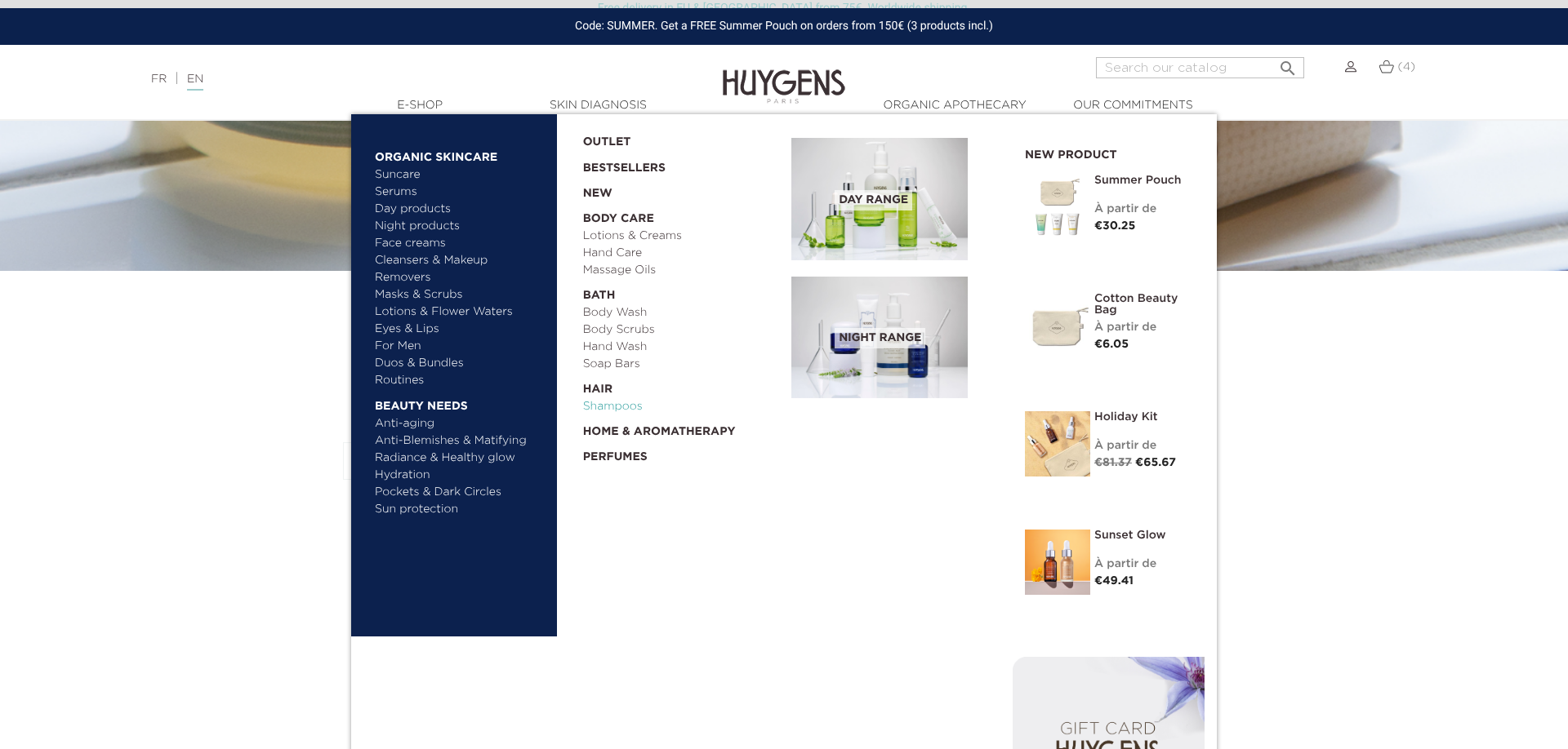
click at [614, 408] on link "Shampoos" at bounding box center [682, 407] width 197 height 17
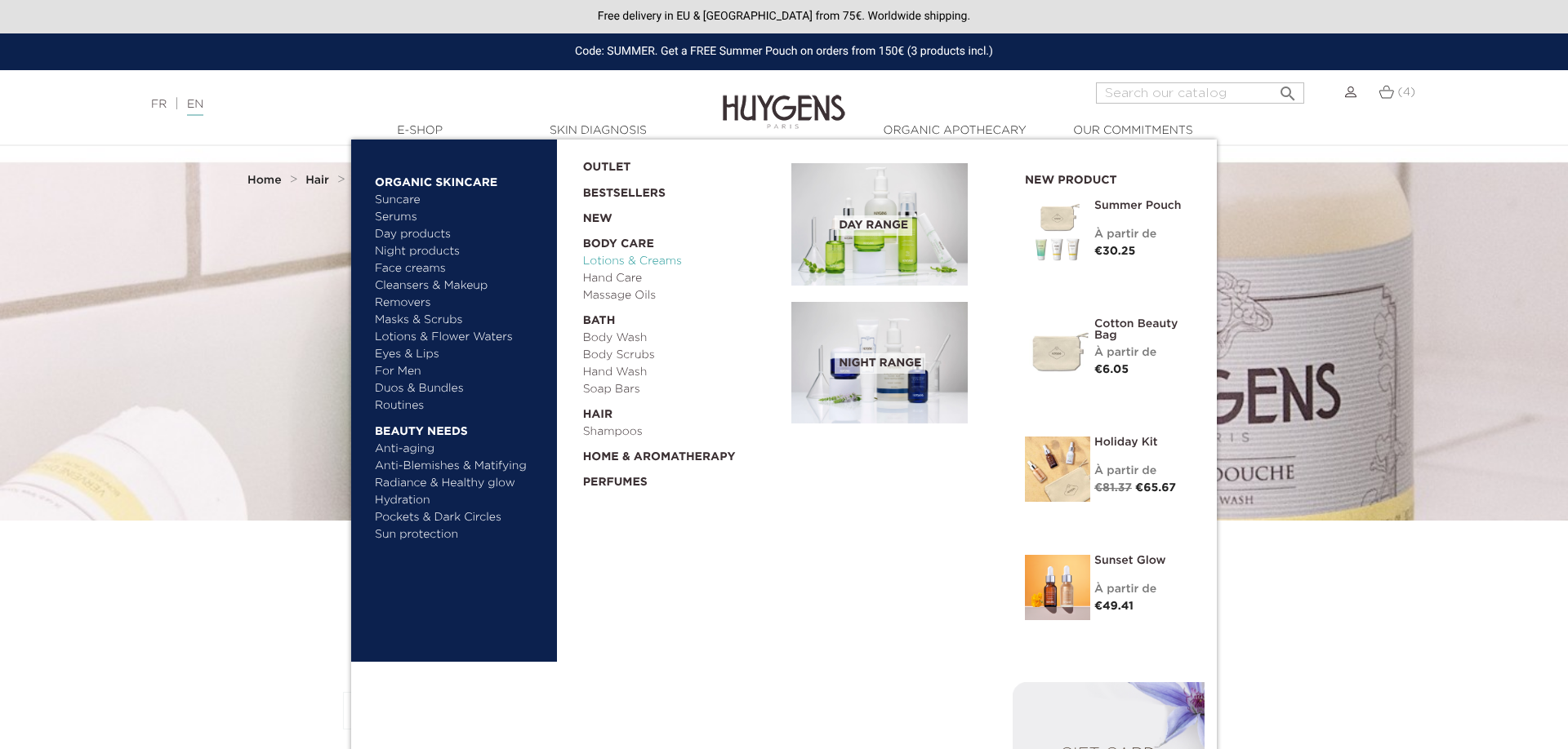
click at [622, 267] on link "Lotions & Creams" at bounding box center [682, 262] width 197 height 17
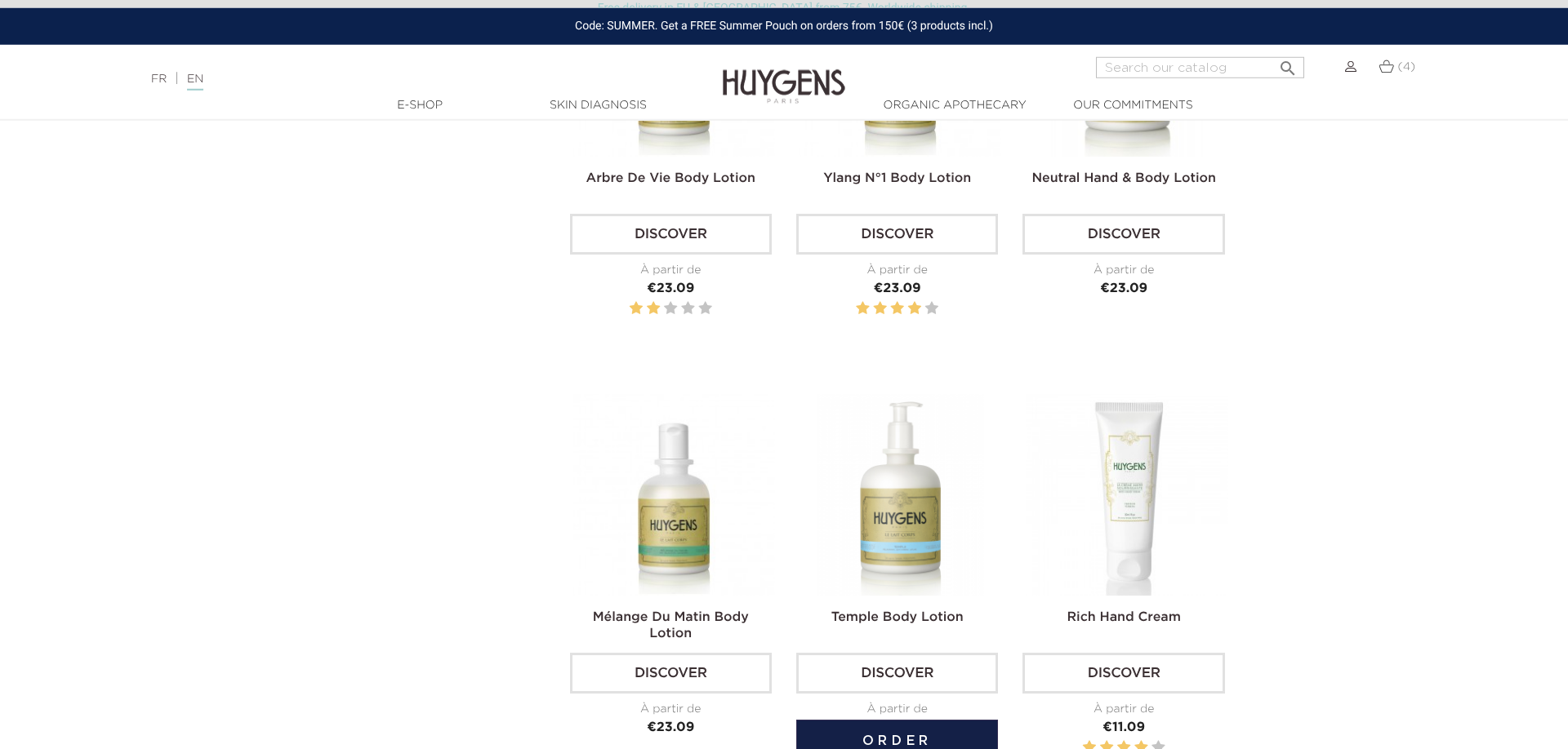
scroll to position [1082, 0]
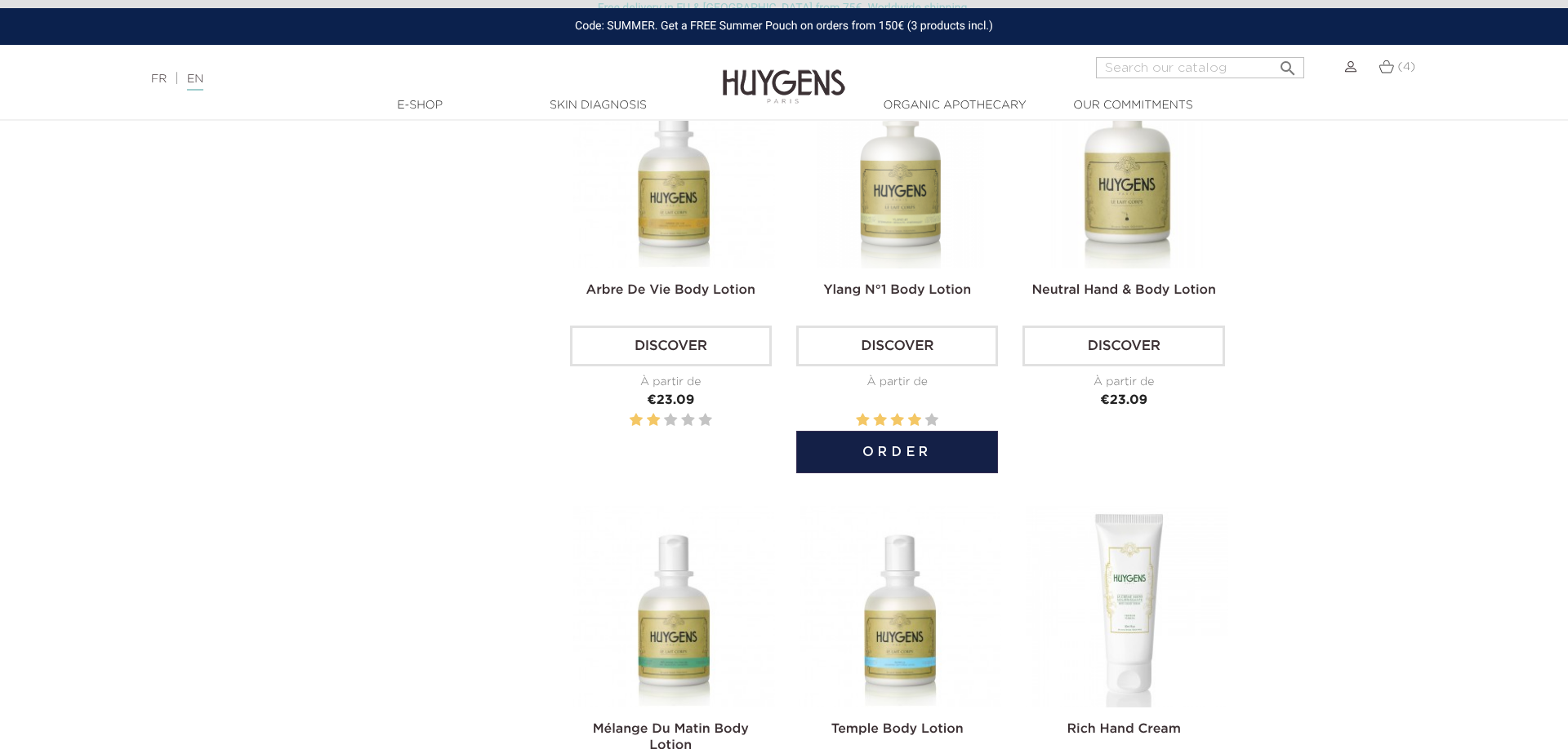
click at [882, 287] on link "Ylang N°1 Body Lotion" at bounding box center [897, 290] width 148 height 13
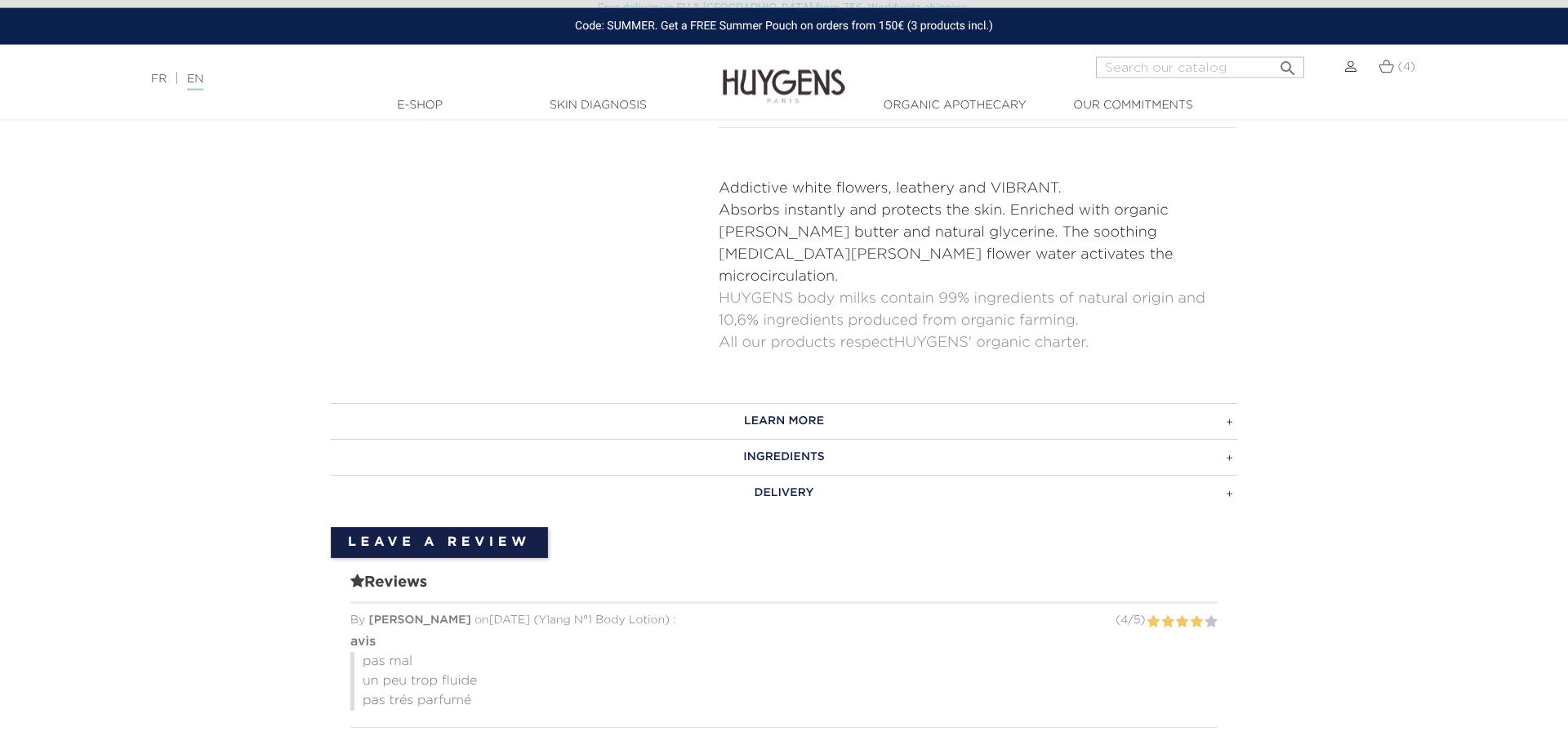
scroll to position [666, 0]
click at [831, 442] on h3 "INGREDIENTS" at bounding box center [784, 459] width 906 height 36
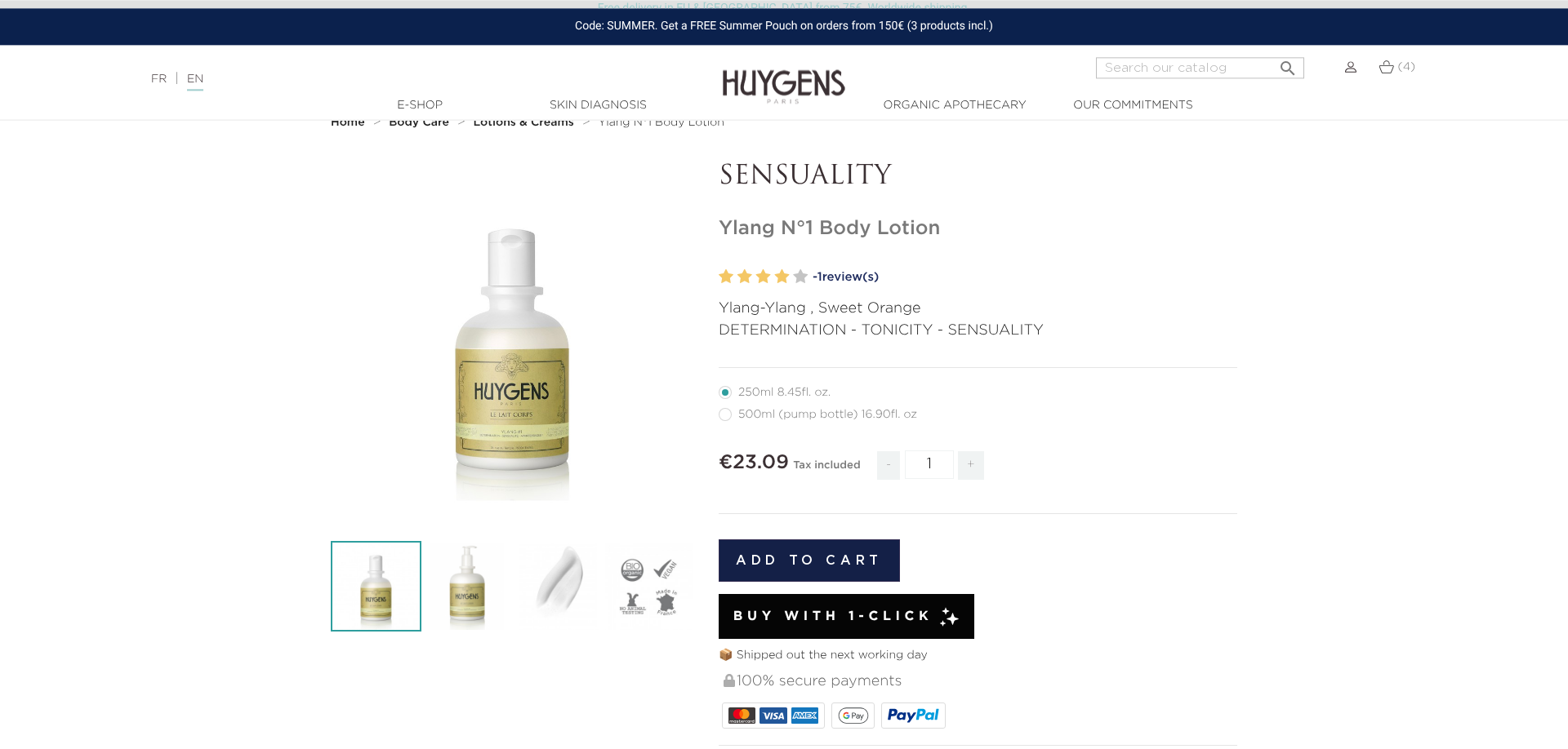
scroll to position [0, 0]
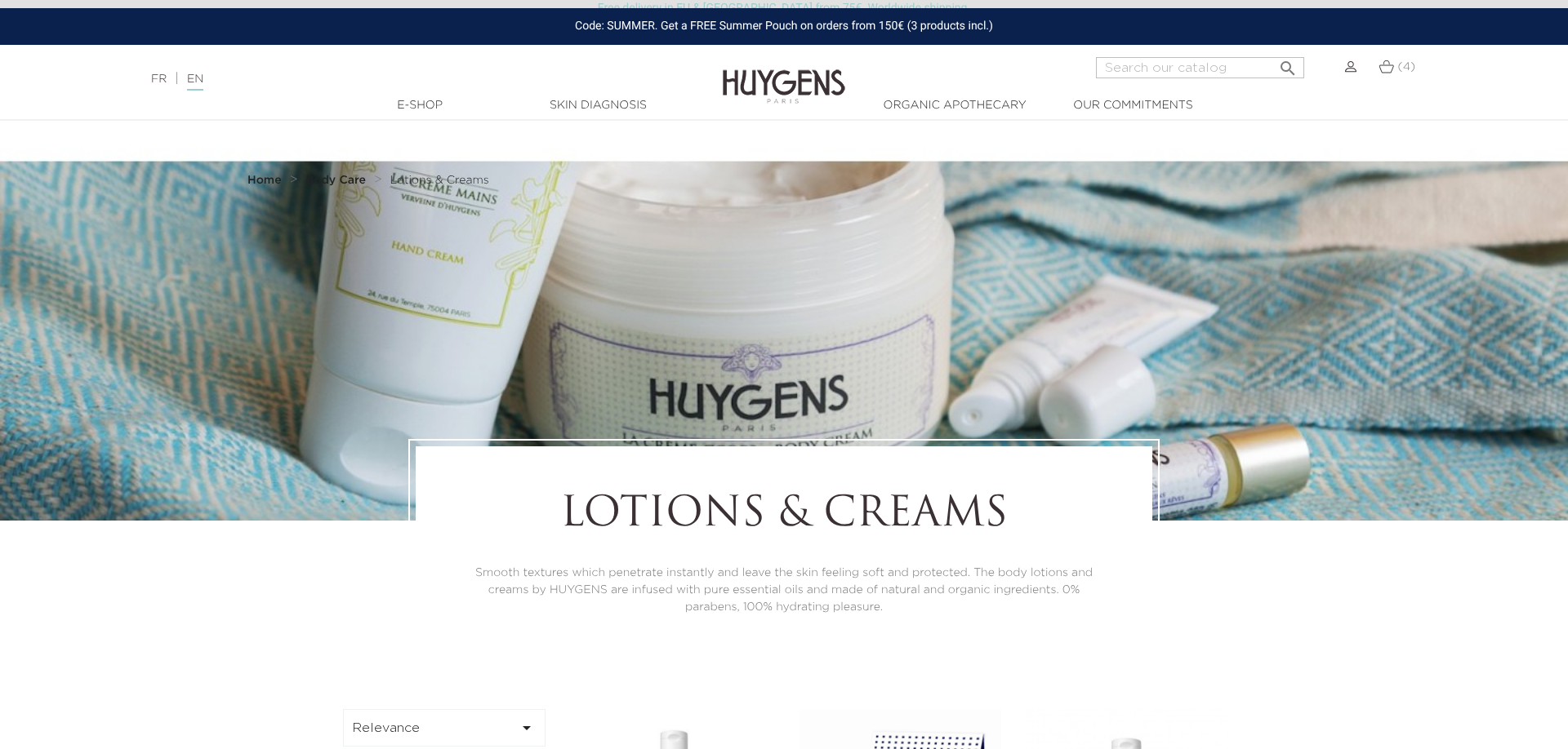
scroll to position [666, 0]
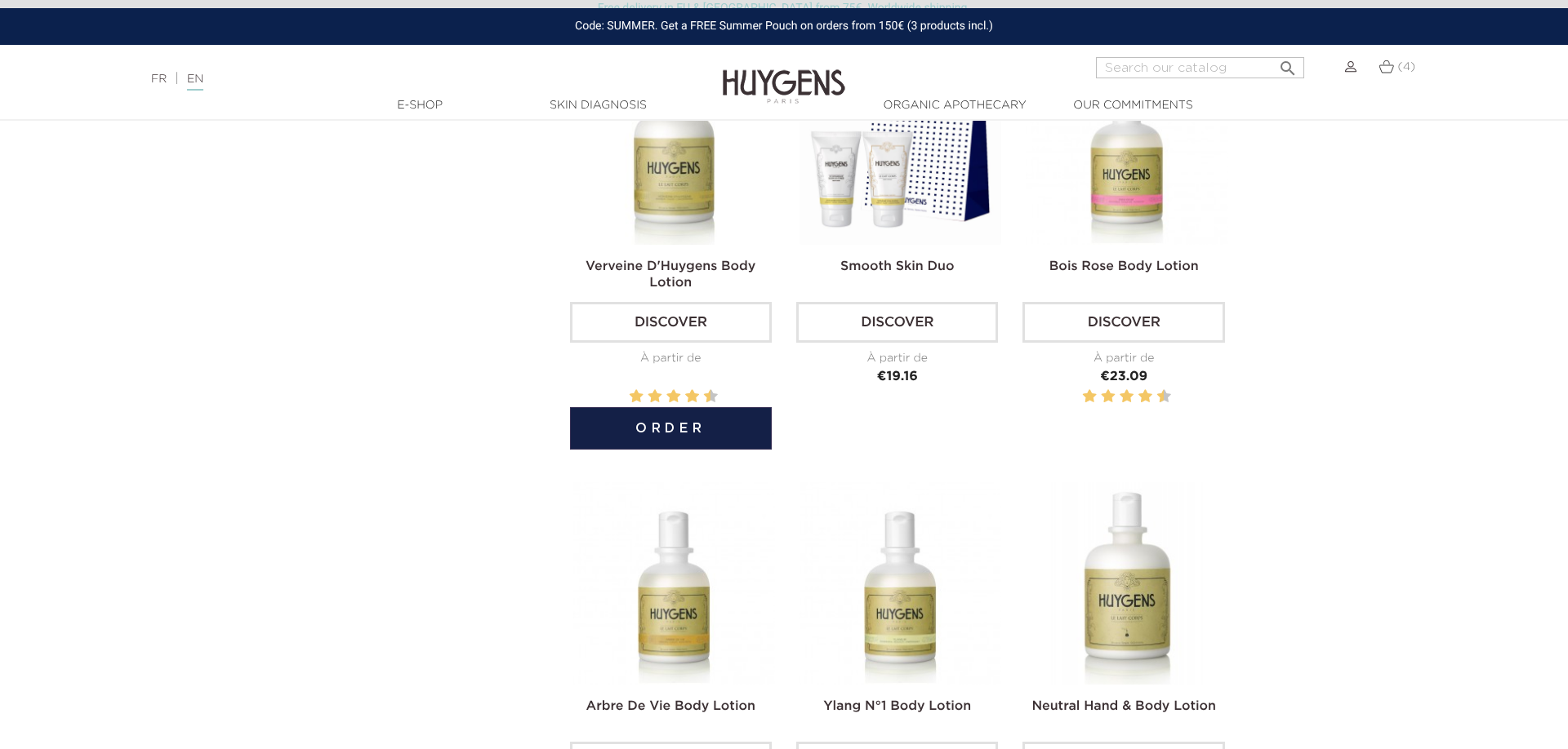
click at [691, 270] on link "Verveine D'Huygens Body Lotion" at bounding box center [670, 275] width 170 height 30
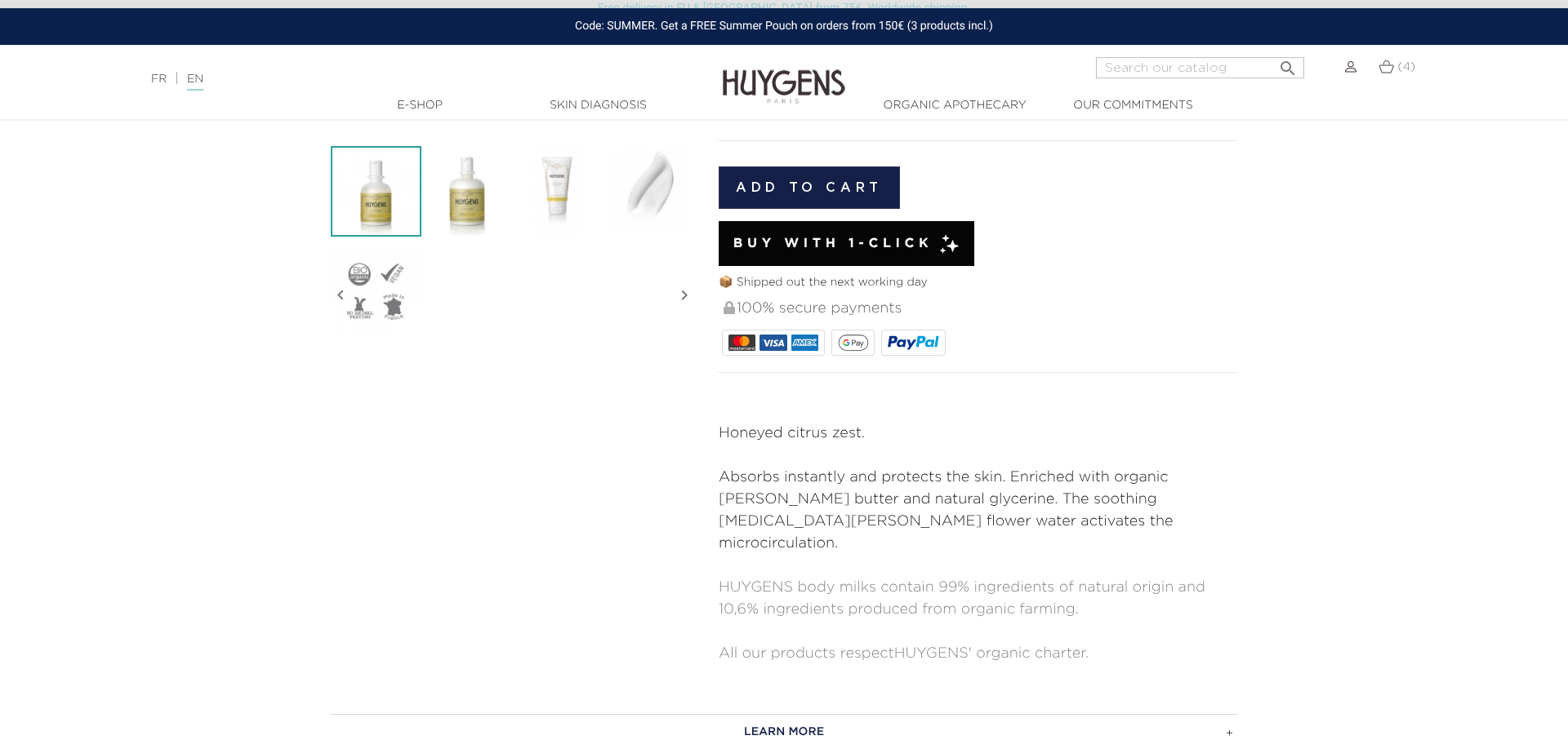
scroll to position [666, 0]
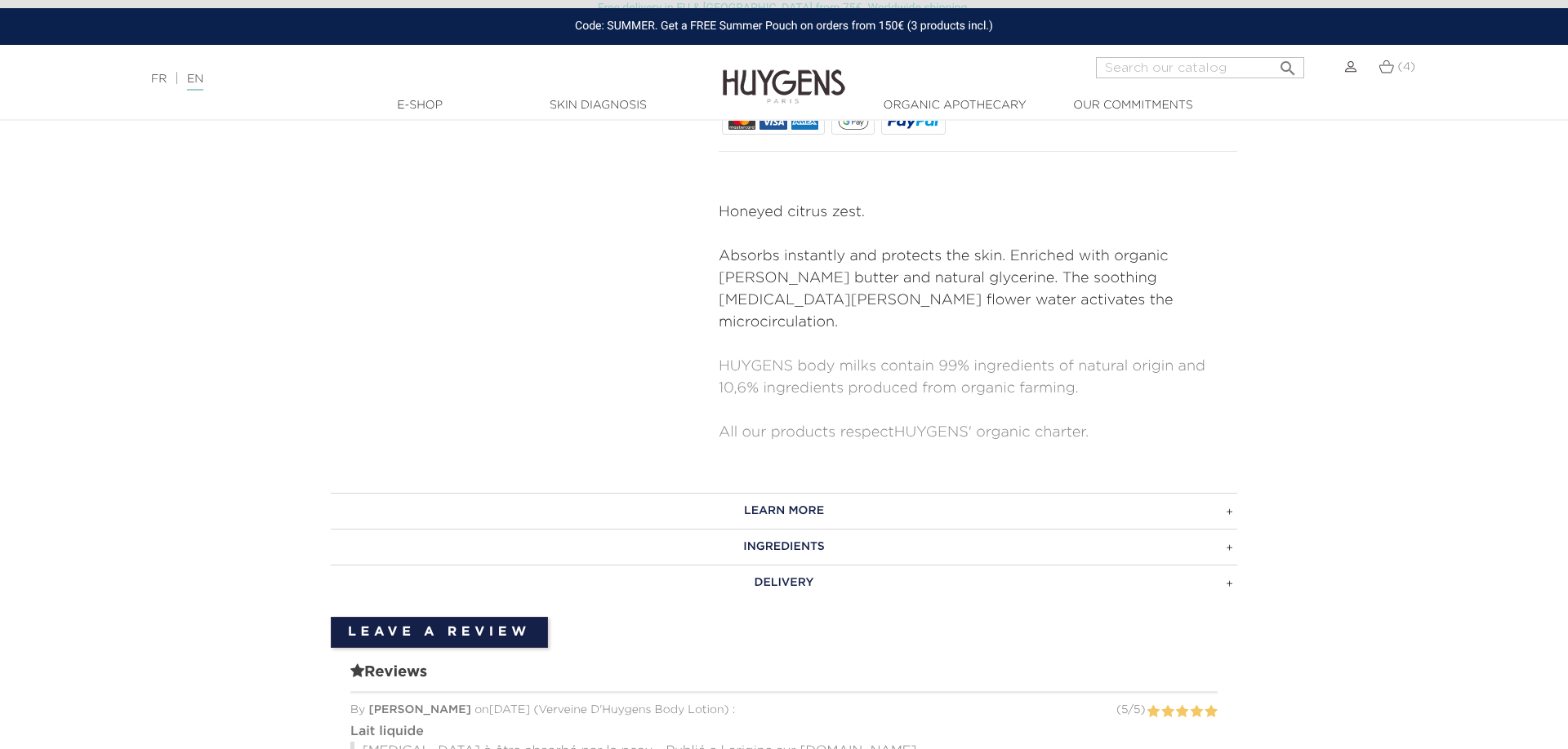
click at [820, 493] on h3 "LEARN MORE" at bounding box center [784, 510] width 906 height 36
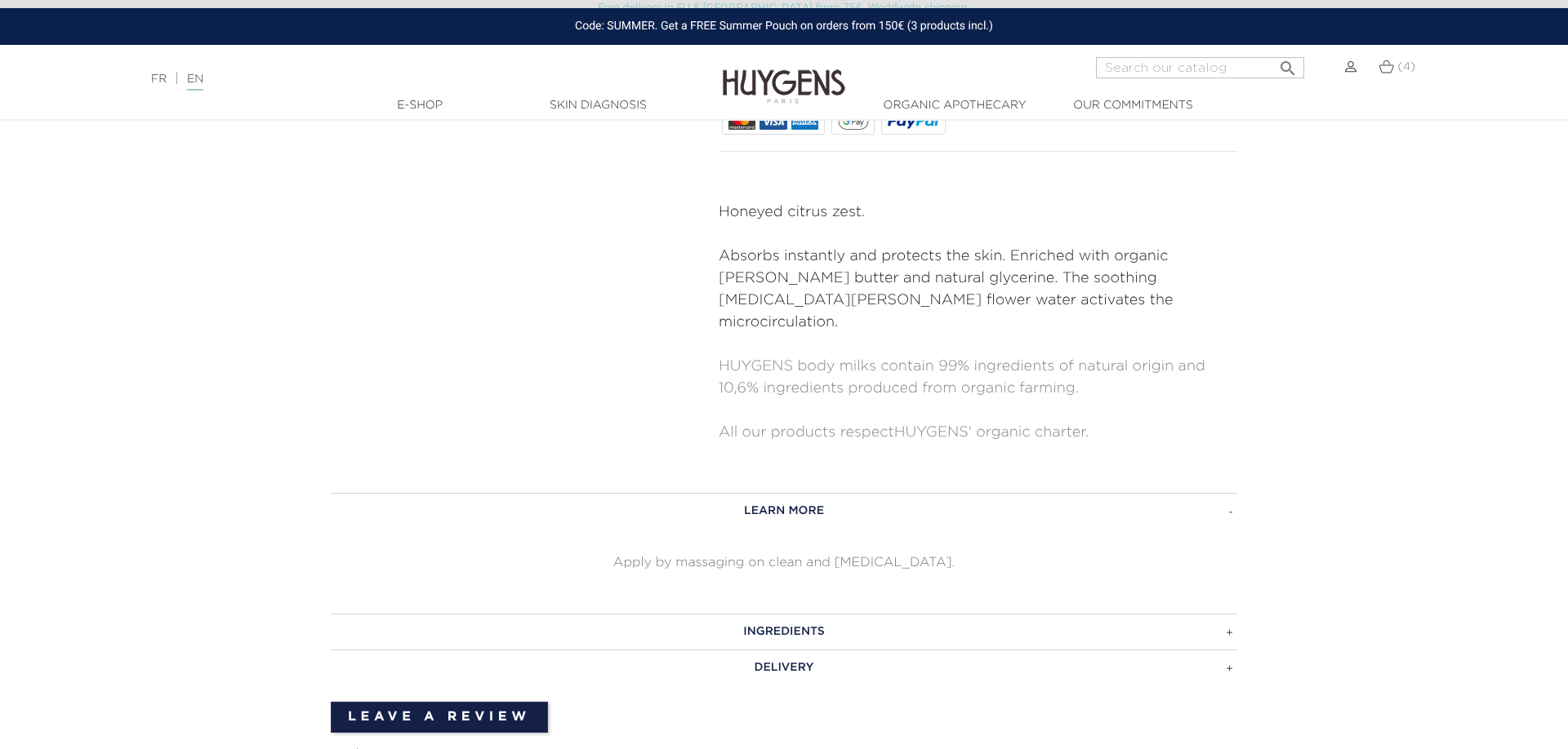
click at [819, 614] on h3 "INGREDIENTS" at bounding box center [784, 631] width 906 height 36
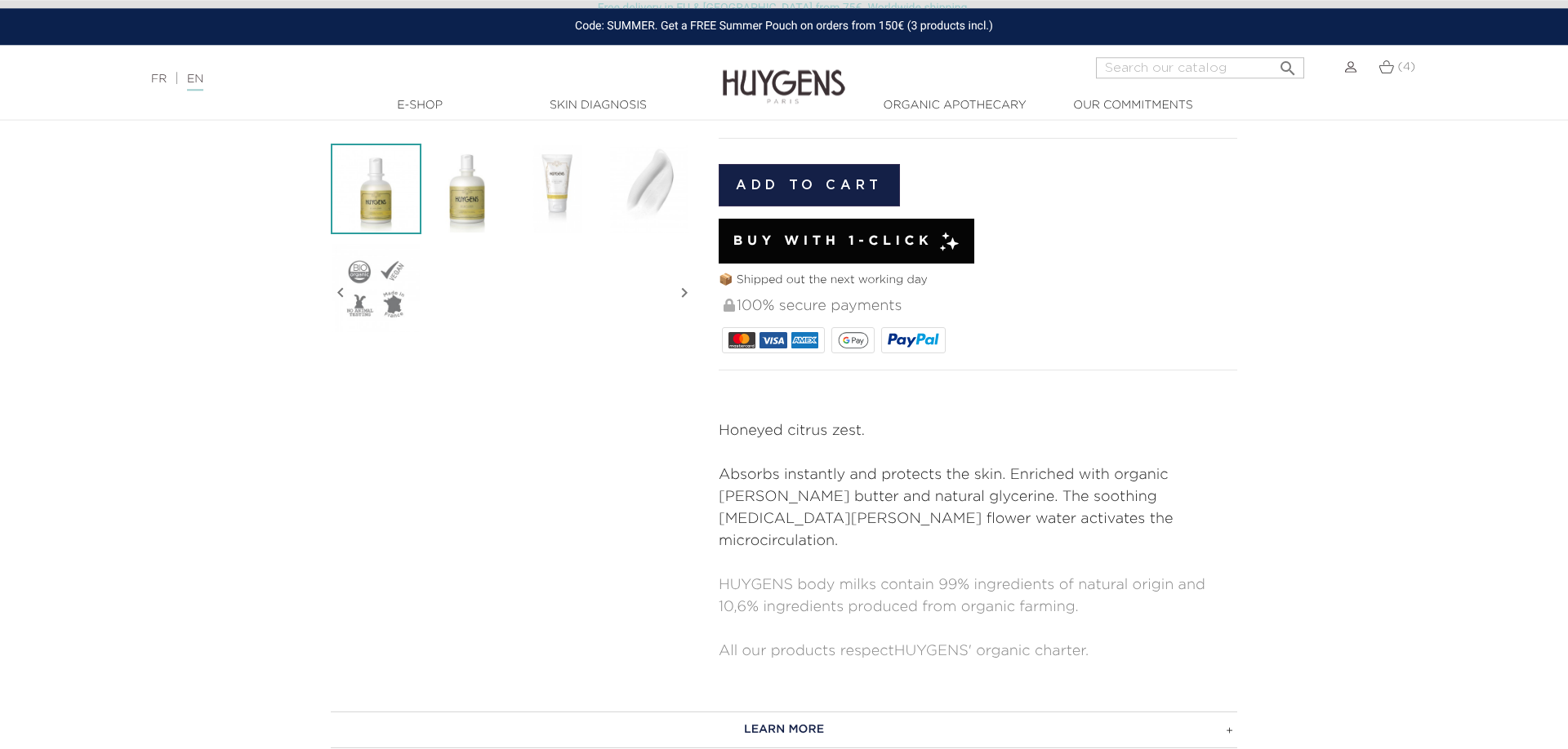
scroll to position [0, 0]
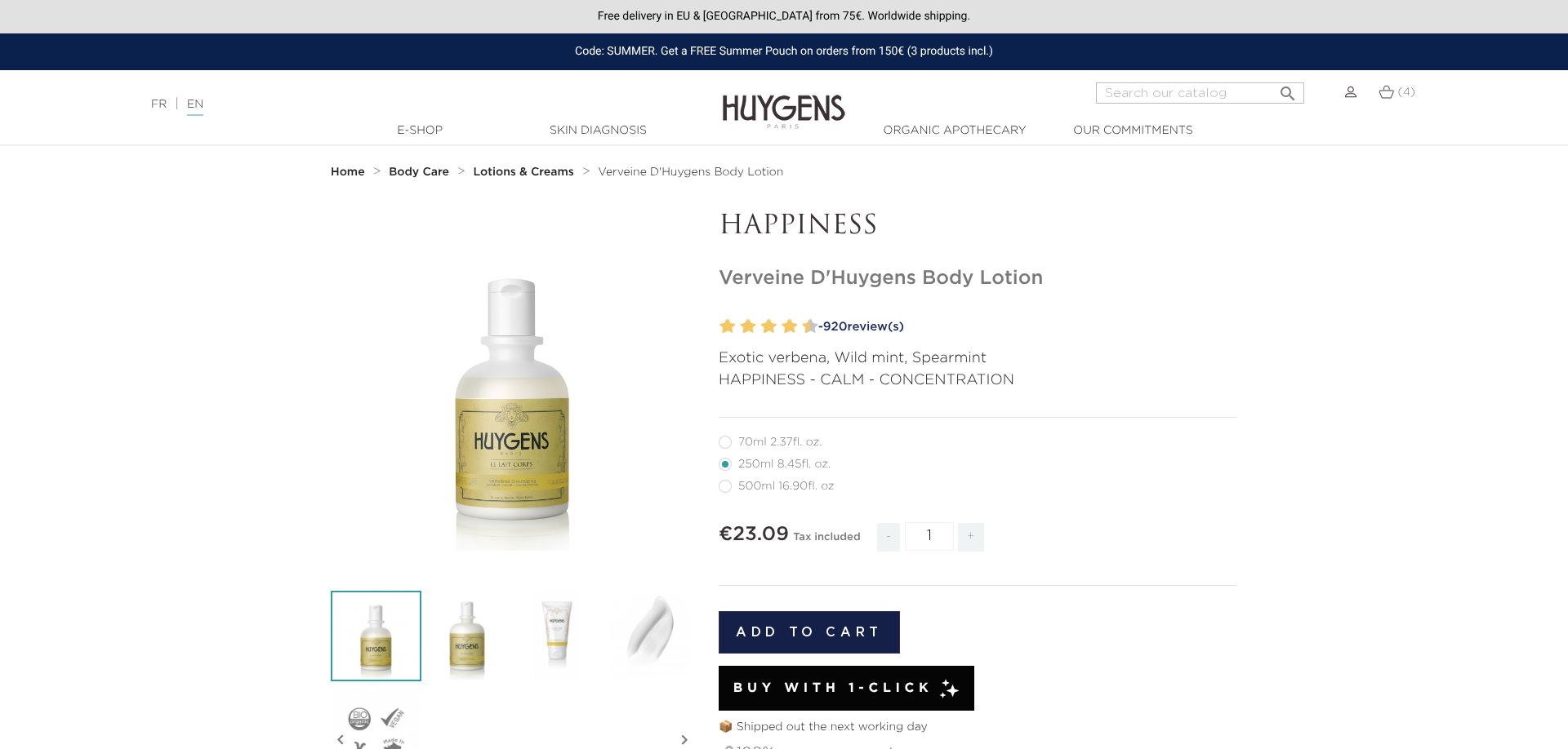
click at [506, 172] on strong "Lotions & Creams" at bounding box center [522, 173] width 101 height 12
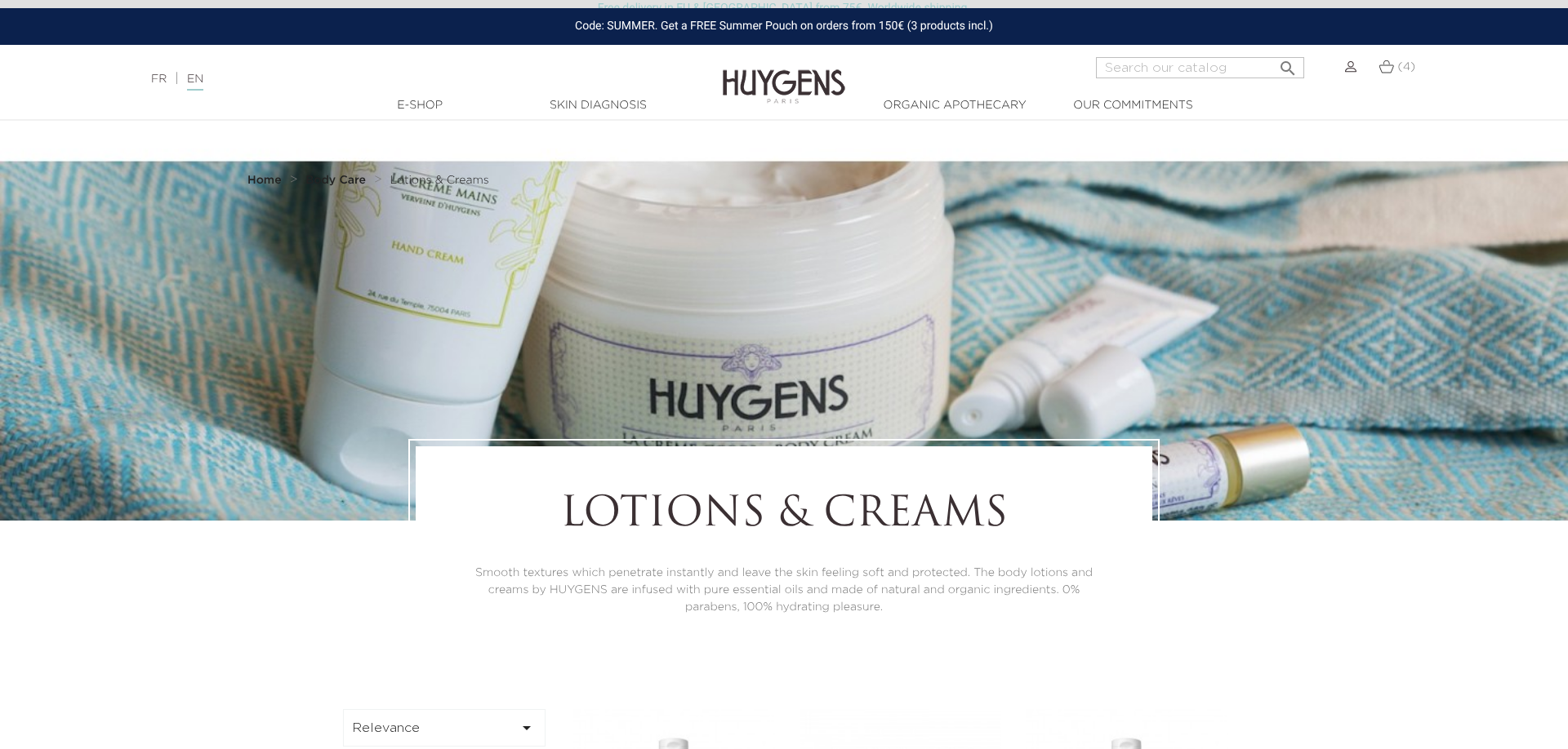
scroll to position [416, 0]
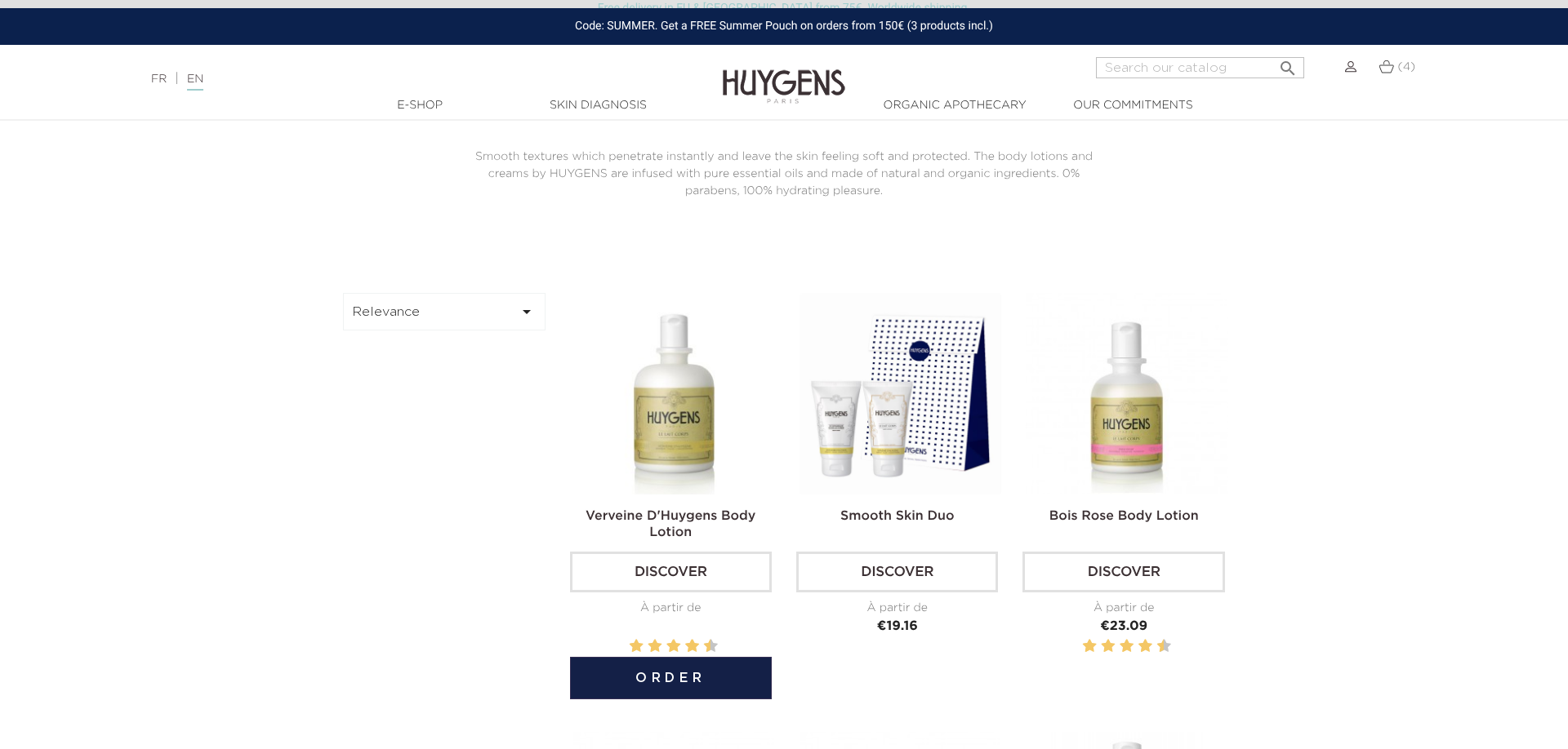
click at [693, 520] on link "Verveine D'Huygens Body Lotion" at bounding box center [670, 525] width 170 height 30
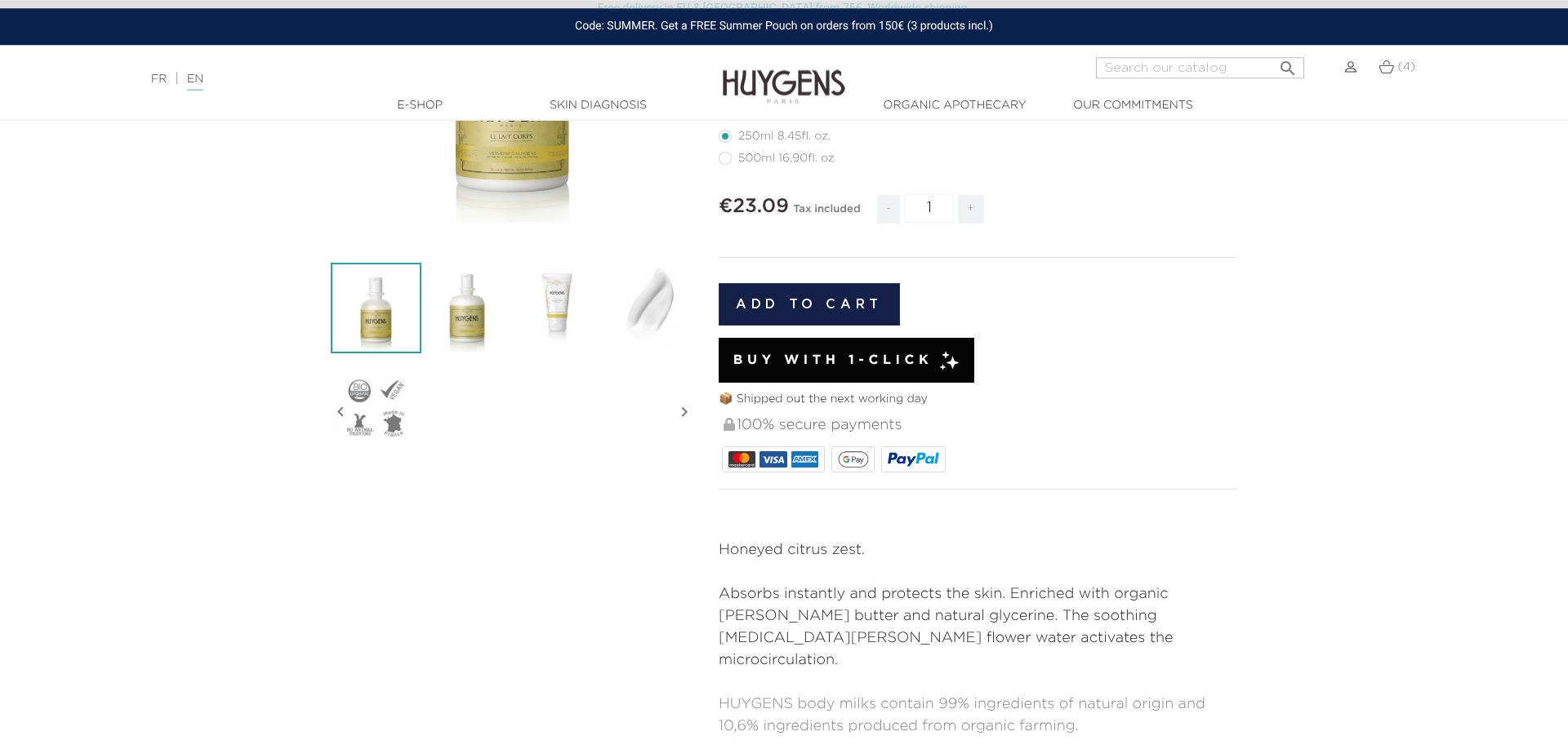
scroll to position [333, 0]
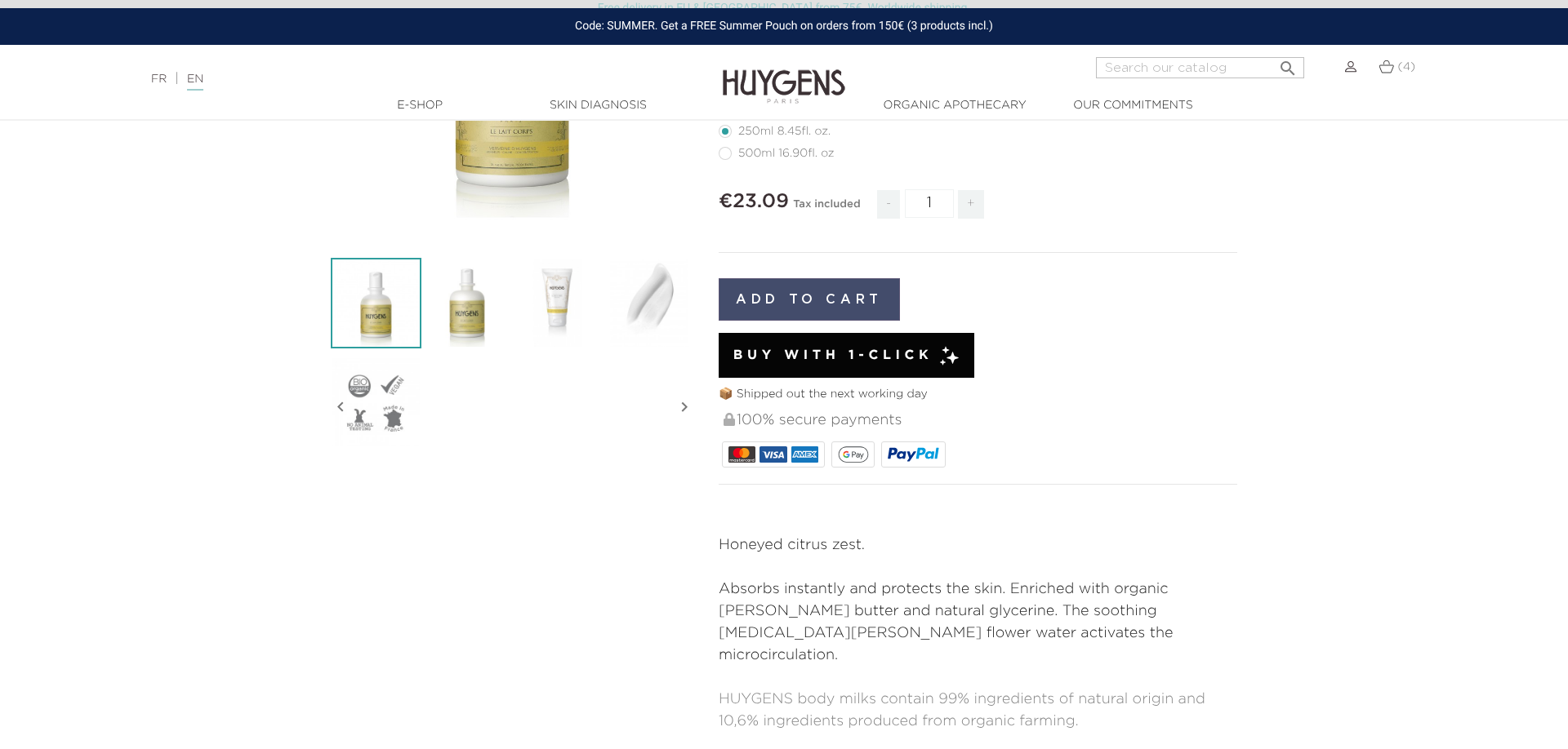
click at [832, 300] on button "Add to cart" at bounding box center [809, 300] width 181 height 42
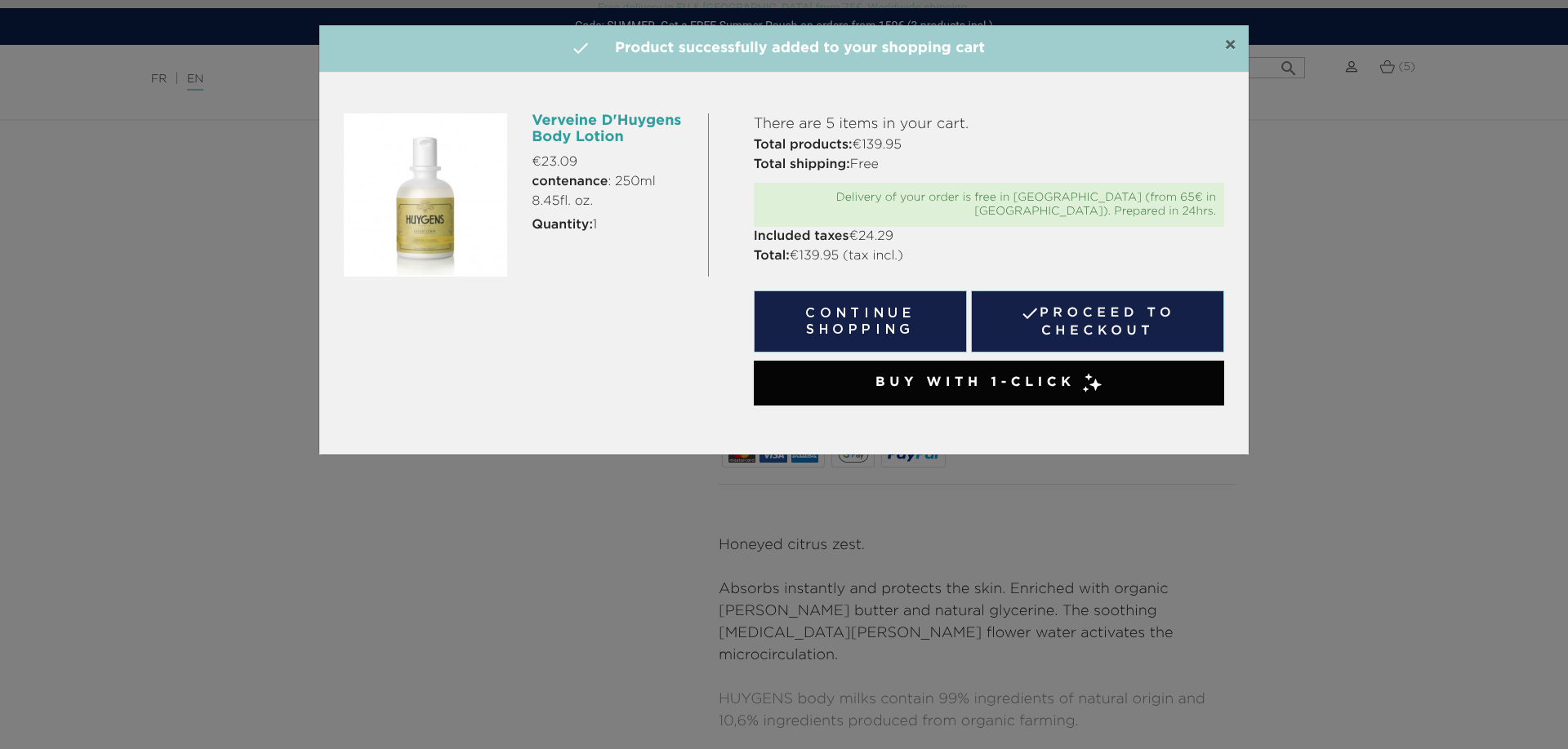
click at [1229, 47] on span "×" at bounding box center [1230, 45] width 12 height 19
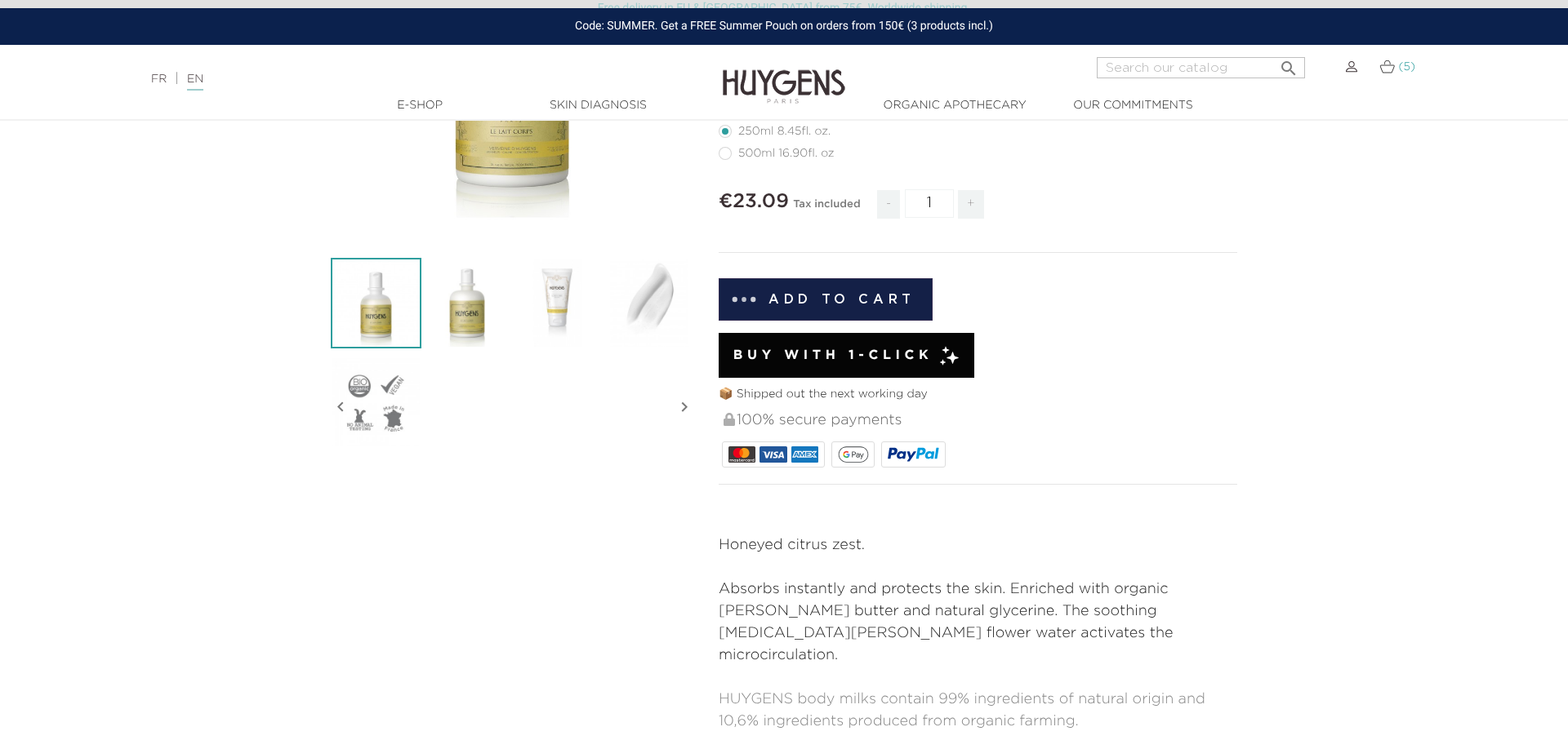
click at [1383, 71] on img at bounding box center [1387, 66] width 15 height 14
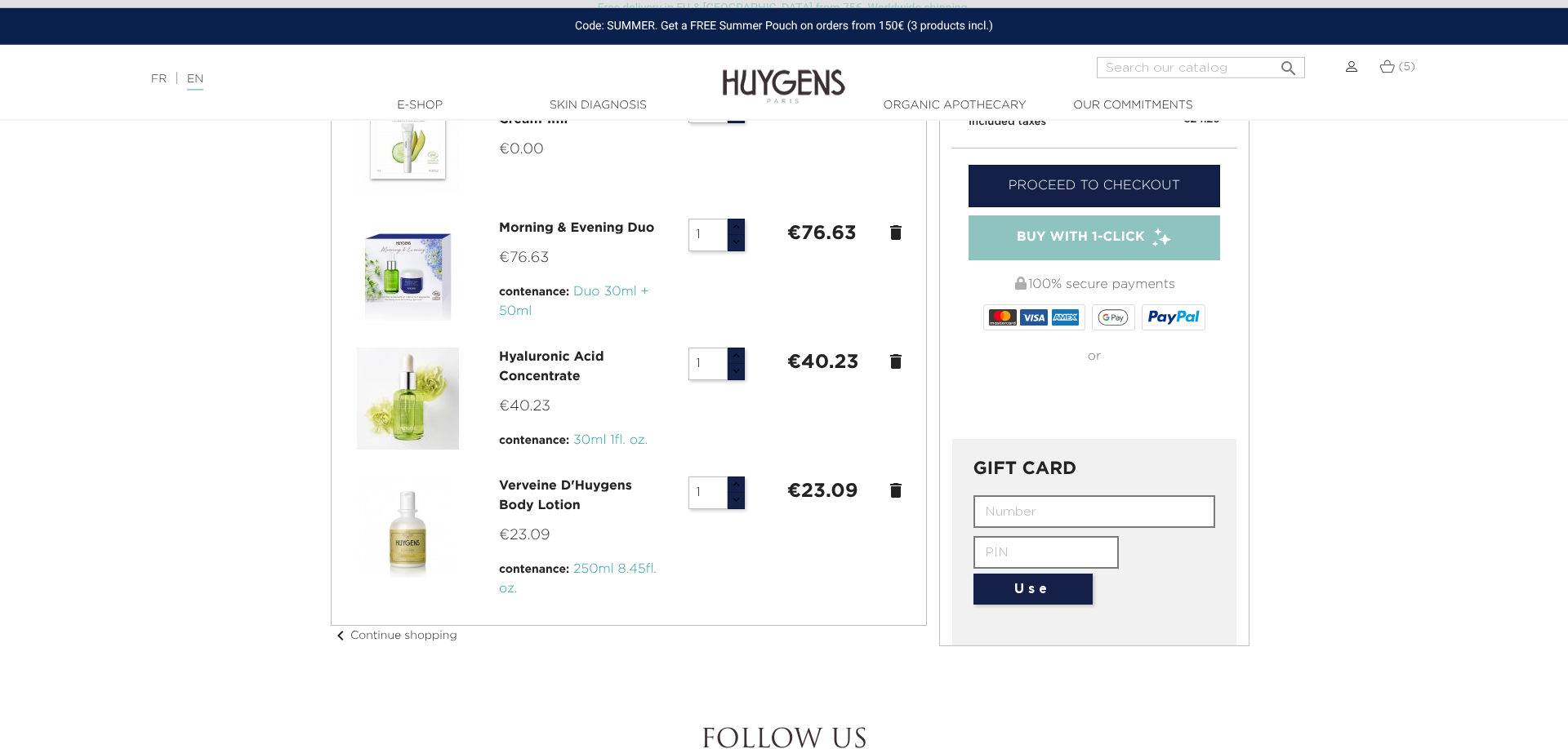
scroll to position [333, 0]
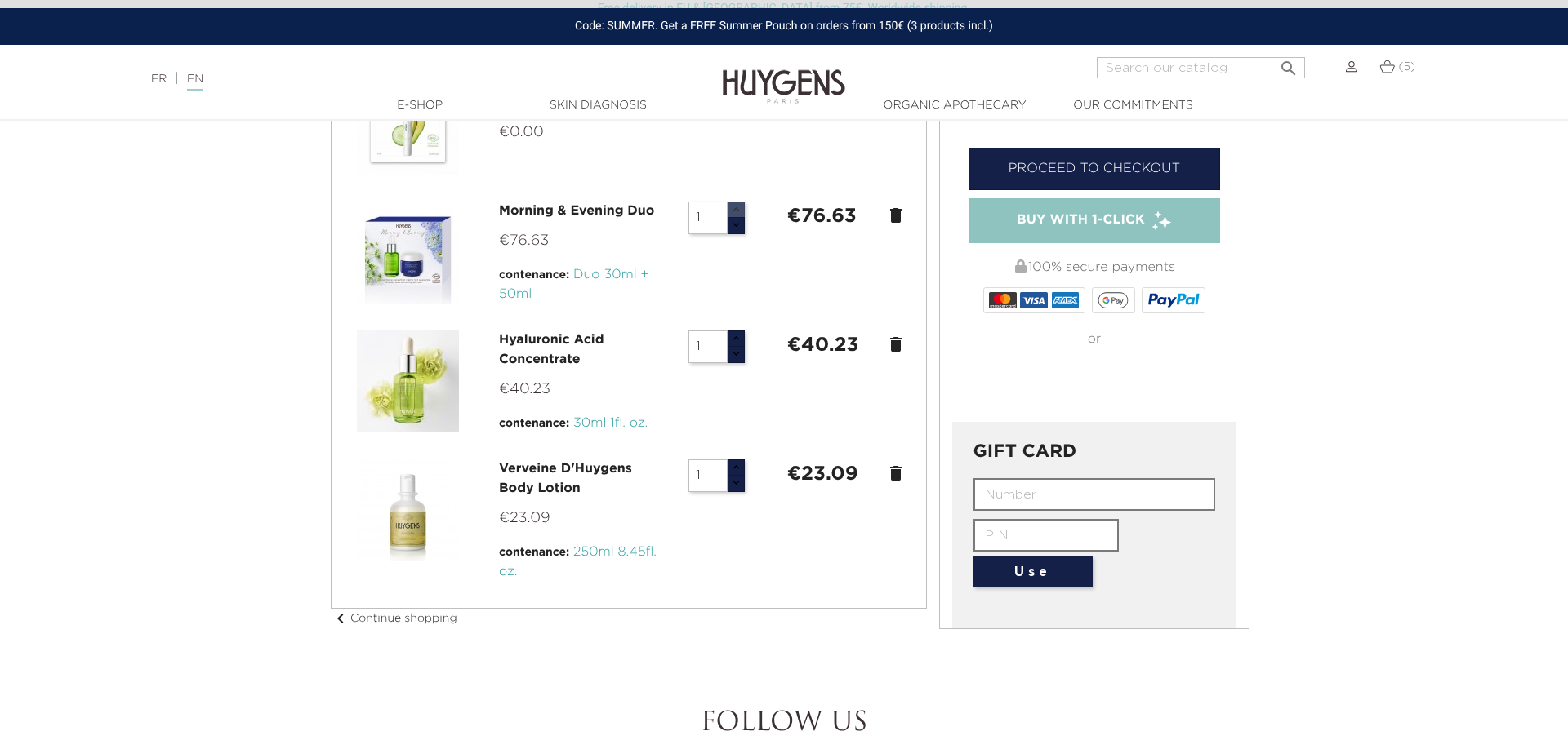
type input "2"
click at [739, 212] on button "button" at bounding box center [735, 210] width 18 height 17
click at [895, 347] on icon "delete" at bounding box center [895, 344] width 19 height 19
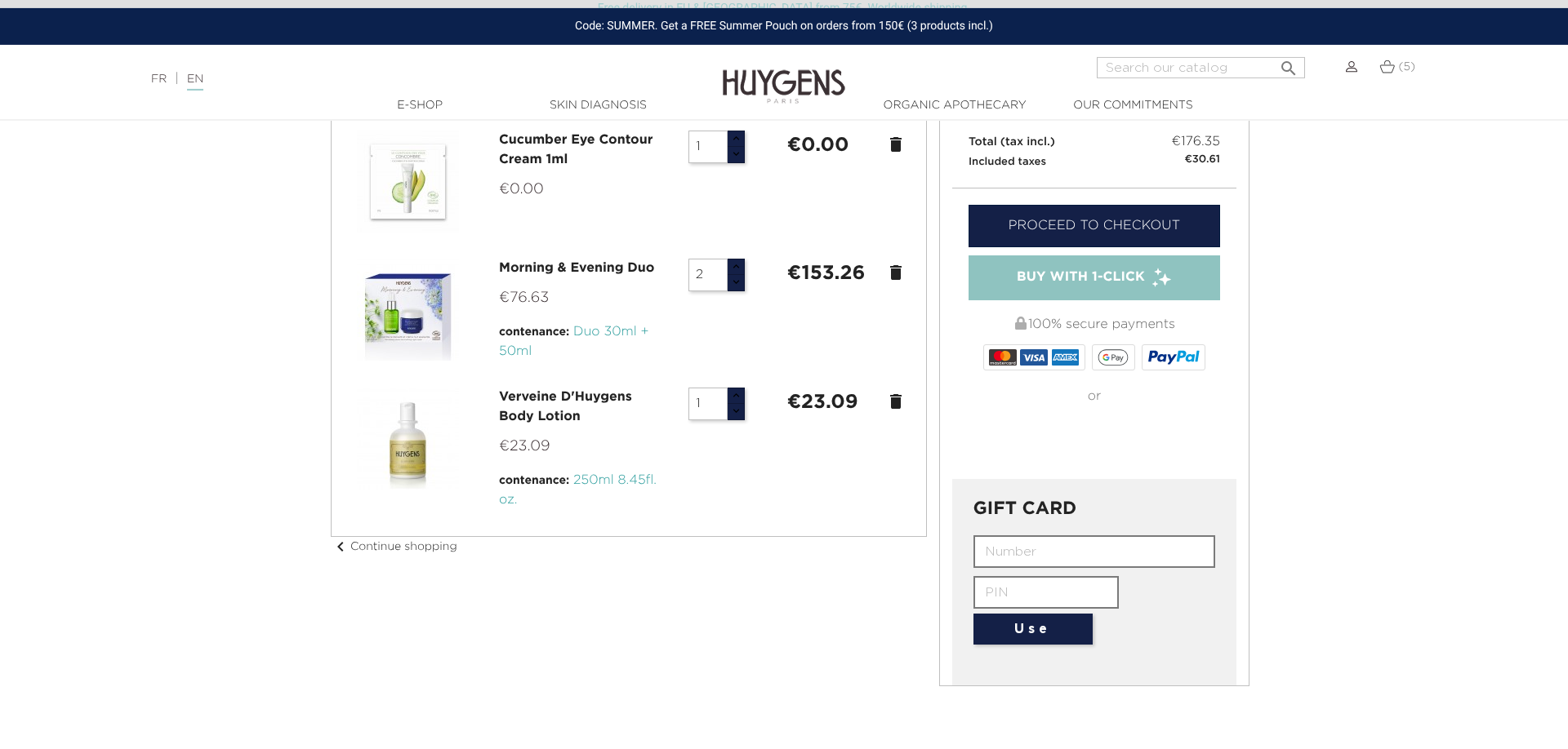
scroll to position [250, 0]
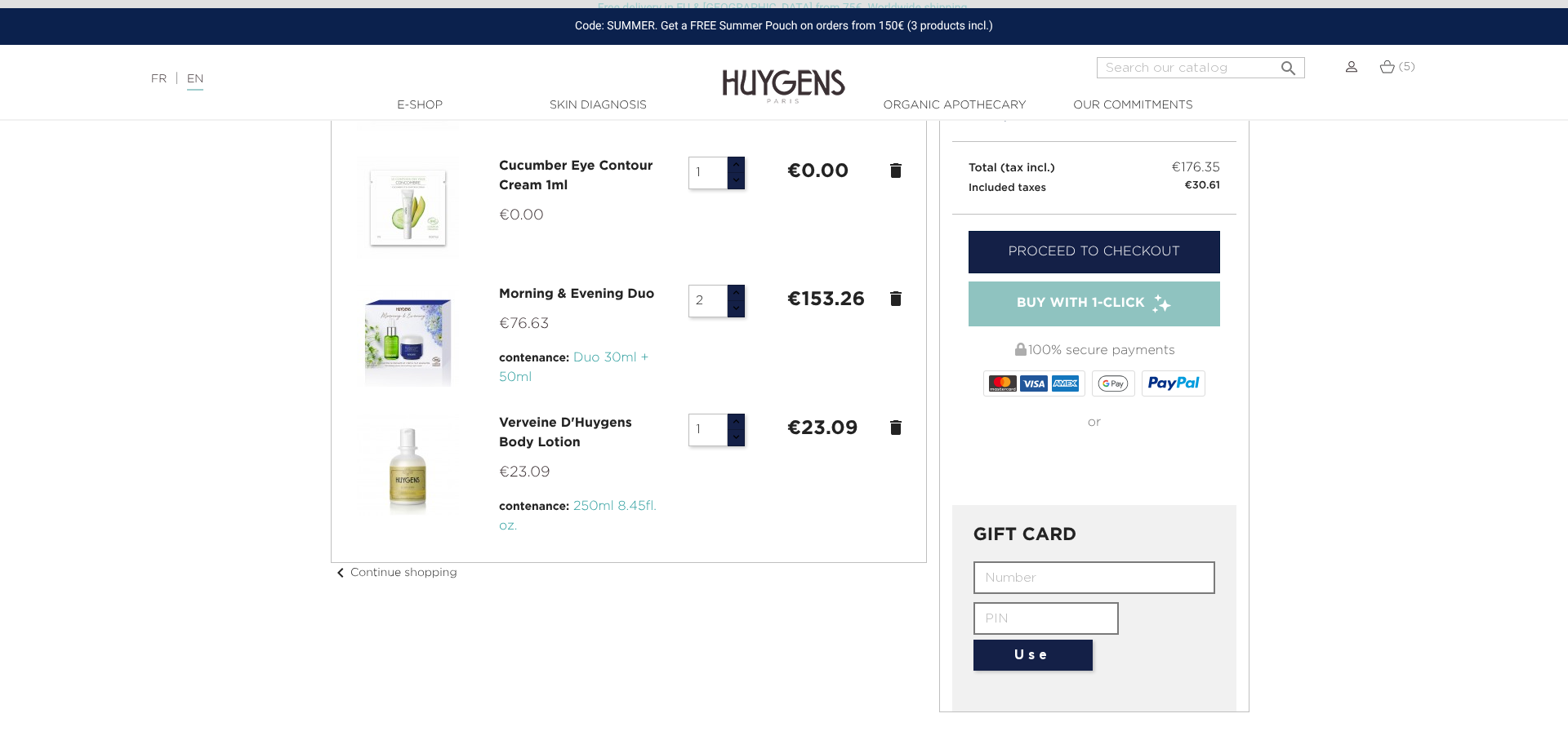
click at [897, 428] on icon "delete" at bounding box center [895, 427] width 19 height 19
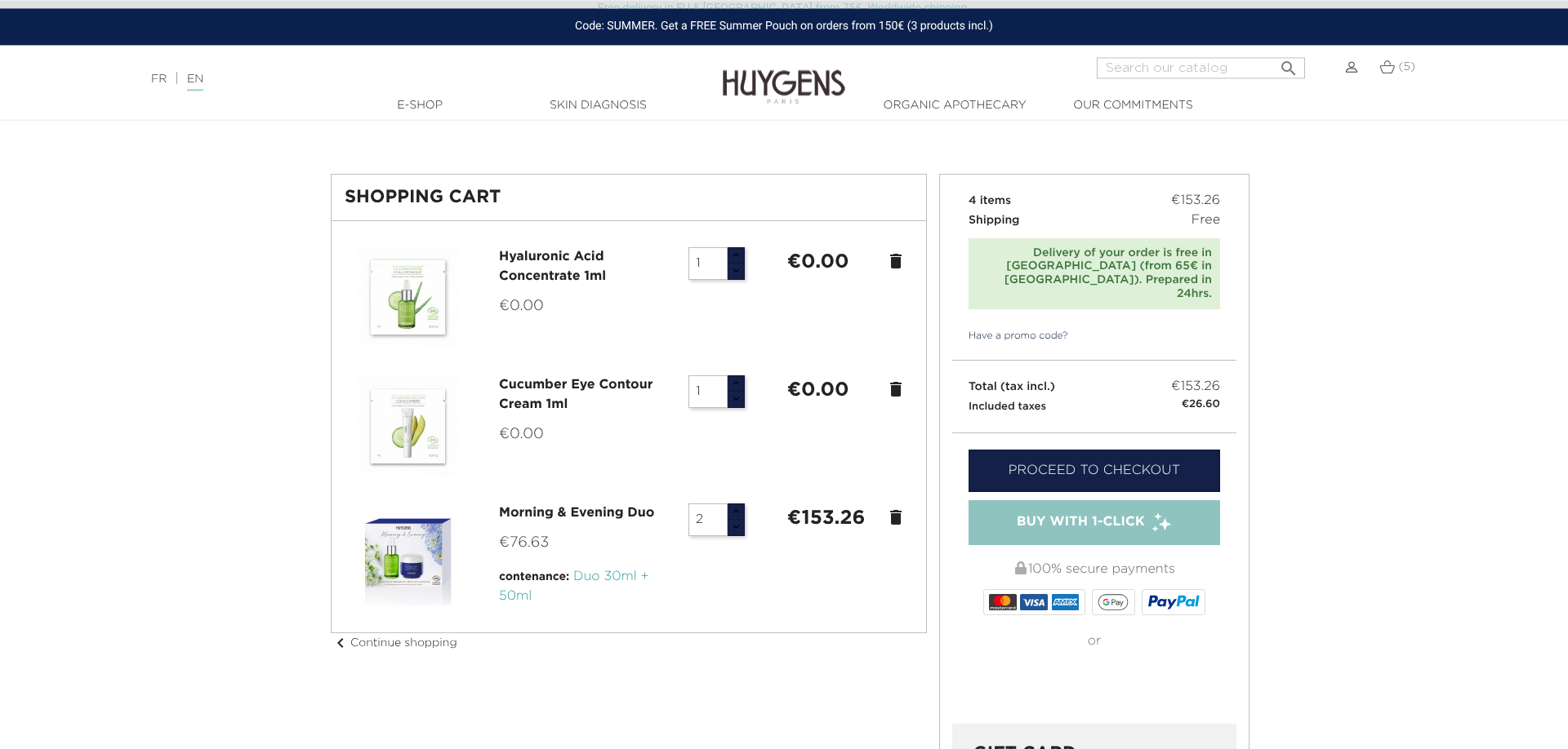
scroll to position [0, 0]
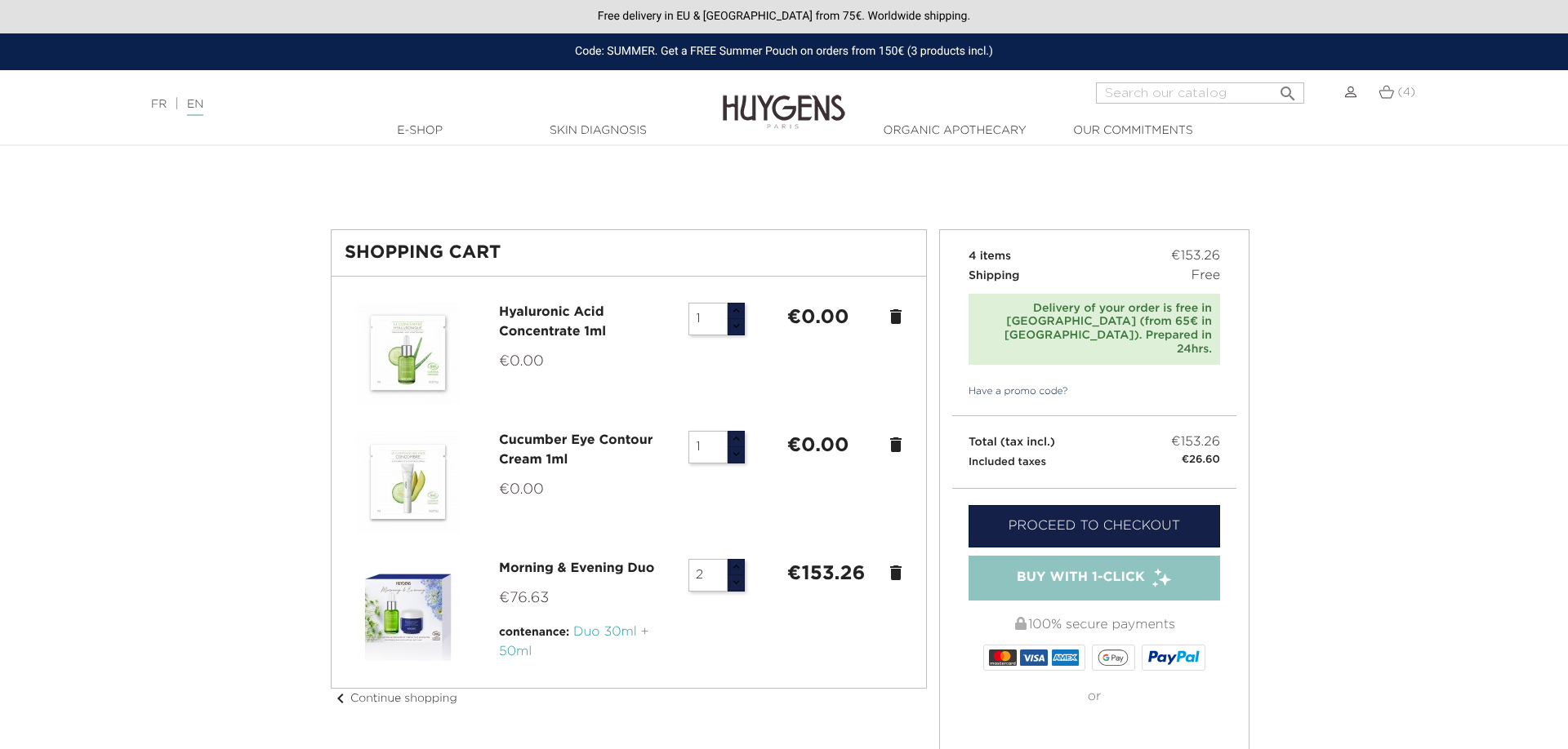
click at [602, 54] on div "Code: SUMMER. Get a FREE Summer Pouch on orders from 150€ (3 products incl.)" at bounding box center [784, 52] width 1568 height 36
drag, startPoint x: 608, startPoint y: 52, endPoint x: 654, endPoint y: 49, distance: 46.1
click at [654, 49] on div "Code: SUMMER. Get a FREE Summer Pouch on orders from 150€ (3 products incl.)" at bounding box center [784, 52] width 1568 height 36
copy div "SUMMER"
click at [1055, 505] on link "Proceed to checkout" at bounding box center [1094, 526] width 251 height 42
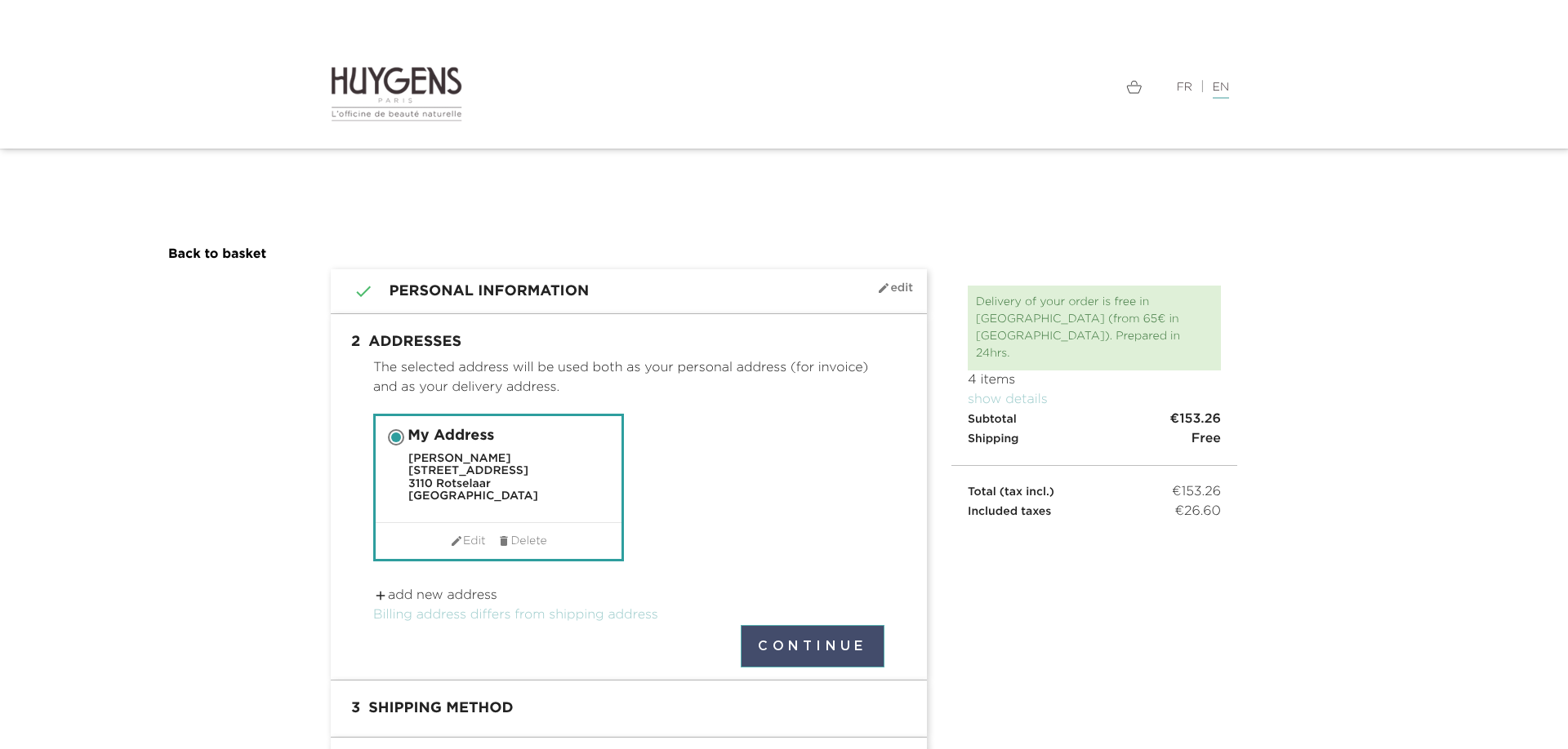
click at [814, 652] on button "Continue" at bounding box center [813, 647] width 144 height 42
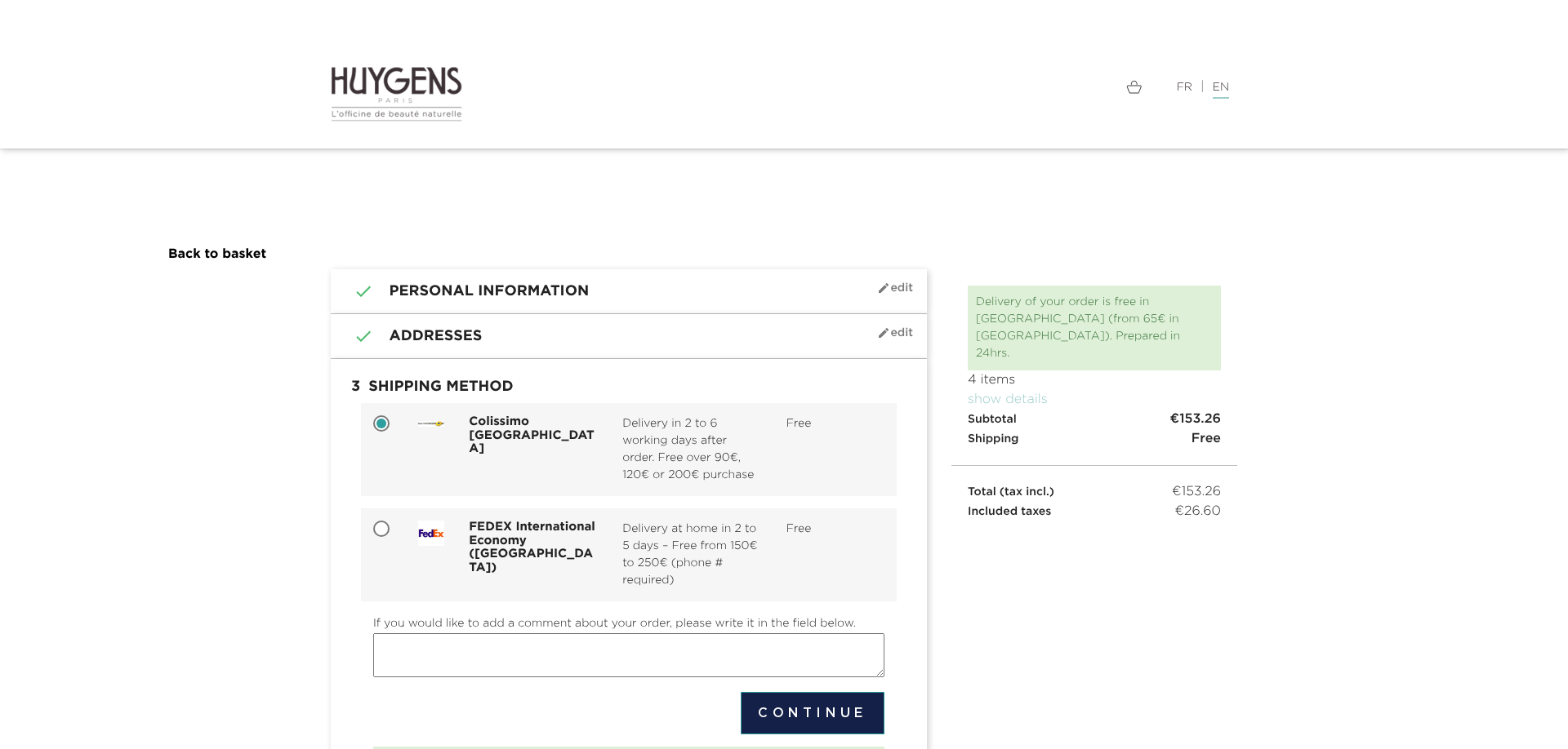
click at [398, 100] on img at bounding box center [396, 94] width 131 height 58
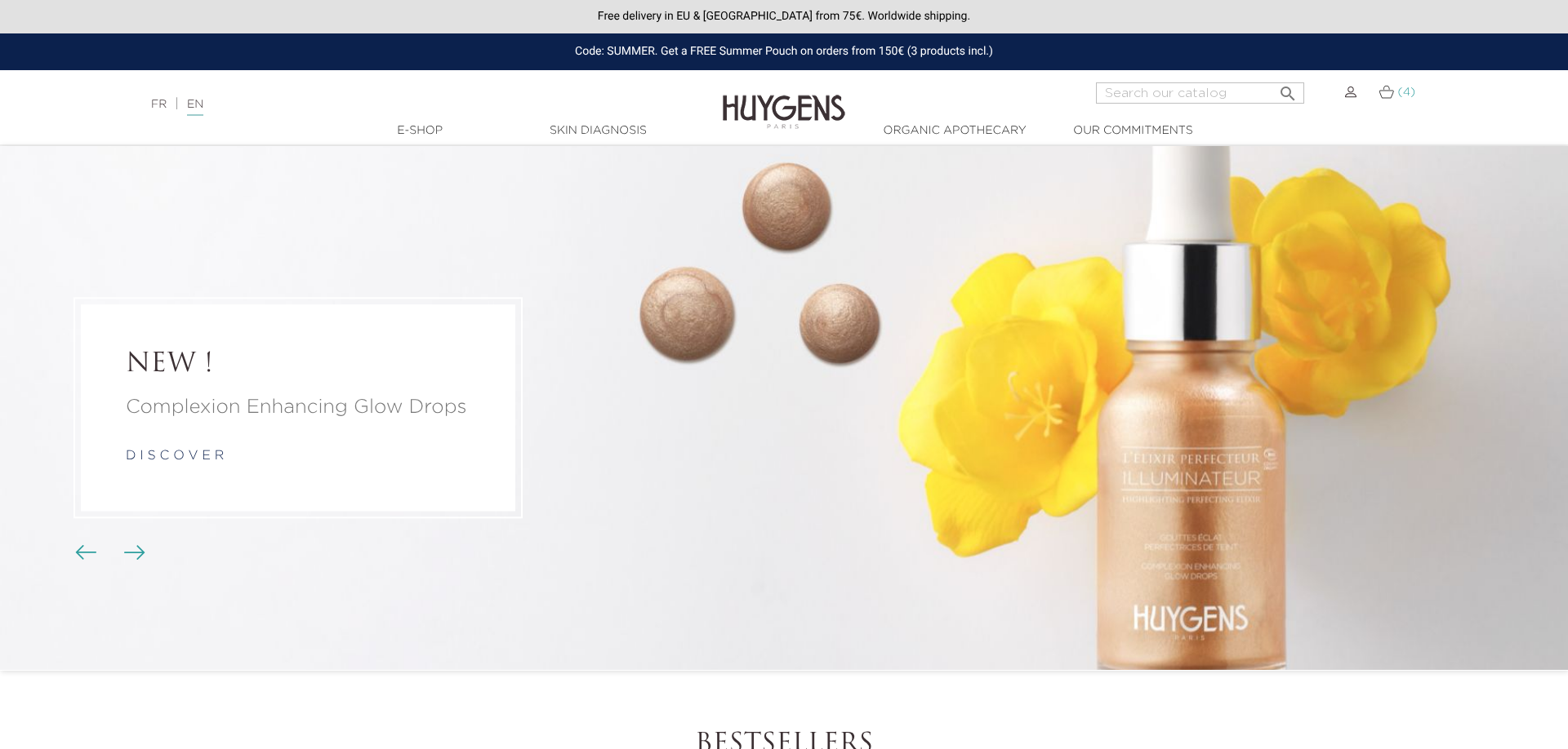
click at [1384, 95] on img at bounding box center [1386, 91] width 15 height 14
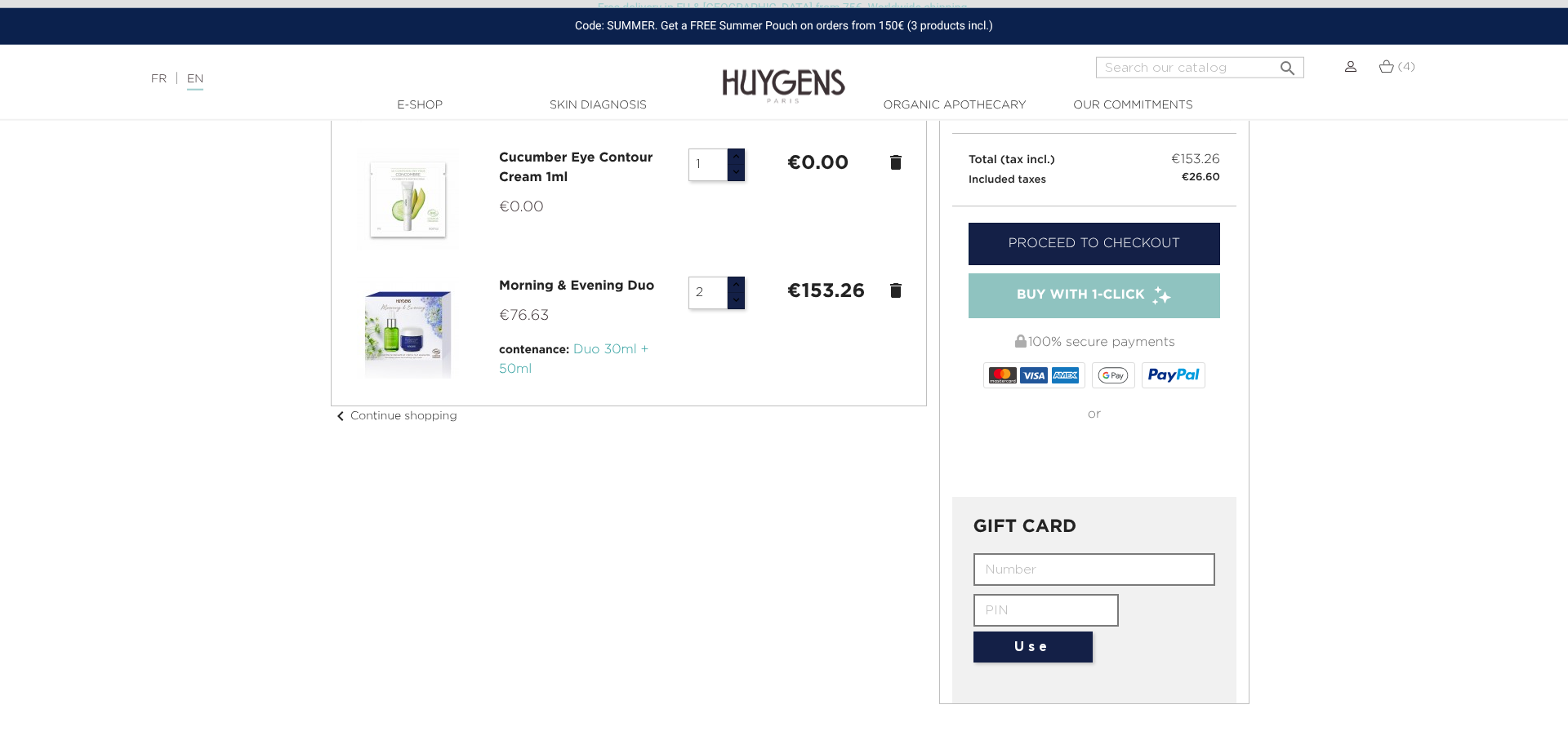
scroll to position [333, 0]
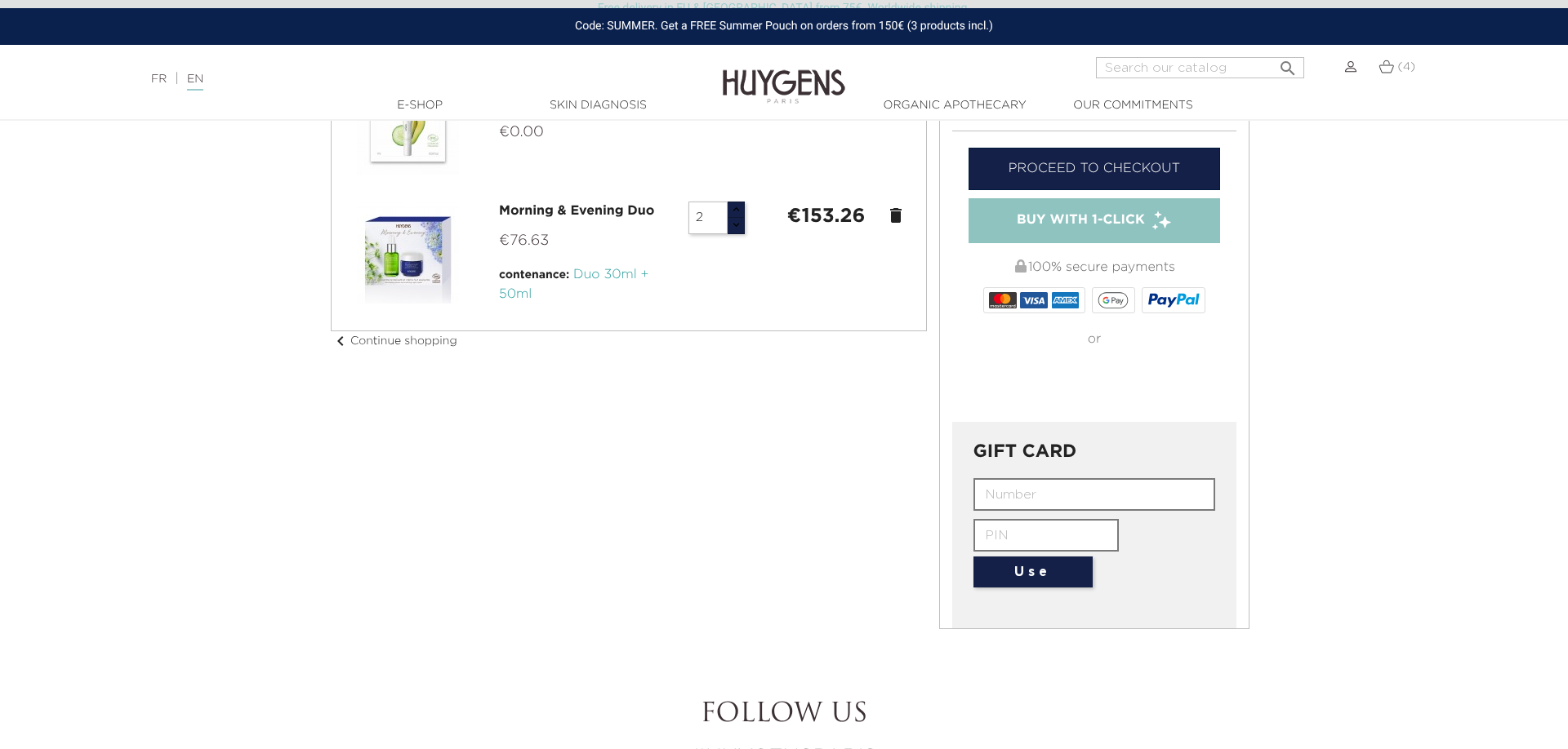
click at [1037, 478] on input "text" at bounding box center [1095, 494] width 242 height 33
paste input "SUMMER"
type input "SUMMER"
click at [1049, 557] on button "Use" at bounding box center [1033, 572] width 119 height 31
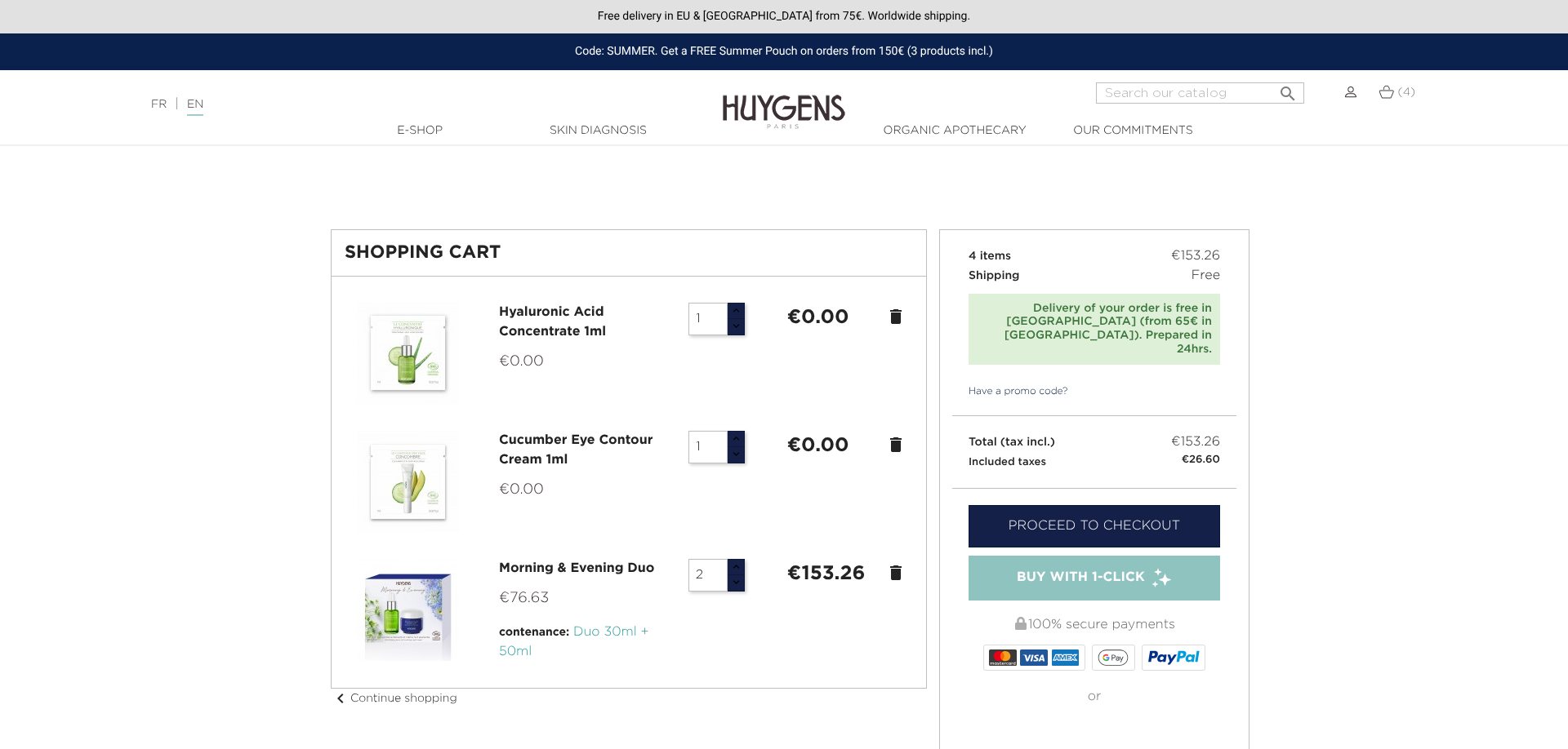
click at [921, 47] on div "Code: SUMMER. Get a FREE Summer Pouch on orders from 150€ (3 products incl.)" at bounding box center [784, 52] width 1568 height 36
click at [823, 43] on div "Code: SUMMER. Get a FREE Summer Pouch on orders from 150€ (3 products incl.)" at bounding box center [784, 52] width 1568 height 36
drag, startPoint x: 745, startPoint y: 47, endPoint x: 698, endPoint y: 50, distance: 47.1
click at [698, 50] on div "Code: SUMMER. Get a FREE Summer Pouch on orders from 150€ (3 products incl.)" at bounding box center [784, 52] width 1568 height 36
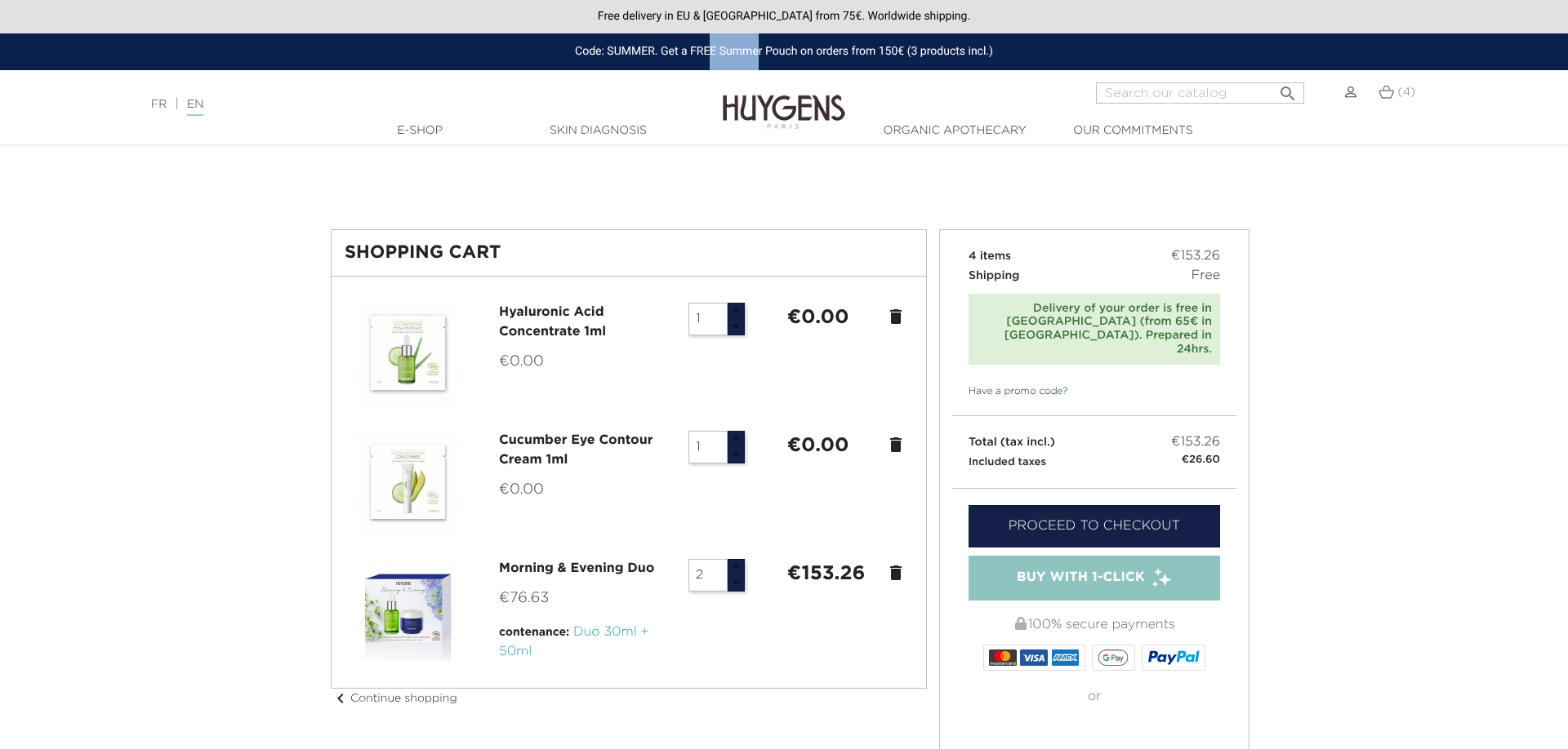
drag, startPoint x: 704, startPoint y: 52, endPoint x: 718, endPoint y: 52, distance: 14.0
click at [708, 52] on div "Code: SUMMER. Get a FREE Summer Pouch on orders from 150€ (3 products incl.)" at bounding box center [784, 52] width 1568 height 36
click at [627, 55] on div "Code: SUMMER. Get a FREE Summer Pouch on orders from 150€ (3 products incl.)" at bounding box center [784, 52] width 1568 height 36
copy div "SUMMER"
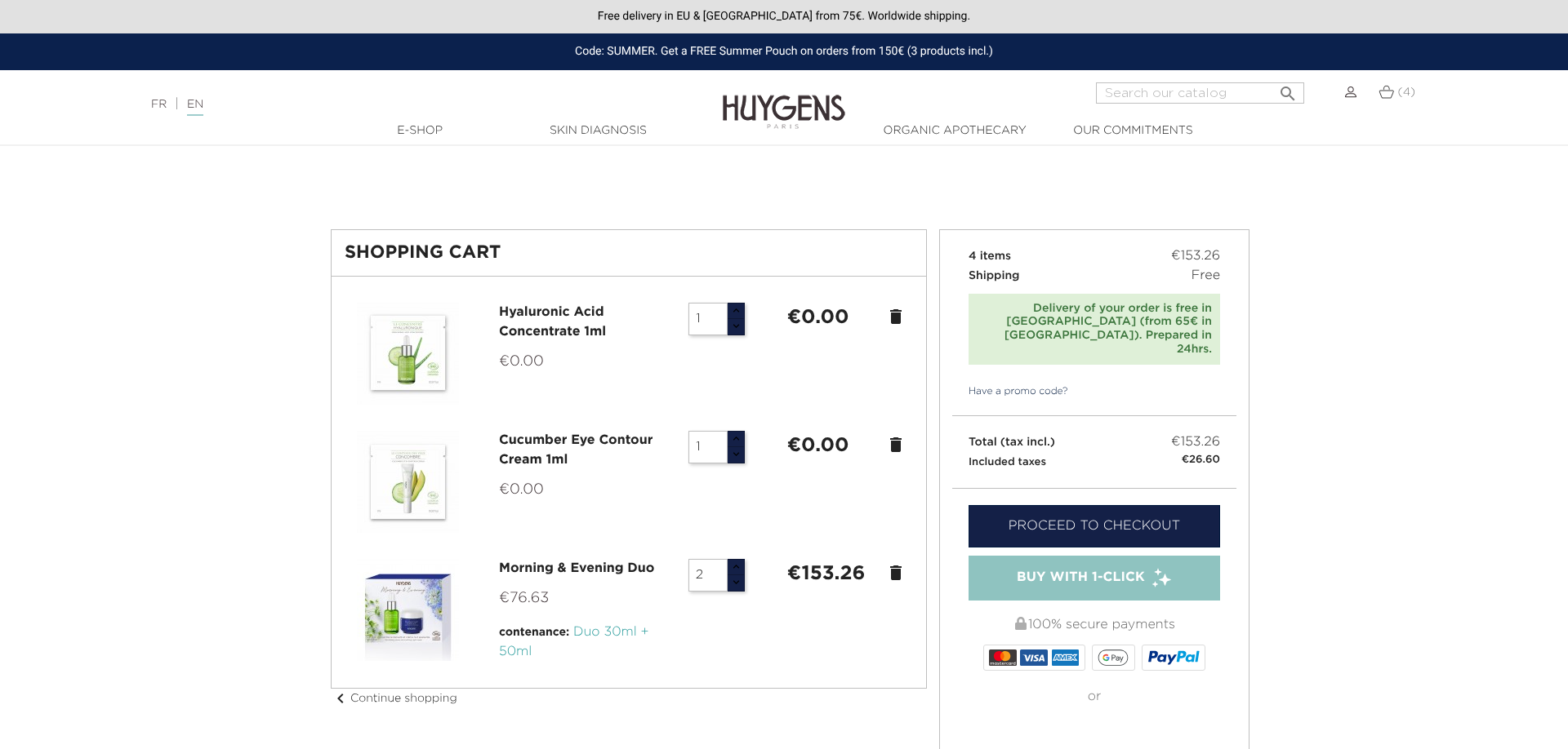
click at [996, 384] on link "Have a promo code?" at bounding box center [1009, 391] width 116 height 14
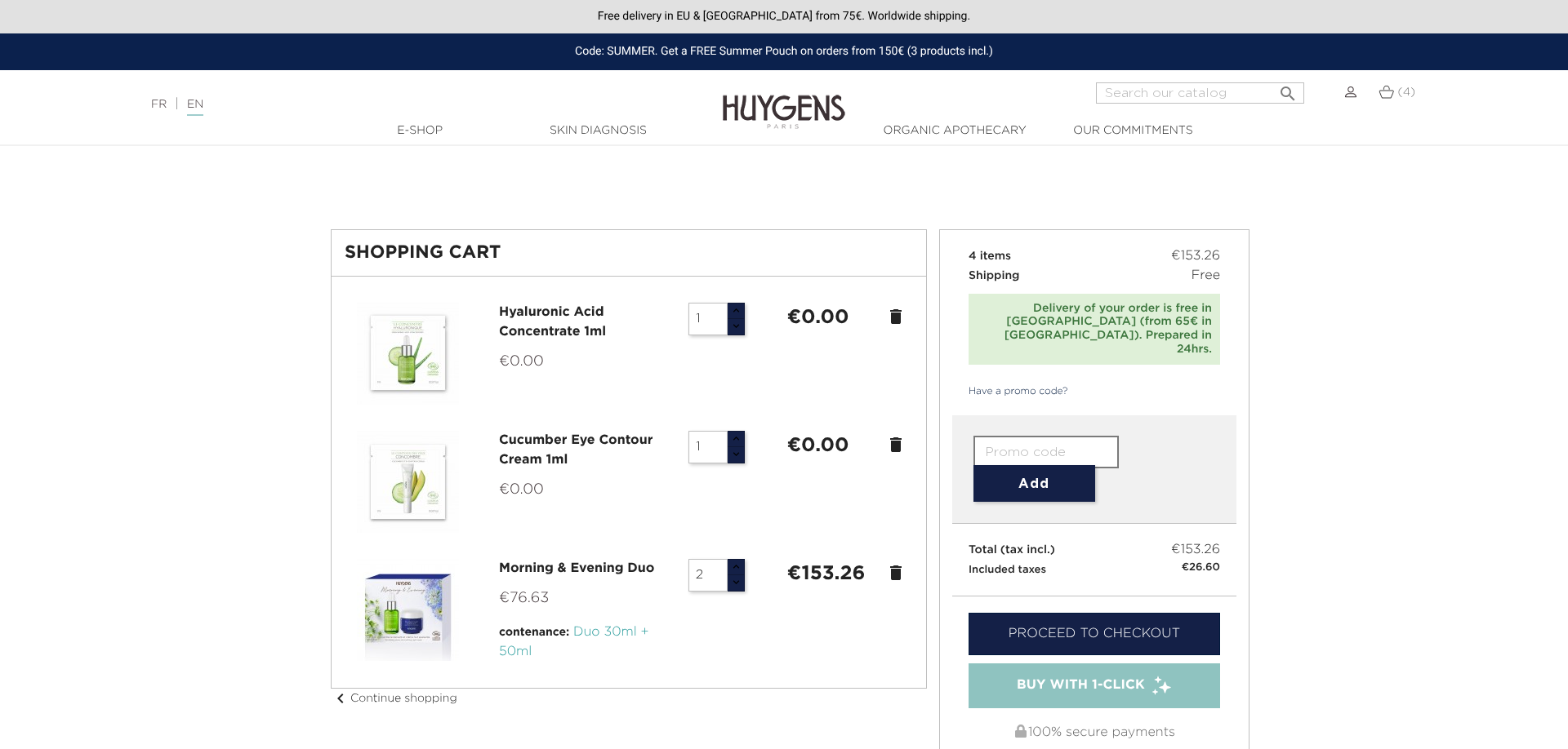
click at [1031, 436] on input "text" at bounding box center [1046, 452] width 146 height 33
paste input "SUMMER"
type input "SUMMER"
click at [1036, 465] on button "Add" at bounding box center [1035, 483] width 122 height 36
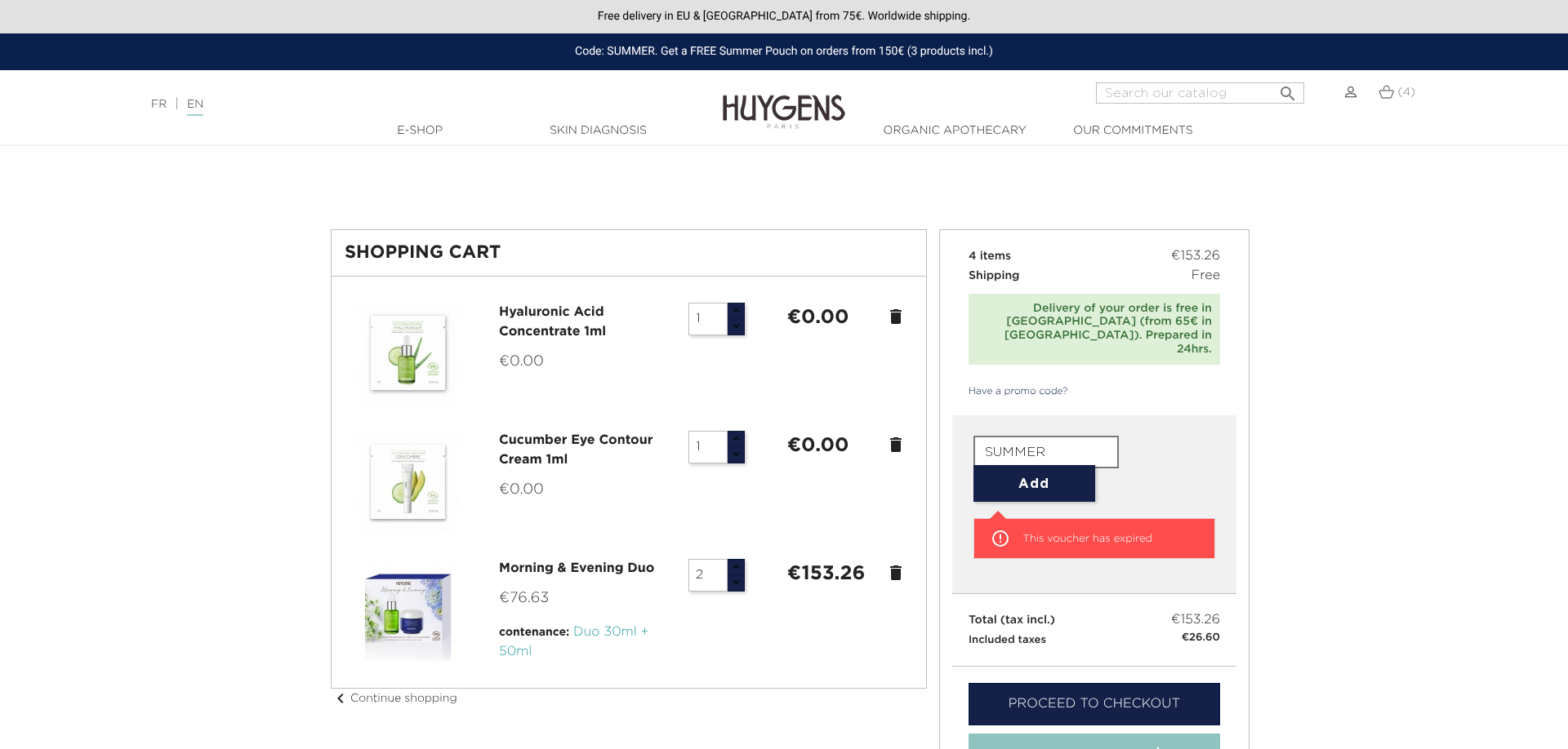
click at [1166, 456] on form "SUMMER Add" at bounding box center [1095, 469] width 242 height 66
click at [1055, 436] on input "SUMMER" at bounding box center [1046, 452] width 146 height 33
click at [1050, 465] on button "Add" at bounding box center [1035, 483] width 122 height 36
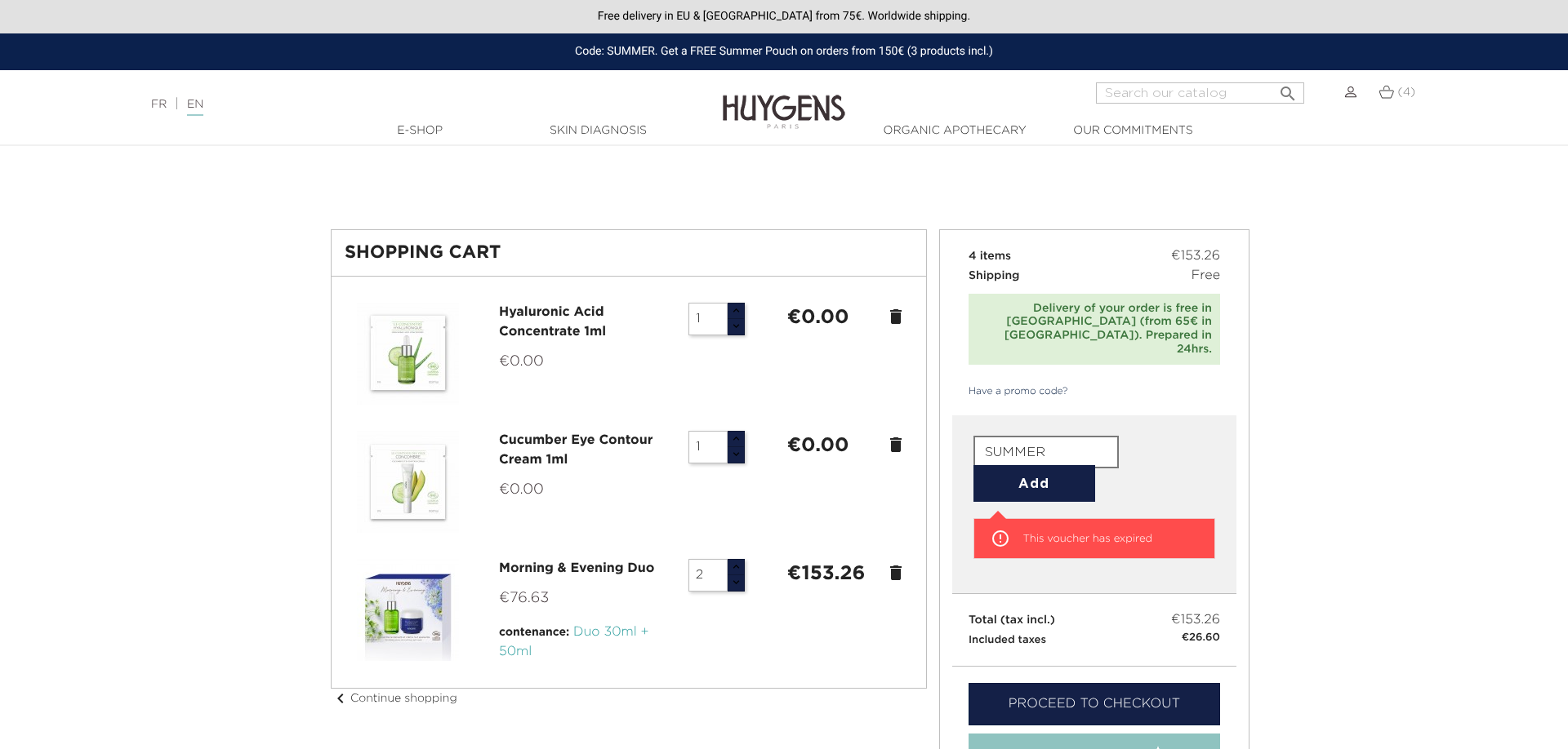
click at [1050, 465] on button "Add" at bounding box center [1035, 483] width 122 height 36
click at [1075, 465] on button "Add" at bounding box center [1035, 483] width 122 height 36
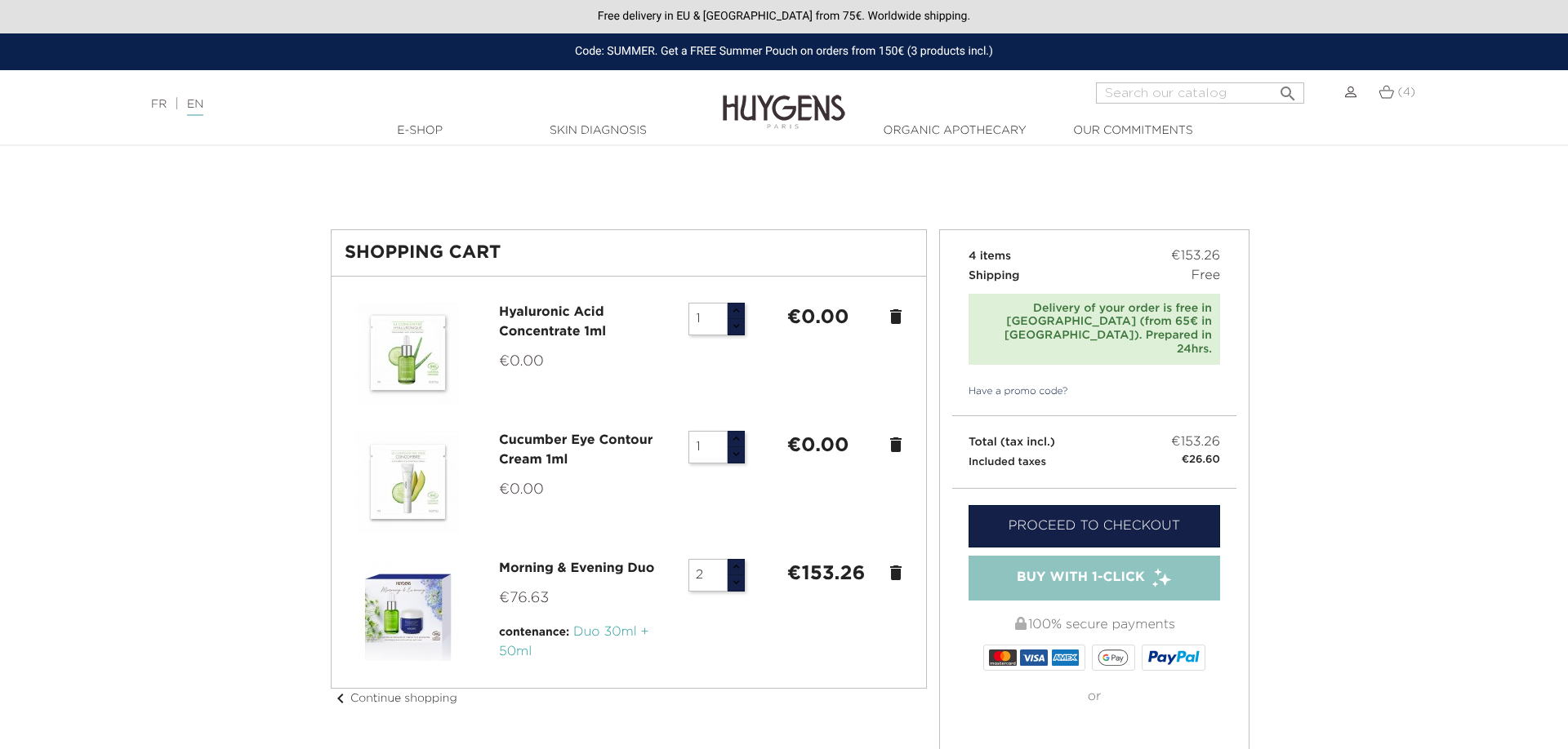
click at [1016, 384] on link "Have a promo code?" at bounding box center [1009, 391] width 116 height 14
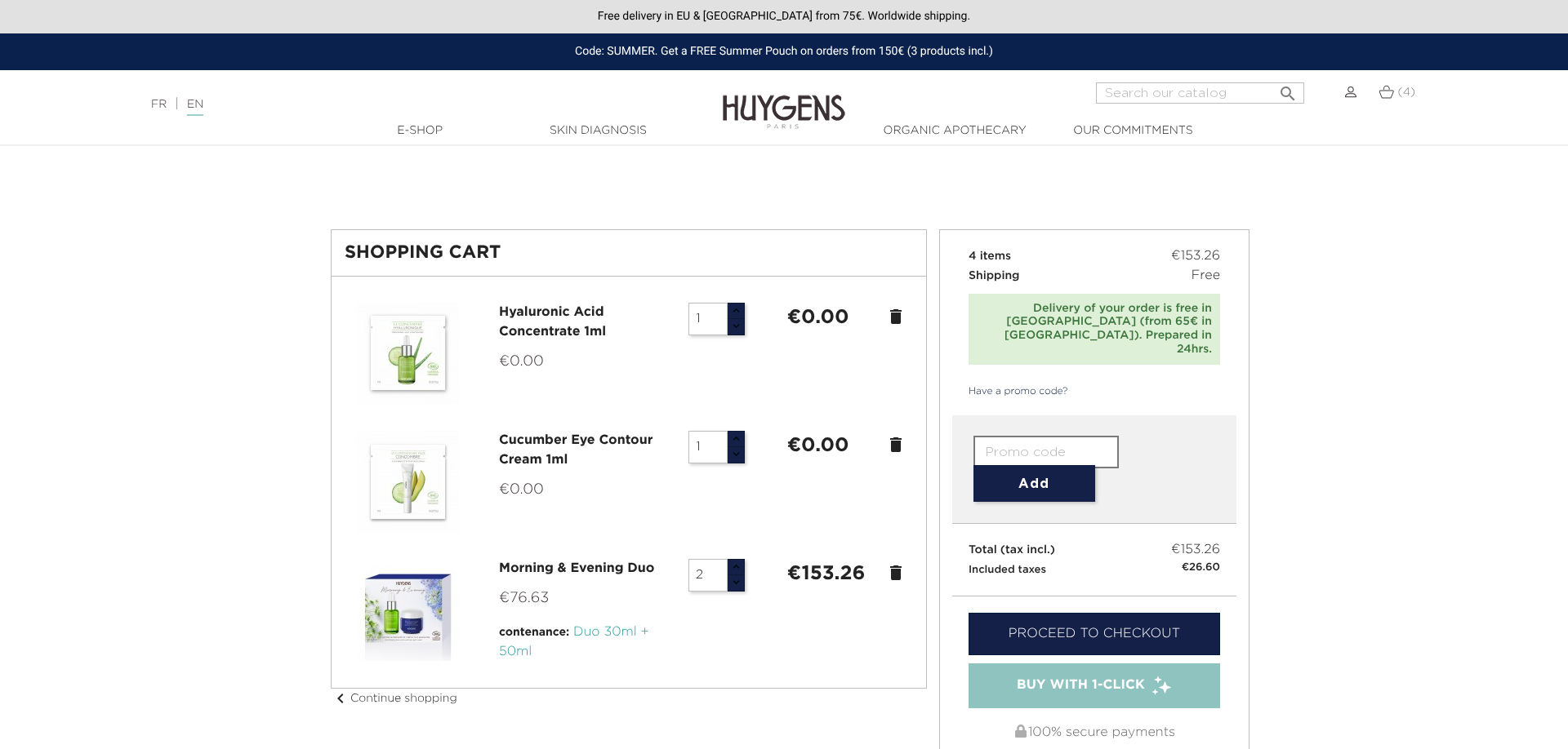
click at [1019, 436] on input "text" at bounding box center [1046, 452] width 146 height 33
paste input "SUMMER"
click at [985, 436] on input "SUMMER" at bounding box center [1046, 452] width 146 height 33
type input "SUMMER"
drag, startPoint x: 1141, startPoint y: 412, endPoint x: 1143, endPoint y: 435, distance: 23.1
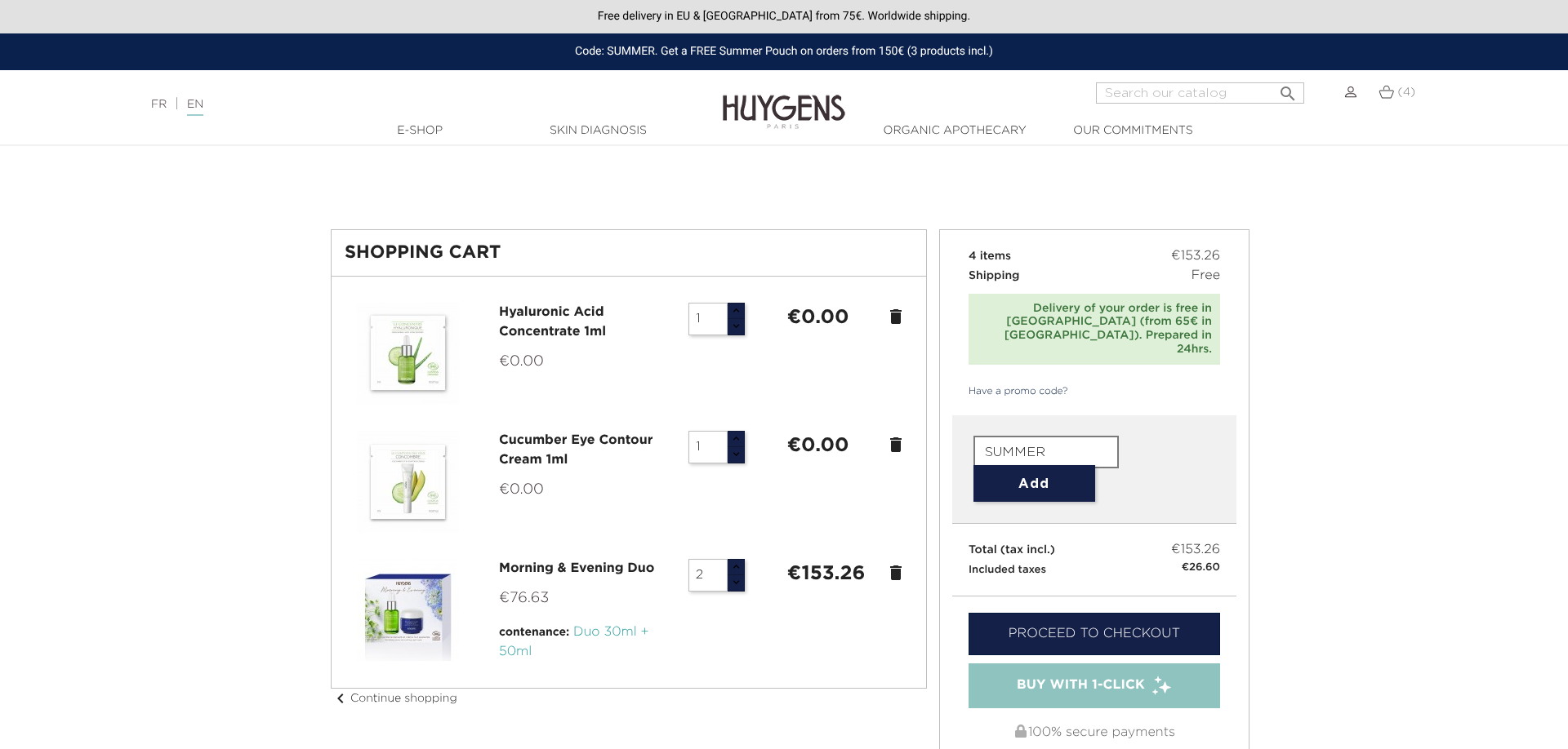
click at [1141, 436] on form "SUMMER Add" at bounding box center [1095, 469] width 242 height 66
click at [1054, 466] on button "Add" at bounding box center [1035, 483] width 122 height 36
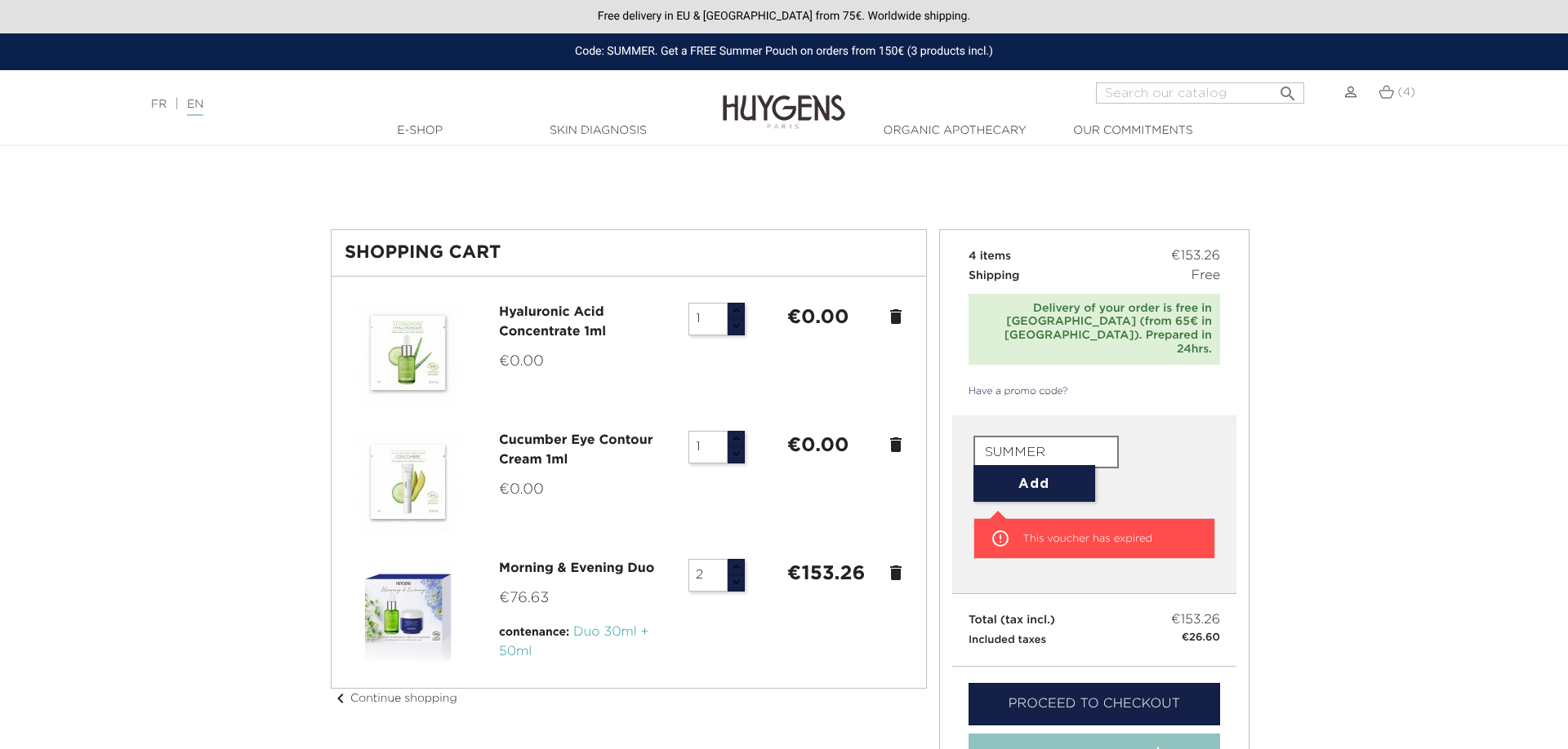
click at [1026, 436] on input "SUMMER" at bounding box center [1046, 452] width 146 height 33
click at [1174, 442] on form "SUMMER Add" at bounding box center [1095, 469] width 242 height 66
drag, startPoint x: 1068, startPoint y: 463, endPoint x: 1159, endPoint y: 474, distance: 91.7
click at [1069, 465] on button "Add" at bounding box center [1035, 483] width 122 height 36
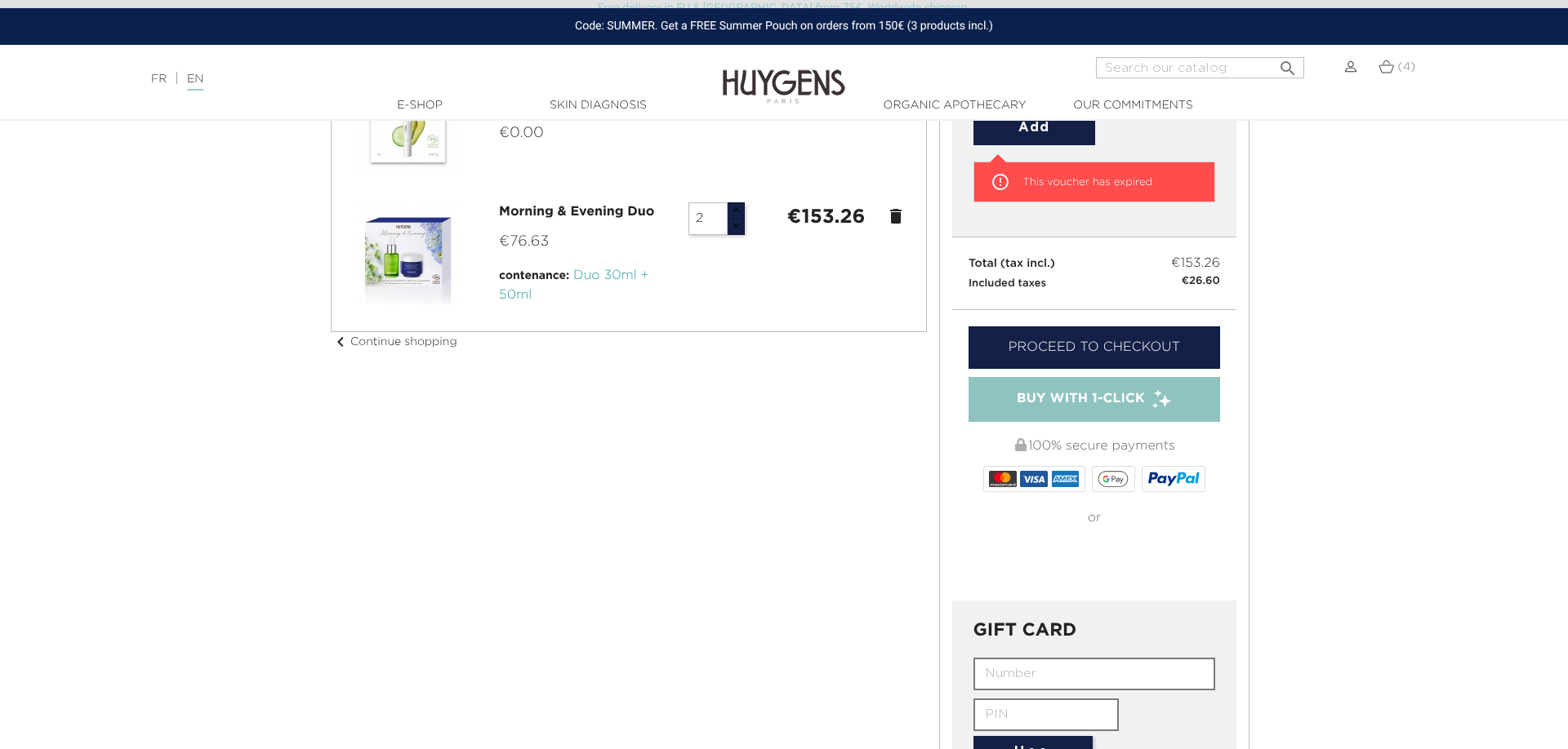
scroll to position [416, 0]
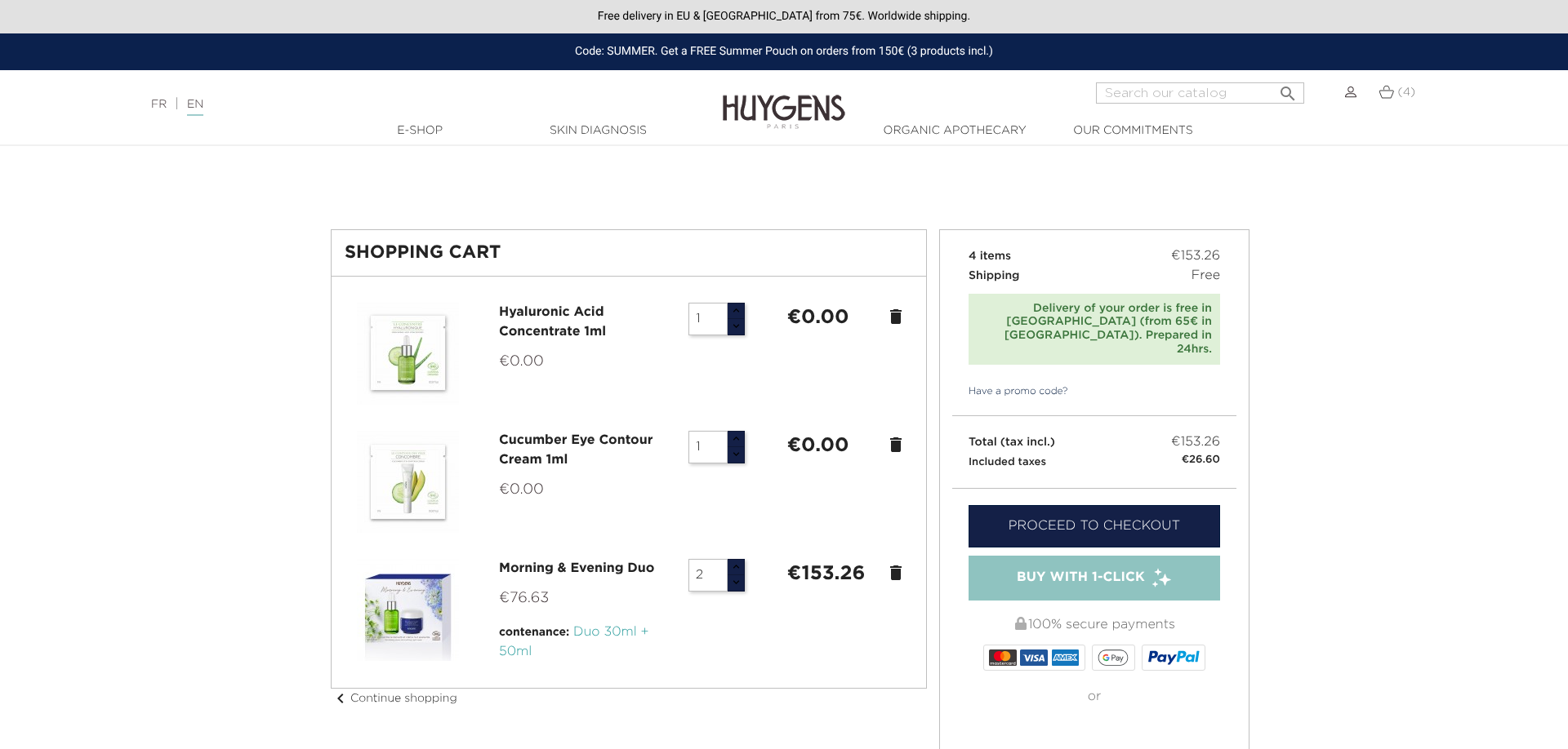
click at [754, 51] on div "Code: SUMMER. Get a FREE Summer Pouch on orders from 150€ (3 products incl.)" at bounding box center [784, 52] width 1568 height 36
click at [363, 12] on div "Free delivery in EU & [GEOGRAPHIC_DATA] from 75€. Worldwide shipping." at bounding box center [784, 17] width 1568 height 34
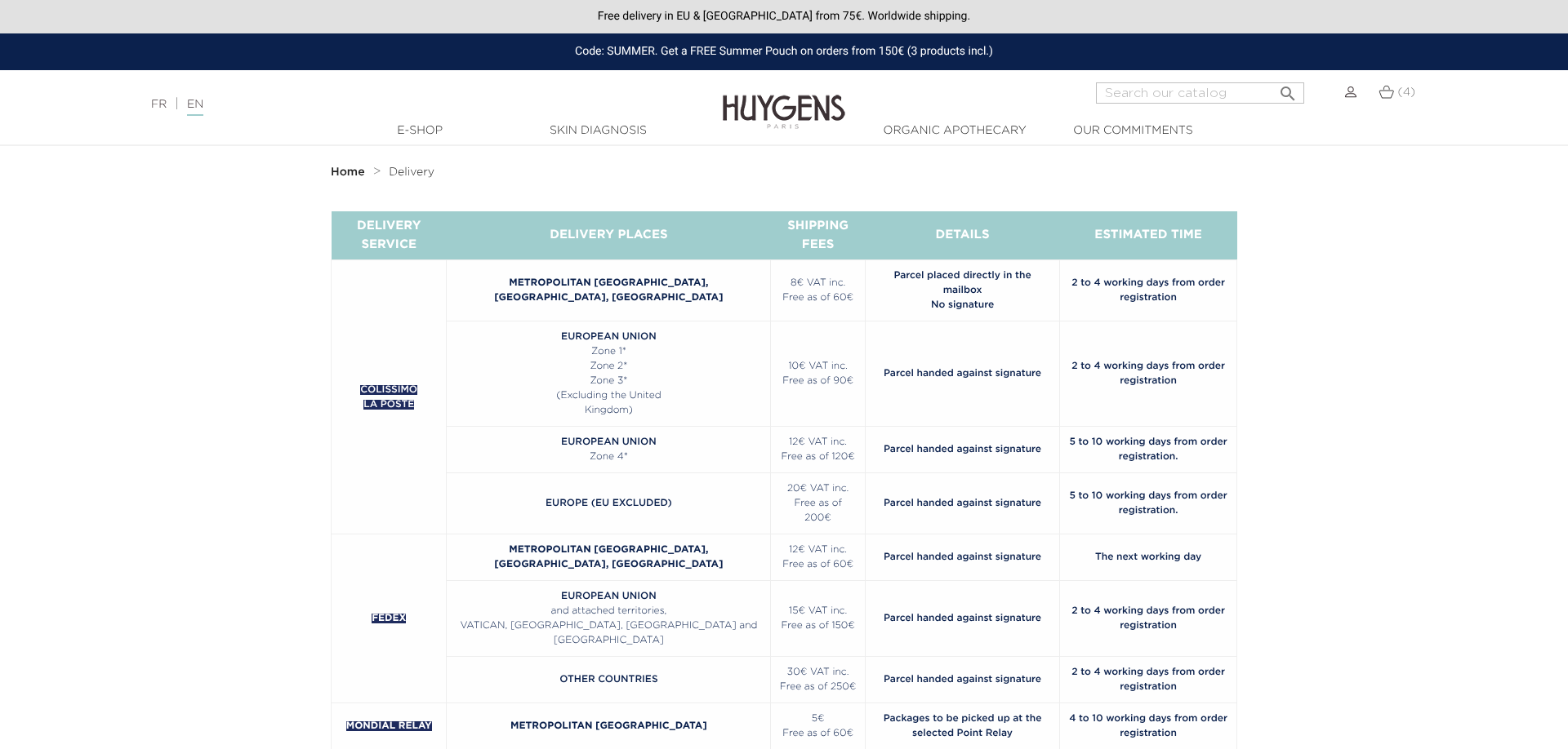
click at [781, 118] on img at bounding box center [783, 100] width 123 height 63
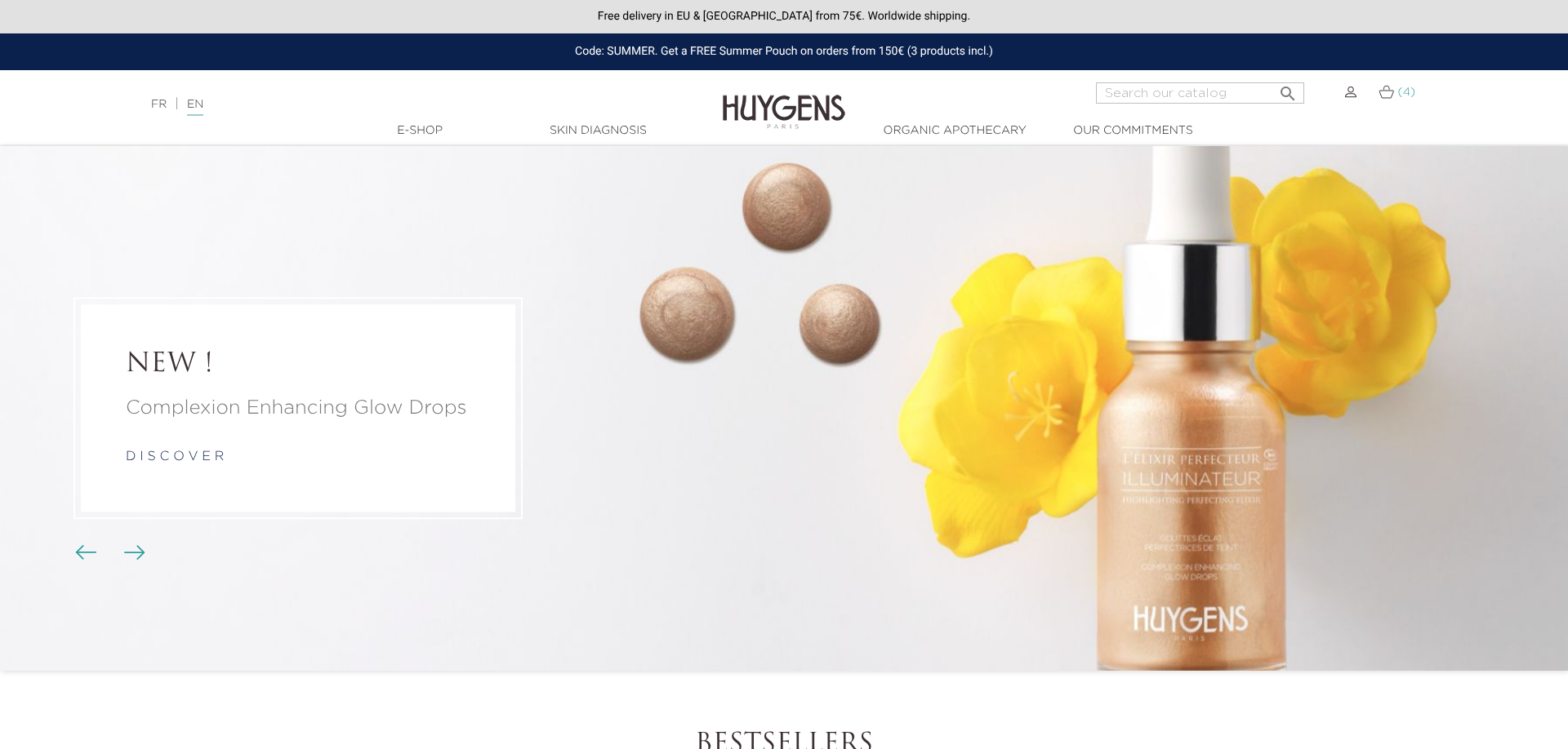
click at [1389, 91] on img at bounding box center [1386, 91] width 15 height 14
